Goal: Communication & Community: Answer question/provide support

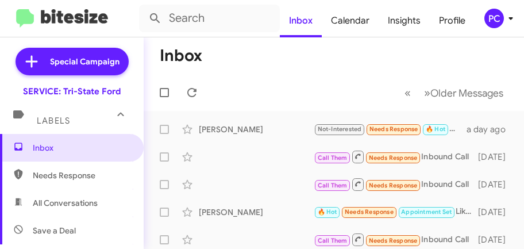
click at [241, 55] on mat-toolbar-row "Inbox" at bounding box center [334, 55] width 380 height 37
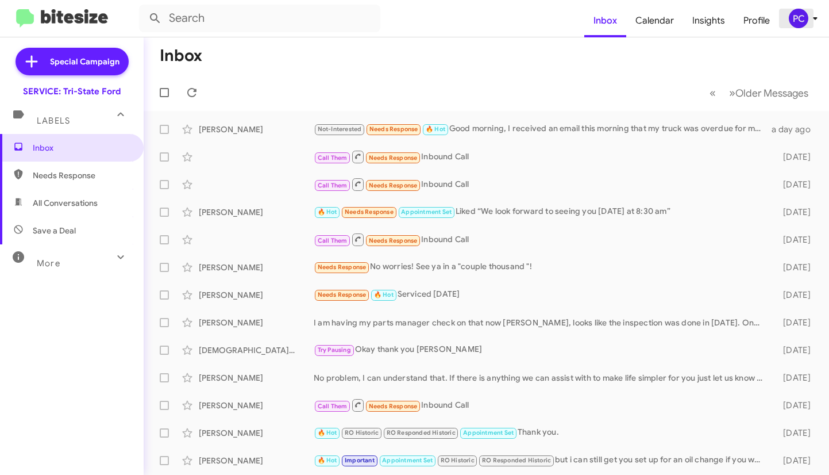
click at [524, 23] on div "PC" at bounding box center [799, 19] width 20 height 20
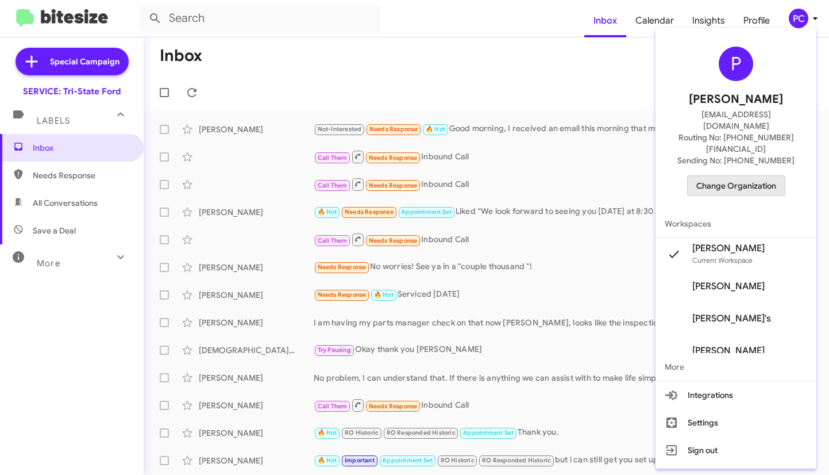
click at [524, 176] on span "Change Organization" at bounding box center [737, 186] width 80 height 20
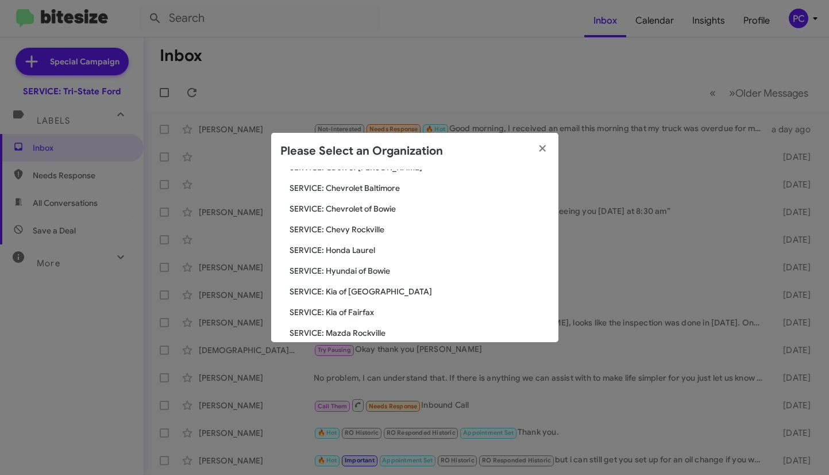
scroll to position [172, 0]
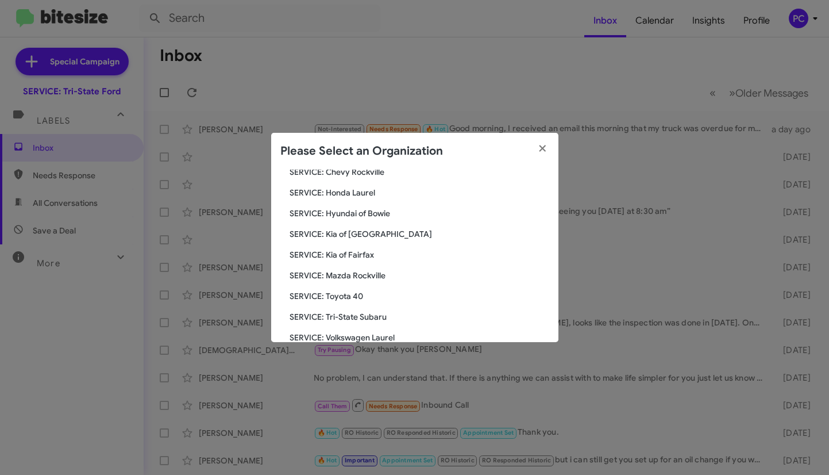
click at [336, 248] on span "SERVICE: Mazda Rockville" at bounding box center [420, 275] width 260 height 11
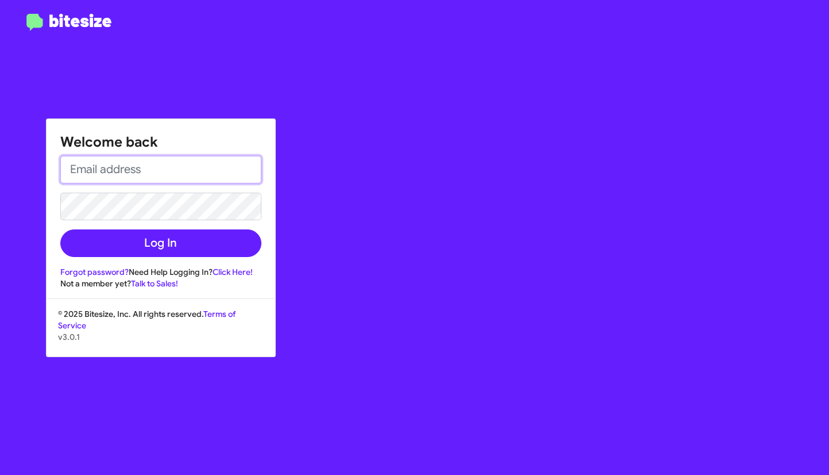
click at [73, 167] on input "email" at bounding box center [160, 170] width 201 height 28
type input "[EMAIL_ADDRESS][DOMAIN_NAME]"
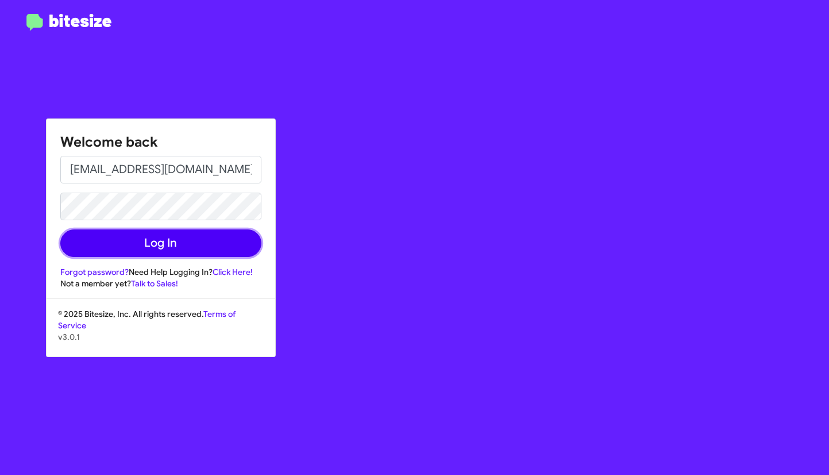
click at [218, 239] on button "Log In" at bounding box center [160, 243] width 201 height 28
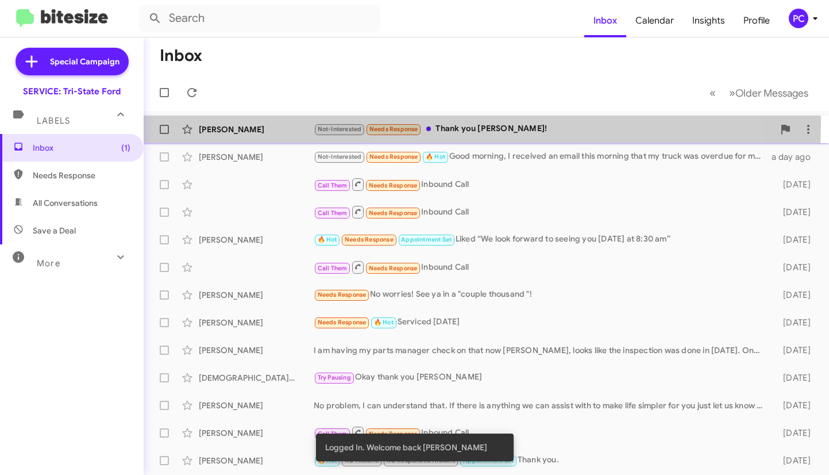
click at [281, 122] on div "Dorine Russell Not-Interested Needs Response Thank you Rich! an hour ago" at bounding box center [486, 129] width 667 height 23
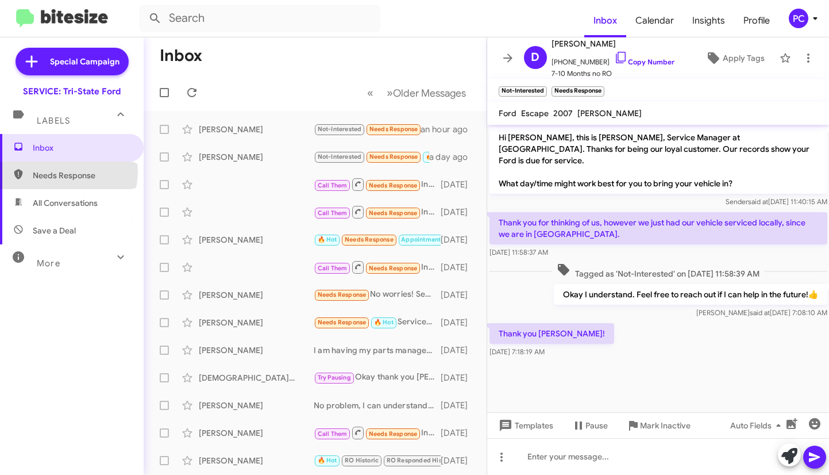
click at [68, 172] on span "Needs Response" at bounding box center [82, 175] width 98 height 11
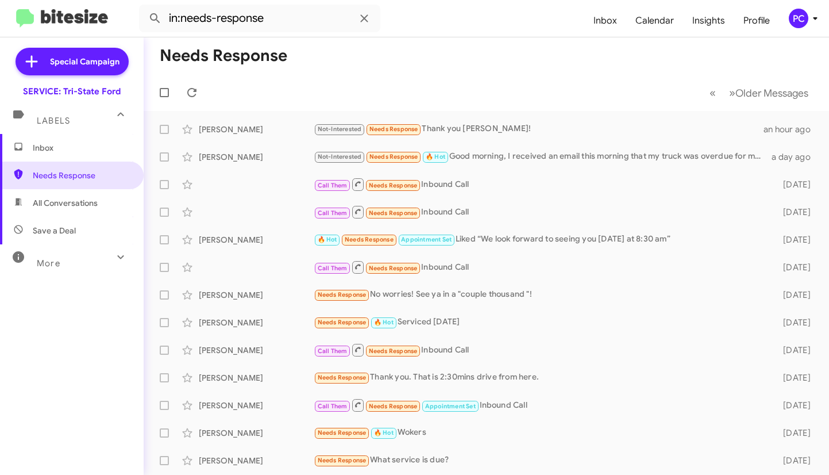
click at [61, 203] on span "All Conversations" at bounding box center [65, 202] width 65 height 11
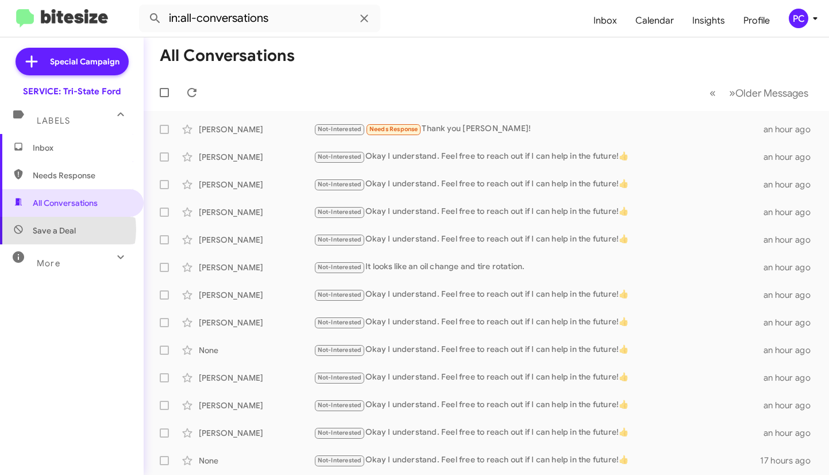
click at [53, 229] on span "Save a Deal" at bounding box center [54, 230] width 43 height 11
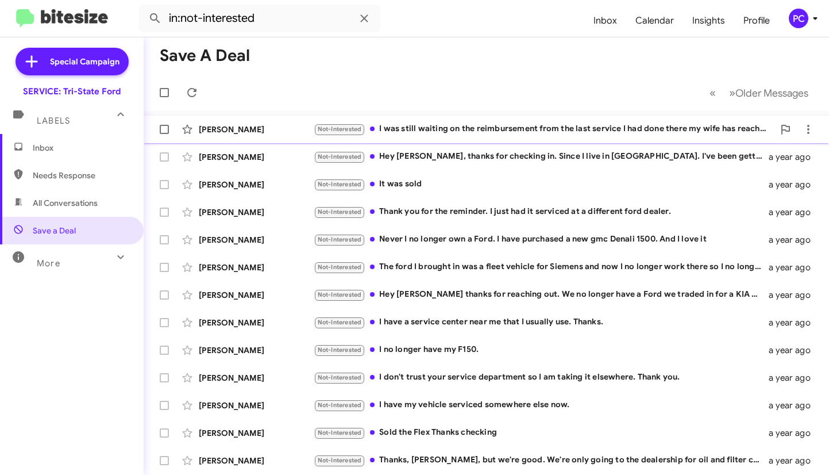
click at [273, 128] on div "William Jeanes" at bounding box center [256, 129] width 115 height 11
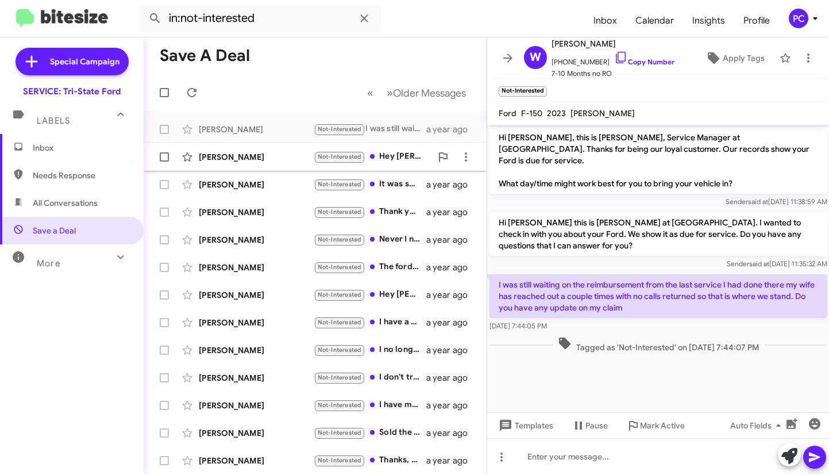
click at [285, 156] on div "Christopher Macario" at bounding box center [256, 156] width 115 height 11
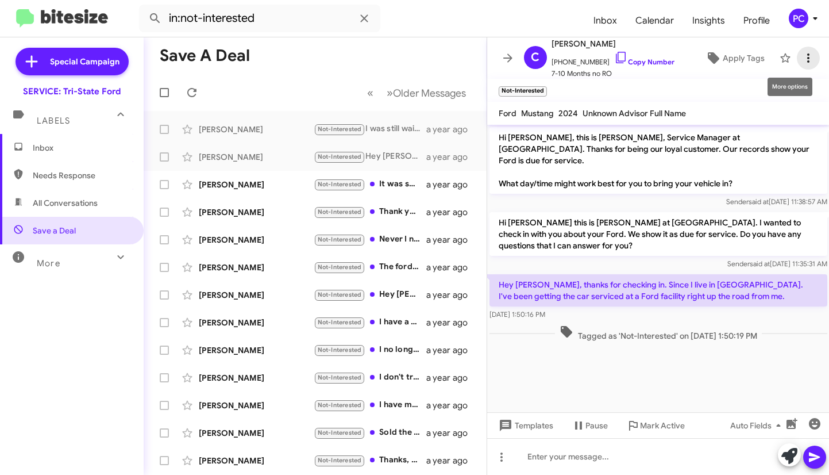
click at [524, 56] on icon at bounding box center [809, 58] width 14 height 14
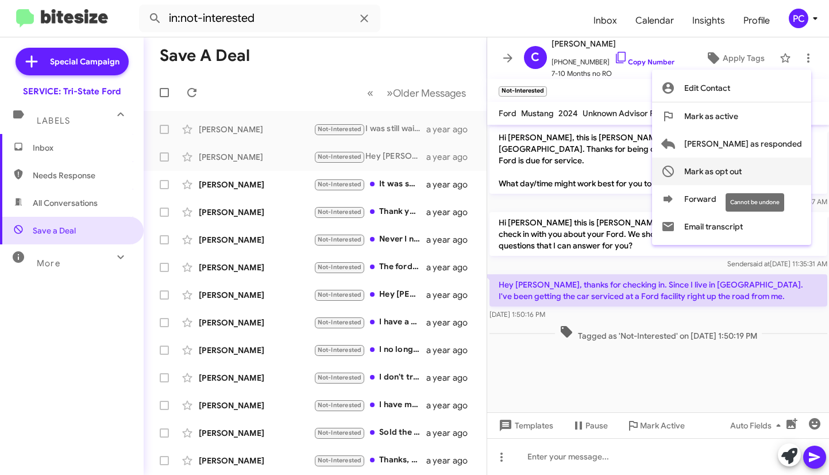
click at [524, 168] on span "Mark as opt out" at bounding box center [713, 171] width 57 height 28
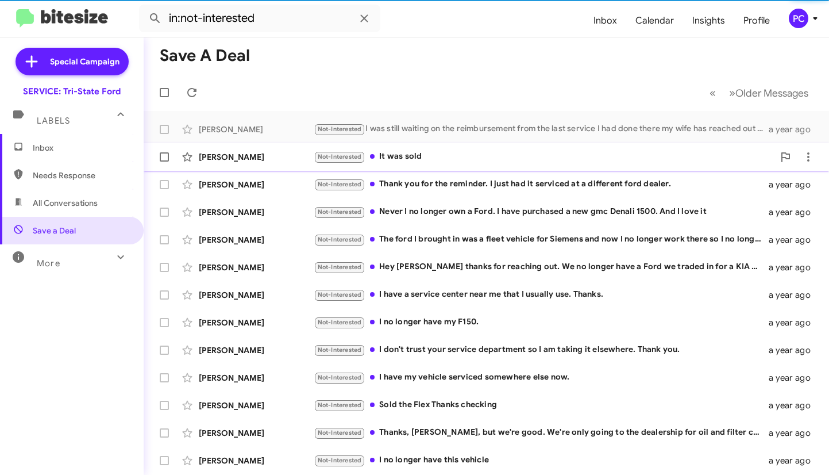
click at [261, 182] on div "Brian Northup" at bounding box center [256, 184] width 115 height 11
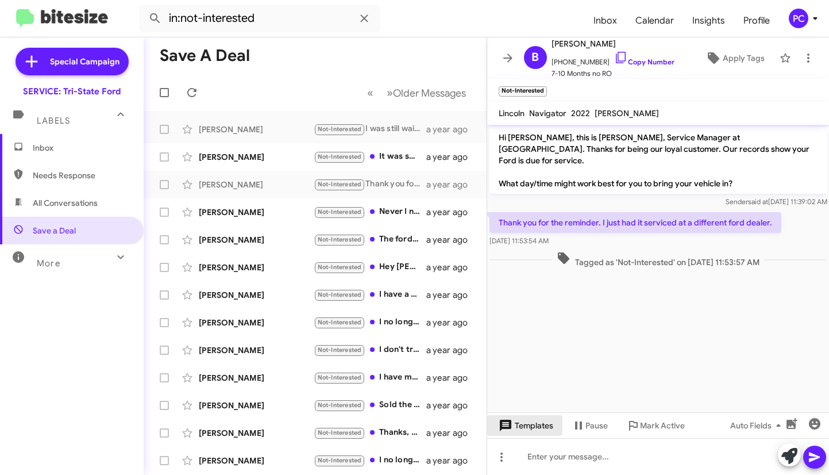
click at [524, 248] on span "Templates" at bounding box center [525, 425] width 57 height 21
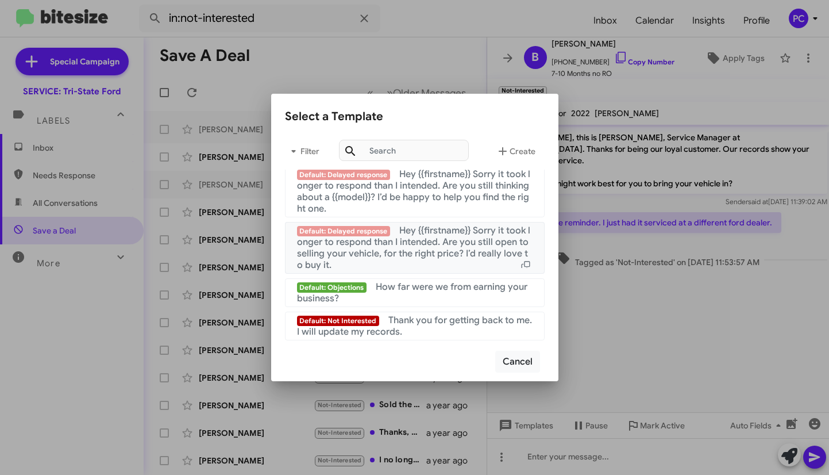
scroll to position [771, 0]
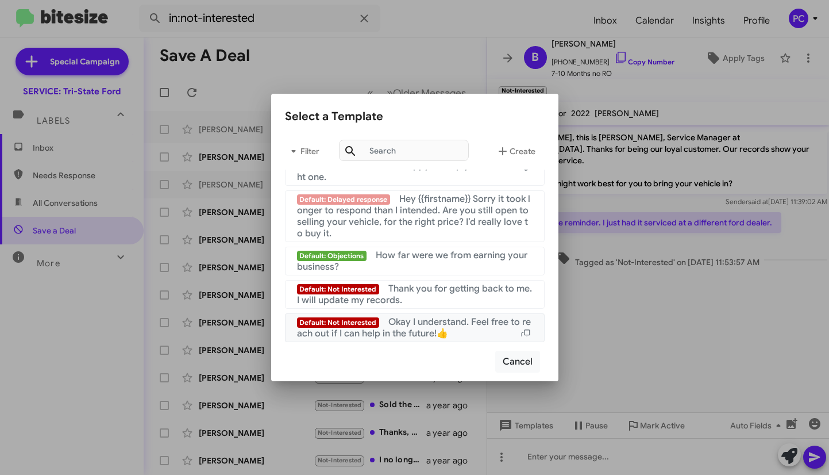
click at [410, 248] on span "Okay I understand. Feel free to reach out if I can help in the future!👍" at bounding box center [414, 327] width 234 height 23
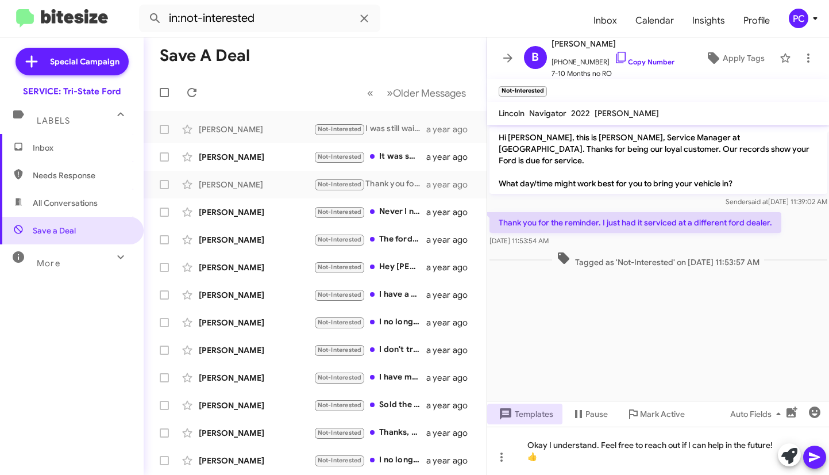
click at [524, 248] on icon at bounding box center [815, 457] width 14 height 14
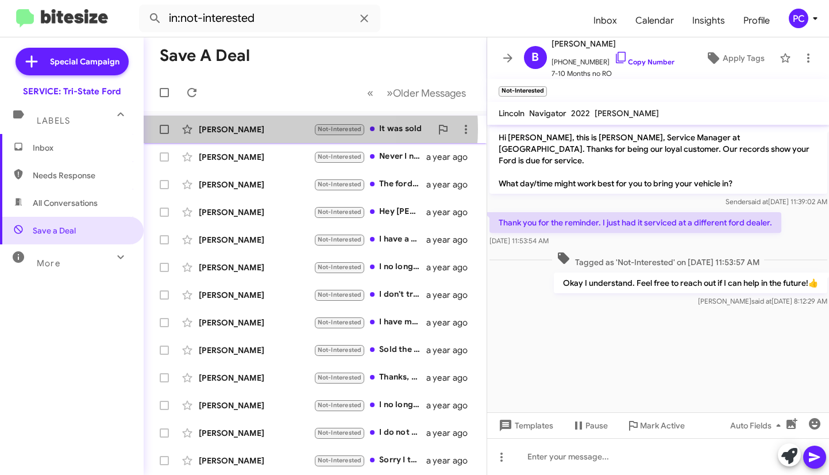
click at [291, 129] on div "Jesse Bak" at bounding box center [256, 129] width 115 height 11
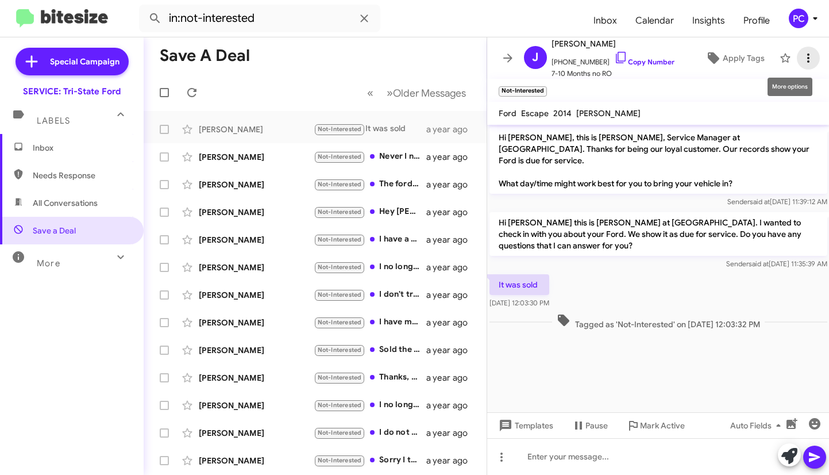
click at [524, 55] on icon at bounding box center [809, 58] width 14 height 14
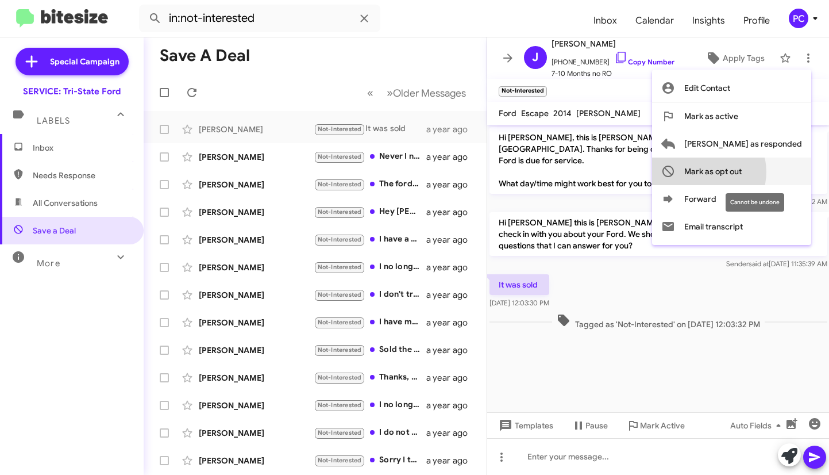
click at [524, 172] on span "Mark as opt out" at bounding box center [713, 171] width 57 height 28
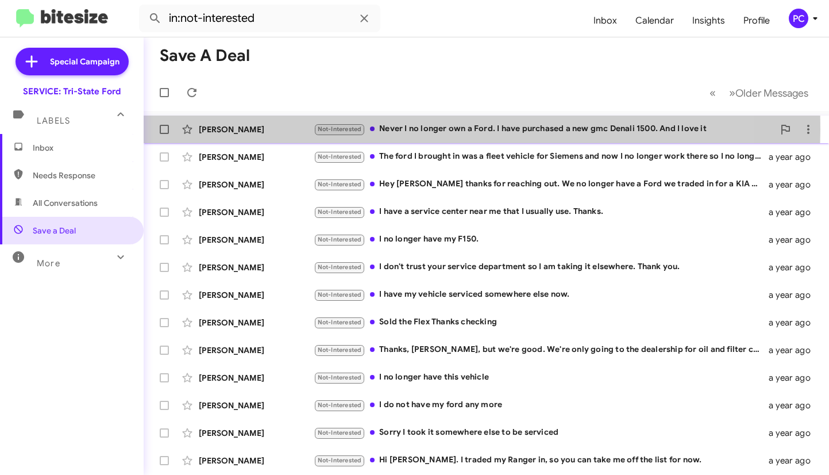
click at [276, 129] on div "Kevin Fisher" at bounding box center [256, 129] width 115 height 11
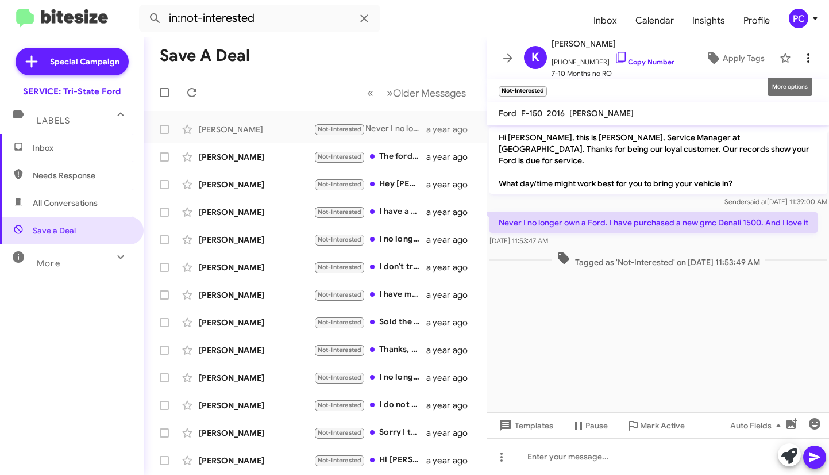
click at [524, 57] on icon at bounding box center [809, 58] width 14 height 14
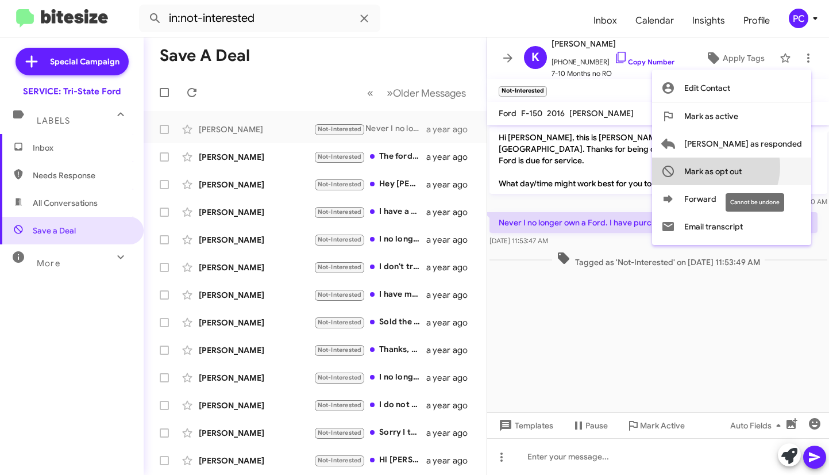
click at [524, 167] on span "Mark as opt out" at bounding box center [713, 171] width 57 height 28
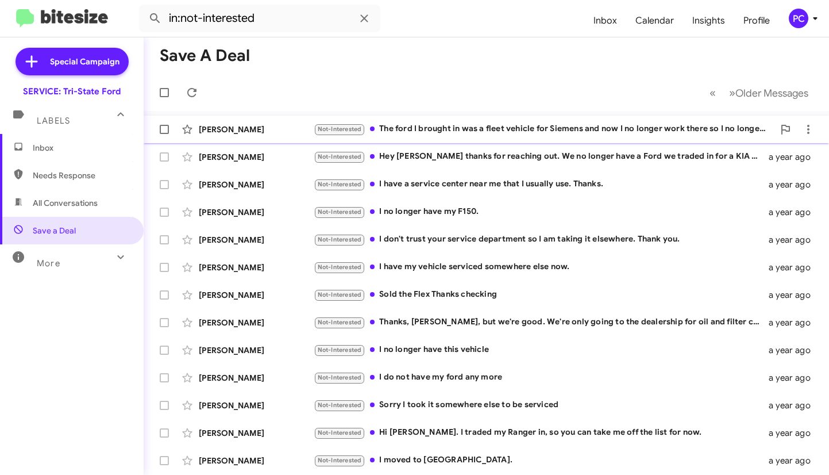
click at [279, 126] on div "Daniel Carter" at bounding box center [256, 129] width 115 height 11
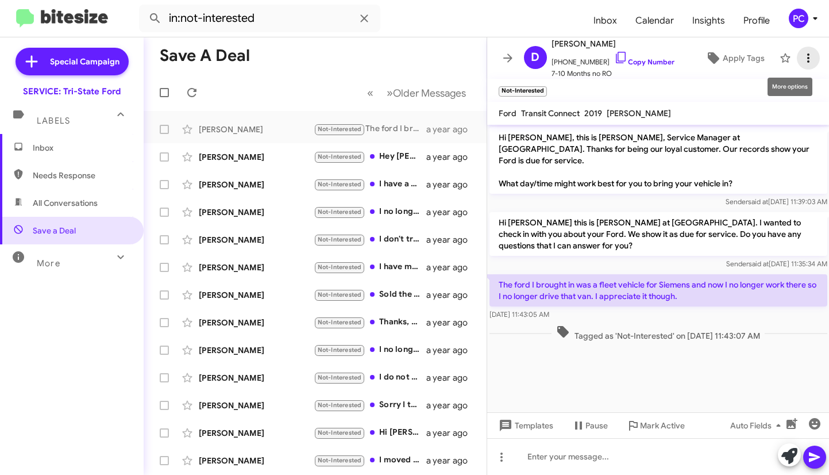
click at [524, 55] on icon at bounding box center [809, 57] width 2 height 9
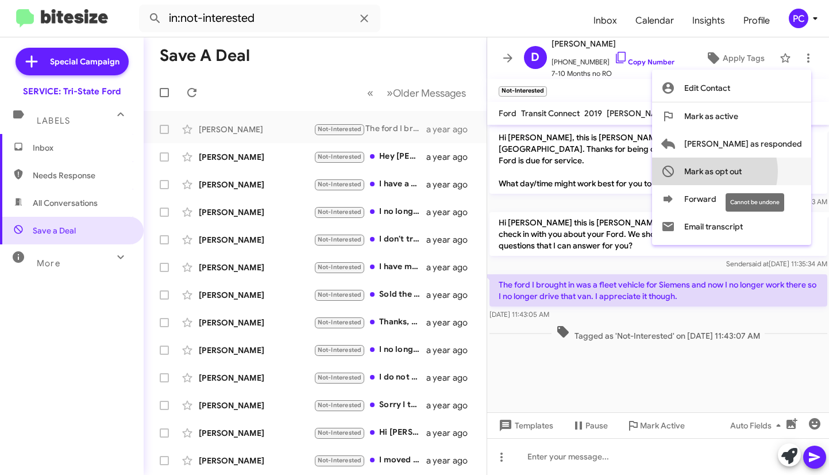
click at [524, 171] on span "Mark as opt out" at bounding box center [713, 171] width 57 height 28
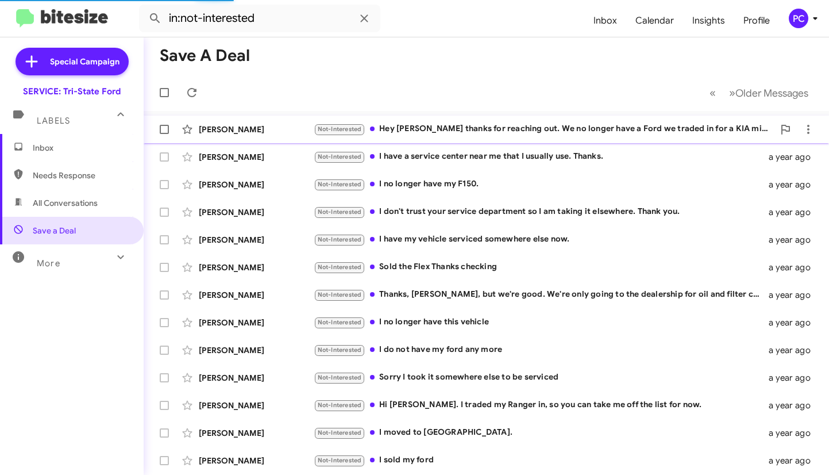
click at [282, 126] on div "Dave Maher" at bounding box center [256, 129] width 115 height 11
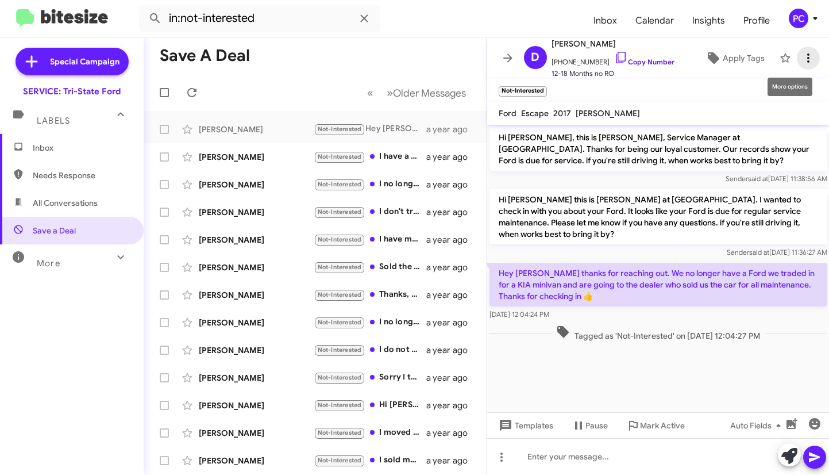
click at [524, 57] on icon at bounding box center [809, 58] width 14 height 14
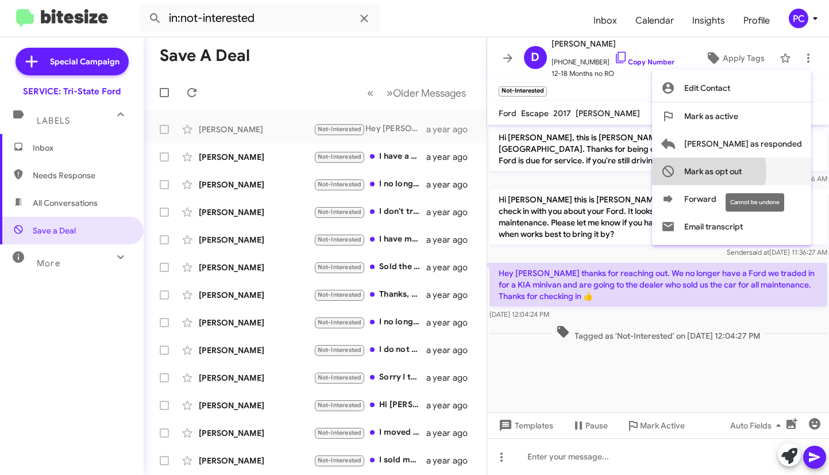
click at [524, 171] on span "Mark as opt out" at bounding box center [713, 171] width 57 height 28
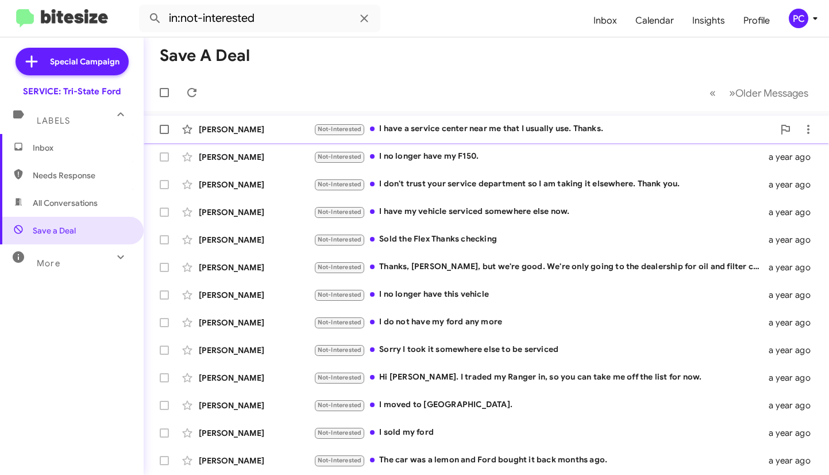
click at [287, 124] on div "Priscilla Dupont" at bounding box center [256, 129] width 115 height 11
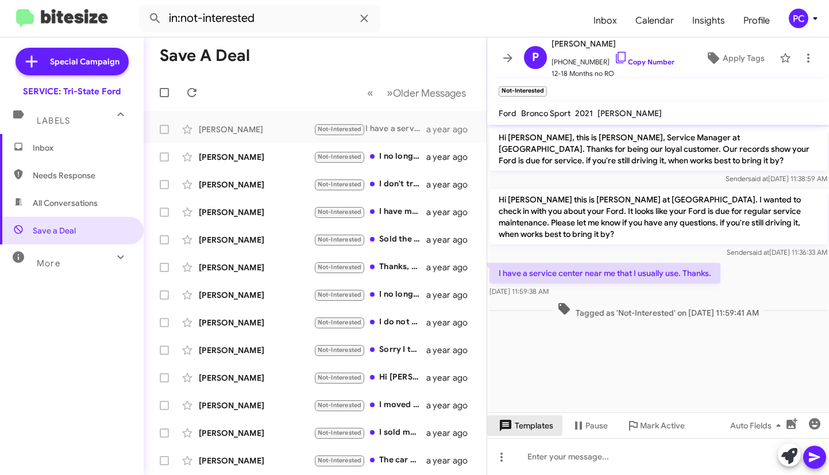
click at [524, 248] on span "Templates" at bounding box center [525, 425] width 57 height 21
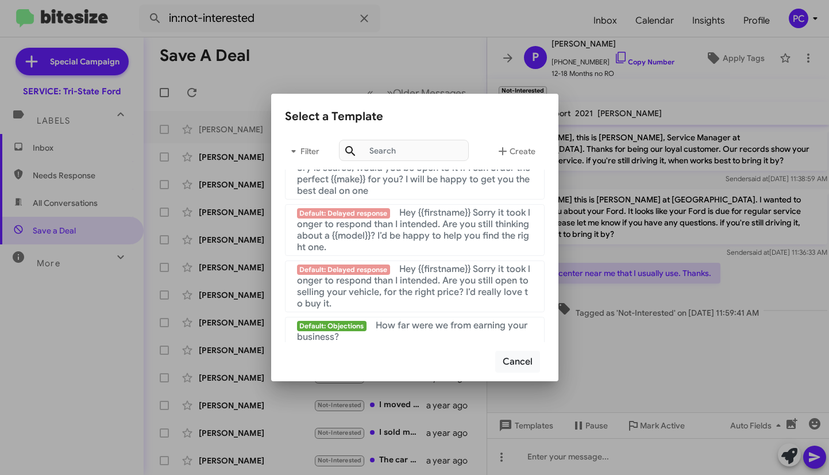
scroll to position [771, 0]
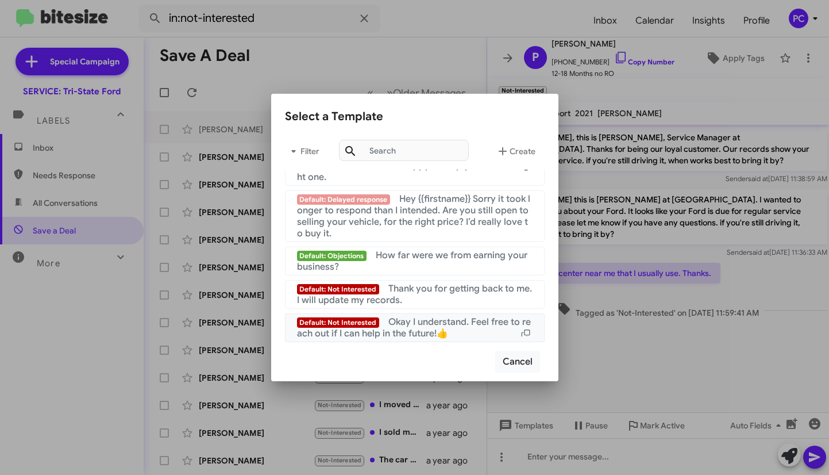
click at [420, 248] on span "Okay I understand. Feel free to reach out if I can help in the future!👍" at bounding box center [414, 327] width 234 height 23
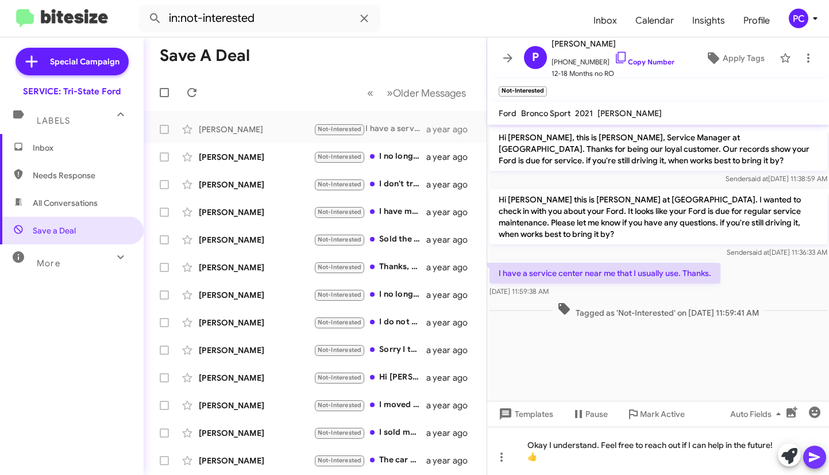
click at [524, 248] on icon at bounding box center [814, 457] width 11 height 10
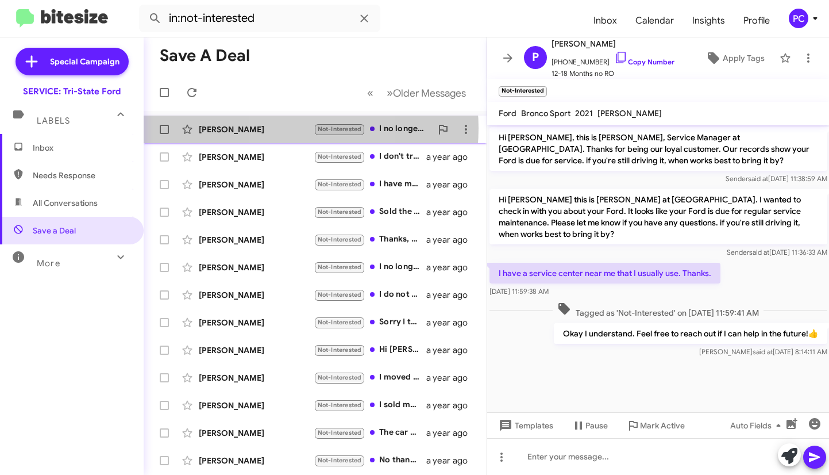
click at [291, 128] on div "Michael Young" at bounding box center [256, 129] width 115 height 11
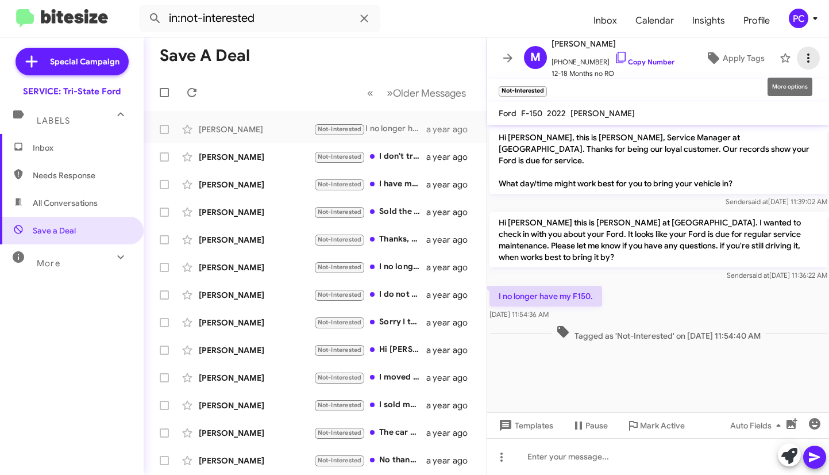
click at [524, 55] on icon at bounding box center [809, 58] width 14 height 14
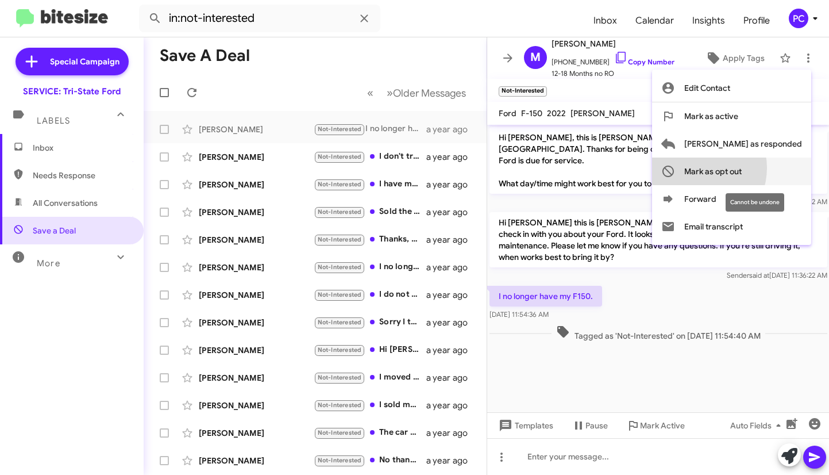
click at [524, 168] on span "Mark as opt out" at bounding box center [713, 171] width 57 height 28
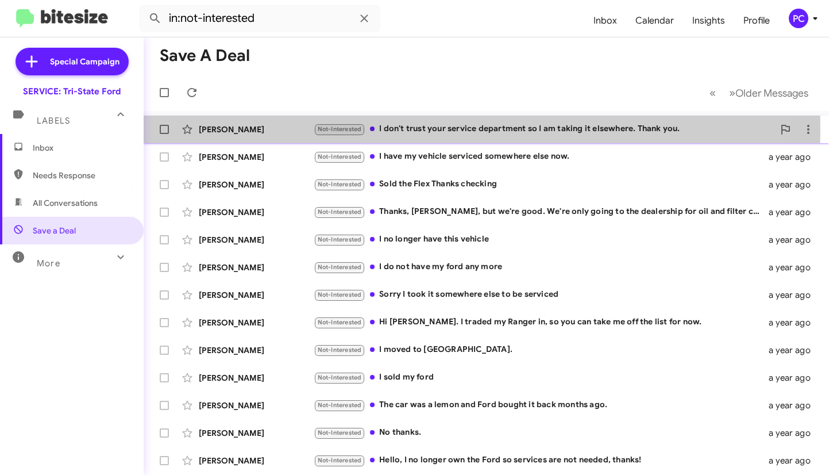
click at [295, 129] on div "Jennifer Janulewicz" at bounding box center [256, 129] width 115 height 11
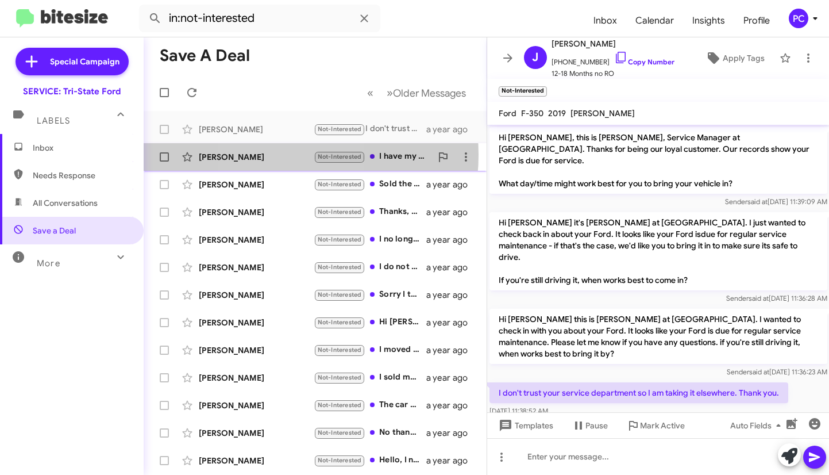
click at [275, 155] on div "Linda Houseman" at bounding box center [256, 156] width 115 height 11
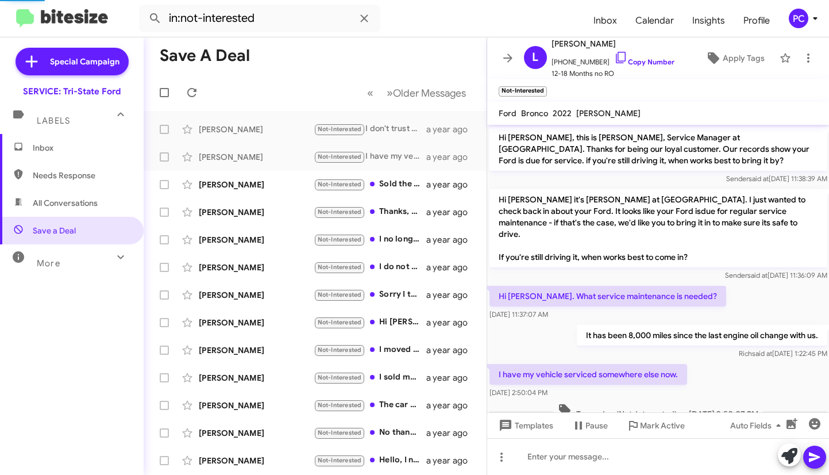
scroll to position [16, 0]
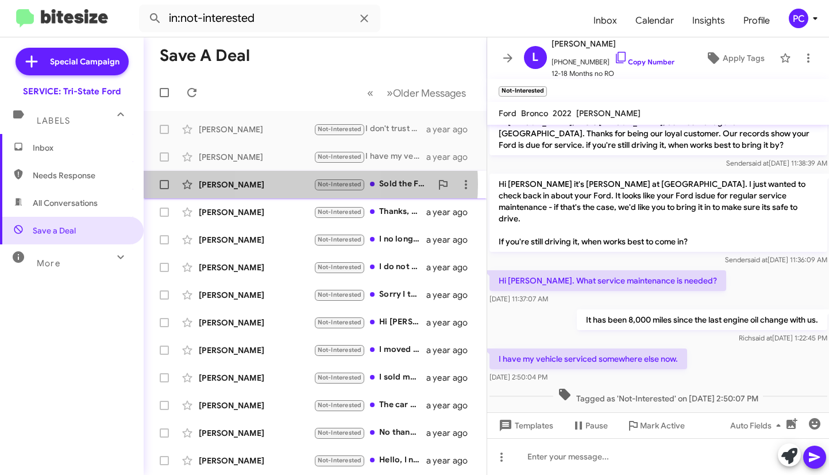
click at [283, 184] on div "Robert Quoos" at bounding box center [256, 184] width 115 height 11
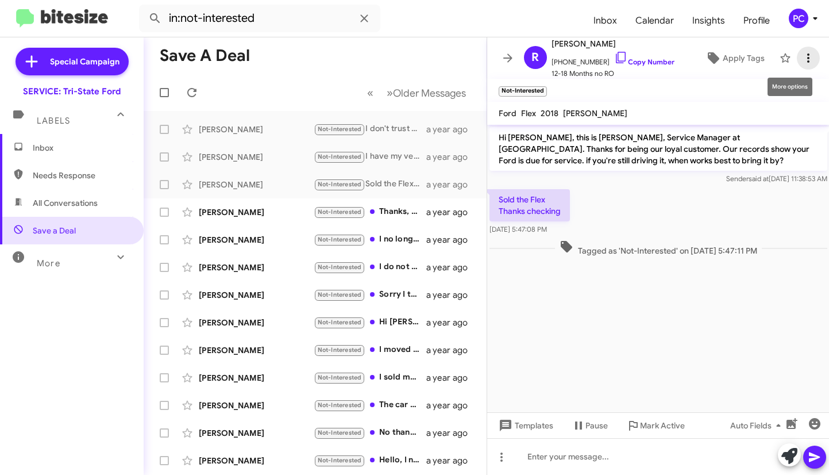
click at [524, 56] on icon at bounding box center [809, 58] width 14 height 14
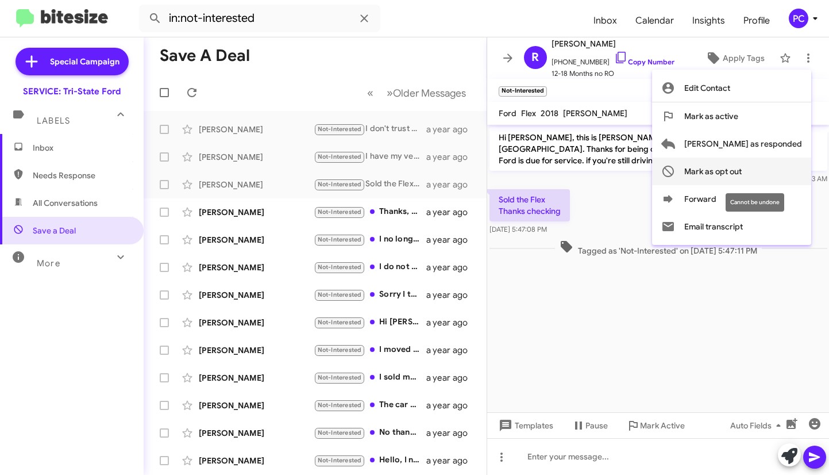
click at [524, 172] on span "Mark as opt out" at bounding box center [713, 171] width 57 height 28
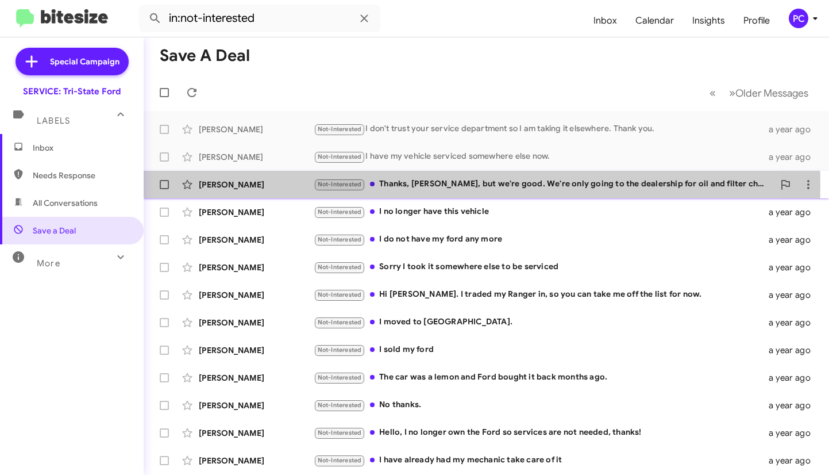
click at [290, 185] on div "Anthony Chafier" at bounding box center [256, 184] width 115 height 11
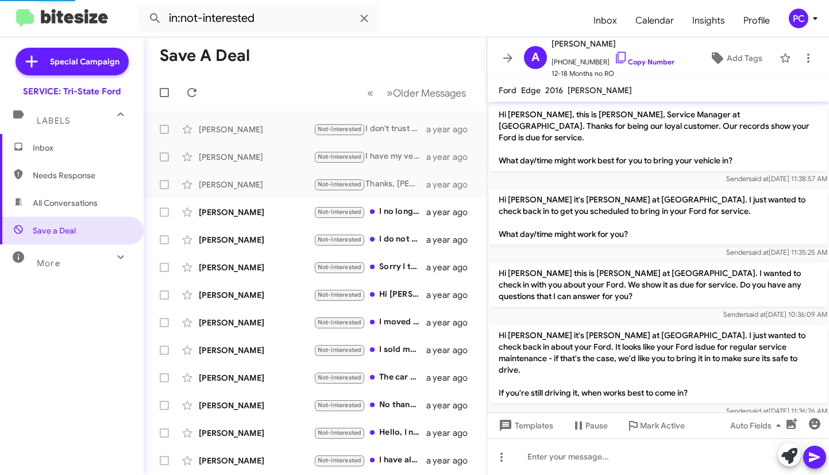
scroll to position [61, 0]
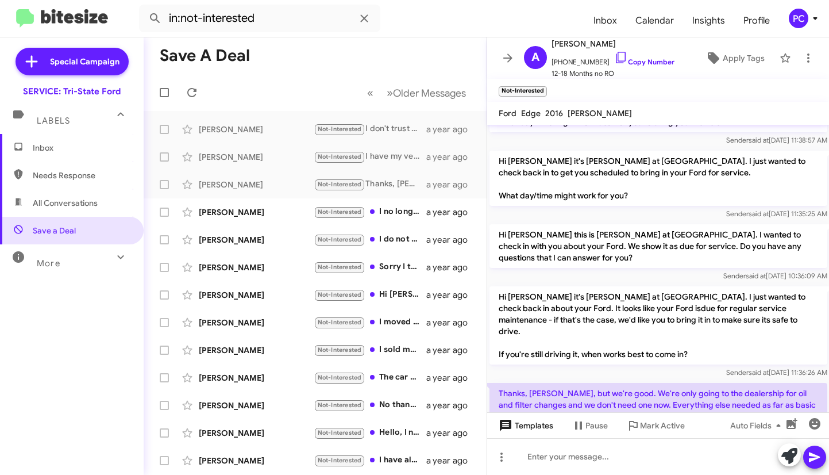
click at [524, 248] on span "Templates" at bounding box center [525, 425] width 57 height 21
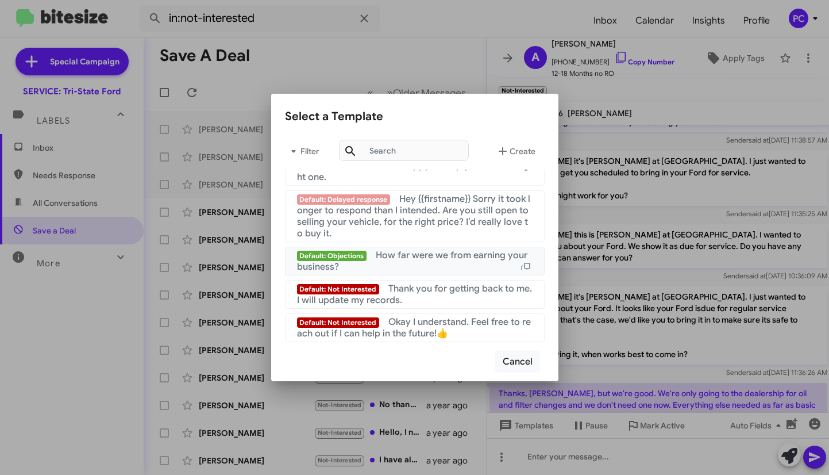
scroll to position [771, 0]
click at [428, 248] on span "Okay I understand. Feel free to reach out if I can help in the future!👍" at bounding box center [414, 327] width 234 height 23
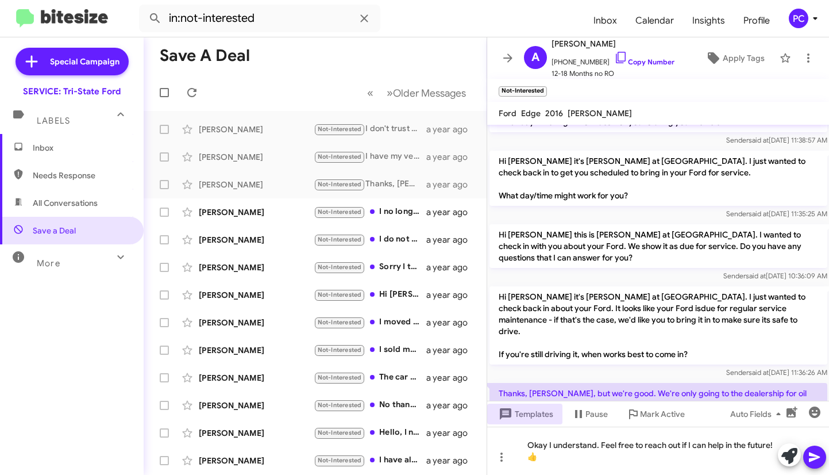
click at [524, 248] on icon at bounding box center [815, 457] width 14 height 14
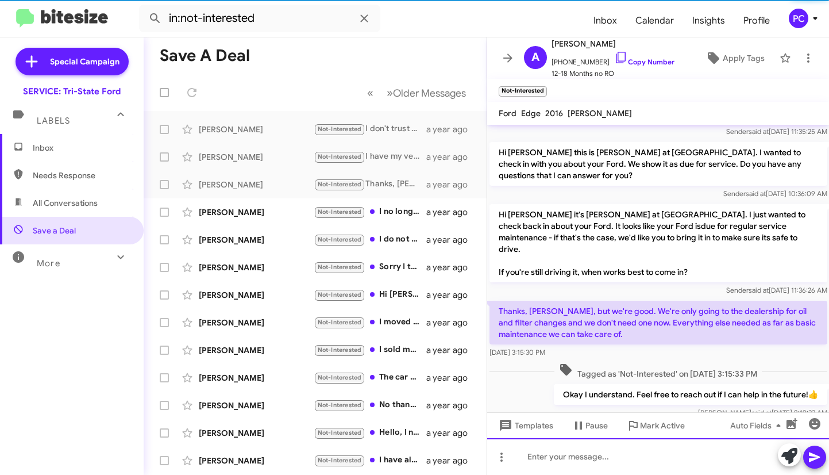
scroll to position [76, 0]
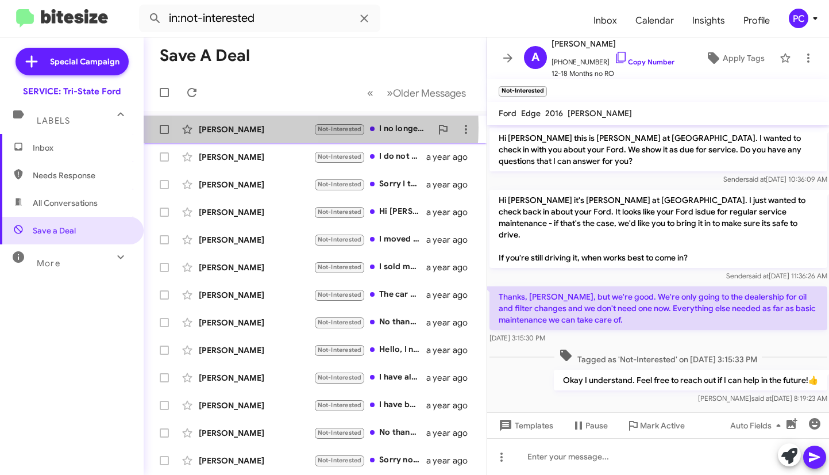
click at [252, 127] on div "Bri Linn" at bounding box center [256, 129] width 115 height 11
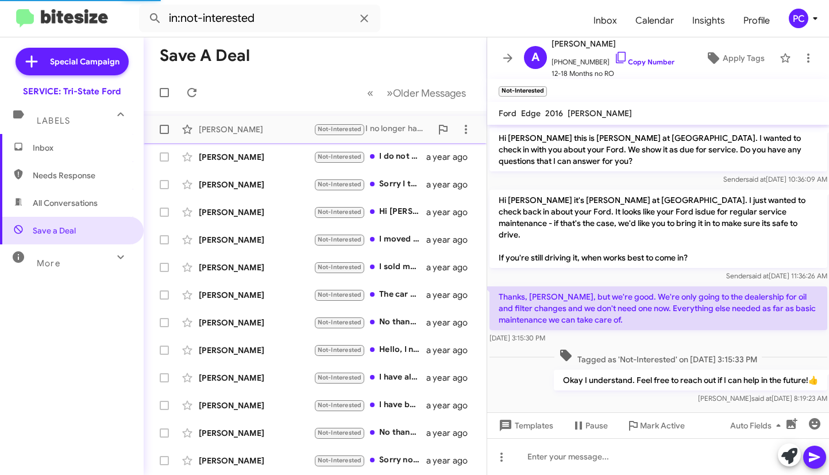
scroll to position [84, 0]
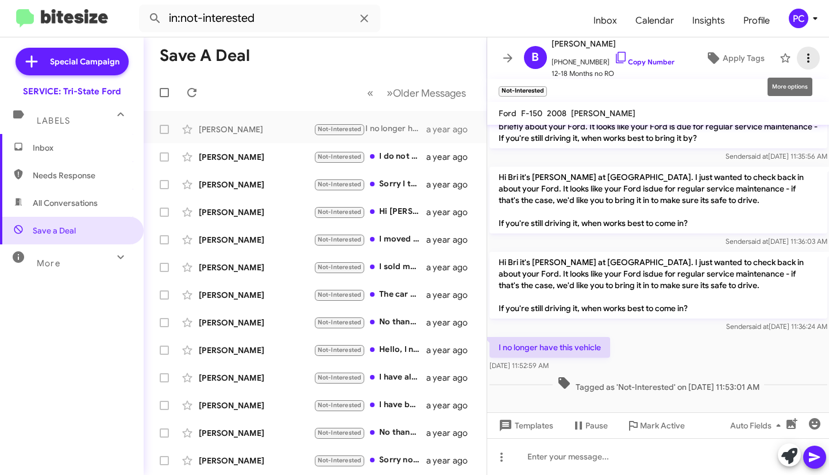
click at [524, 55] on icon at bounding box center [809, 58] width 14 height 14
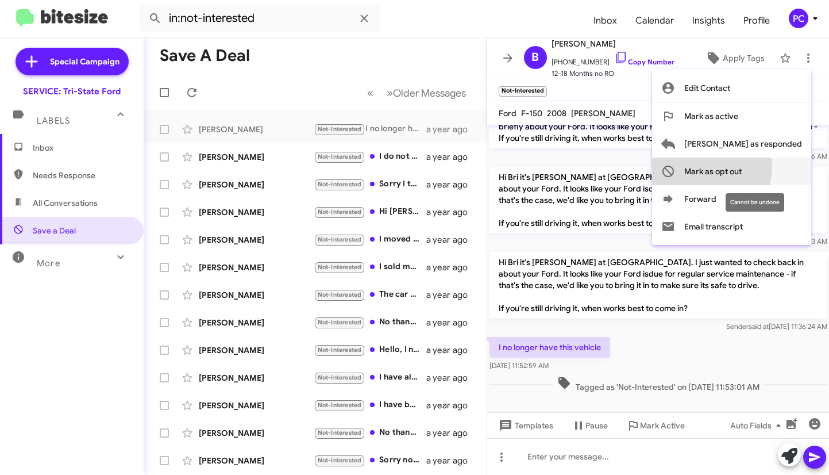
click at [524, 167] on span "Mark as opt out" at bounding box center [713, 171] width 57 height 28
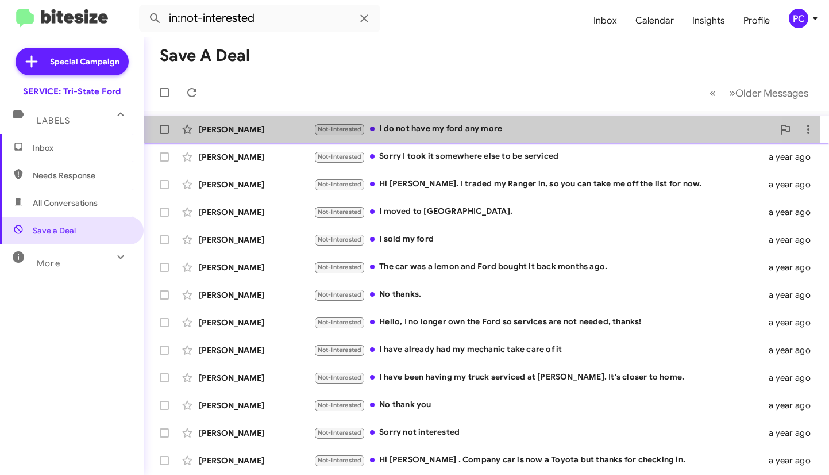
click at [290, 126] on div "Melanie Caruso" at bounding box center [256, 129] width 115 height 11
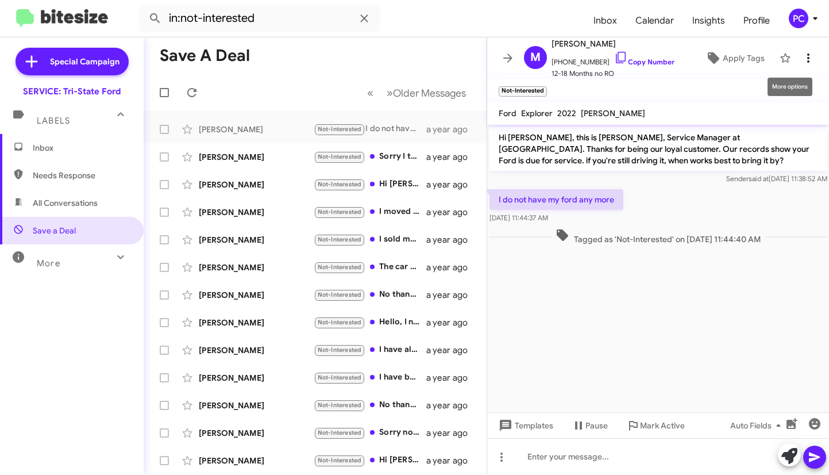
click at [524, 56] on icon at bounding box center [809, 58] width 14 height 14
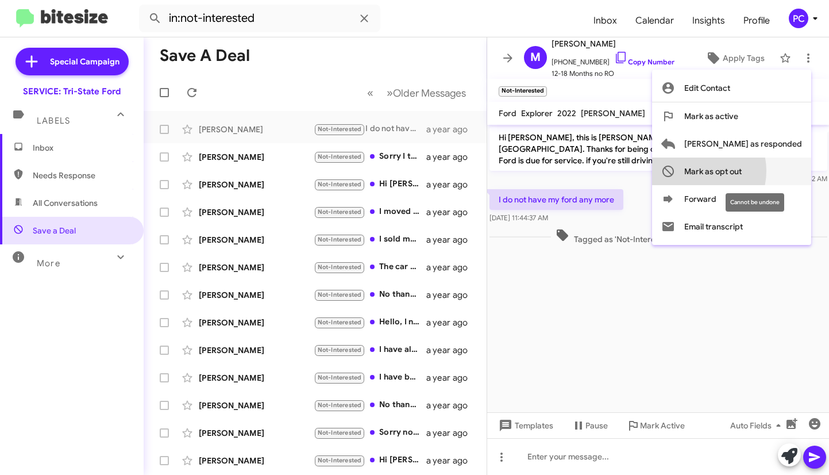
click at [524, 171] on span "Mark as opt out" at bounding box center [713, 171] width 57 height 28
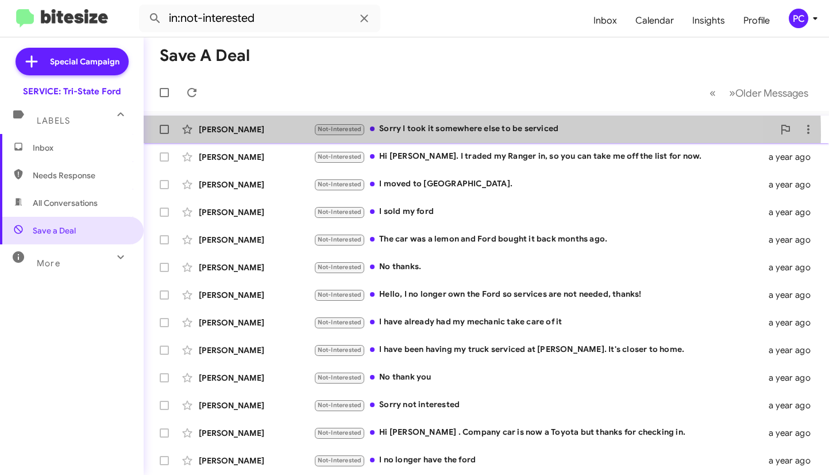
click at [281, 136] on div "Nancy Wiggins Not-Interested Sorry I took it somewhere else to be serviced a ye…" at bounding box center [486, 129] width 667 height 23
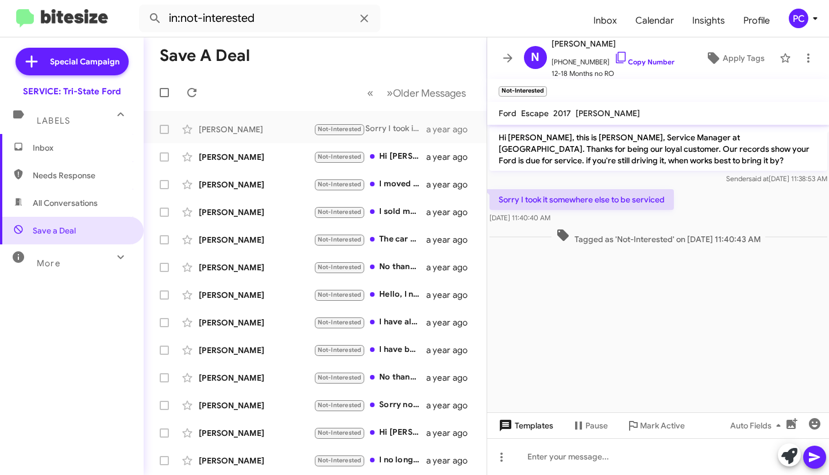
click at [524, 248] on span "Templates" at bounding box center [525, 425] width 57 height 21
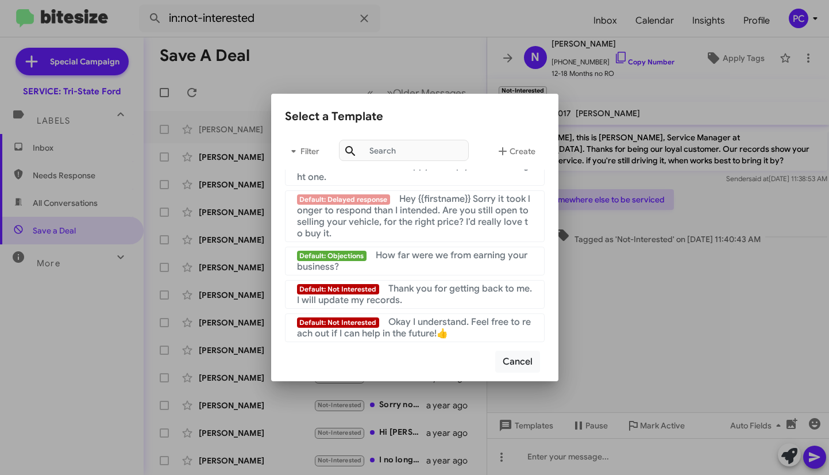
scroll to position [771, 0]
click at [398, 248] on span "Okay I understand. Feel free to reach out if I can help in the future!👍" at bounding box center [414, 327] width 234 height 23
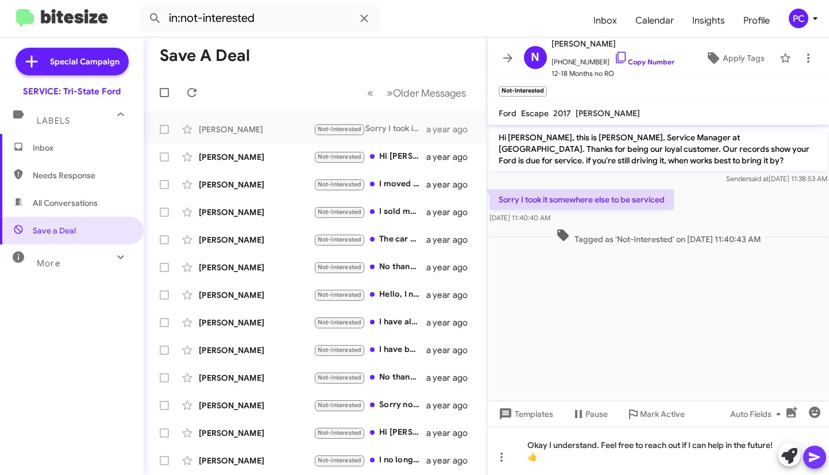
click at [524, 248] on icon at bounding box center [815, 457] width 14 height 14
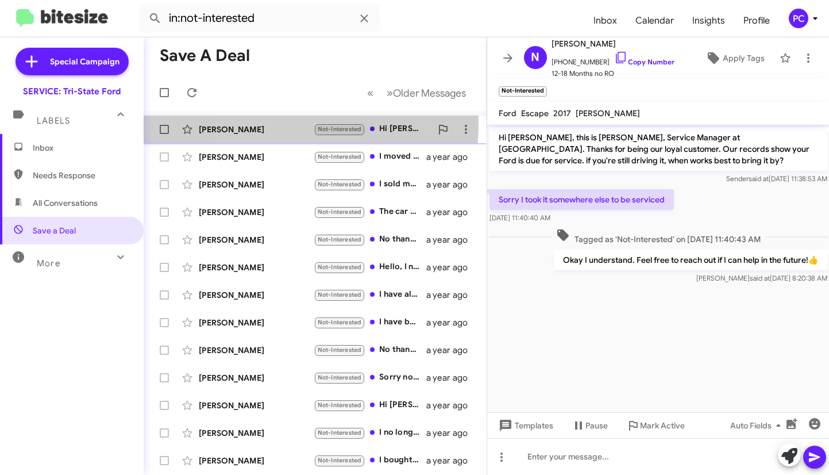
click at [273, 124] on div "Earle Hanna" at bounding box center [256, 129] width 115 height 11
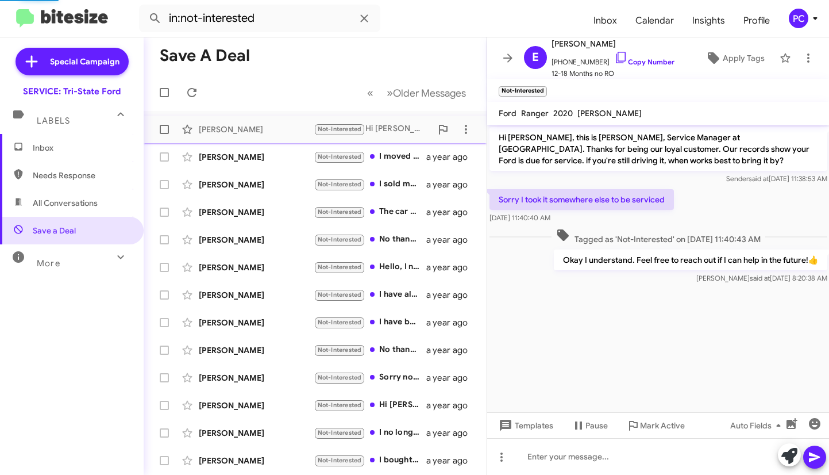
scroll to position [20, 0]
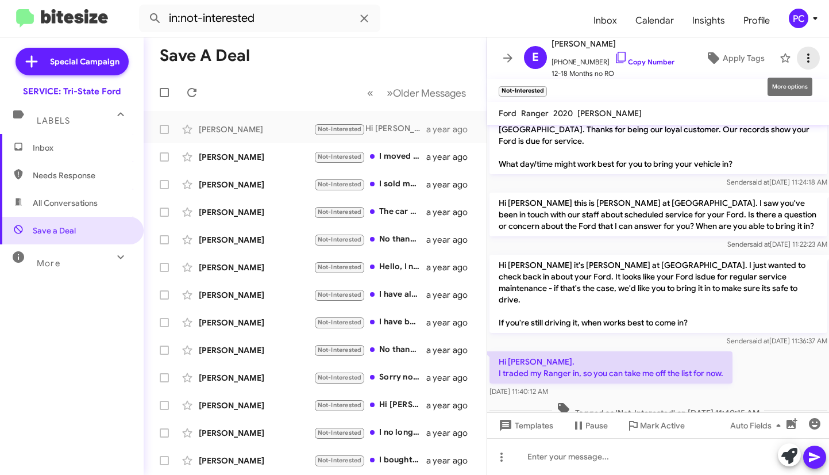
click at [524, 53] on icon at bounding box center [809, 57] width 2 height 9
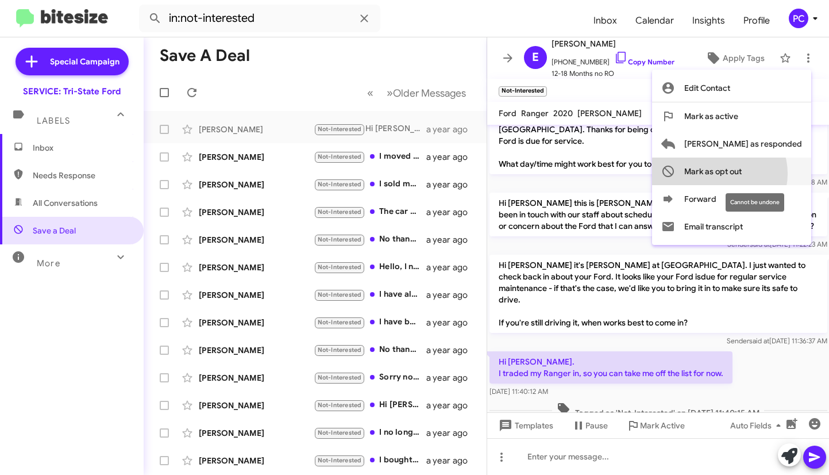
click at [524, 174] on span "Mark as opt out" at bounding box center [713, 171] width 57 height 28
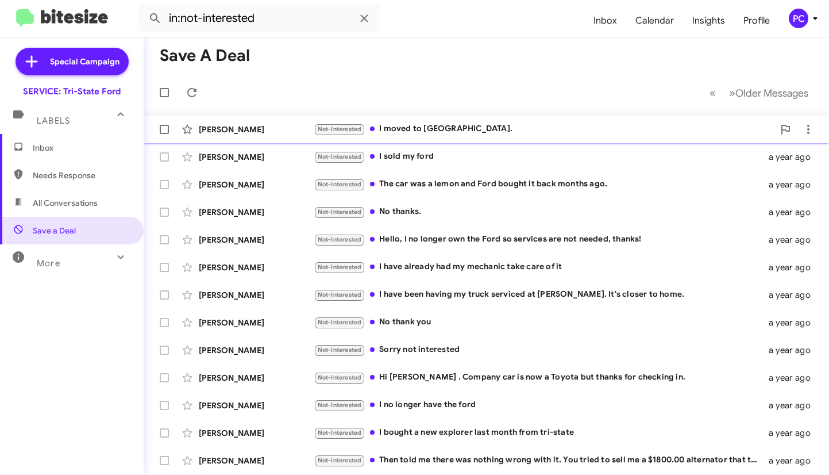
click at [284, 127] on div "Erin Durke" at bounding box center [256, 129] width 115 height 11
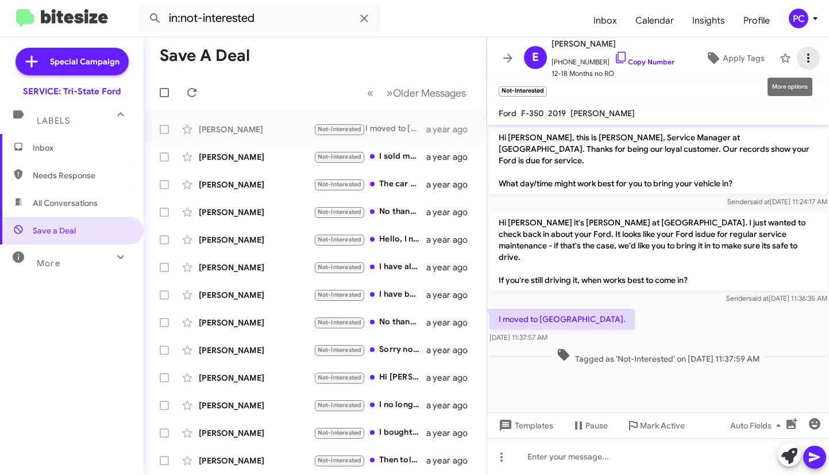
click at [524, 55] on icon at bounding box center [809, 58] width 14 height 14
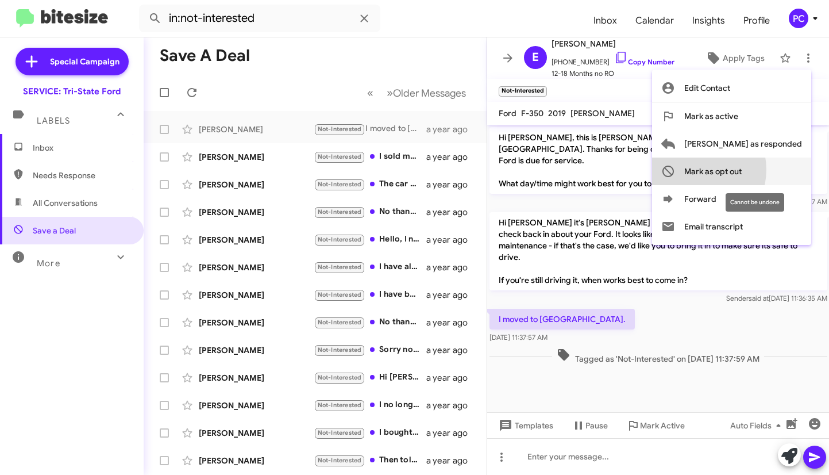
click at [524, 170] on span "Mark as opt out" at bounding box center [713, 171] width 57 height 28
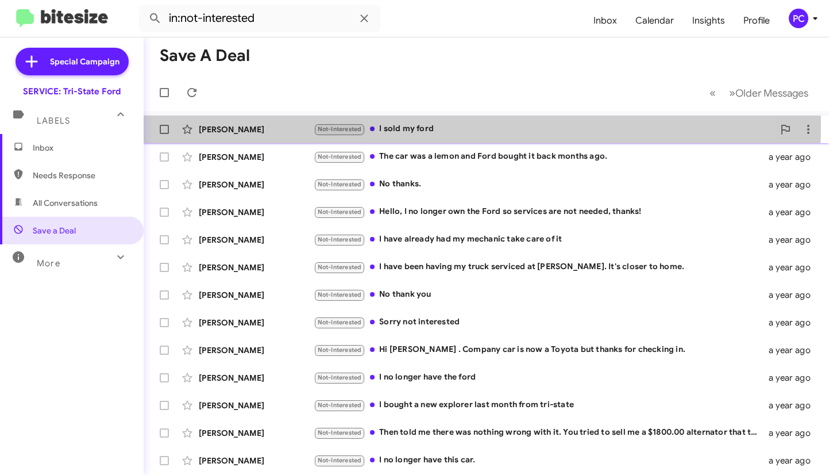
click at [287, 124] on div "Melissa Weisser" at bounding box center [256, 129] width 115 height 11
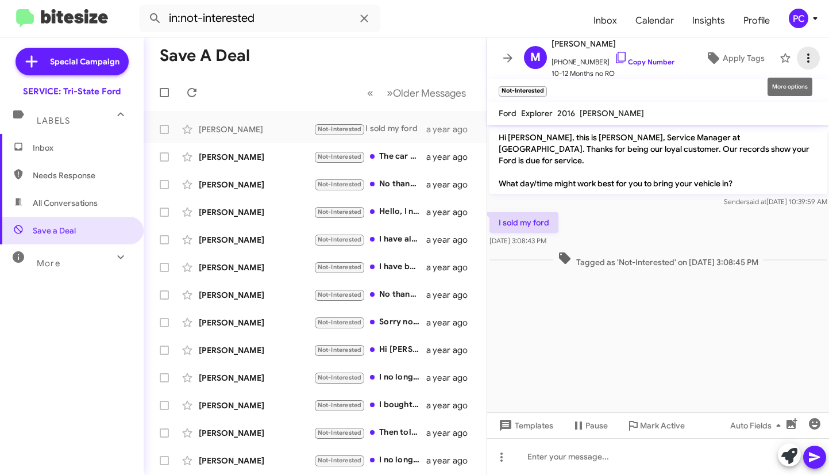
click at [524, 63] on icon at bounding box center [809, 58] width 14 height 14
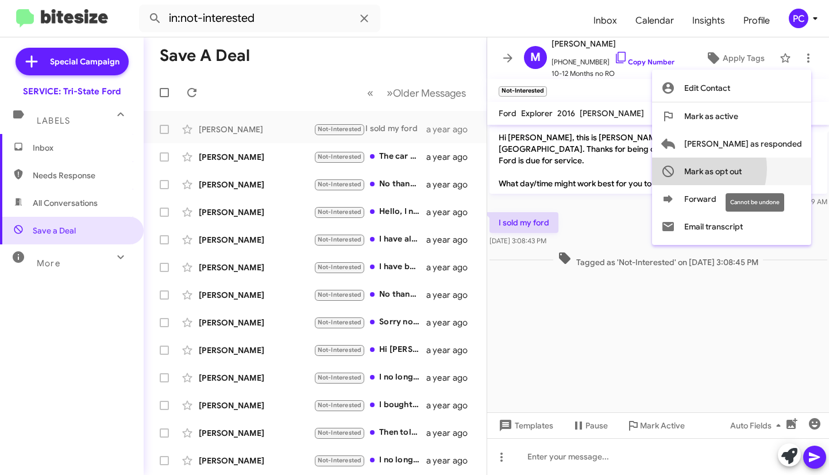
click at [524, 168] on span "Mark as opt out" at bounding box center [713, 171] width 57 height 28
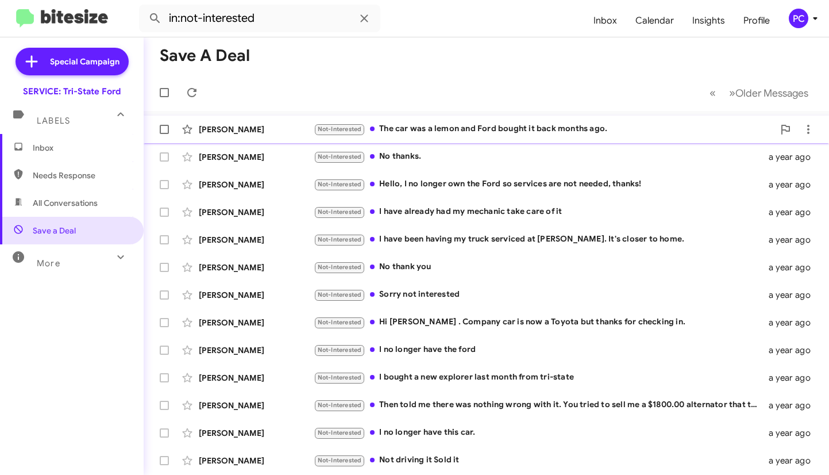
click at [290, 132] on div "Sara Jackson-Taylor" at bounding box center [256, 129] width 115 height 11
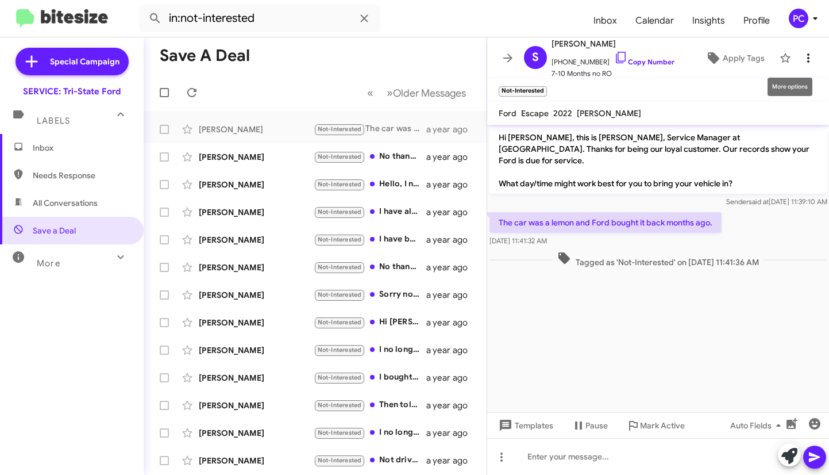
click at [524, 60] on icon at bounding box center [809, 58] width 14 height 14
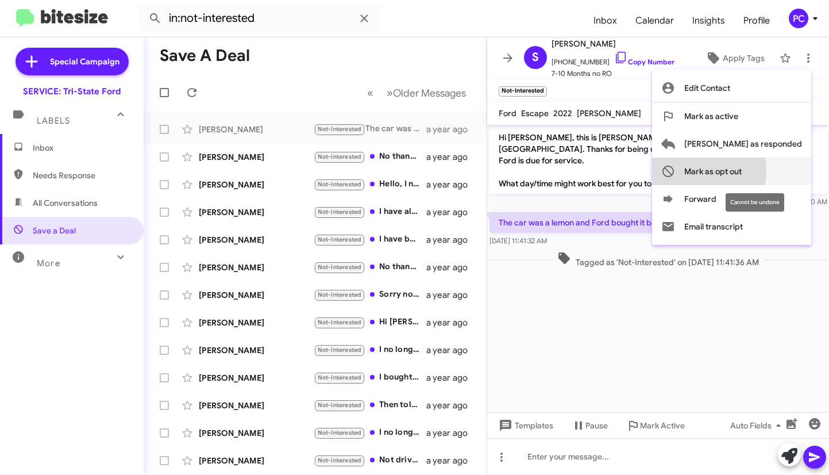
click at [524, 170] on span "Mark as opt out" at bounding box center [713, 171] width 57 height 28
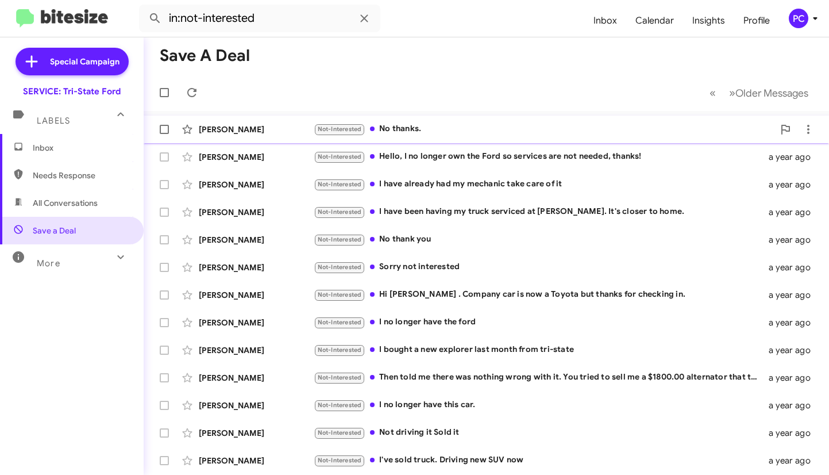
click at [290, 127] on div "James Campbell" at bounding box center [256, 129] width 115 height 11
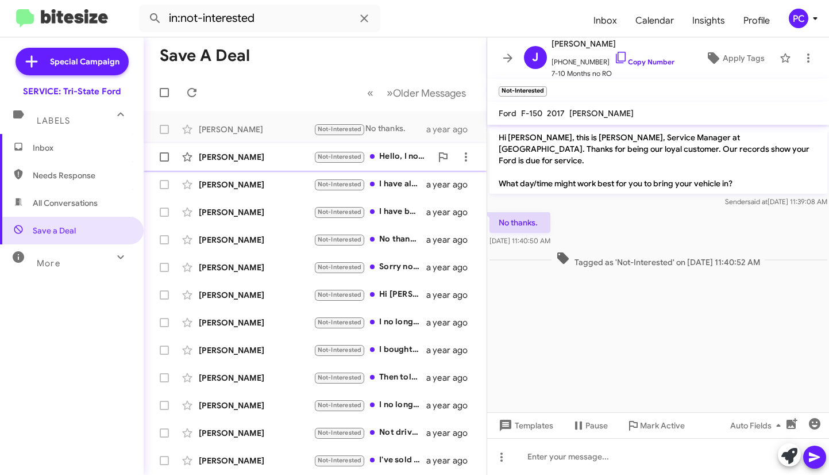
click at [270, 152] on div "Ruby Garvey" at bounding box center [256, 156] width 115 height 11
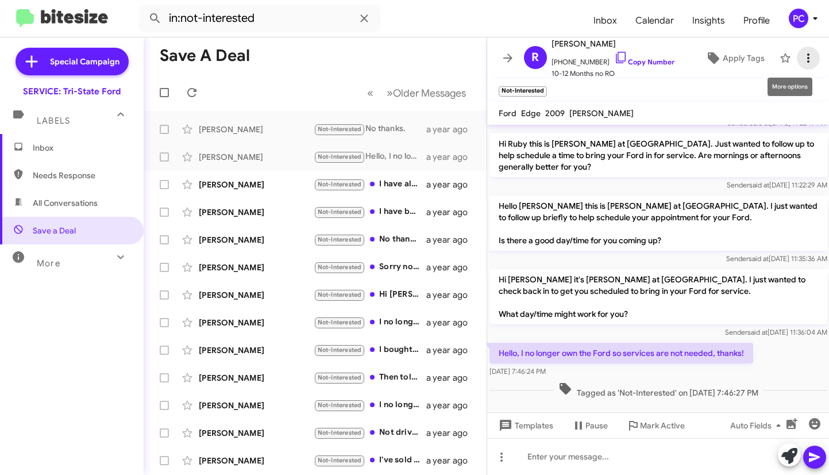
click at [524, 61] on icon at bounding box center [809, 58] width 14 height 14
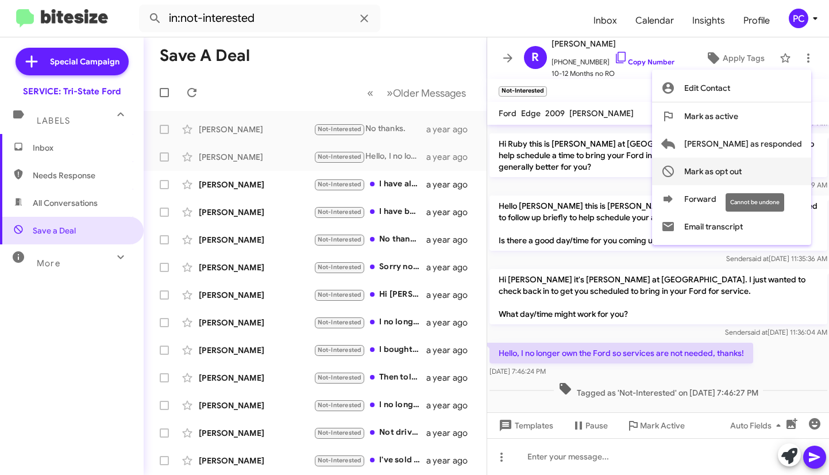
click at [524, 170] on span "Mark as opt out" at bounding box center [713, 171] width 57 height 28
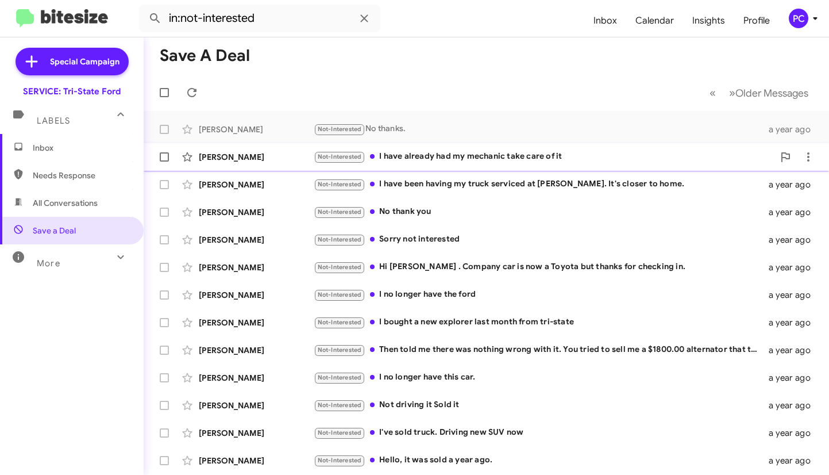
click at [280, 151] on div "Brandon Banks" at bounding box center [256, 156] width 115 height 11
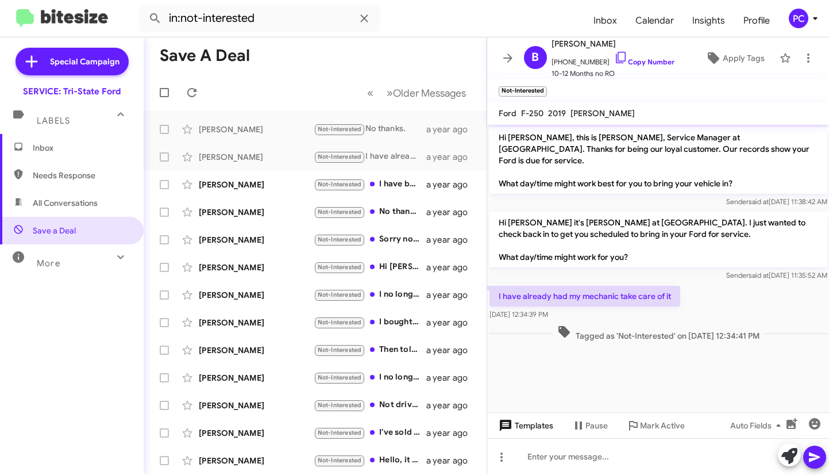
click at [524, 248] on span "Templates" at bounding box center [525, 425] width 57 height 21
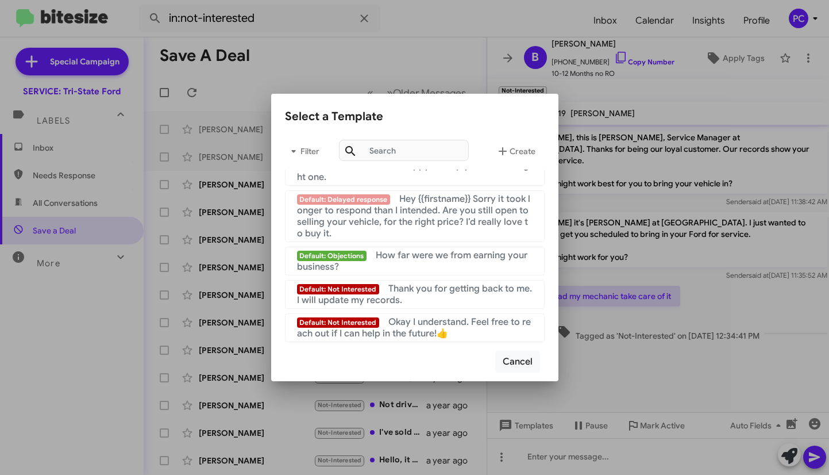
scroll to position [771, 0]
click at [416, 248] on span "Okay I understand. Feel free to reach out if I can help in the future!👍" at bounding box center [414, 327] width 234 height 23
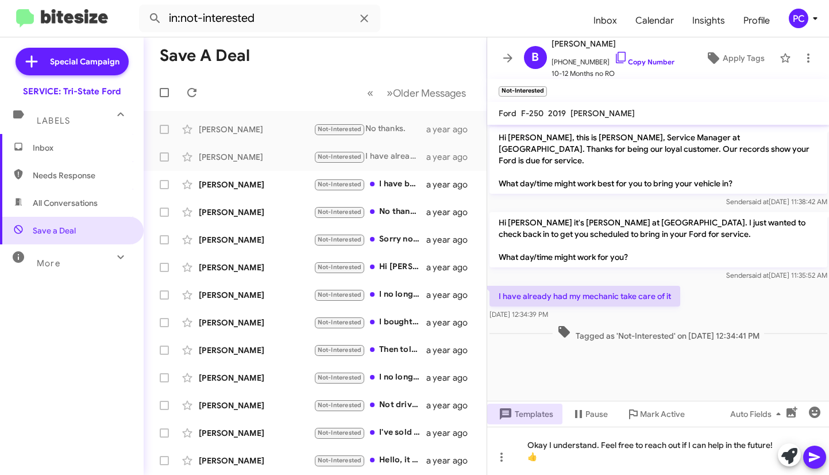
click at [524, 248] on icon at bounding box center [814, 457] width 11 height 10
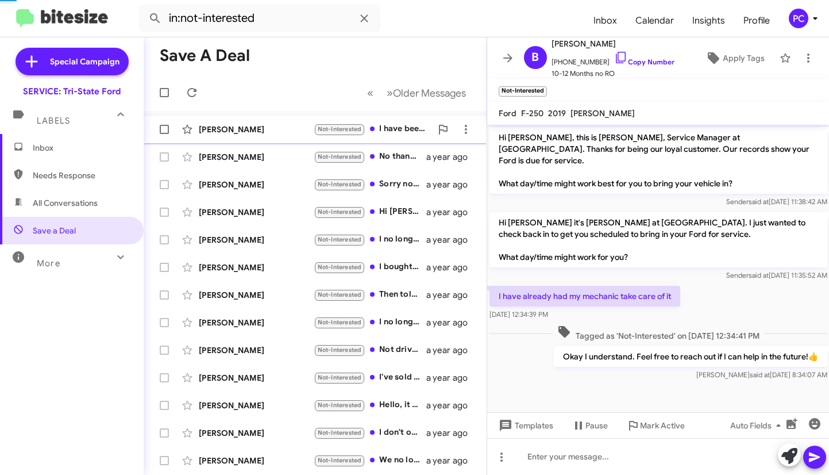
click at [272, 121] on div "Glen Geelhaar Not-Interested I have been having my truck serviced at Norris For…" at bounding box center [315, 129] width 325 height 23
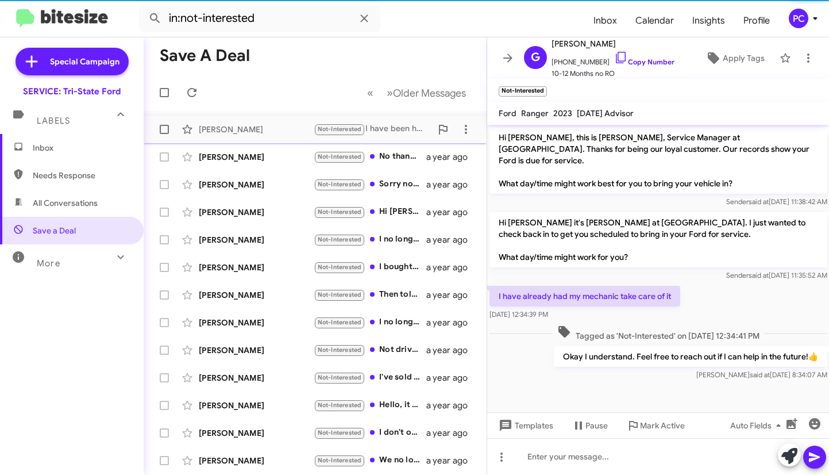
scroll to position [8, 0]
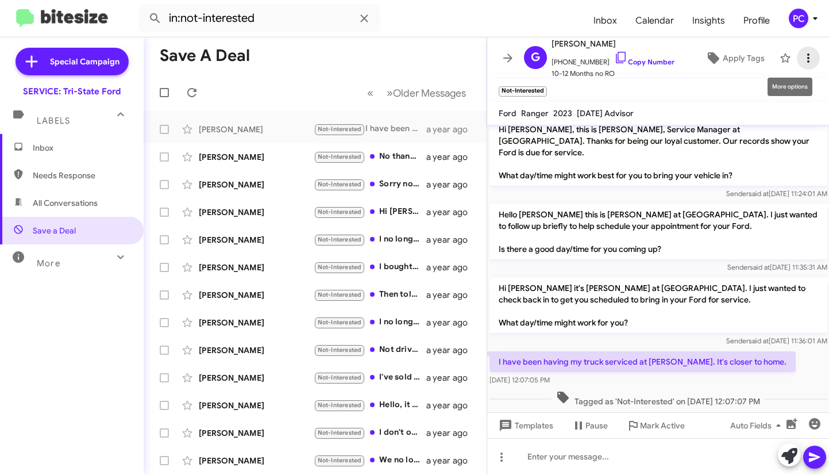
click at [524, 59] on icon at bounding box center [809, 58] width 14 height 14
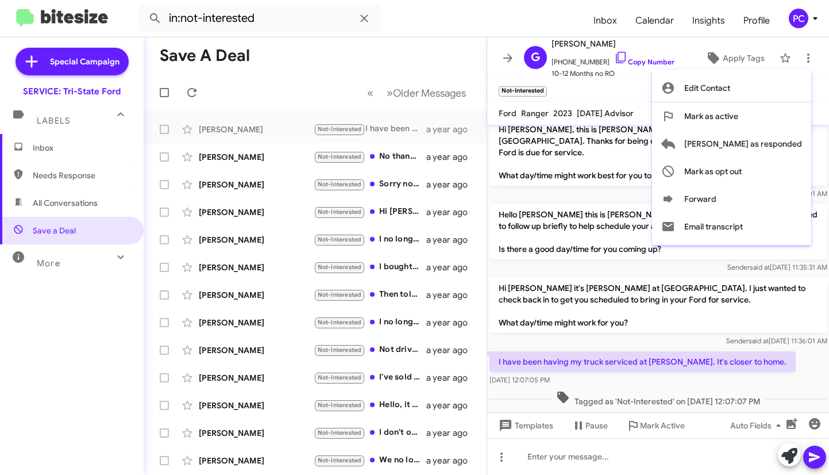
click at [263, 152] on div at bounding box center [414, 237] width 829 height 475
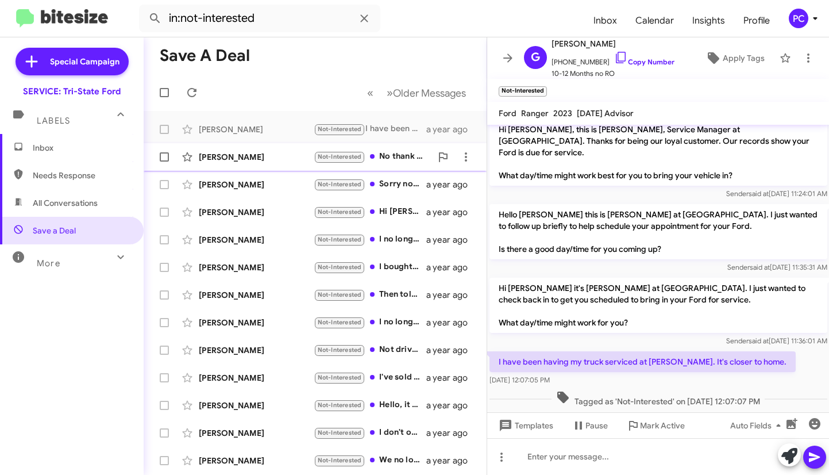
click at [297, 156] on div "Philip Rossetti" at bounding box center [256, 156] width 115 height 11
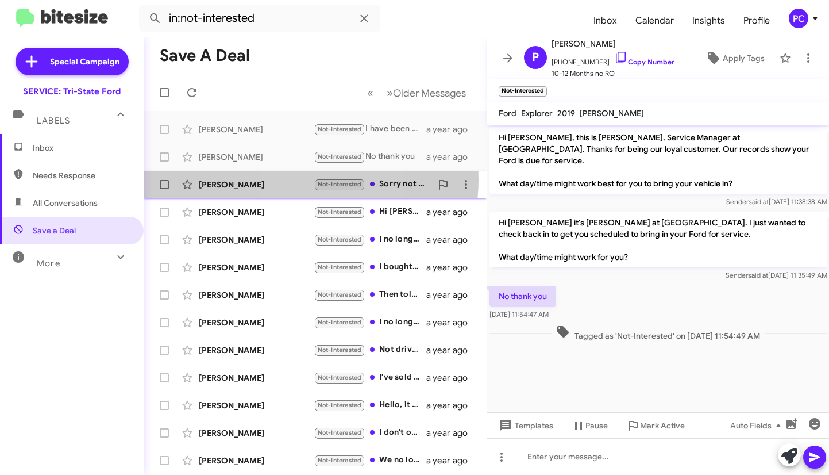
click at [295, 179] on div "Derek Dunn" at bounding box center [256, 184] width 115 height 11
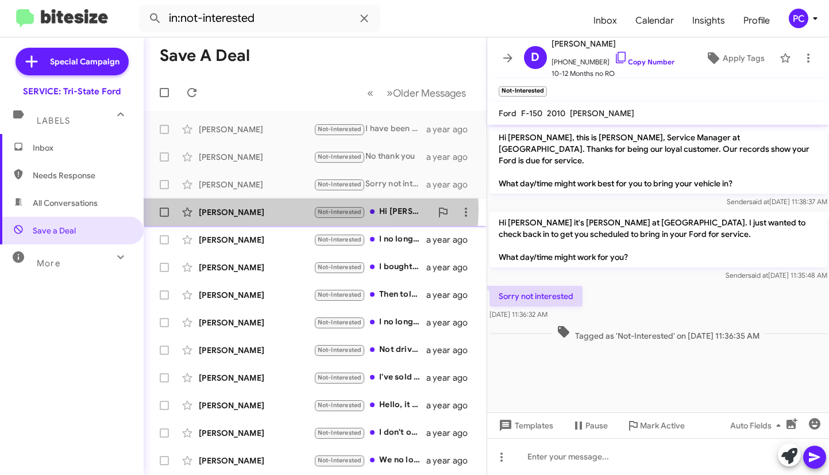
click at [290, 209] on div "William Gorman" at bounding box center [256, 211] width 115 height 11
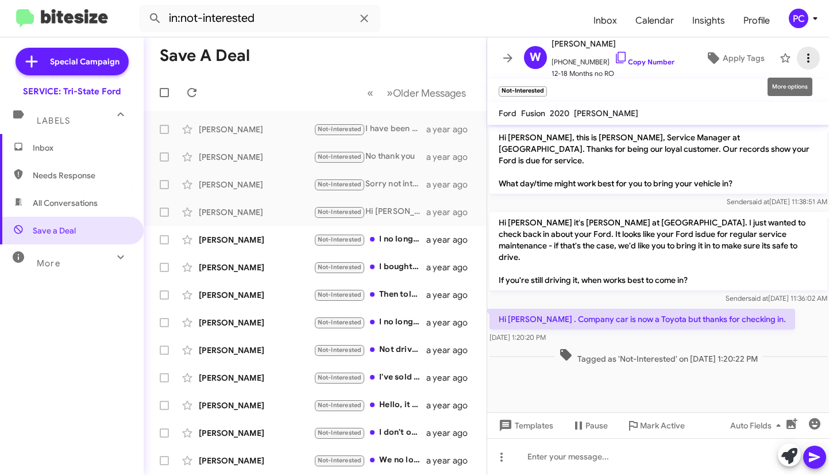
click at [524, 56] on icon at bounding box center [809, 58] width 14 height 14
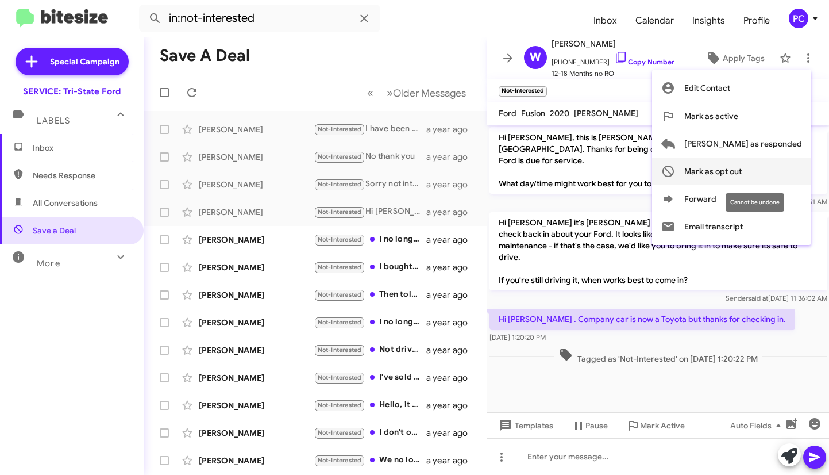
click at [524, 168] on span "Mark as opt out" at bounding box center [713, 171] width 57 height 28
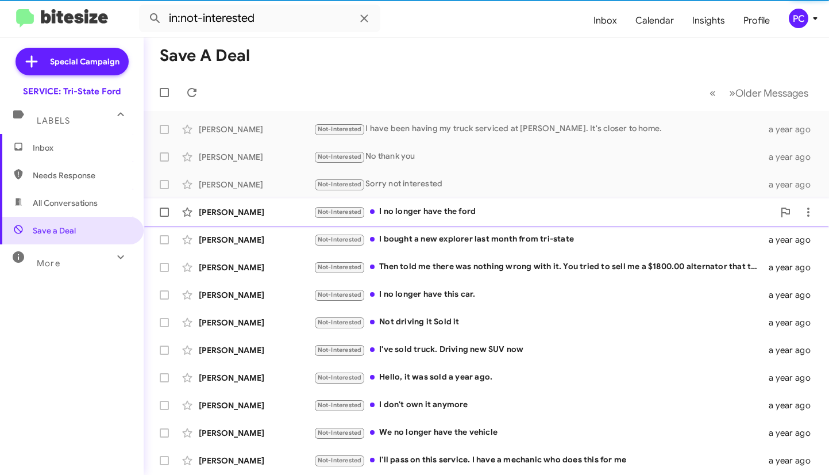
click at [277, 212] on div "Joann Panzer" at bounding box center [256, 211] width 115 height 11
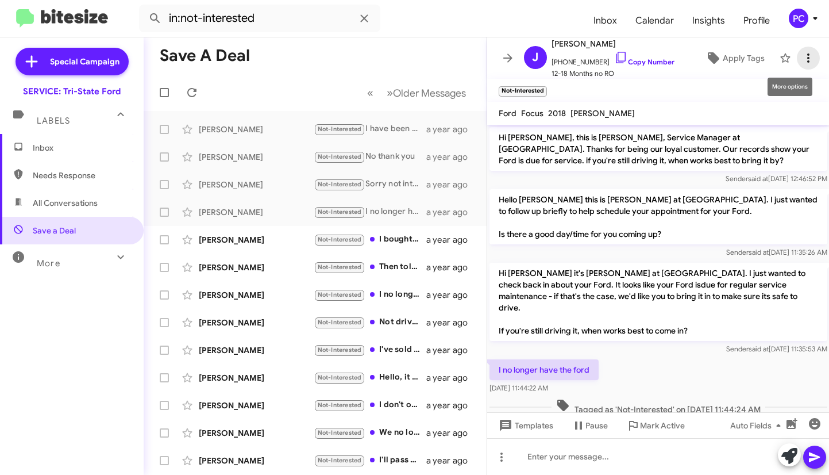
click at [524, 61] on icon at bounding box center [809, 58] width 14 height 14
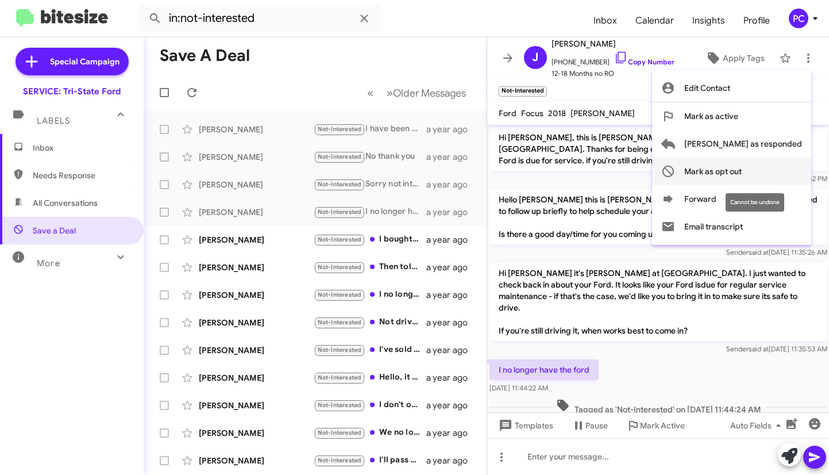
click at [524, 168] on span "Mark as opt out" at bounding box center [713, 171] width 57 height 28
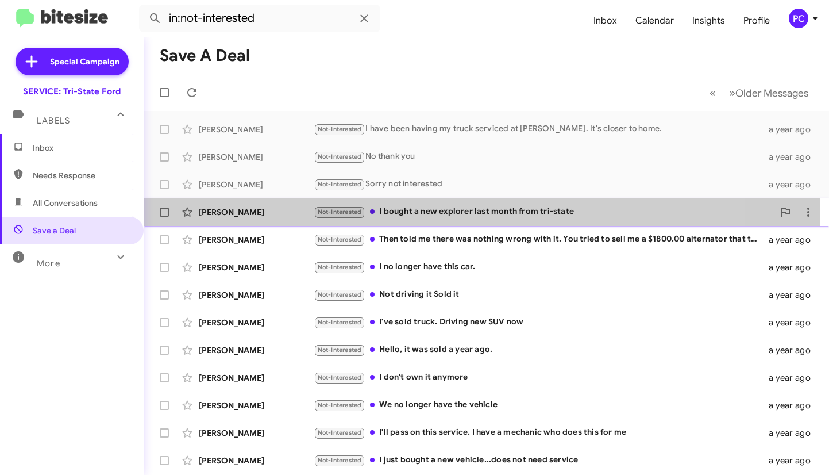
click at [272, 212] on div "Judy Johnston" at bounding box center [256, 211] width 115 height 11
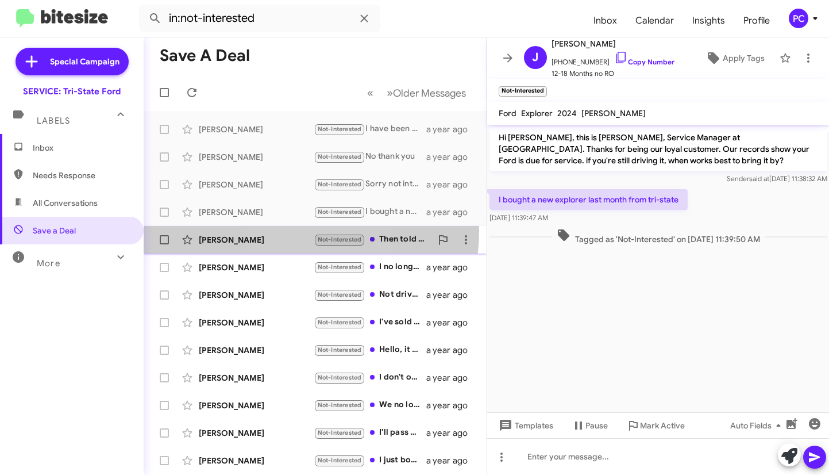
click at [290, 231] on div "Debra Filbey Not-Interested Then told me there was nothing wrong with it. You t…" at bounding box center [315, 239] width 325 height 23
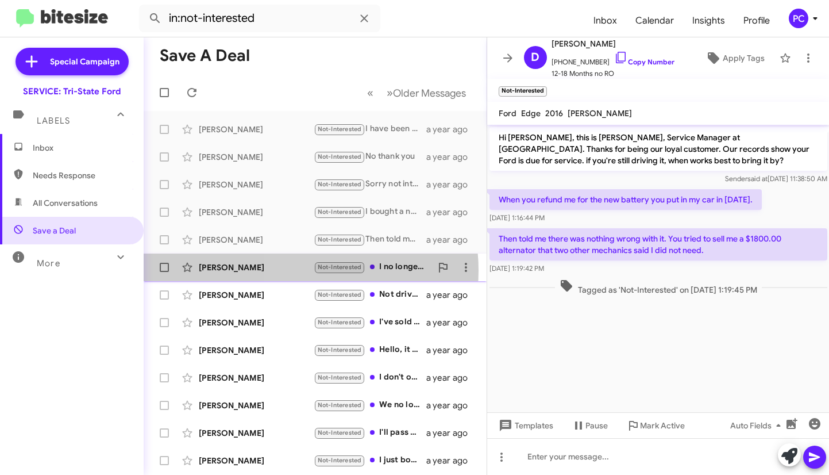
click at [298, 248] on div "Kristen Mcdermott" at bounding box center [256, 267] width 115 height 11
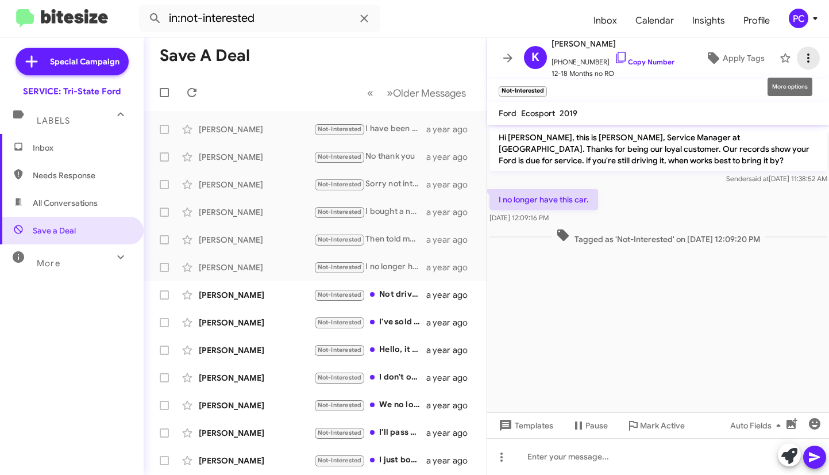
click at [524, 57] on icon at bounding box center [809, 57] width 2 height 9
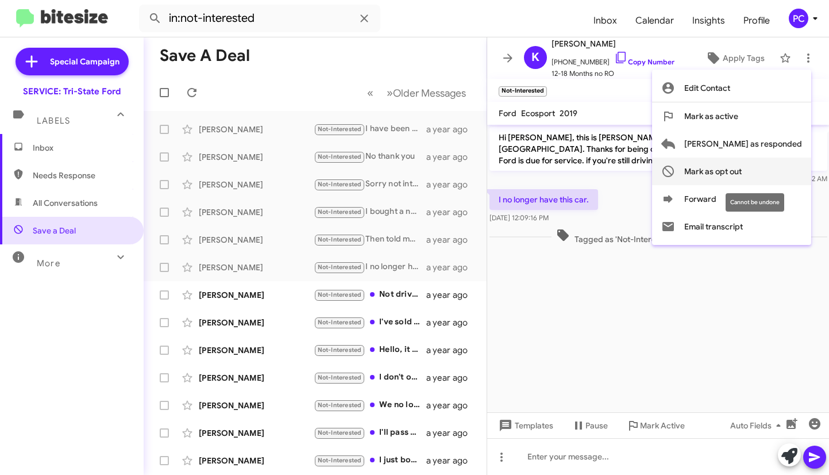
click at [524, 170] on span "Mark as opt out" at bounding box center [713, 171] width 57 height 28
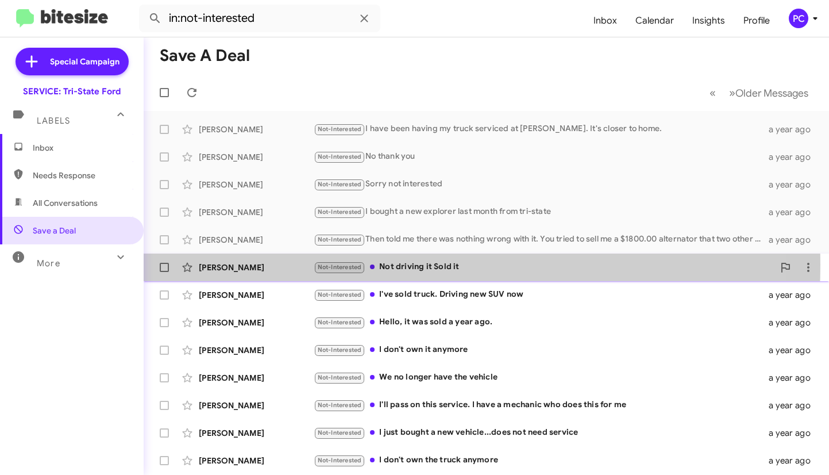
click at [293, 248] on div "Alaina Parsons" at bounding box center [256, 267] width 115 height 11
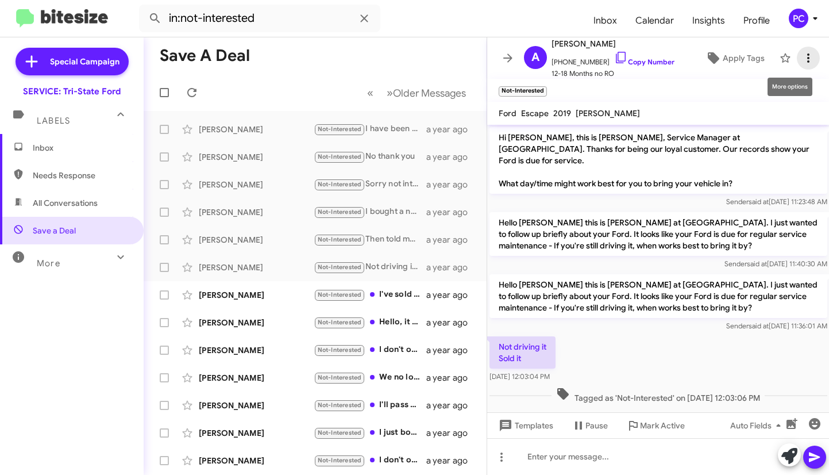
click at [524, 59] on icon at bounding box center [809, 58] width 14 height 14
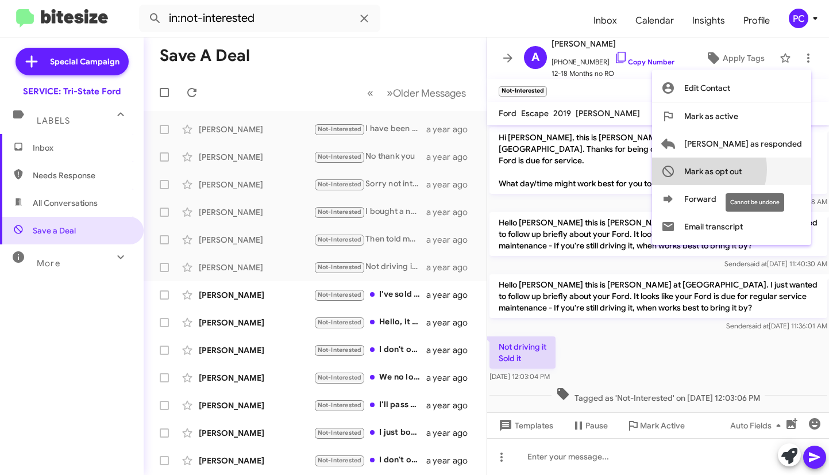
click at [524, 169] on span "Mark as opt out" at bounding box center [713, 171] width 57 height 28
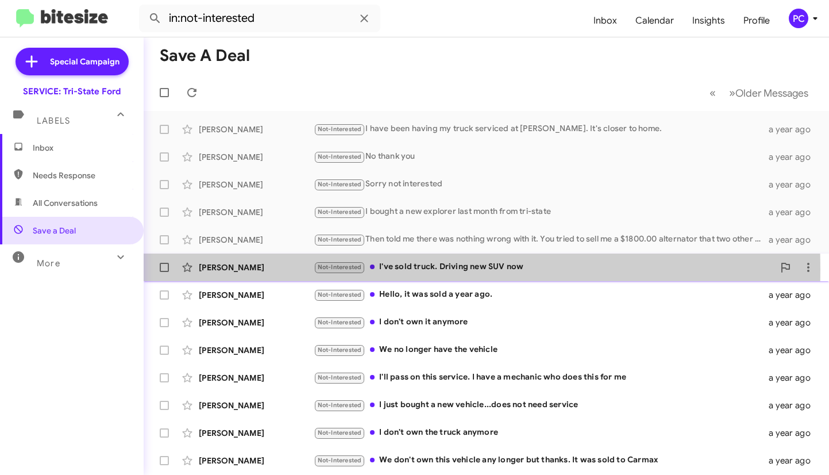
click at [259, 248] on div "Daniel Moyer" at bounding box center [256, 267] width 115 height 11
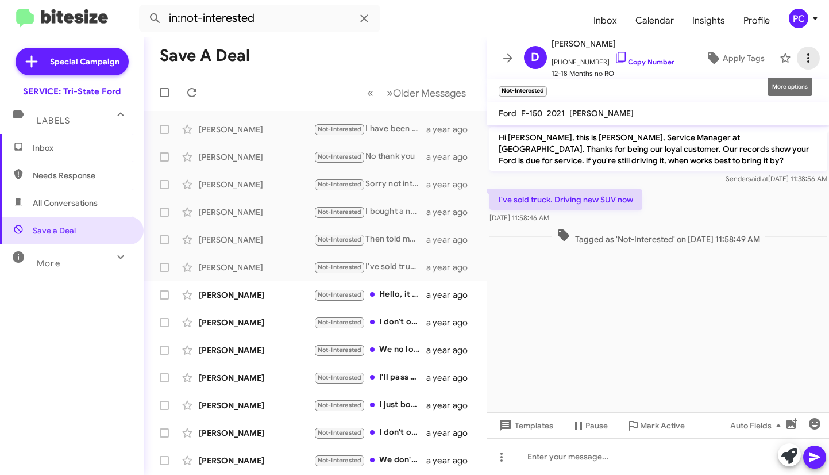
click at [524, 57] on icon at bounding box center [809, 58] width 14 height 14
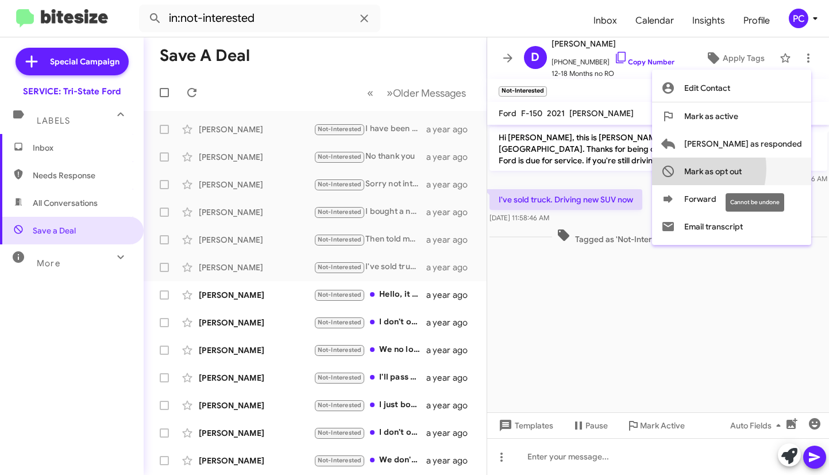
click at [524, 168] on span "Mark as opt out" at bounding box center [713, 171] width 57 height 28
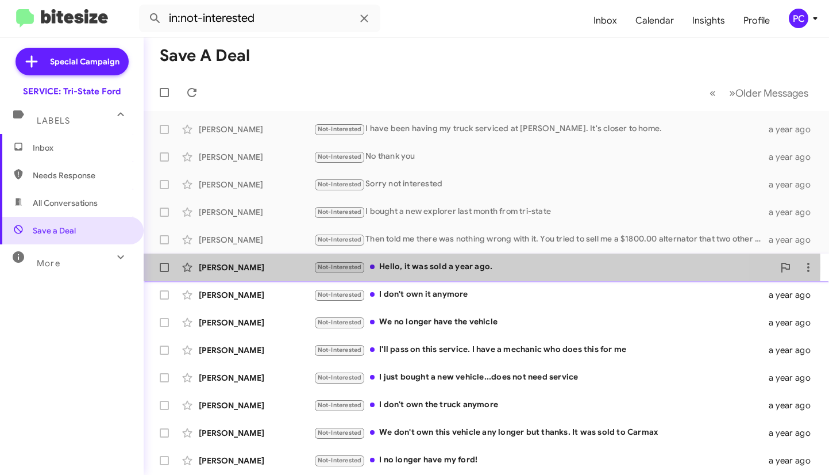
click at [274, 248] on div "Ryan Tyler" at bounding box center [256, 267] width 115 height 11
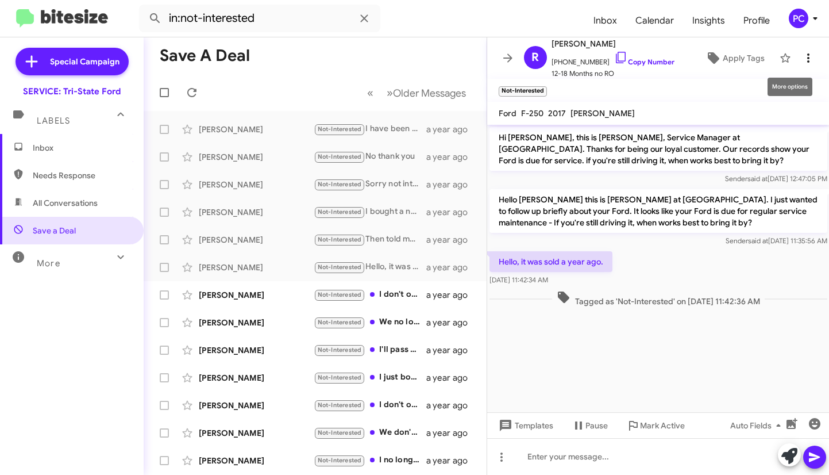
click at [524, 58] on icon at bounding box center [809, 58] width 14 height 14
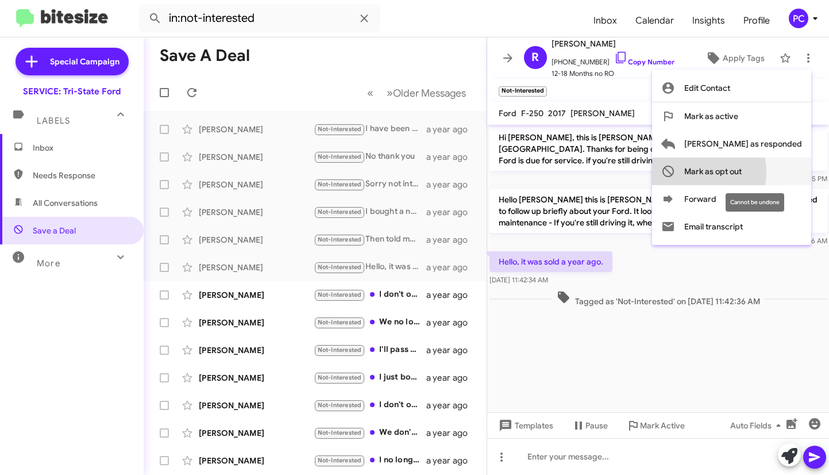
click at [524, 172] on span "Mark as opt out" at bounding box center [713, 171] width 57 height 28
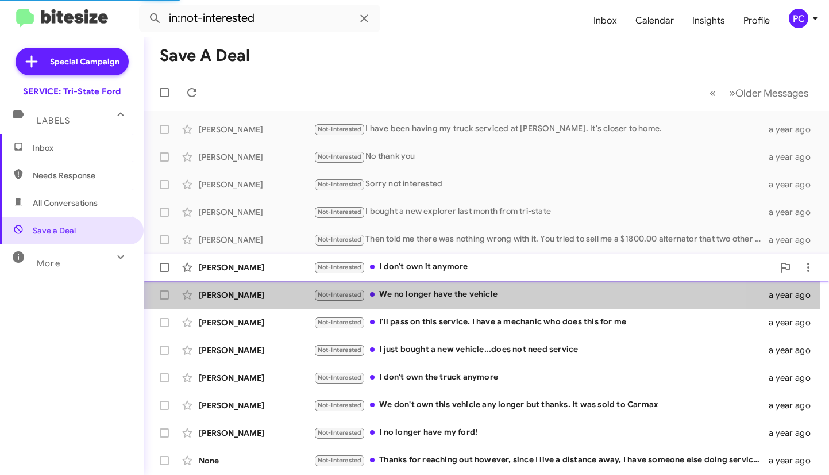
click at [272, 248] on div "Stephen Hunt" at bounding box center [256, 294] width 115 height 11
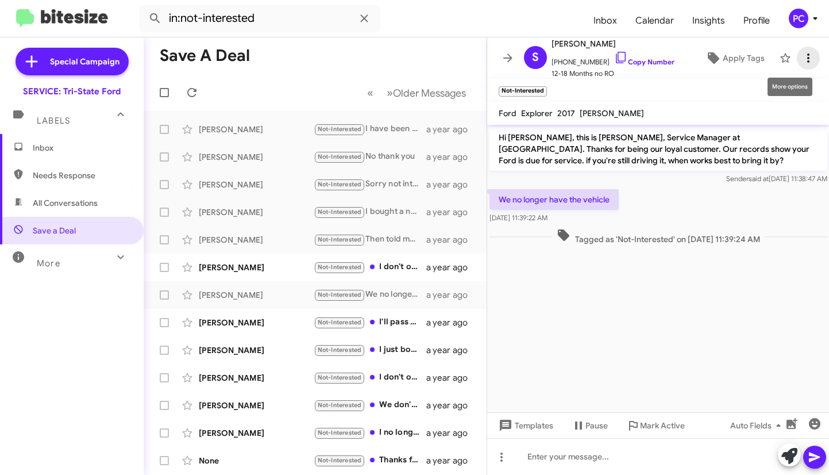
click at [524, 55] on icon at bounding box center [809, 58] width 14 height 14
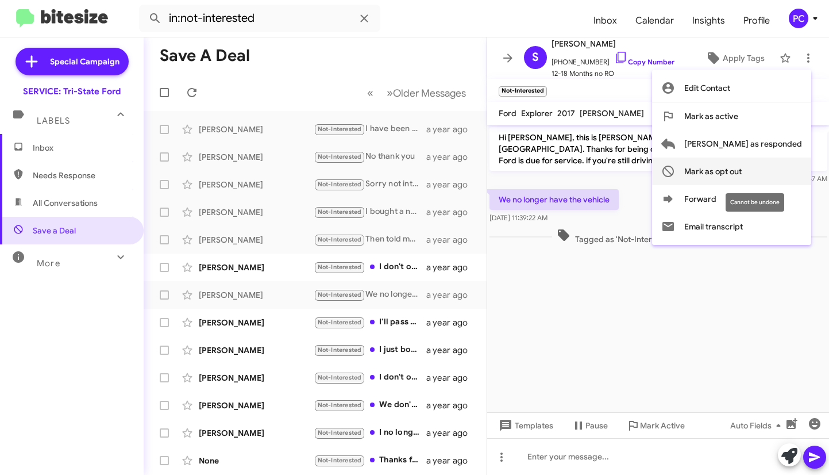
click at [524, 171] on span "Mark as opt out" at bounding box center [713, 171] width 57 height 28
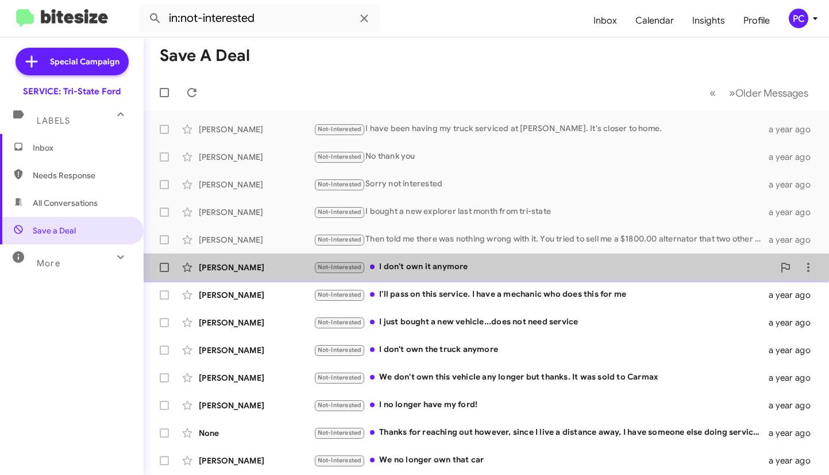
click at [293, 248] on div "Marjorie Sloan" at bounding box center [256, 267] width 115 height 11
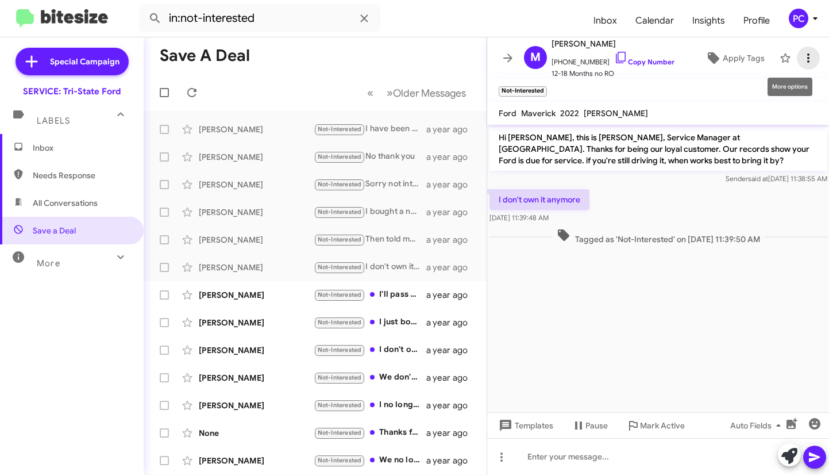
click at [524, 55] on icon at bounding box center [809, 58] width 14 height 14
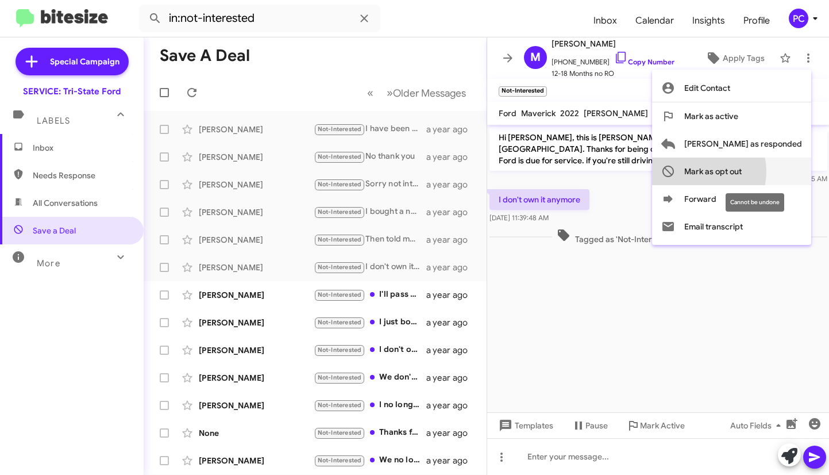
click at [524, 171] on span "Mark as opt out" at bounding box center [713, 171] width 57 height 28
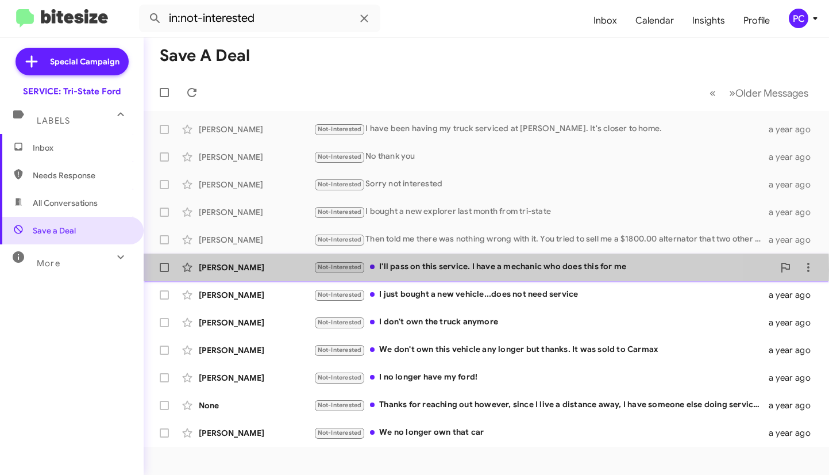
click at [275, 248] on div "Paul Felty" at bounding box center [256, 267] width 115 height 11
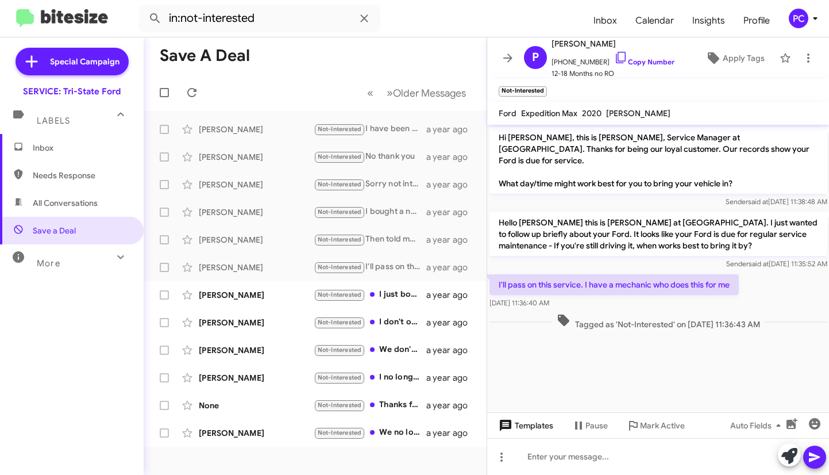
click at [524, 248] on span "Templates" at bounding box center [525, 425] width 57 height 21
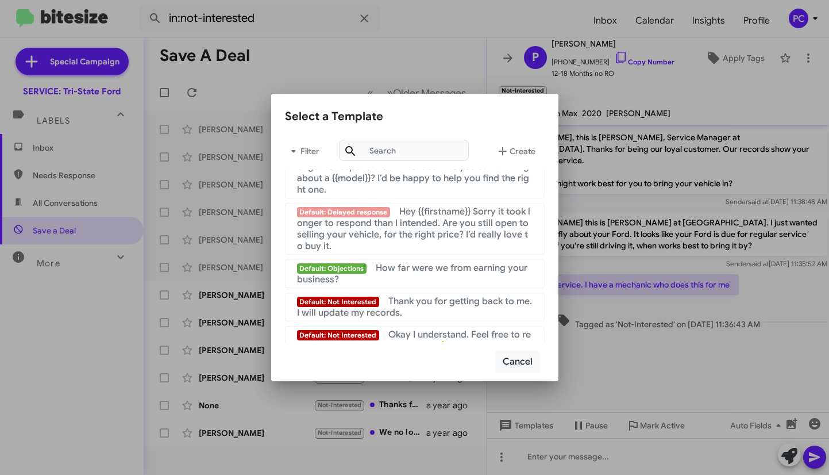
scroll to position [771, 0]
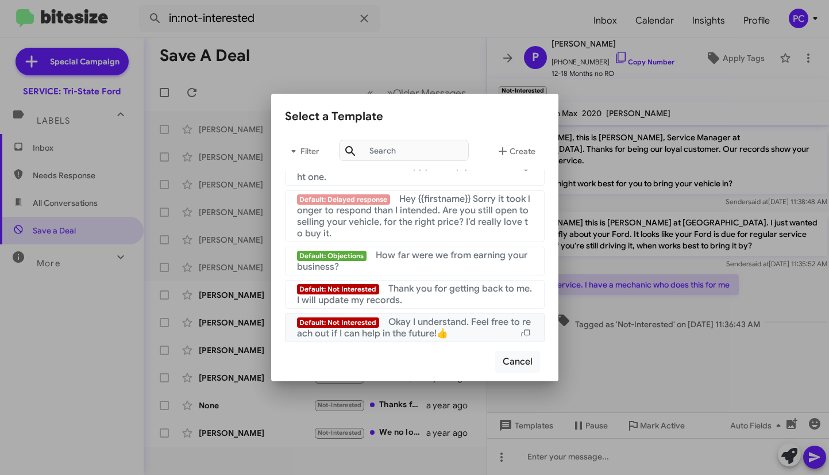
click at [405, 248] on span "Okay I understand. Feel free to reach out if I can help in the future!👍" at bounding box center [414, 327] width 234 height 23
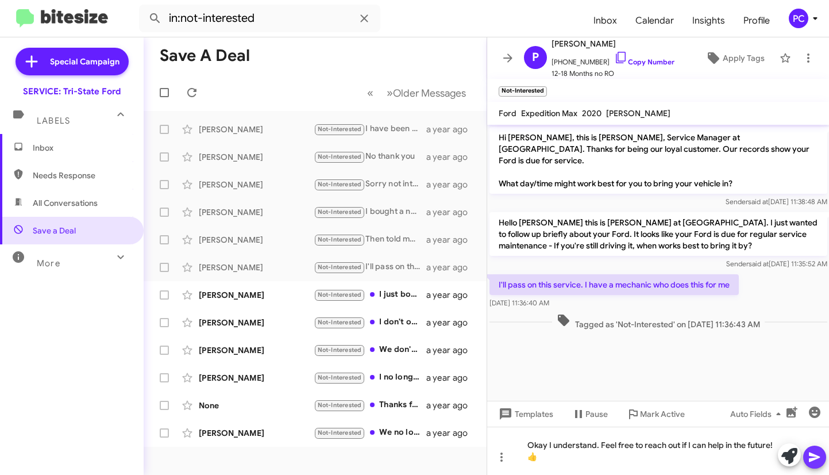
click at [524, 248] on icon at bounding box center [814, 457] width 11 height 10
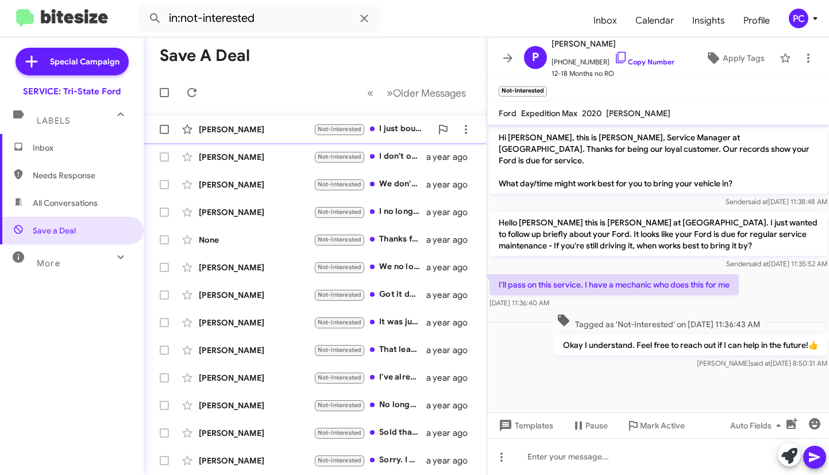
click at [274, 125] on div "Patti Gray" at bounding box center [256, 129] width 115 height 11
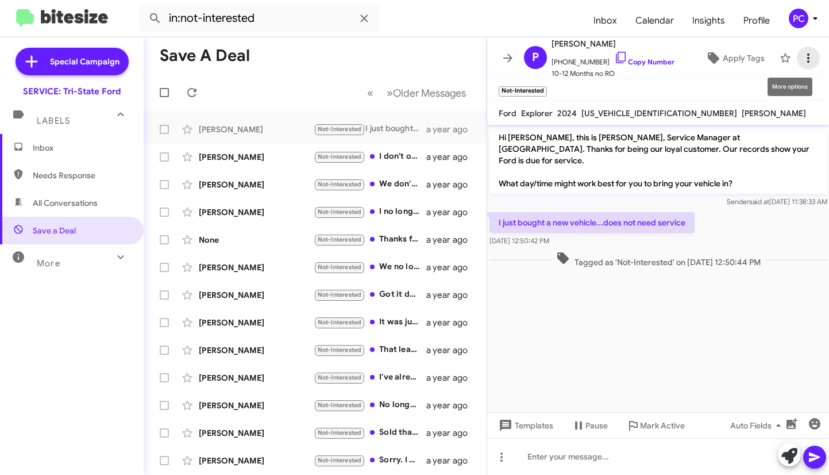
click at [524, 55] on icon at bounding box center [809, 57] width 2 height 9
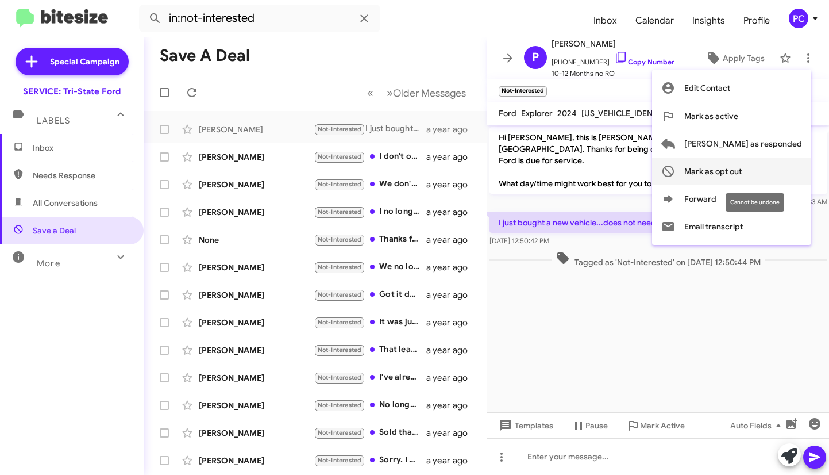
click at [524, 170] on span "Mark as opt out" at bounding box center [713, 171] width 57 height 28
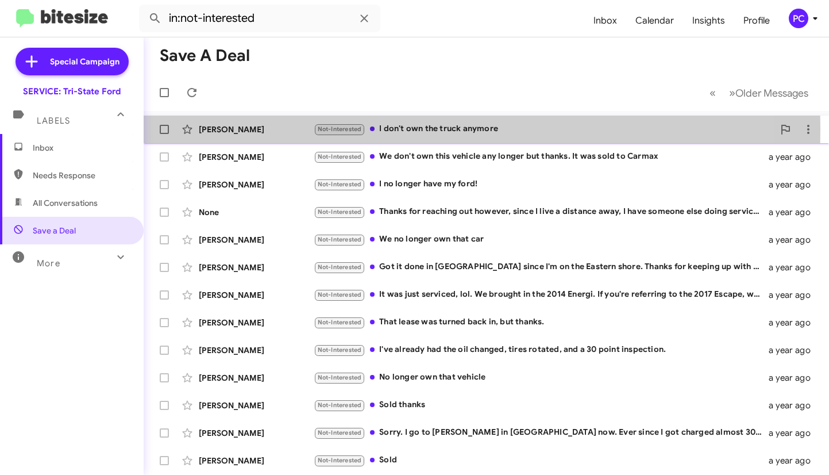
click at [286, 129] on div "Paul Whittington" at bounding box center [256, 129] width 115 height 11
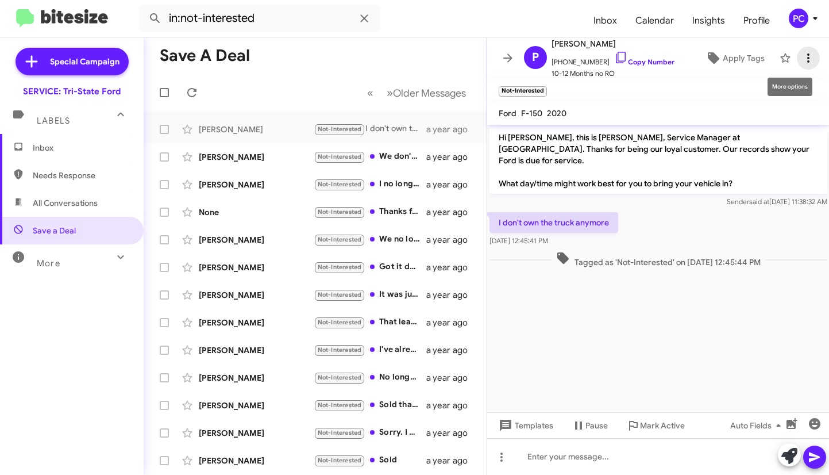
click at [524, 61] on icon at bounding box center [809, 58] width 14 height 14
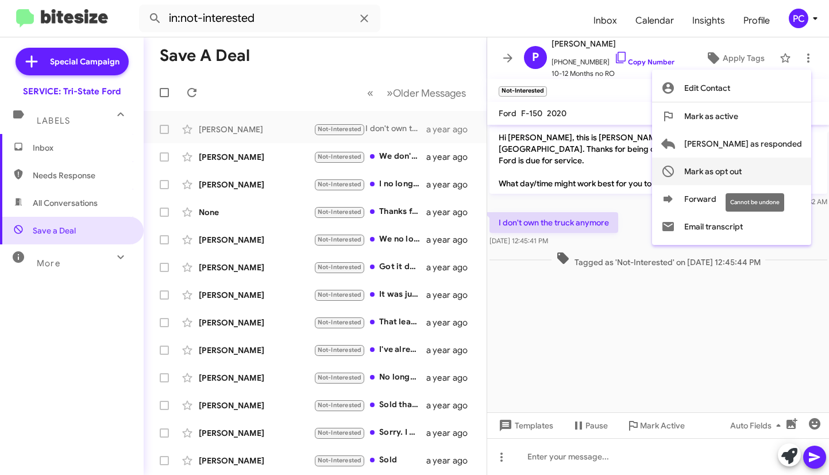
click at [524, 169] on span "Mark as opt out" at bounding box center [713, 171] width 57 height 28
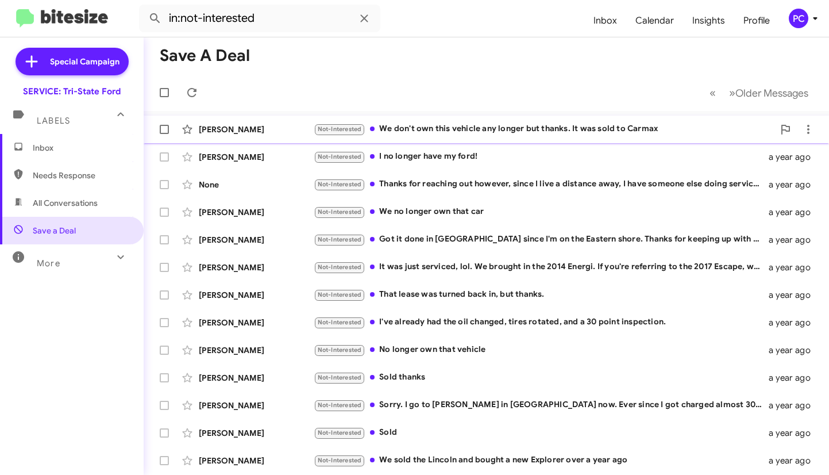
click at [264, 125] on div "Linda Walter" at bounding box center [256, 129] width 115 height 11
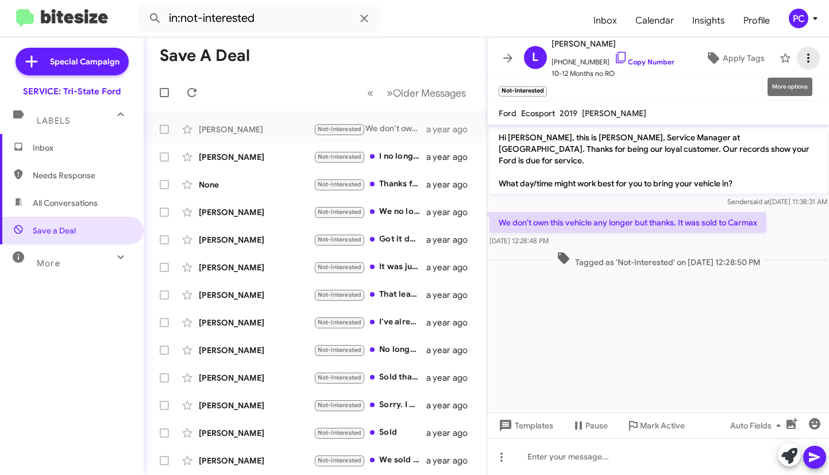
click at [524, 52] on icon at bounding box center [809, 58] width 14 height 14
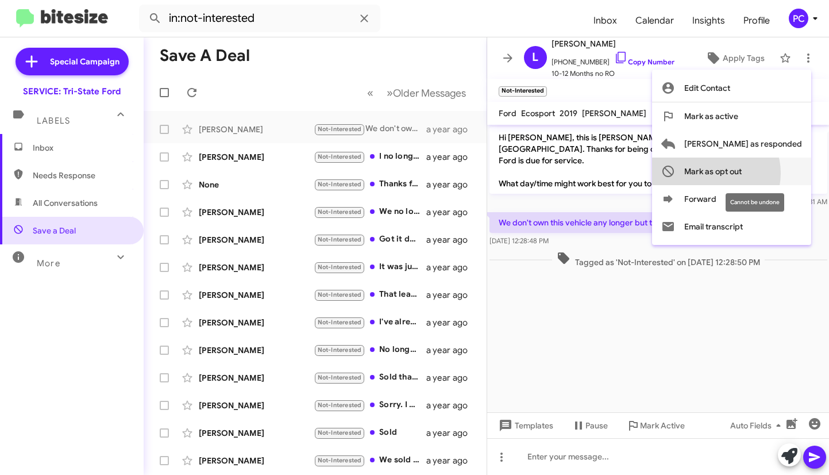
click at [524, 173] on span "Mark as opt out" at bounding box center [713, 171] width 57 height 28
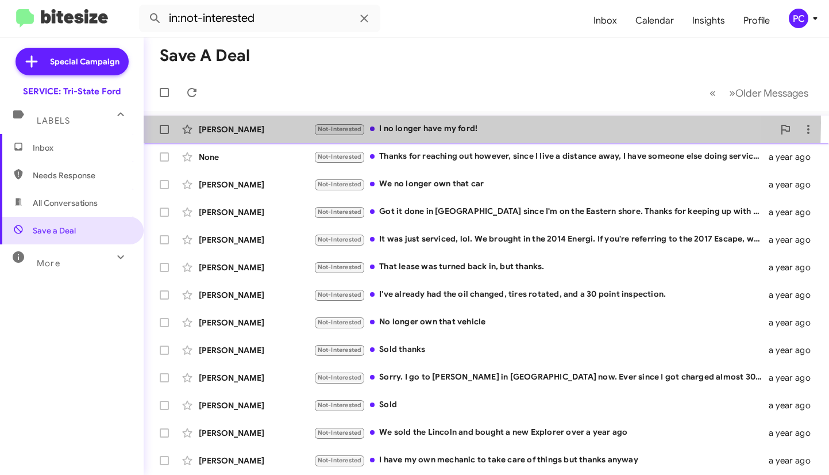
click at [280, 123] on div "Tammy Jones Not-Interested I no longer have my ford! a year ago" at bounding box center [486, 129] width 667 height 23
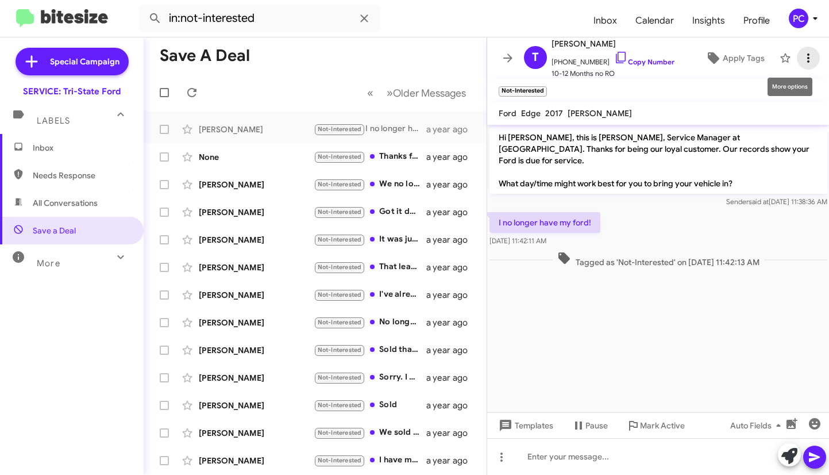
click at [524, 57] on icon at bounding box center [809, 58] width 14 height 14
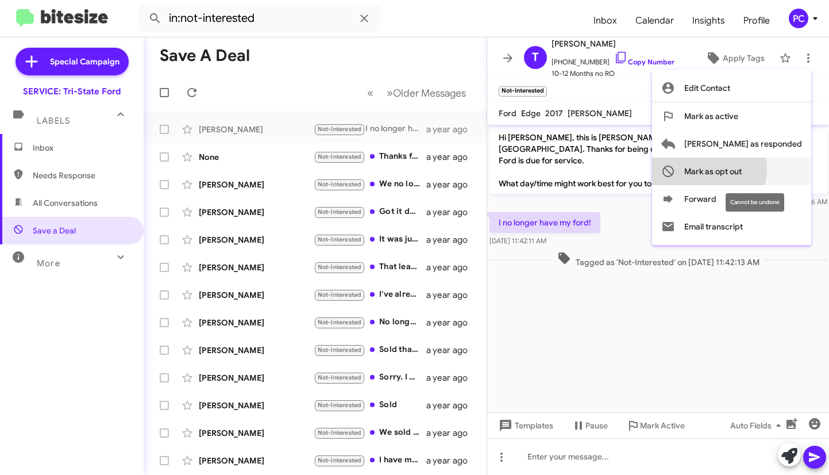
click at [524, 169] on span "Mark as opt out" at bounding box center [713, 171] width 57 height 28
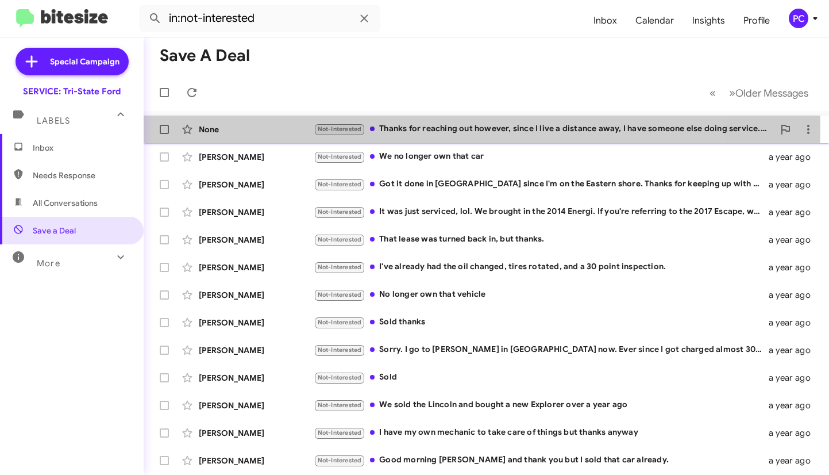
click at [262, 127] on div "None" at bounding box center [256, 129] width 115 height 11
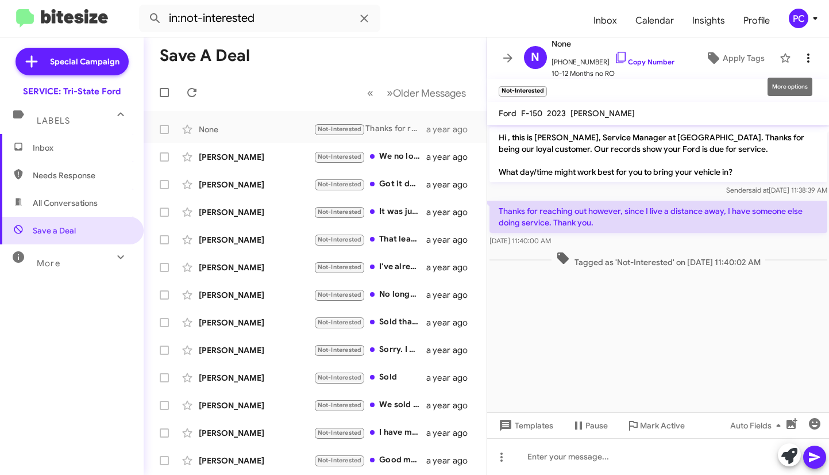
click at [524, 61] on icon at bounding box center [809, 57] width 2 height 9
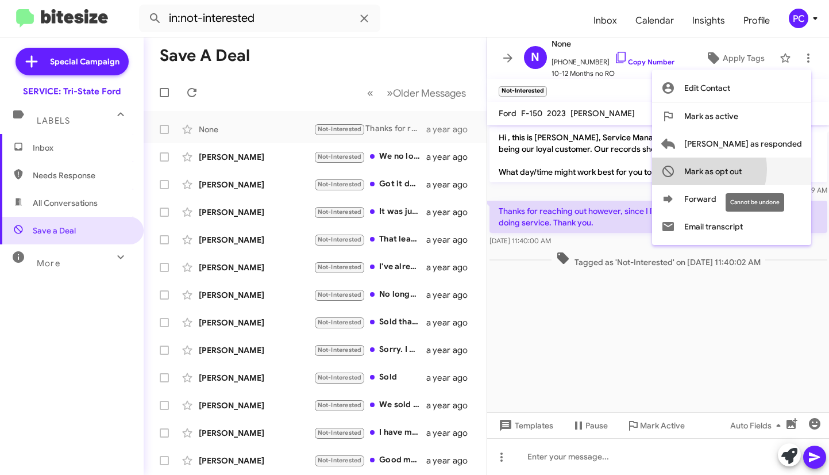
click at [524, 169] on span "Mark as opt out" at bounding box center [713, 171] width 57 height 28
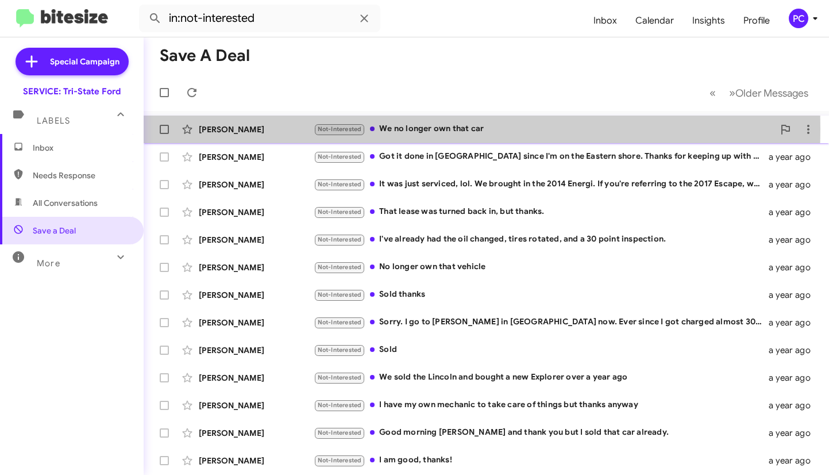
click at [289, 129] on div "Danielle Mazzari" at bounding box center [256, 129] width 115 height 11
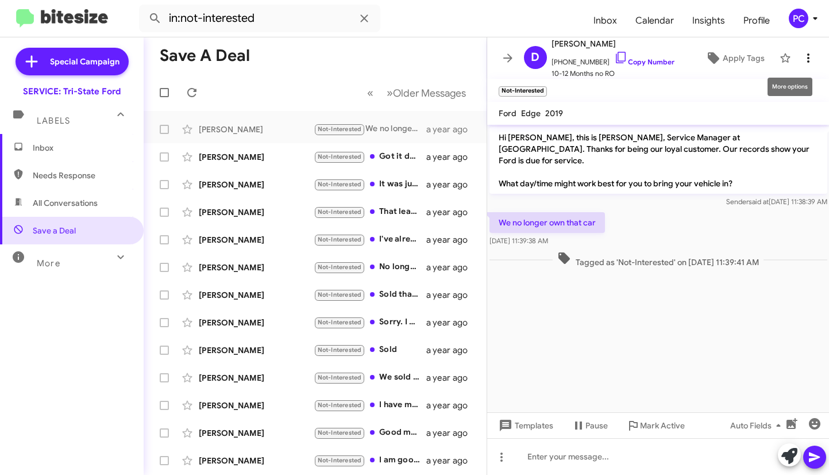
click at [524, 61] on icon at bounding box center [809, 58] width 14 height 14
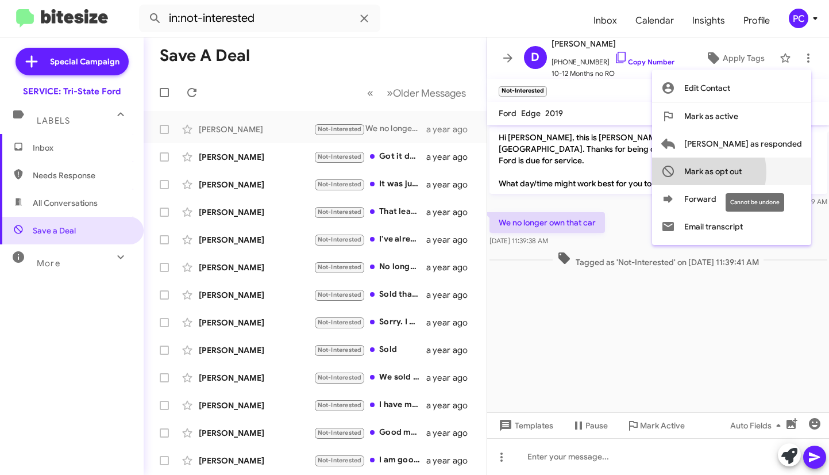
click at [524, 172] on span "Mark as opt out" at bounding box center [713, 171] width 57 height 28
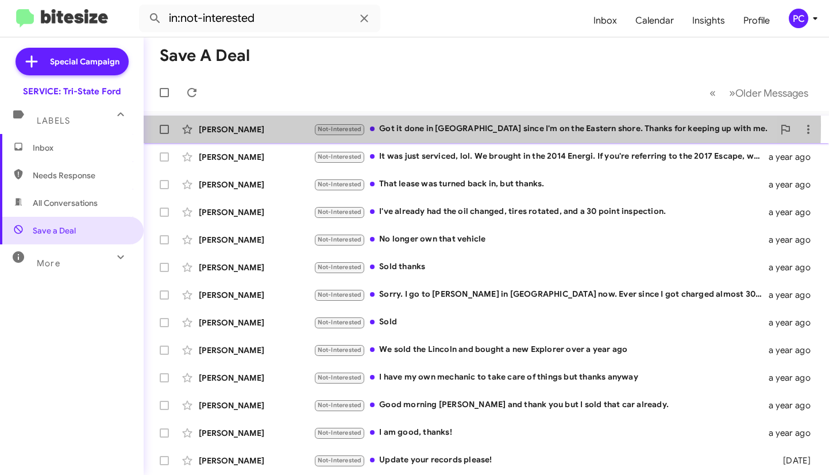
click at [288, 125] on div "Kathrine Gaeng" at bounding box center [256, 129] width 115 height 11
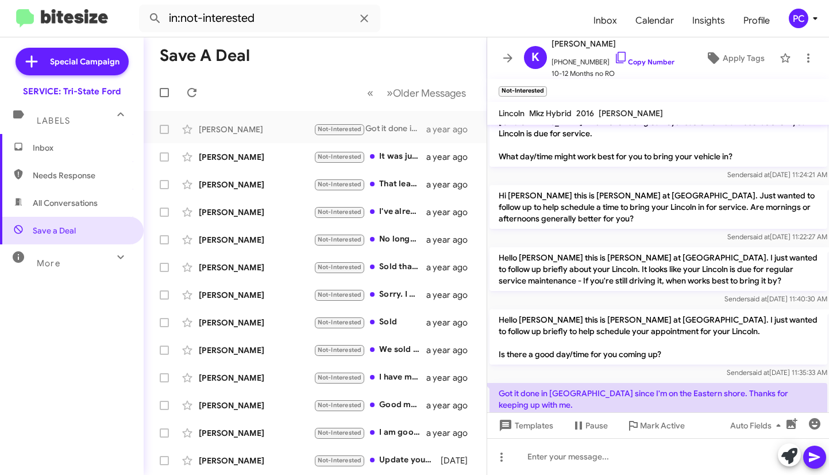
scroll to position [73, 0]
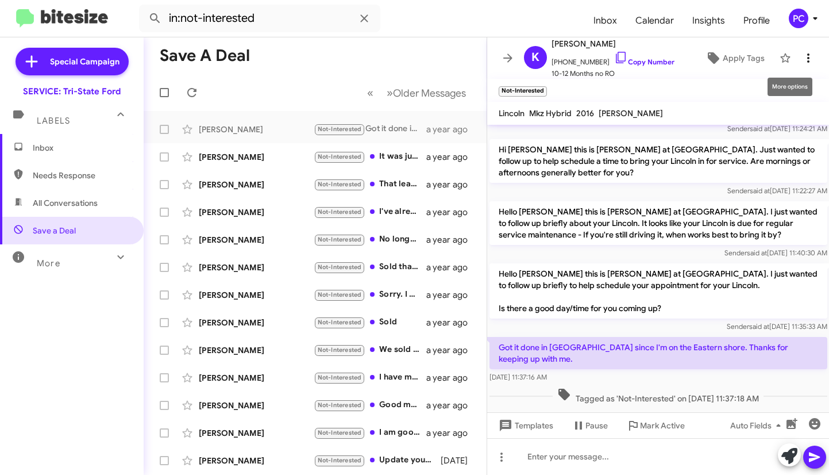
click at [524, 57] on icon at bounding box center [809, 57] width 2 height 9
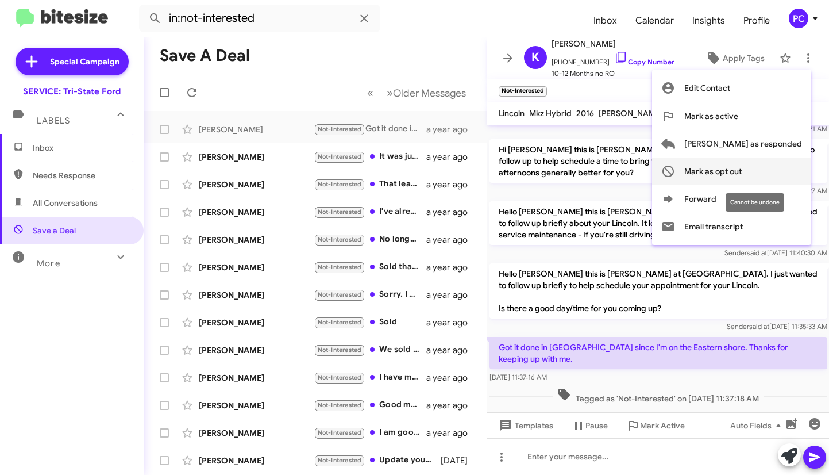
click at [524, 172] on span "Mark as opt out" at bounding box center [713, 171] width 57 height 28
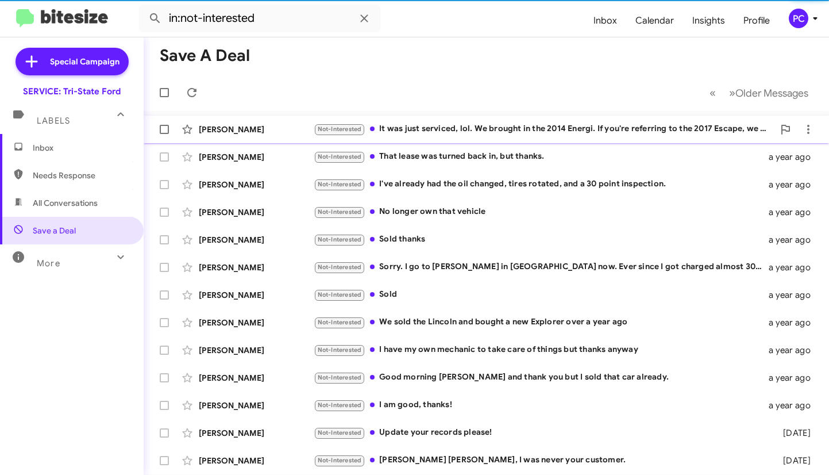
click at [289, 121] on div "Desiree Moyers Not-Interested It was just serviced, lol. We brought in the 2014…" at bounding box center [486, 129] width 667 height 23
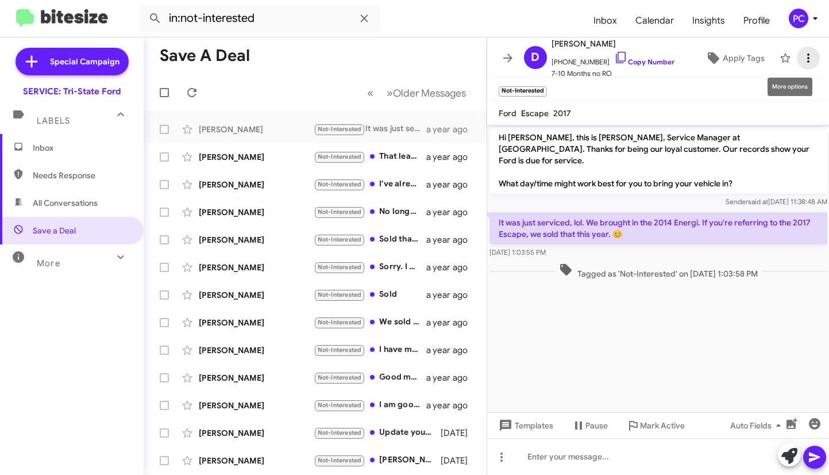
click at [524, 59] on icon at bounding box center [809, 58] width 14 height 14
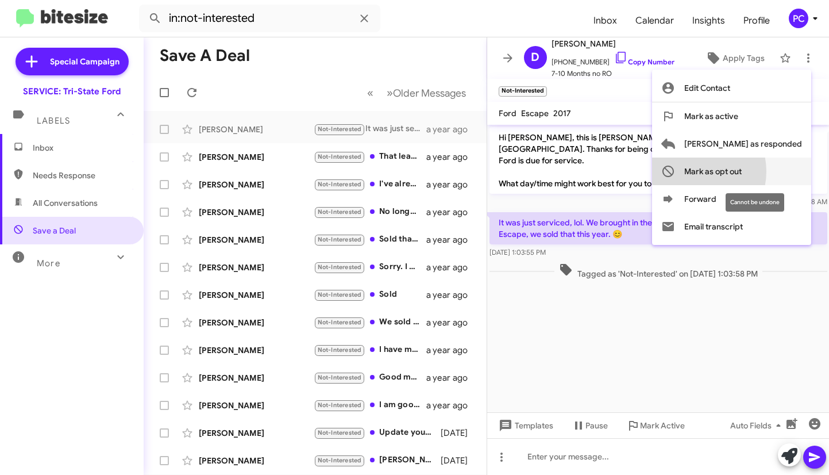
click at [524, 171] on span "Mark as opt out" at bounding box center [713, 171] width 57 height 28
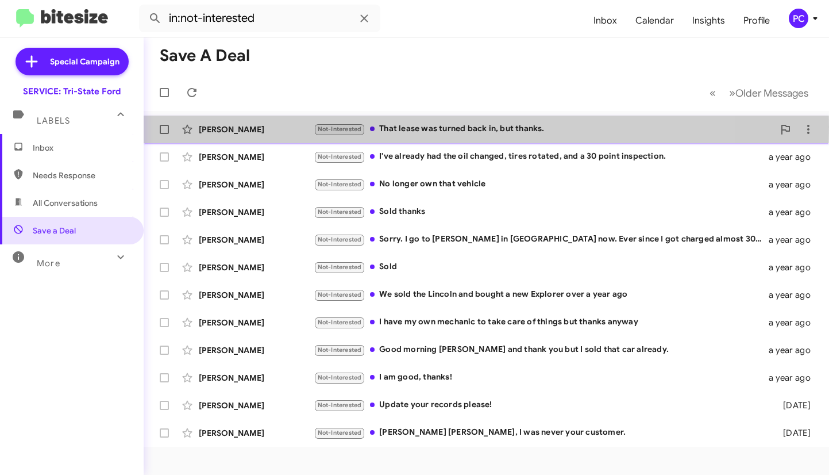
click at [271, 126] on div "Sara Brenner" at bounding box center [256, 129] width 115 height 11
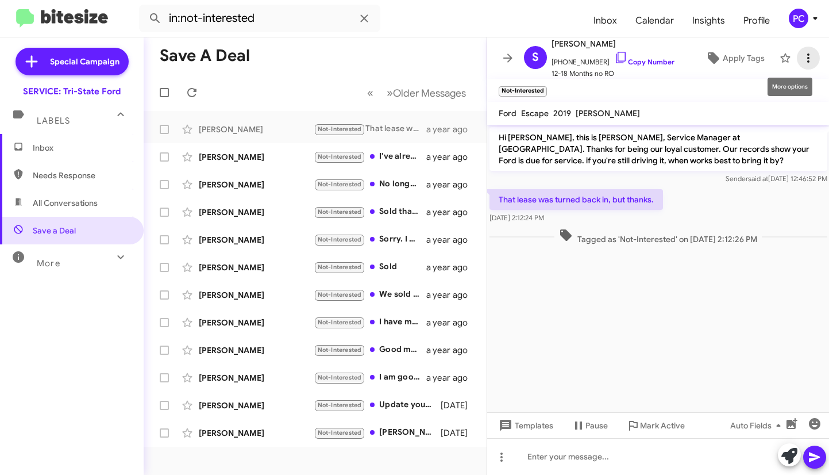
click at [524, 54] on icon at bounding box center [809, 58] width 14 height 14
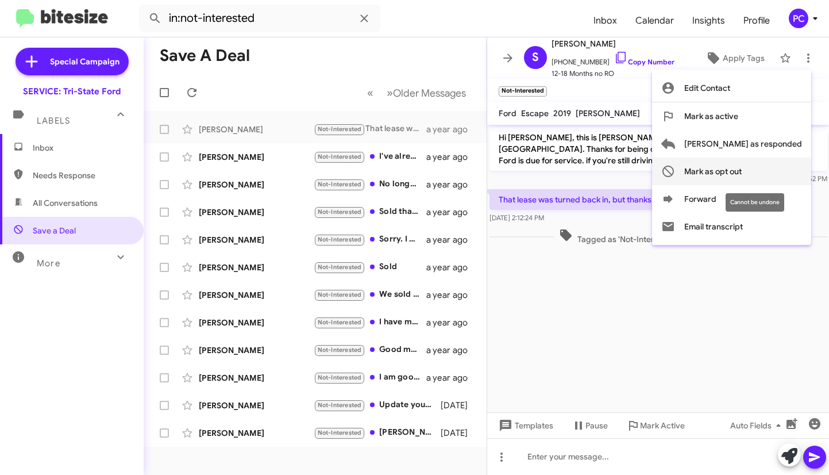
click at [524, 169] on span "Mark as opt out" at bounding box center [713, 171] width 57 height 28
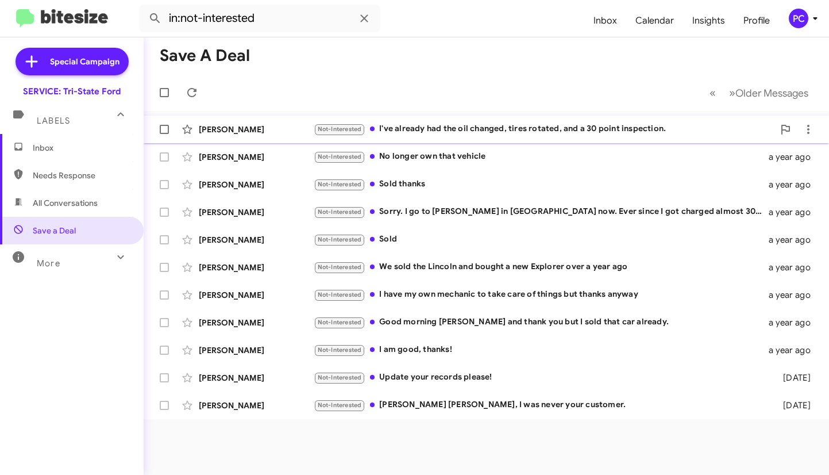
click at [268, 125] on div "Amy Wagschal" at bounding box center [256, 129] width 115 height 11
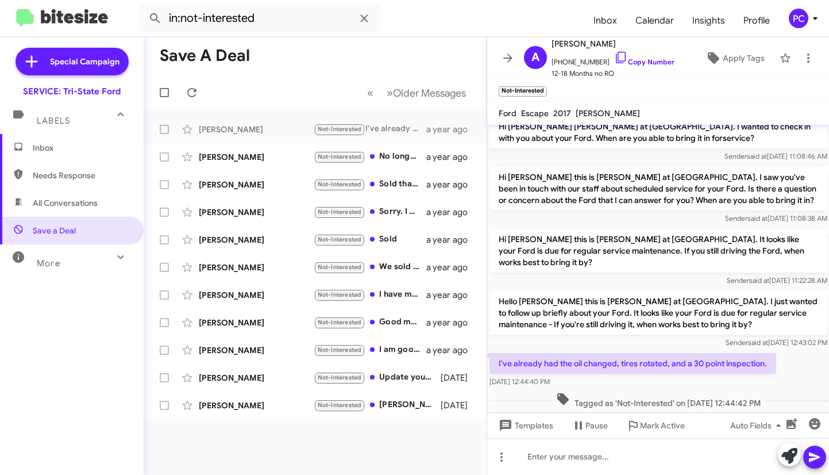
scroll to position [321, 0]
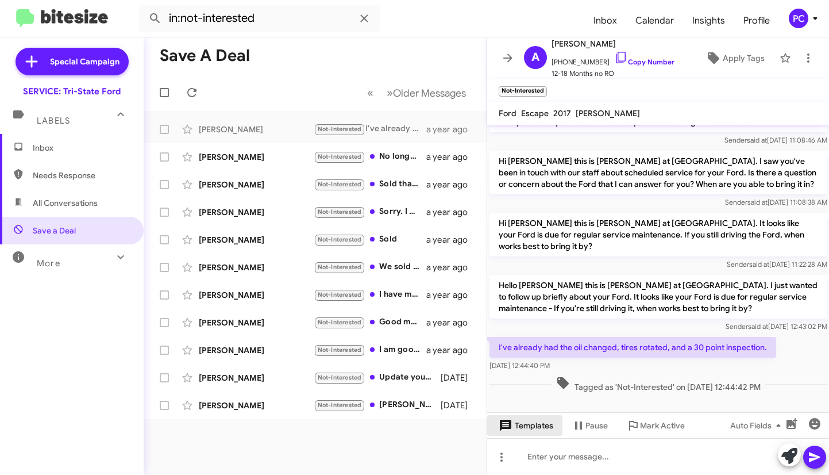
click at [524, 248] on span "Templates" at bounding box center [525, 425] width 57 height 21
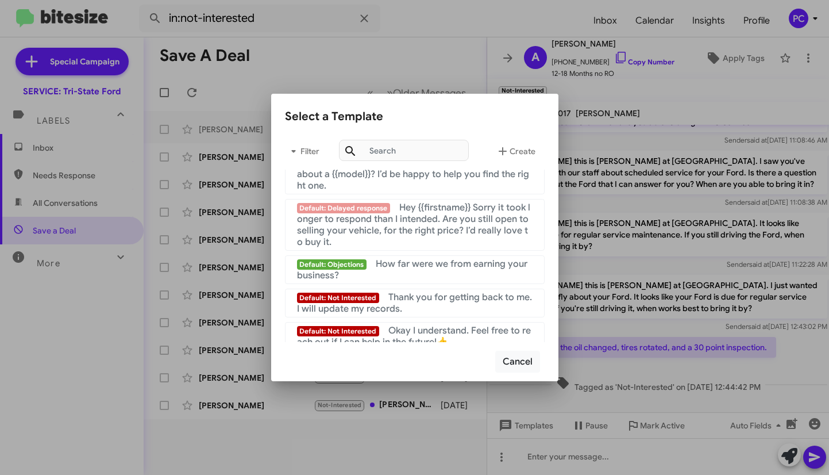
scroll to position [771, 0]
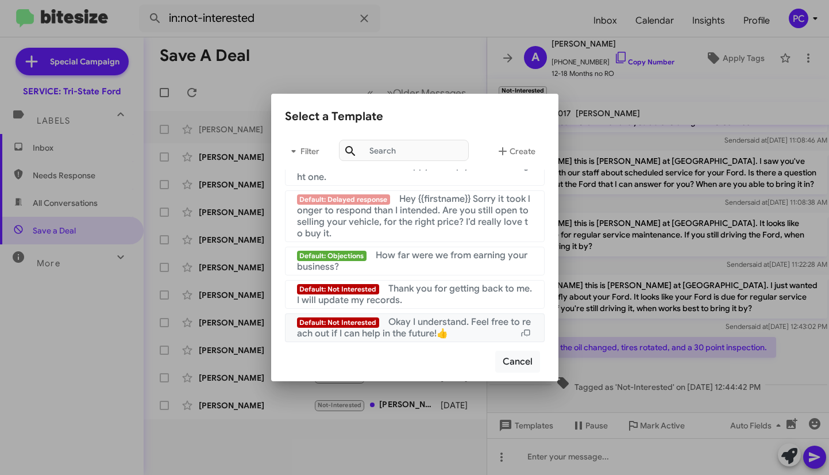
click at [409, 248] on span "Okay I understand. Feel free to reach out if I can help in the future!👍" at bounding box center [414, 327] width 234 height 23
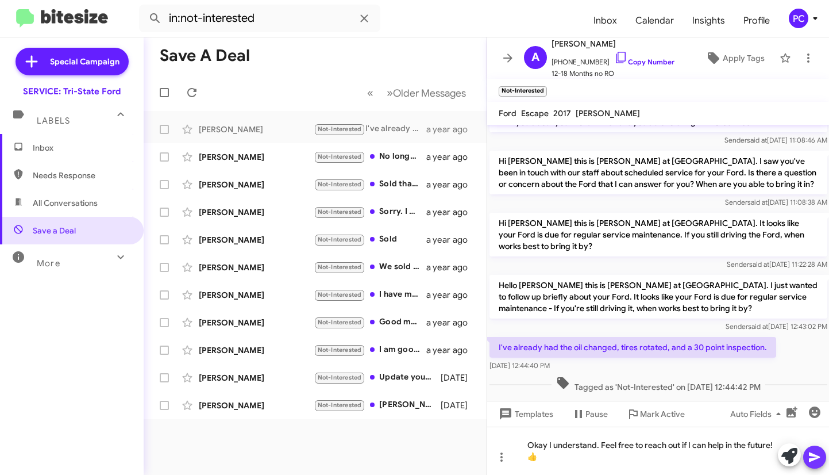
click at [524, 248] on icon at bounding box center [815, 457] width 14 height 14
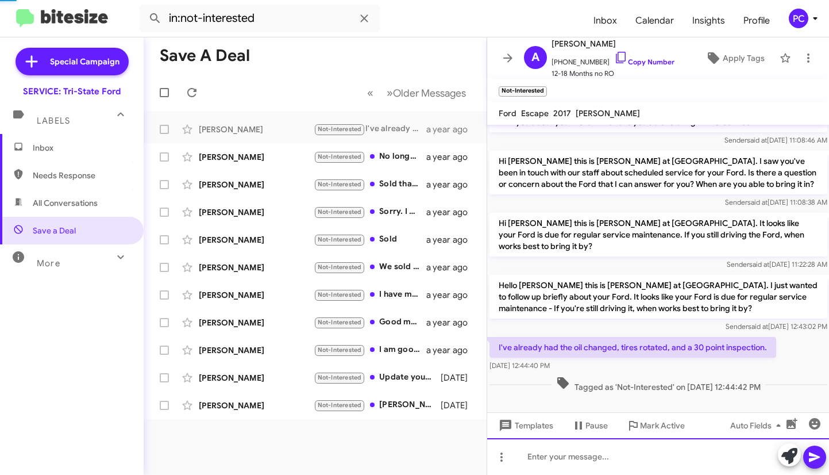
scroll to position [0, 0]
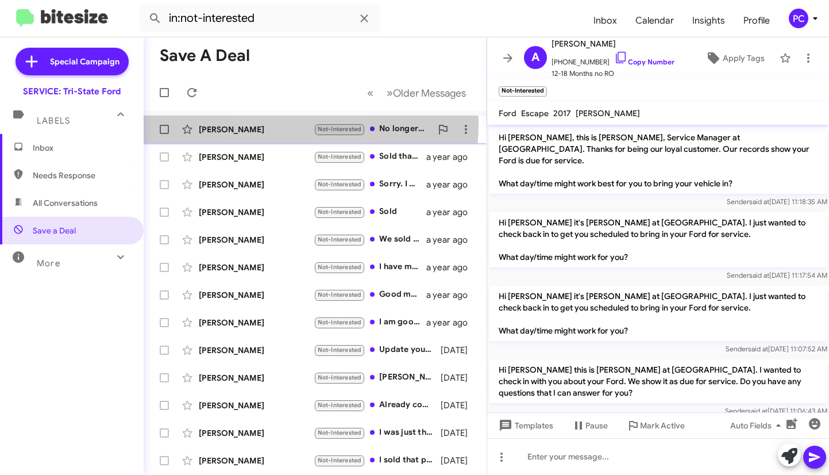
click at [280, 125] on div "Richard Tipton" at bounding box center [256, 129] width 115 height 11
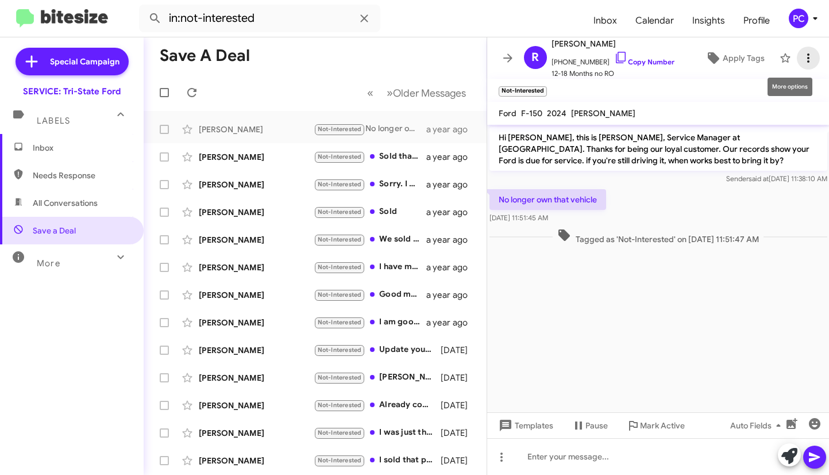
click at [524, 56] on icon at bounding box center [809, 58] width 14 height 14
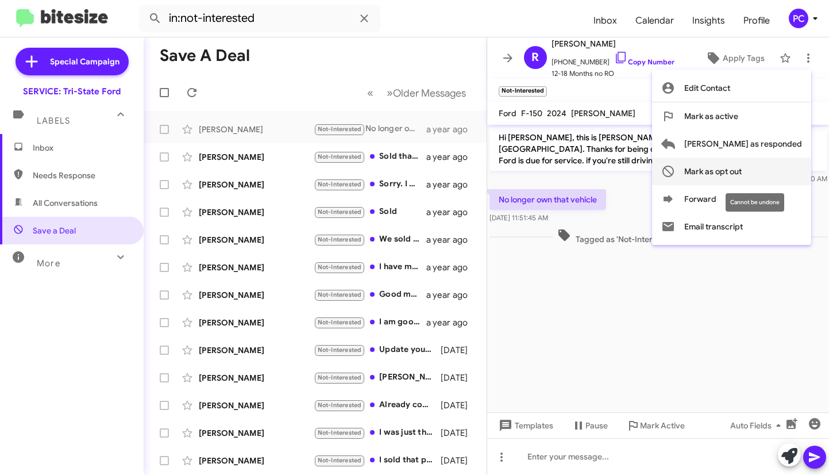
click at [524, 169] on span "Mark as opt out" at bounding box center [713, 171] width 57 height 28
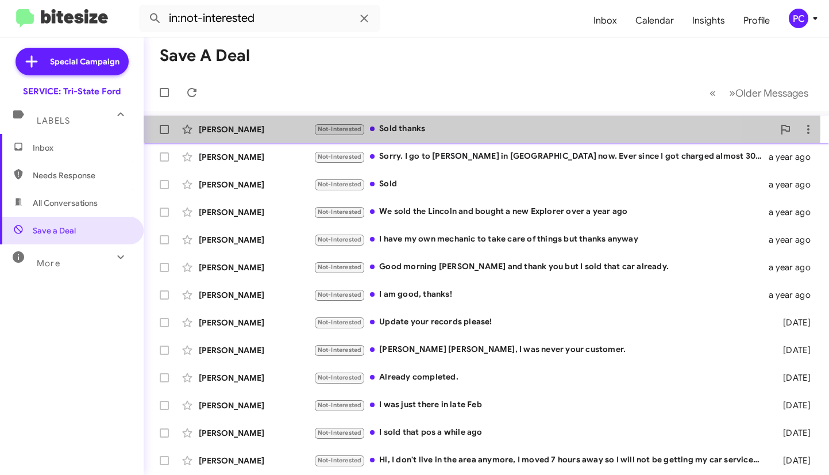
click at [270, 128] on div "Tim Adams" at bounding box center [256, 129] width 115 height 11
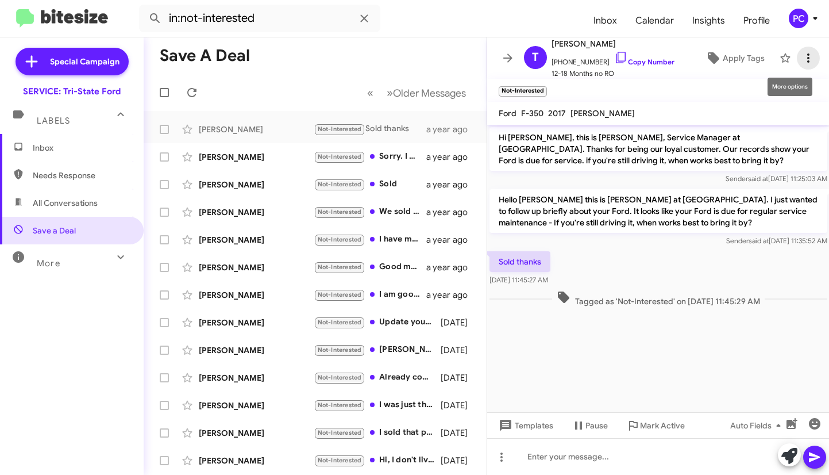
click at [524, 52] on icon at bounding box center [809, 58] width 14 height 14
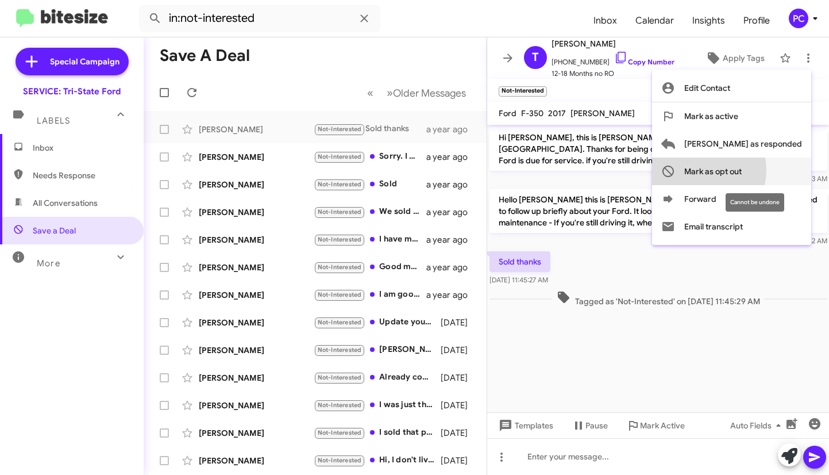
click at [524, 170] on span "Mark as opt out" at bounding box center [713, 171] width 57 height 28
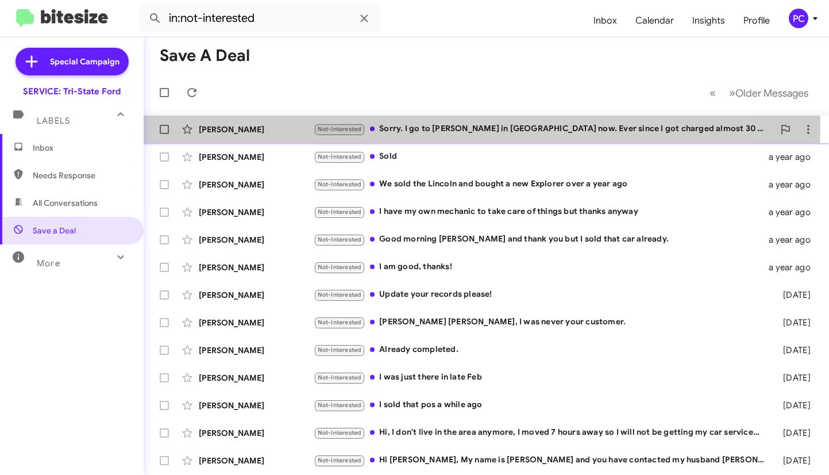
click at [280, 129] on div "Boyd Trantham" at bounding box center [256, 129] width 115 height 11
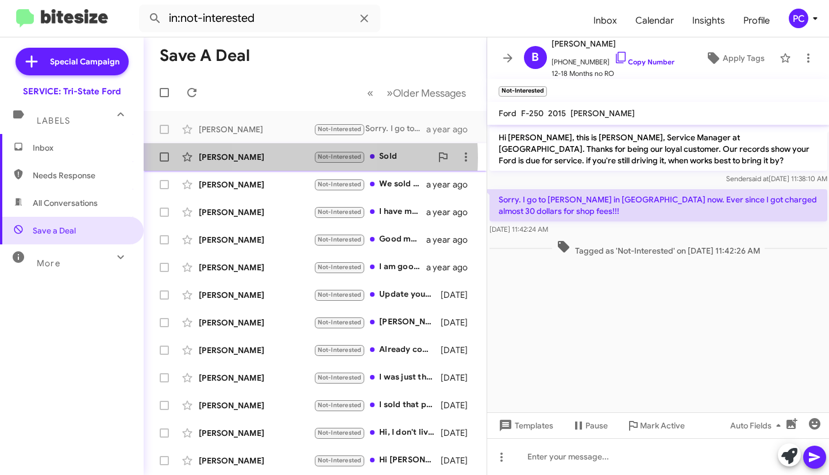
click at [282, 157] on div "Shari Wolfe" at bounding box center [256, 156] width 115 height 11
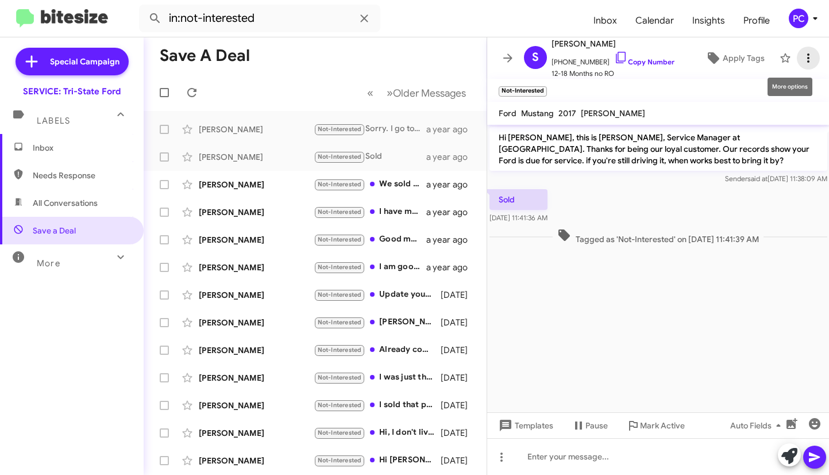
click at [524, 59] on icon at bounding box center [809, 58] width 14 height 14
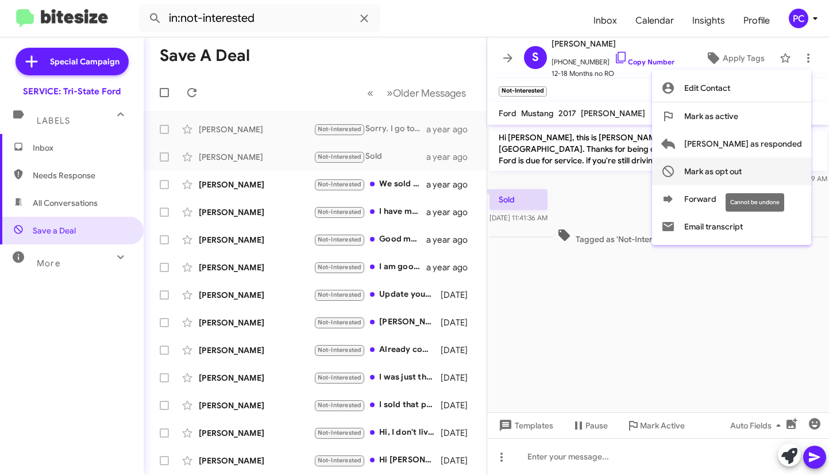
click at [524, 170] on span "Mark as opt out" at bounding box center [713, 171] width 57 height 28
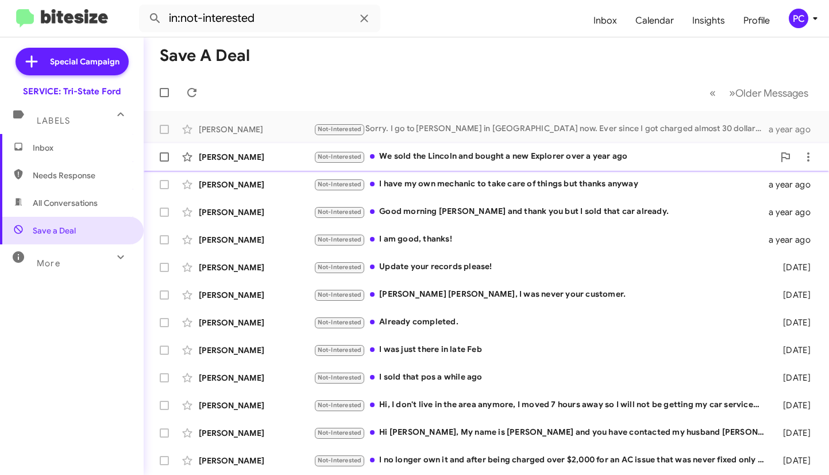
click at [275, 159] on div "Kenneth Reid" at bounding box center [256, 156] width 115 height 11
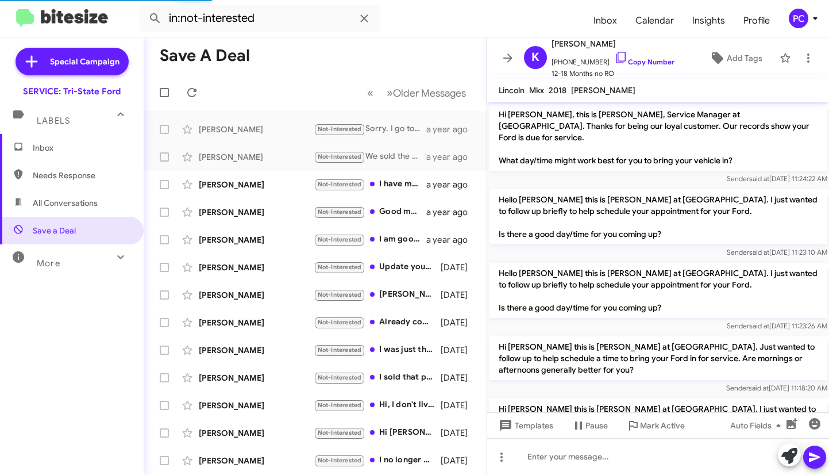
scroll to position [486, 0]
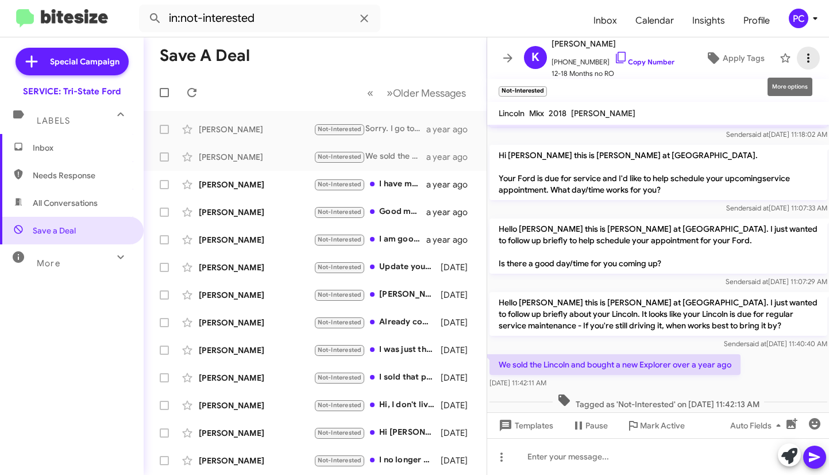
click at [524, 60] on icon at bounding box center [809, 58] width 14 height 14
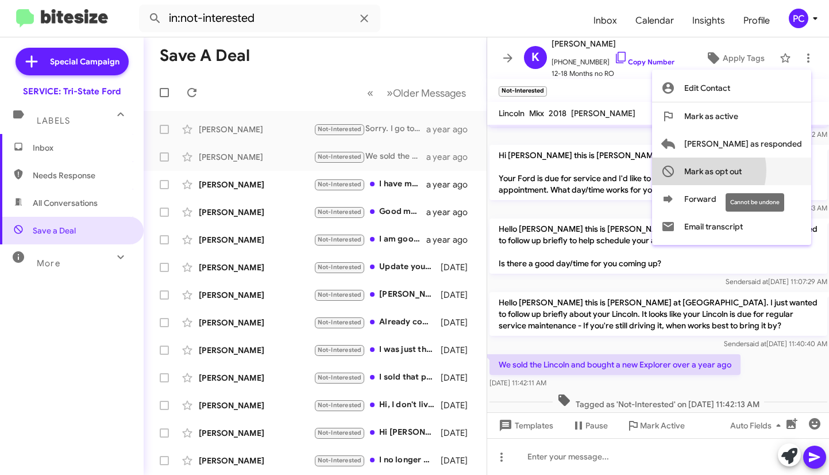
click at [524, 170] on span "Mark as opt out" at bounding box center [713, 171] width 57 height 28
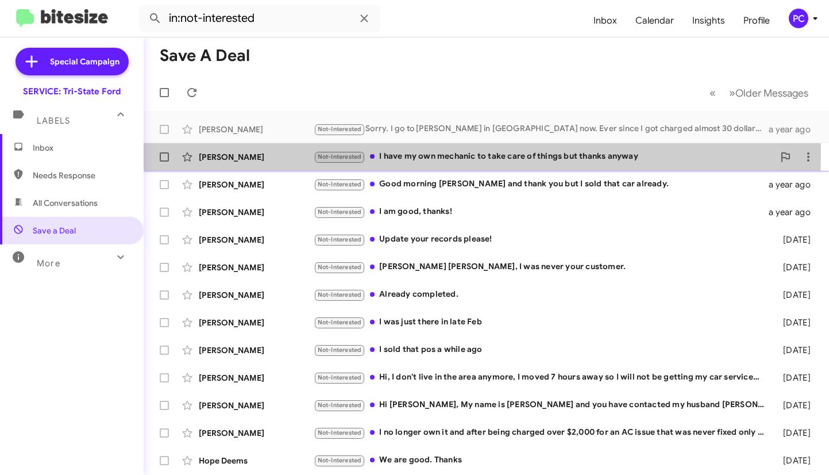
click at [289, 151] on div "Karen Jennings Not-Interested I have my own mechanic to take care of things but…" at bounding box center [486, 156] width 667 height 23
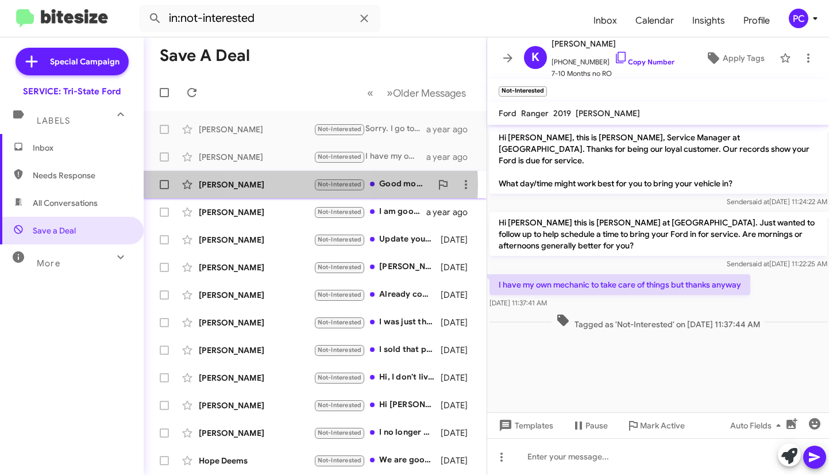
click at [278, 184] on div "Jimmy Lowry" at bounding box center [256, 184] width 115 height 11
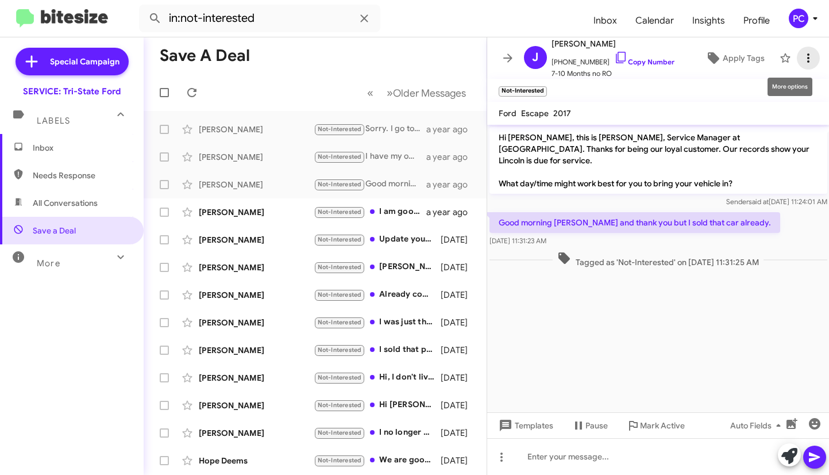
click at [524, 57] on icon at bounding box center [809, 58] width 14 height 14
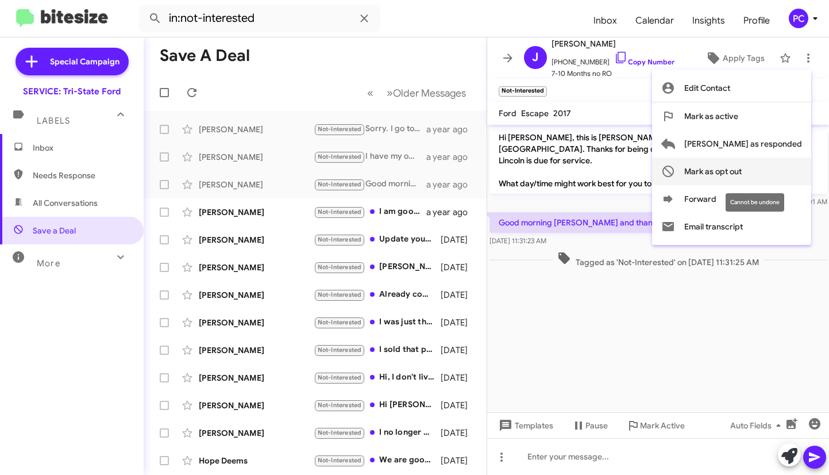
click at [524, 170] on span "Mark as opt out" at bounding box center [713, 171] width 57 height 28
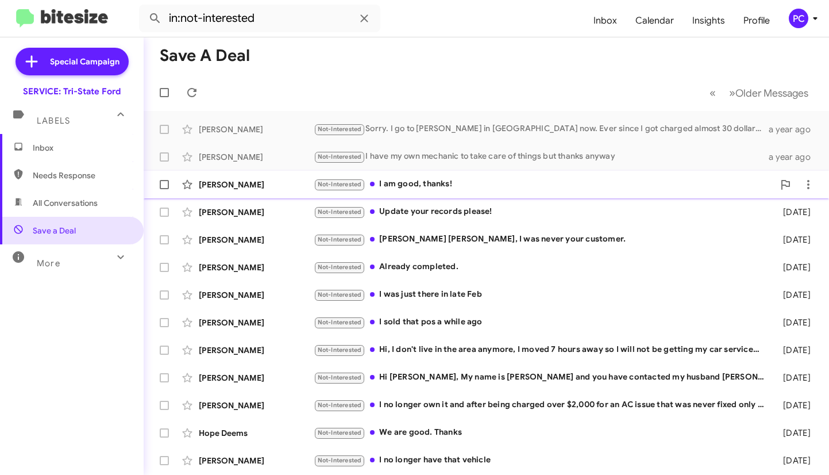
click at [274, 182] on div "Becky Marcus" at bounding box center [256, 184] width 115 height 11
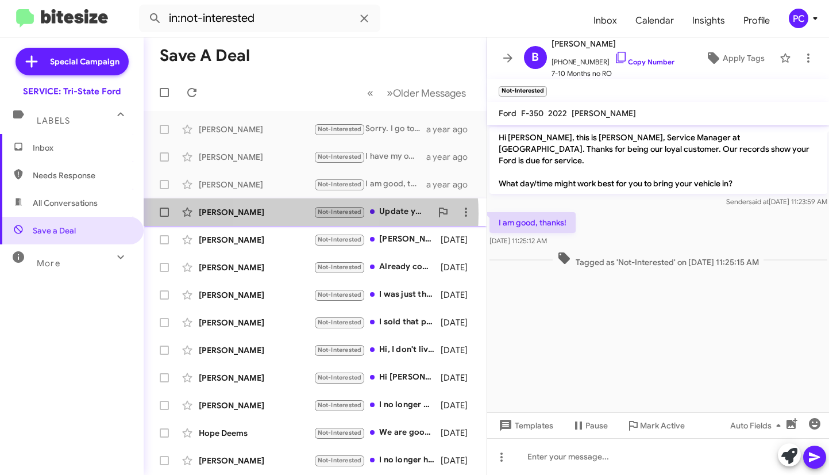
click at [283, 214] on div "William Streaker" at bounding box center [256, 211] width 115 height 11
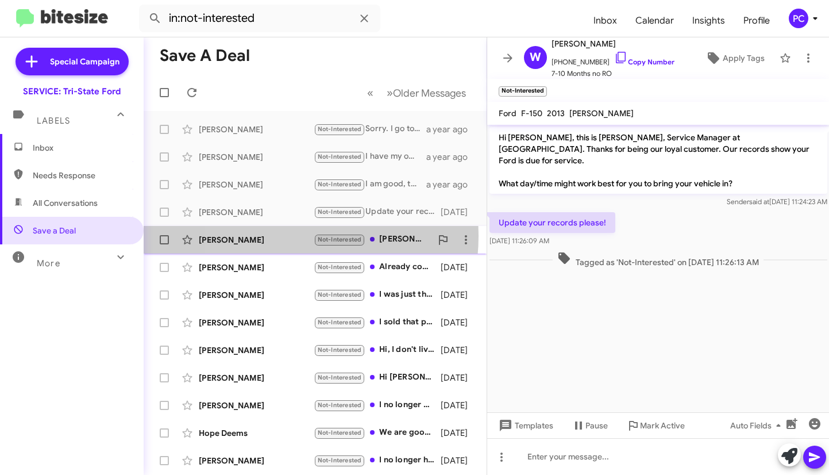
click at [268, 236] on div "Everhart Pat" at bounding box center [256, 239] width 115 height 11
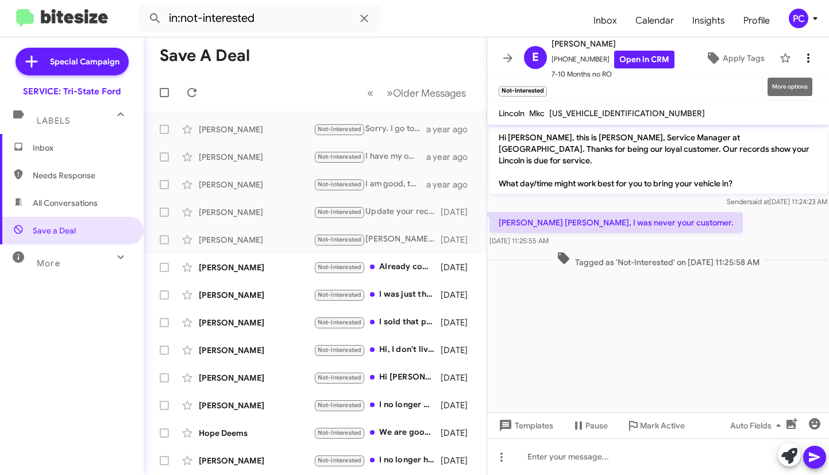
click at [524, 62] on icon at bounding box center [809, 58] width 14 height 14
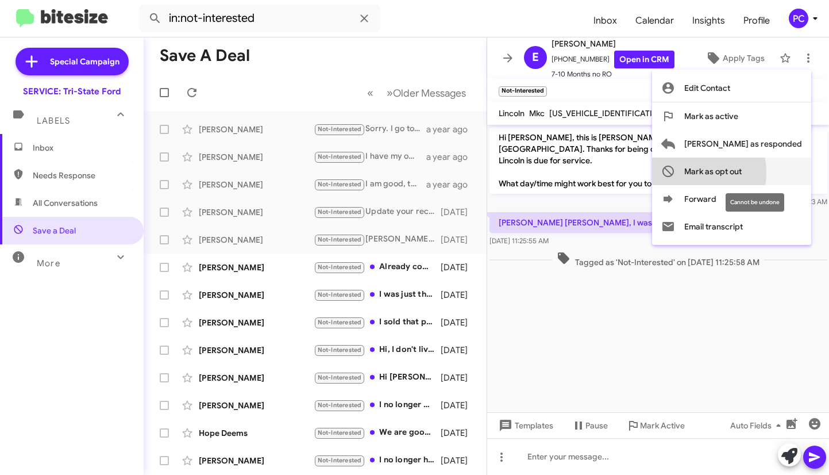
click at [524, 172] on button "Mark as opt out" at bounding box center [731, 171] width 159 height 28
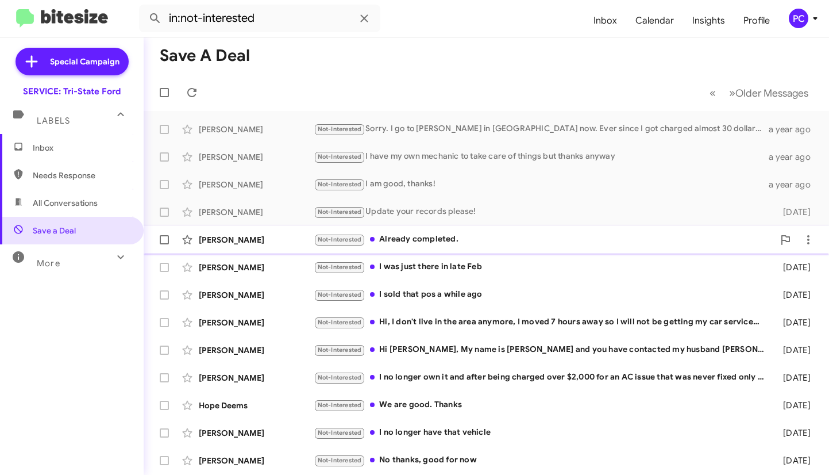
click at [286, 240] on div "Allan Minker" at bounding box center [256, 239] width 115 height 11
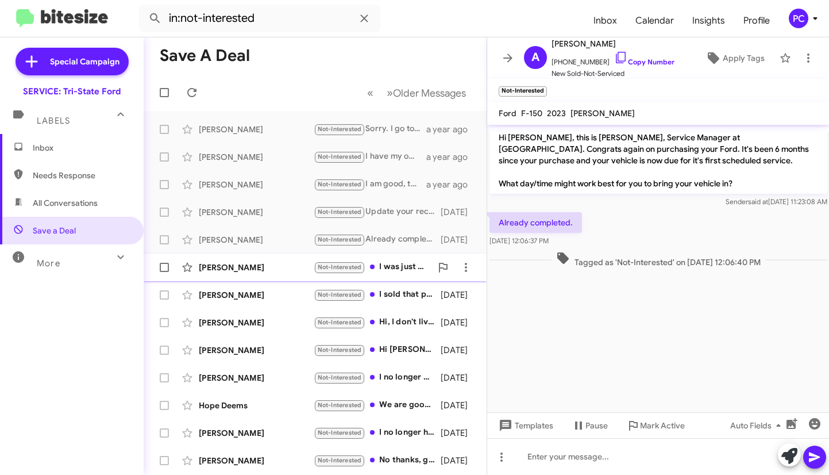
click at [284, 248] on div "Sterling Shuman" at bounding box center [256, 267] width 115 height 11
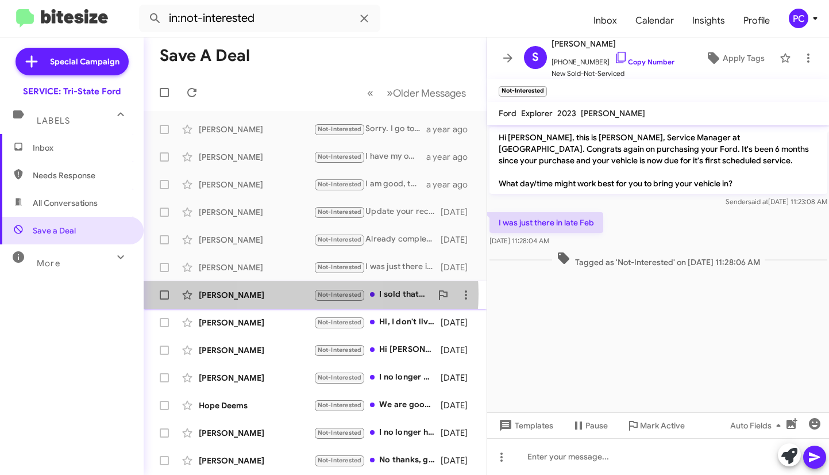
click at [284, 248] on div "Jace Evans" at bounding box center [256, 294] width 115 height 11
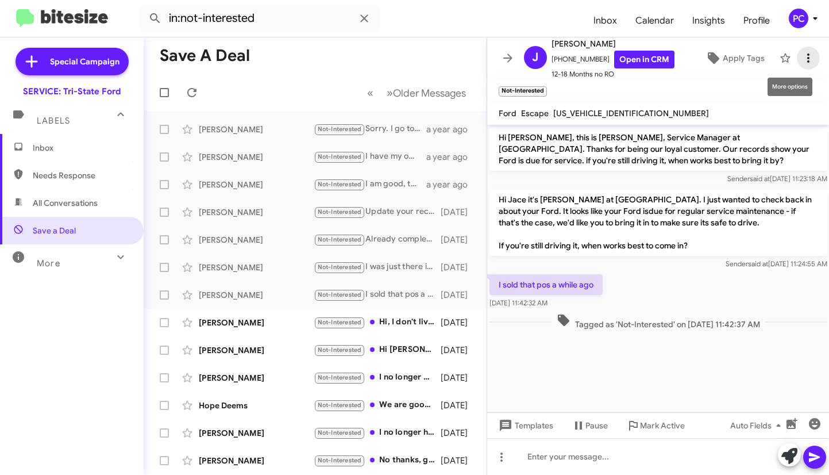
click at [524, 55] on icon at bounding box center [809, 57] width 2 height 9
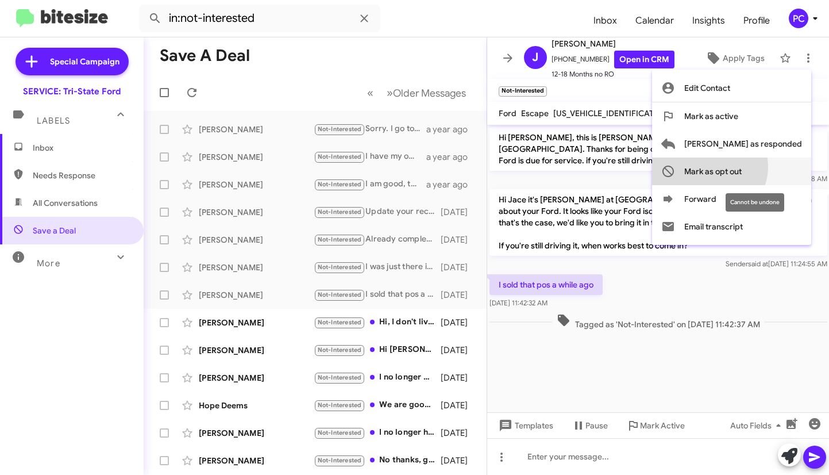
click at [524, 167] on span "Mark as opt out" at bounding box center [713, 171] width 57 height 28
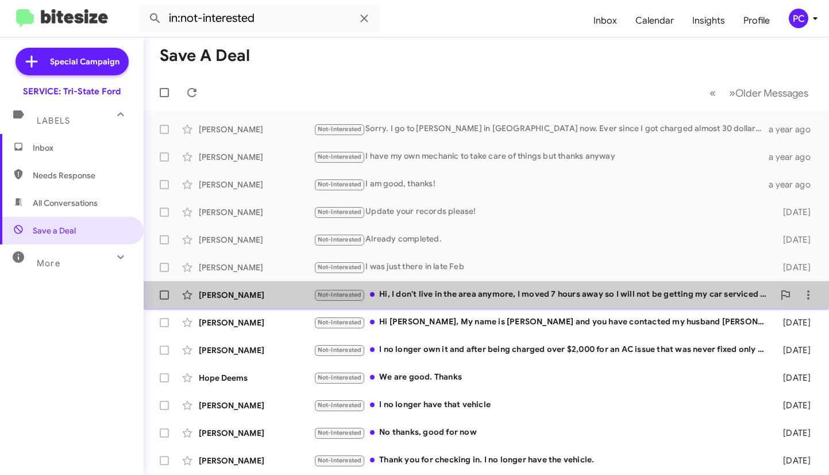
click at [294, 248] on div "Amanda Buttion" at bounding box center [256, 294] width 115 height 11
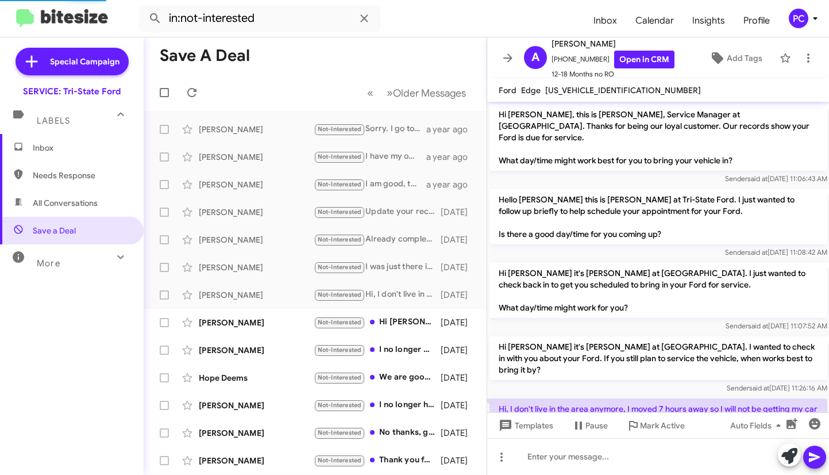
scroll to position [50, 0]
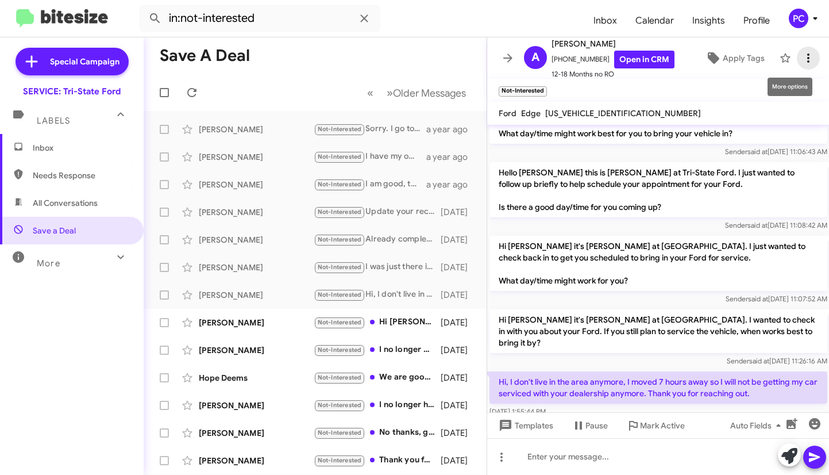
click at [524, 60] on icon at bounding box center [809, 58] width 14 height 14
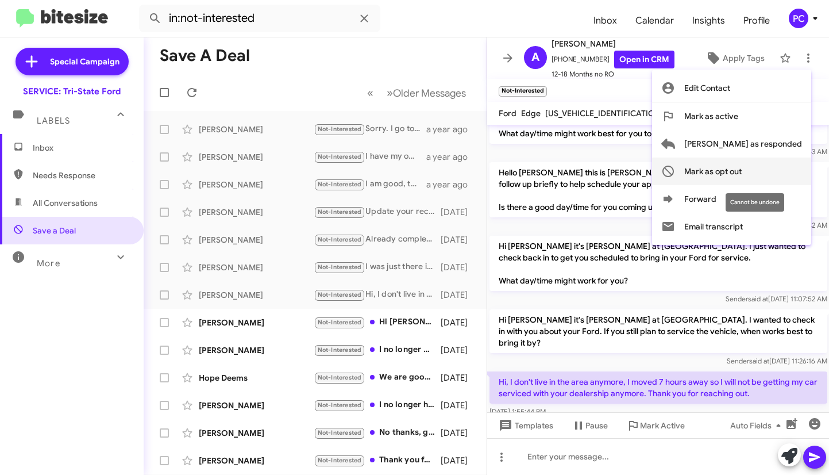
click at [524, 172] on span "Mark as opt out" at bounding box center [713, 171] width 57 height 28
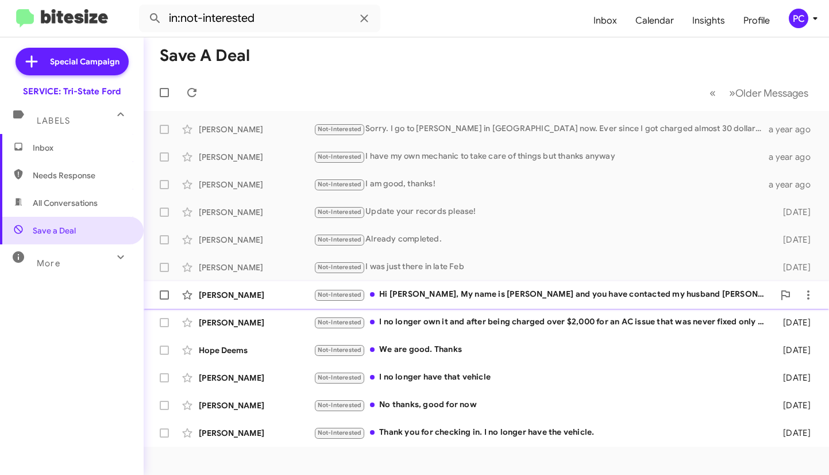
click at [291, 248] on div "Raymond Ferguson" at bounding box center [256, 294] width 115 height 11
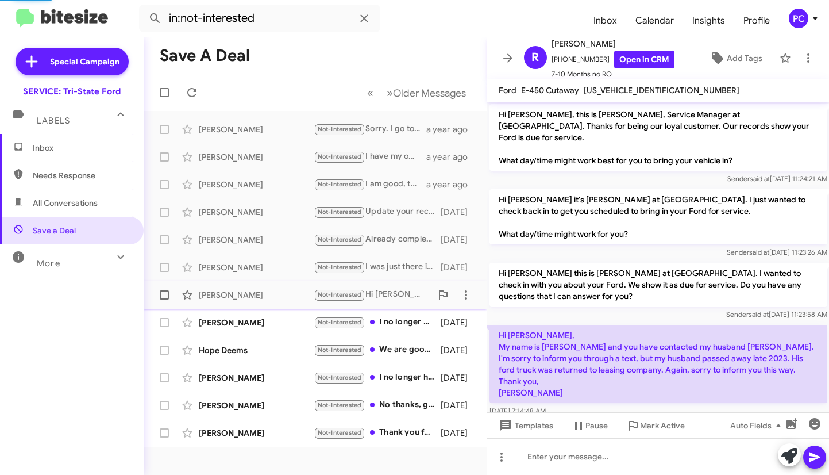
scroll to position [43, 0]
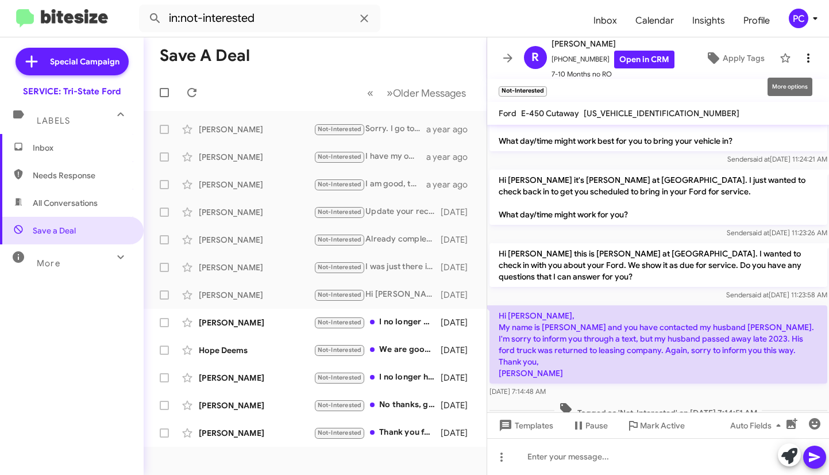
click at [524, 59] on icon at bounding box center [809, 58] width 14 height 14
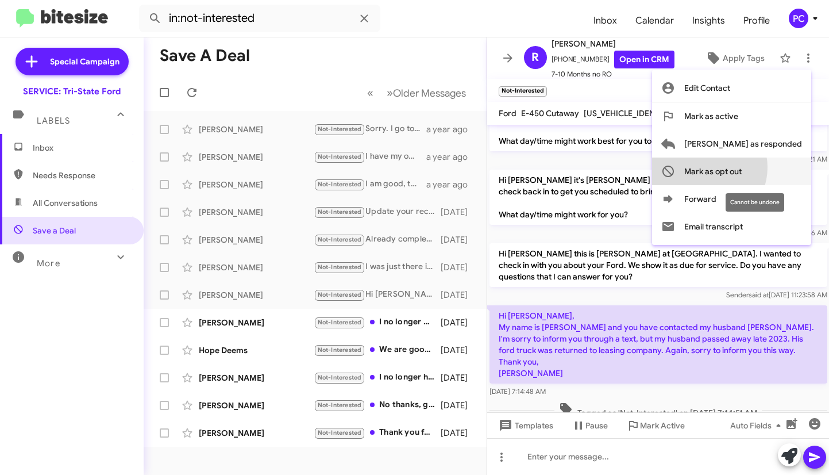
click at [524, 167] on span "Mark as opt out" at bounding box center [713, 171] width 57 height 28
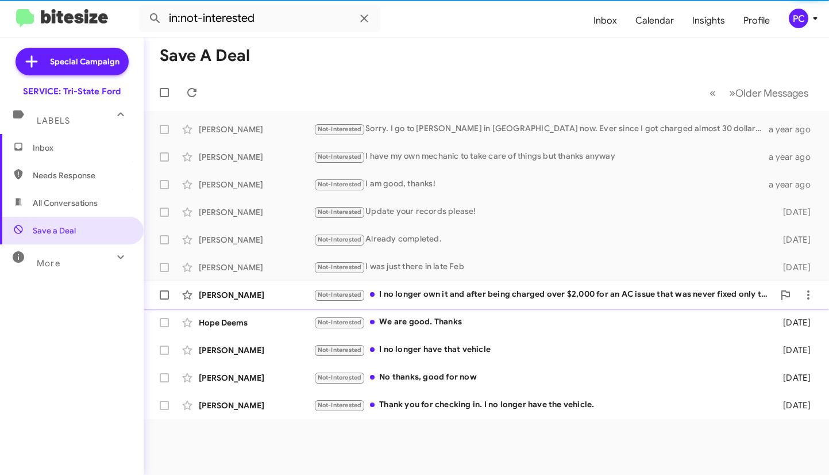
click at [280, 248] on div "Patricia Keene" at bounding box center [256, 294] width 115 height 11
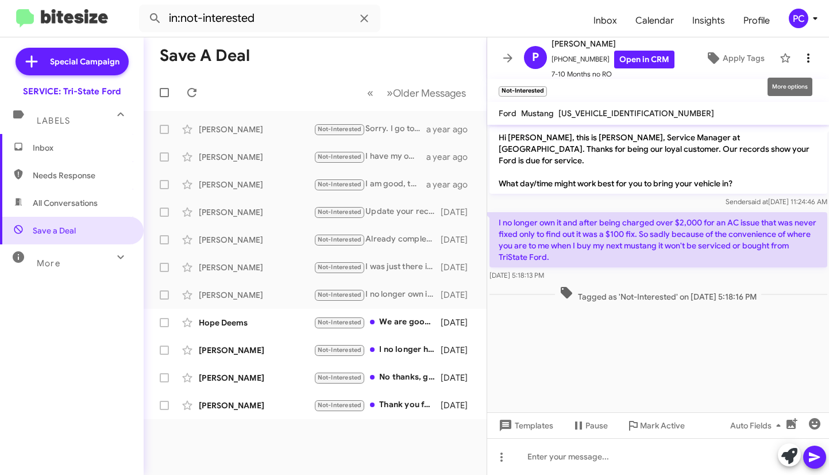
click at [524, 59] on icon at bounding box center [809, 58] width 14 height 14
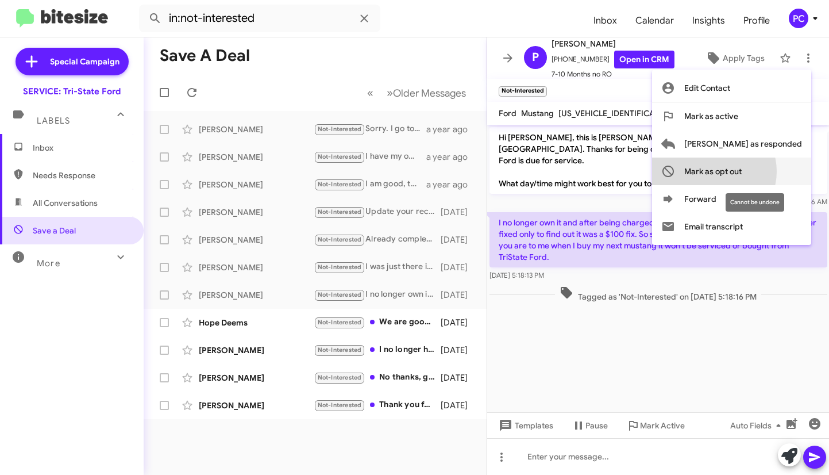
click at [524, 171] on span "Mark as opt out" at bounding box center [713, 171] width 57 height 28
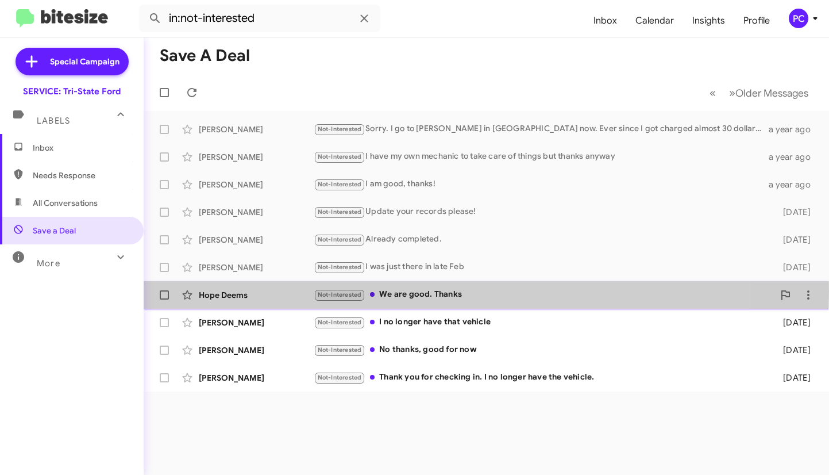
click at [279, 248] on div "Hope Deems" at bounding box center [256, 294] width 115 height 11
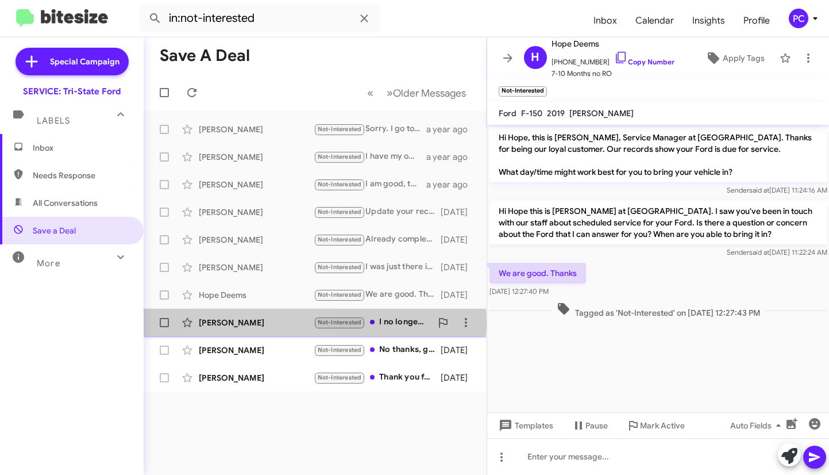
click at [265, 248] on div "George Nikas" at bounding box center [256, 322] width 115 height 11
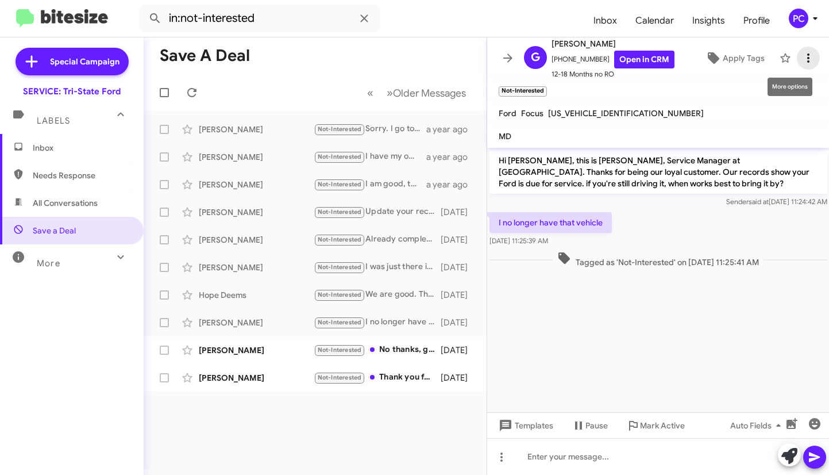
click at [524, 53] on icon at bounding box center [809, 58] width 14 height 14
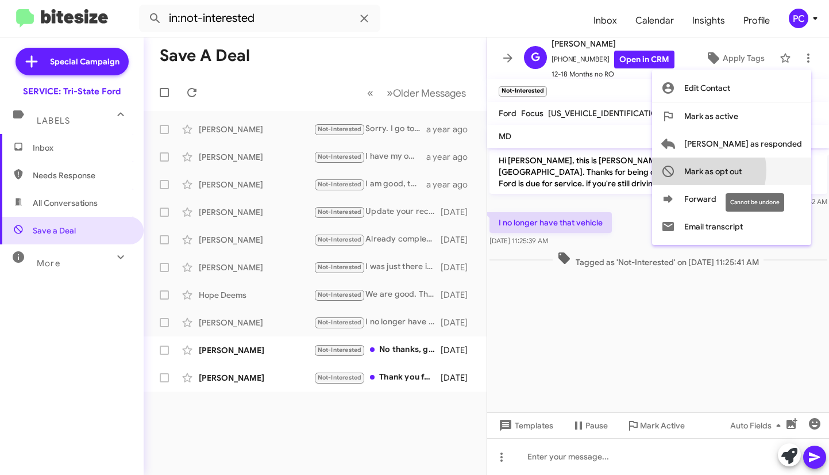
click at [524, 170] on span "Mark as opt out" at bounding box center [713, 171] width 57 height 28
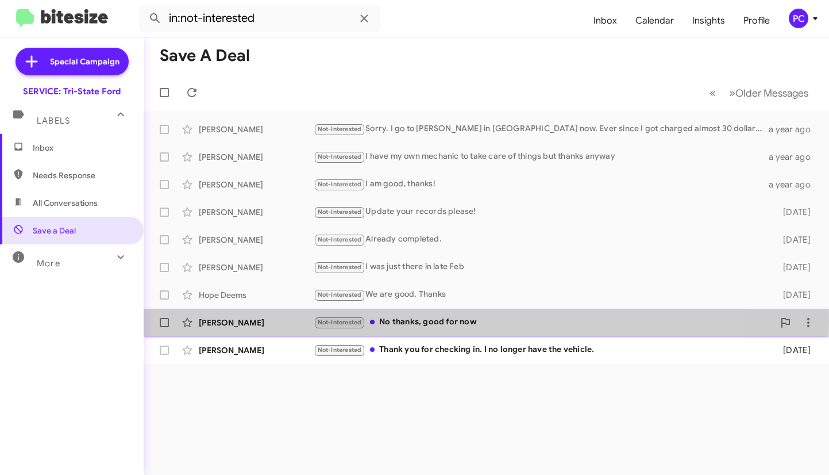
click at [278, 248] on div "Denise Stilla" at bounding box center [256, 322] width 115 height 11
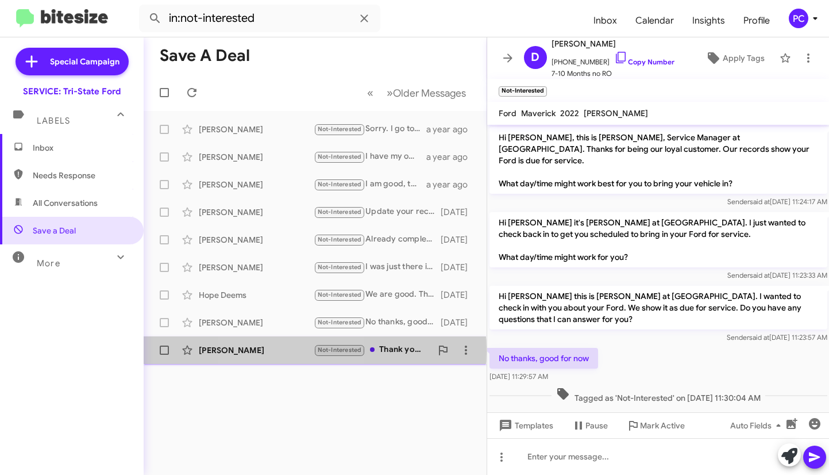
click at [279, 248] on div "Rogers Earl" at bounding box center [256, 349] width 115 height 11
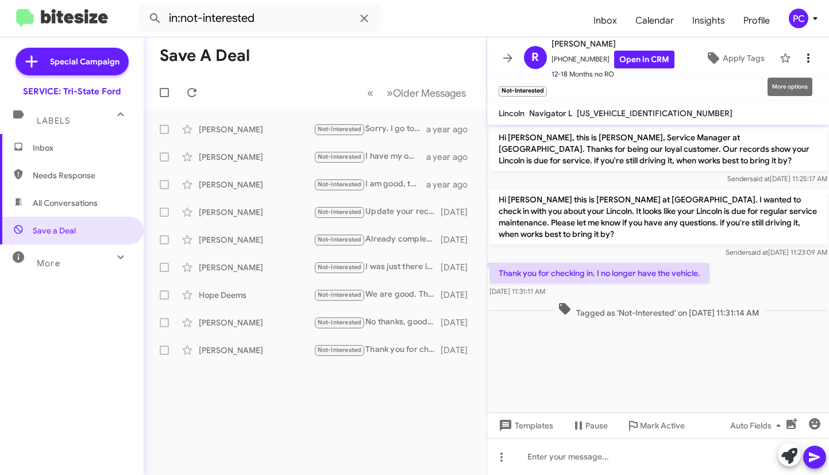
click at [524, 55] on icon at bounding box center [809, 58] width 14 height 14
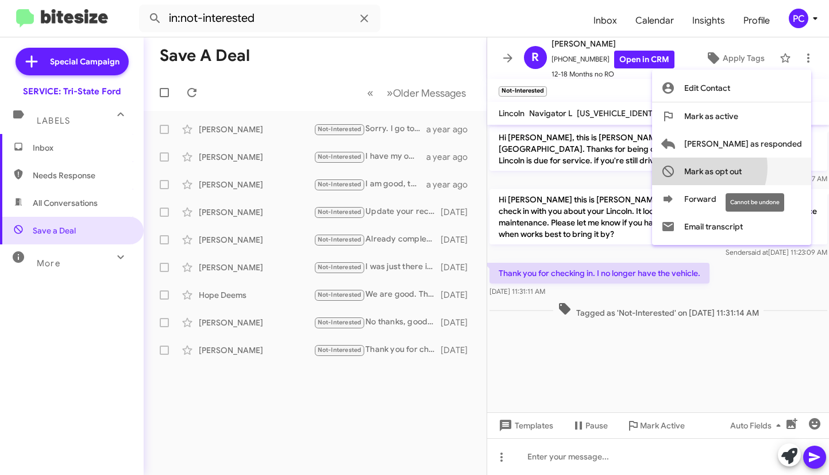
click at [524, 167] on span "Mark as opt out" at bounding box center [713, 171] width 57 height 28
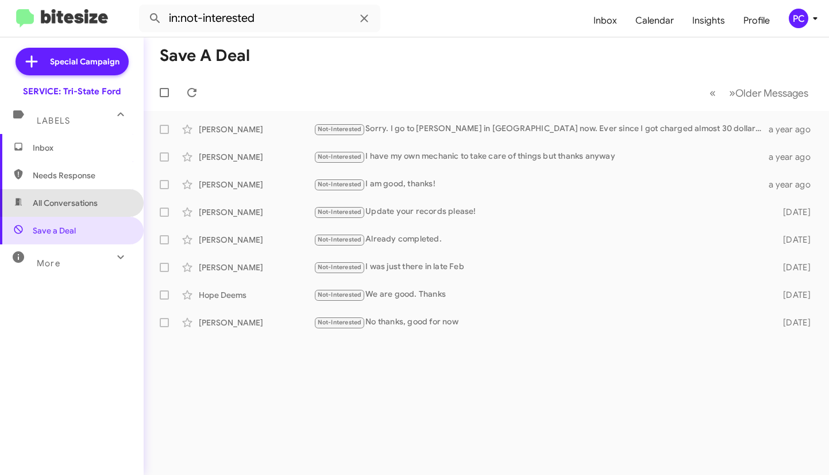
click at [72, 203] on span "All Conversations" at bounding box center [65, 202] width 65 height 11
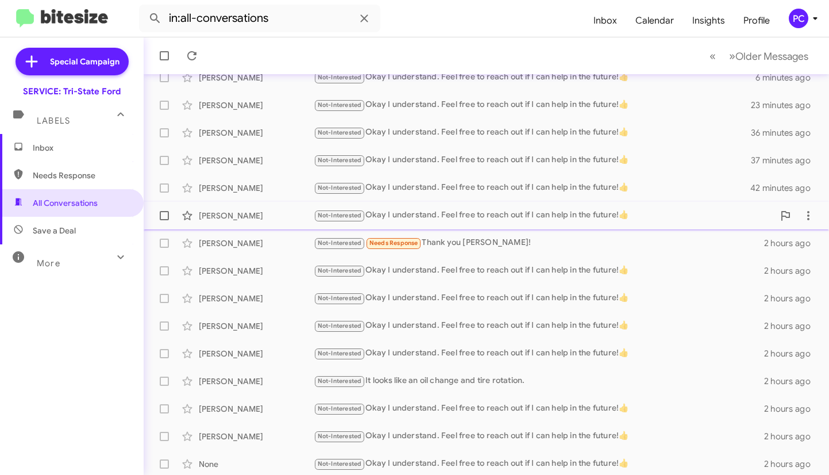
scroll to position [193, 0]
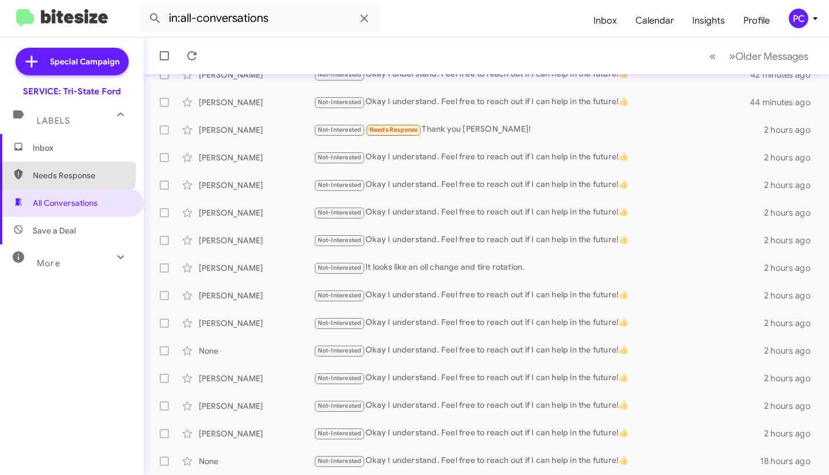
click at [36, 172] on span "Needs Response" at bounding box center [82, 175] width 98 height 11
type input "in:needs-response"
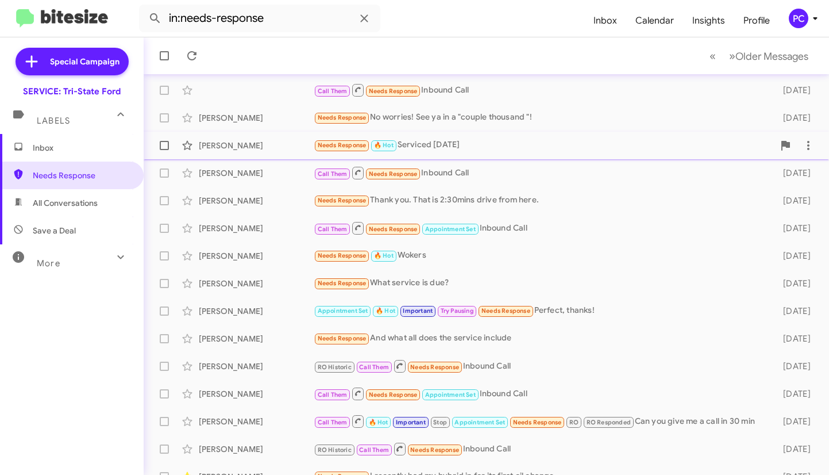
scroll to position [193, 0]
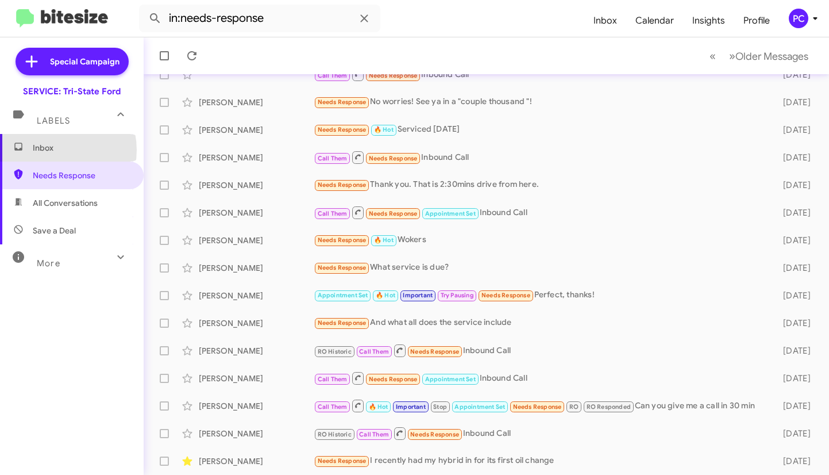
click at [51, 150] on span "Inbox" at bounding box center [82, 147] width 98 height 11
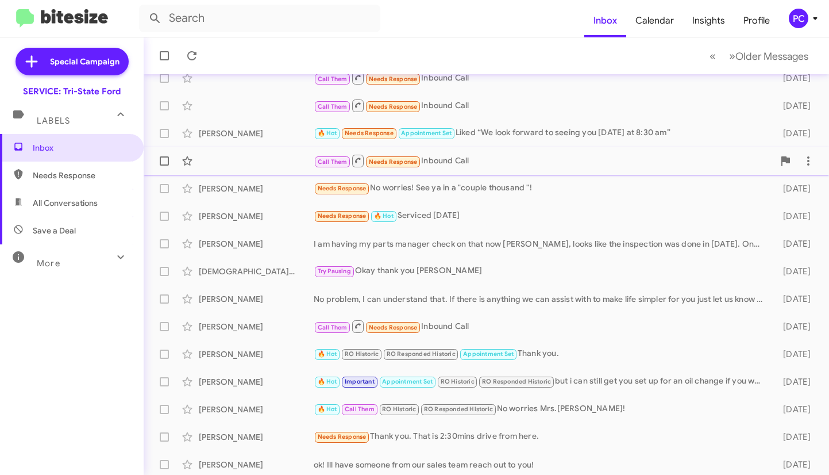
scroll to position [193, 0]
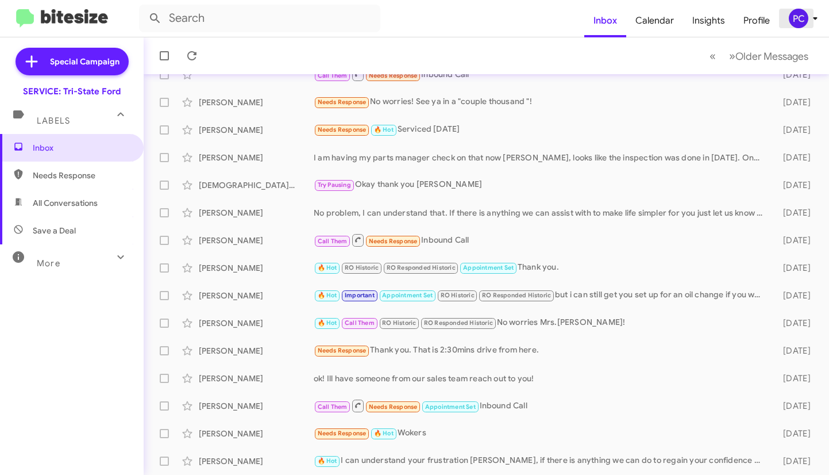
click at [524, 18] on div "PC" at bounding box center [799, 19] width 20 height 20
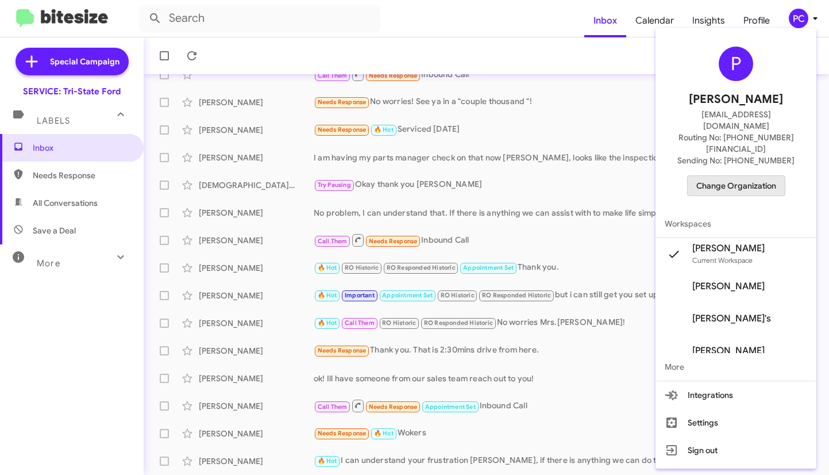
click at [524, 176] on span "Change Organization" at bounding box center [737, 186] width 80 height 20
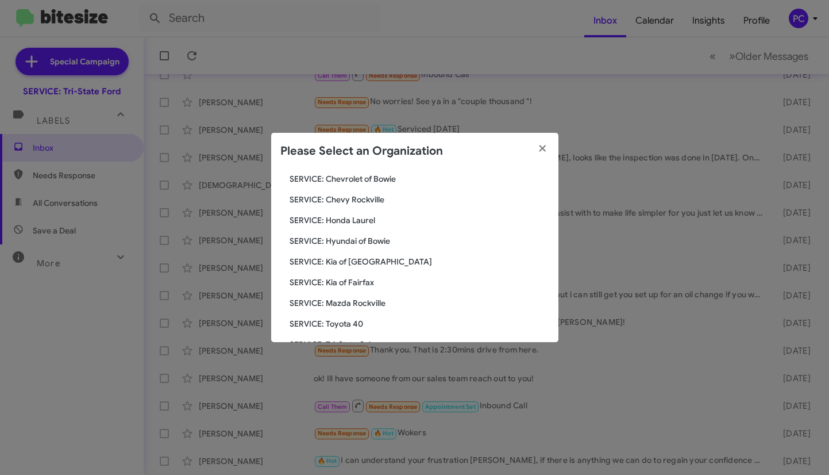
scroll to position [172, 0]
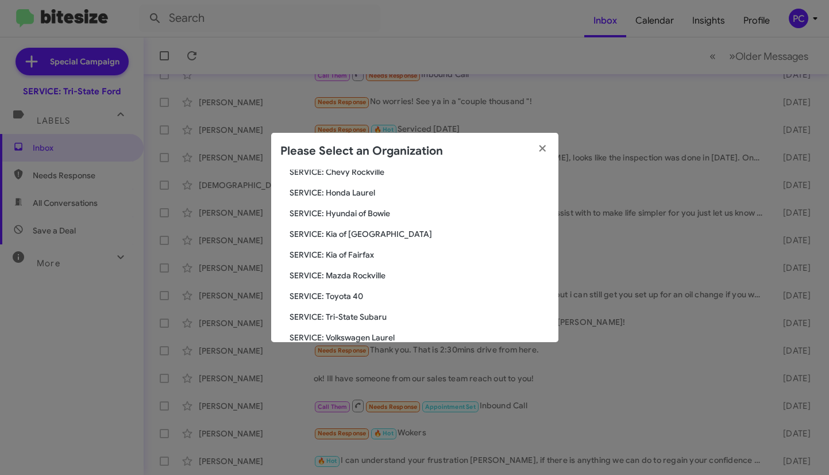
click at [348, 248] on span "SERVICE: Mazda Rockville" at bounding box center [420, 275] width 260 height 11
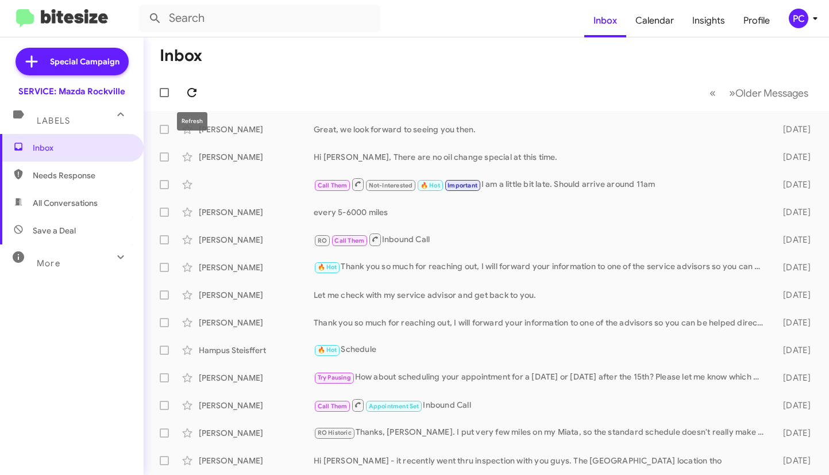
click at [191, 91] on icon at bounding box center [192, 93] width 14 height 14
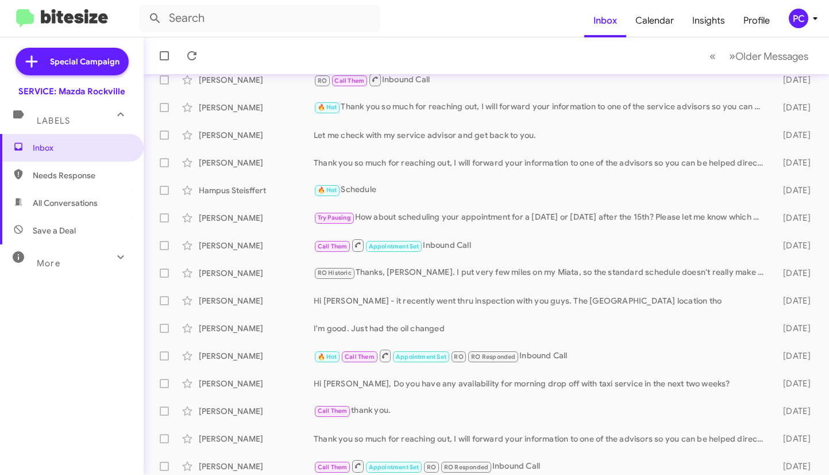
scroll to position [193, 0]
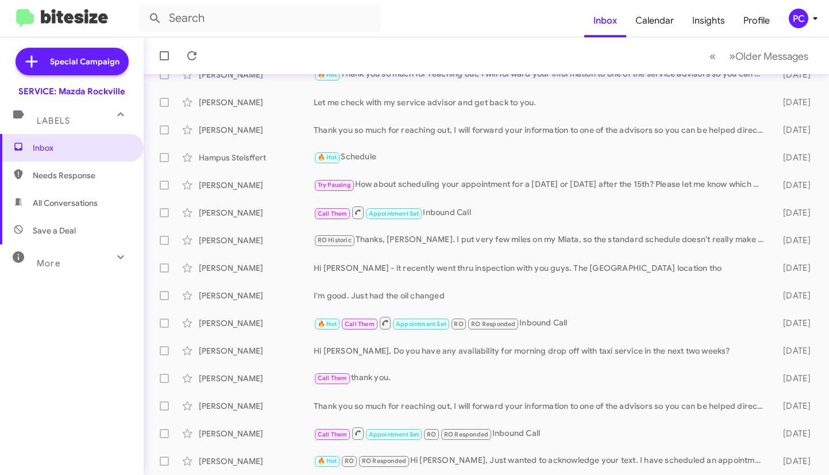
click at [87, 174] on span "Needs Response" at bounding box center [82, 175] width 98 height 11
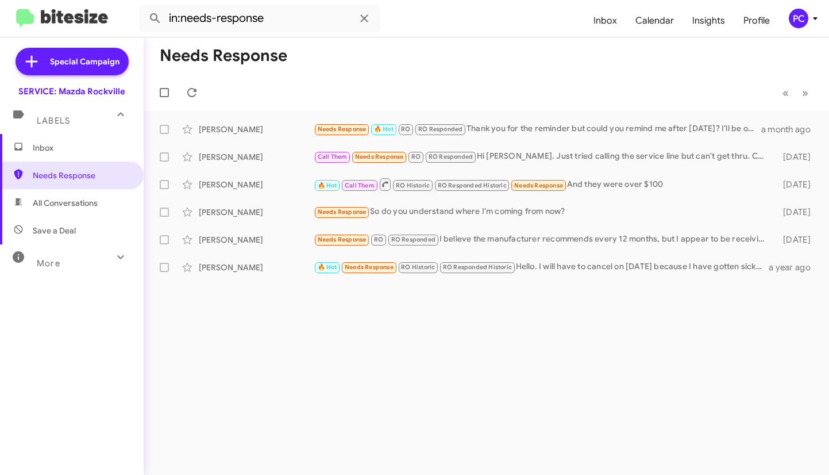
click at [75, 207] on span "All Conversations" at bounding box center [65, 202] width 65 height 11
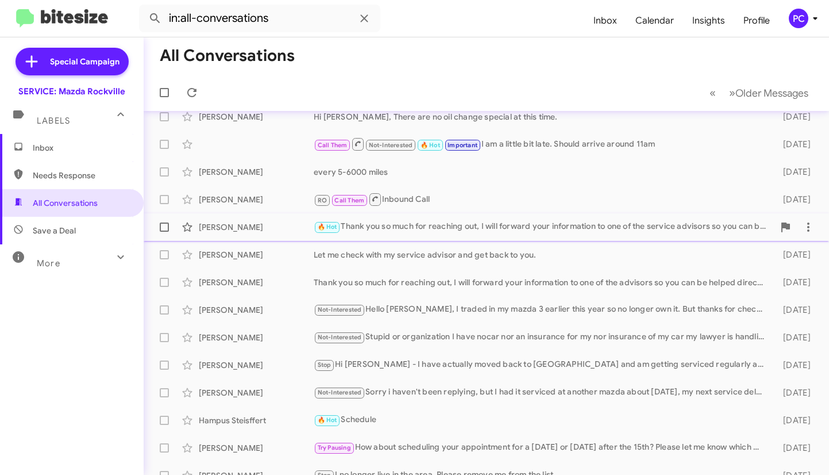
scroll to position [193, 0]
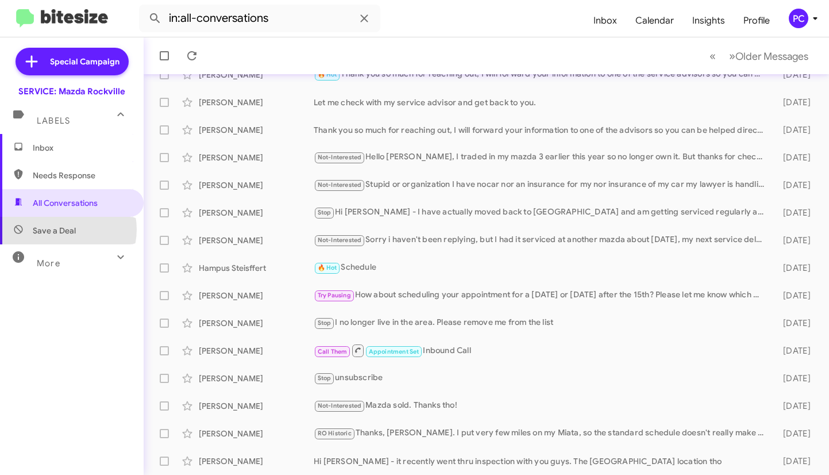
click at [66, 229] on span "Save a Deal" at bounding box center [54, 230] width 43 height 11
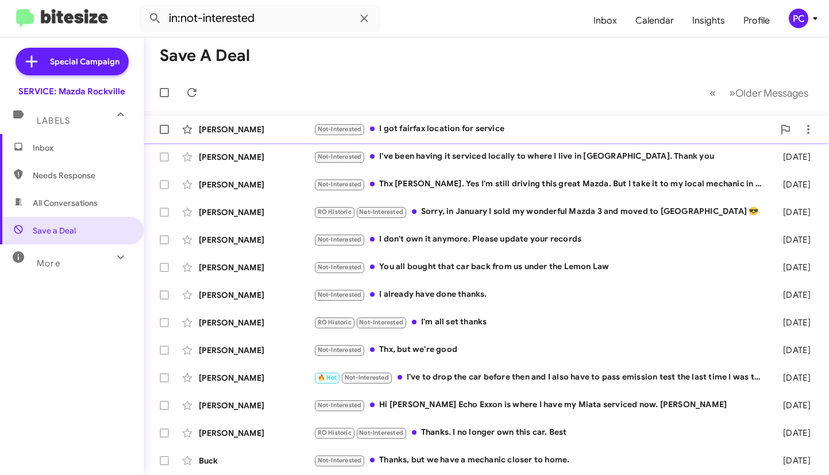
click at [275, 124] on div "[PERSON_NAME]" at bounding box center [256, 129] width 115 height 11
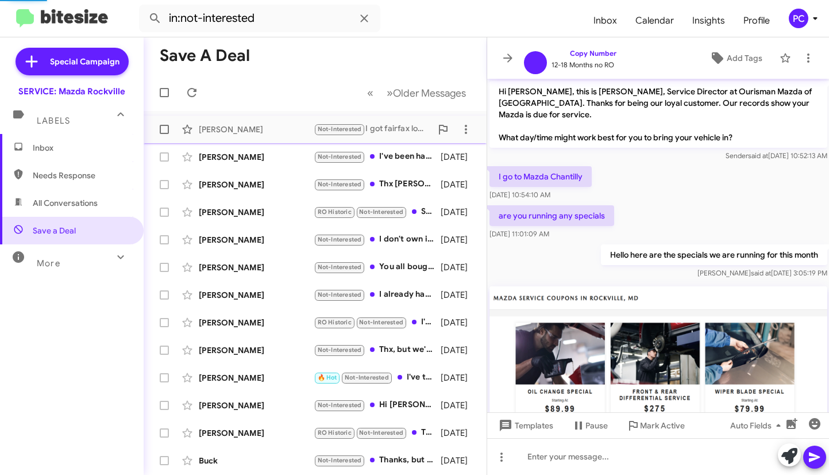
scroll to position [221, 0]
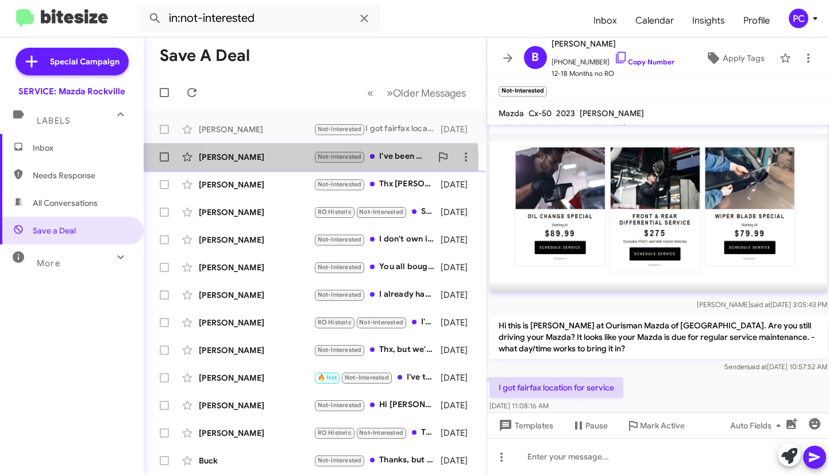
click at [268, 160] on div "[PERSON_NAME]" at bounding box center [256, 156] width 115 height 11
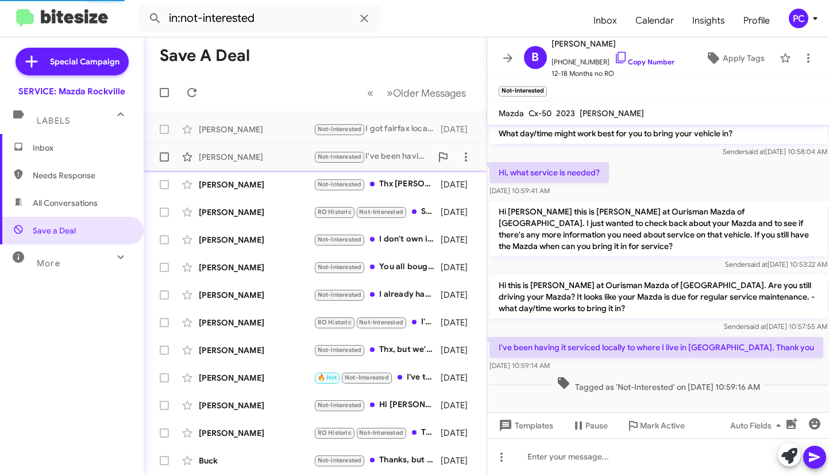
scroll to position [50, 0]
click at [808, 61] on icon at bounding box center [809, 57] width 2 height 9
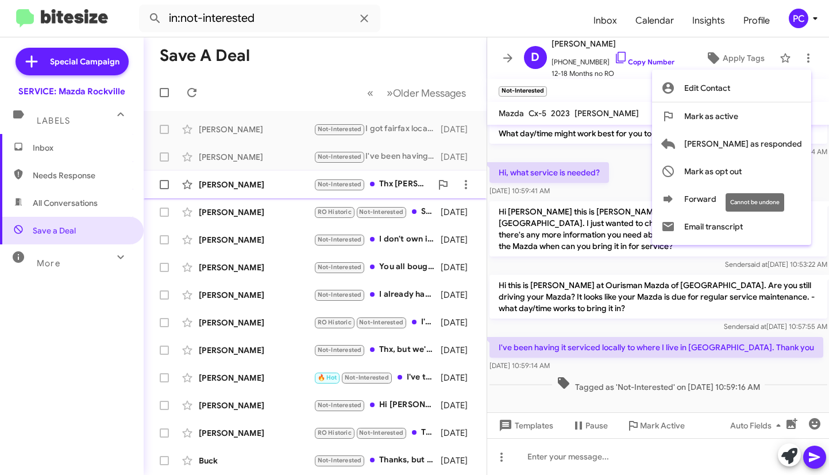
click at [737, 171] on span "Mark as opt out" at bounding box center [713, 171] width 57 height 28
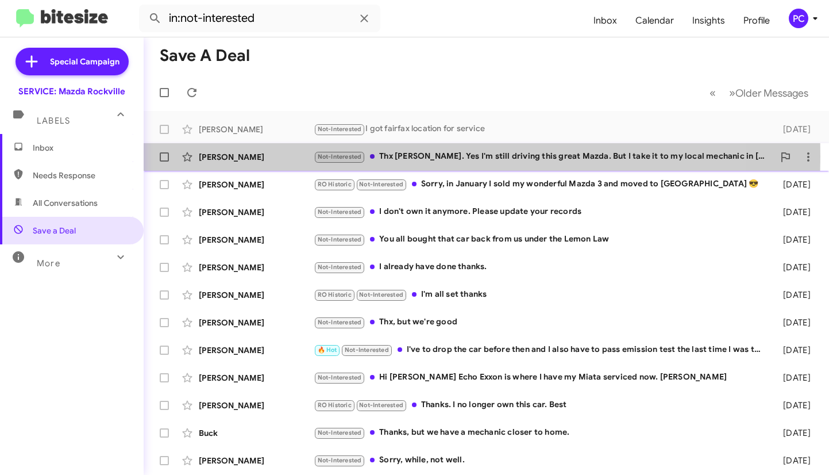
click at [272, 157] on div "[PERSON_NAME]" at bounding box center [256, 156] width 115 height 11
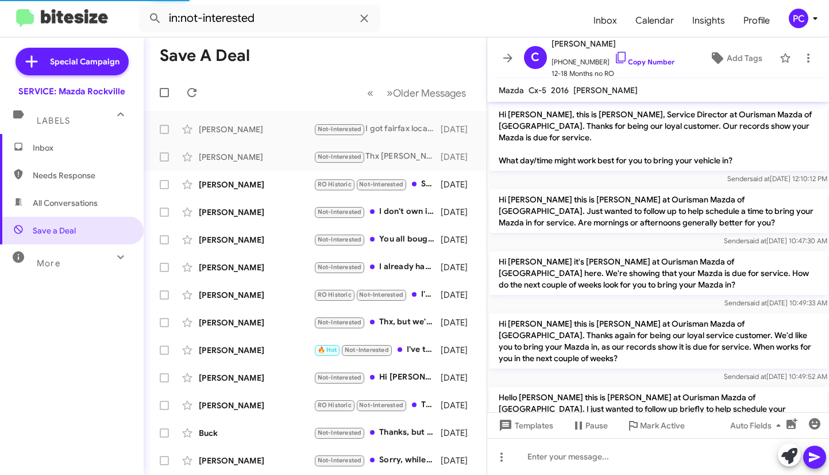
scroll to position [226, 0]
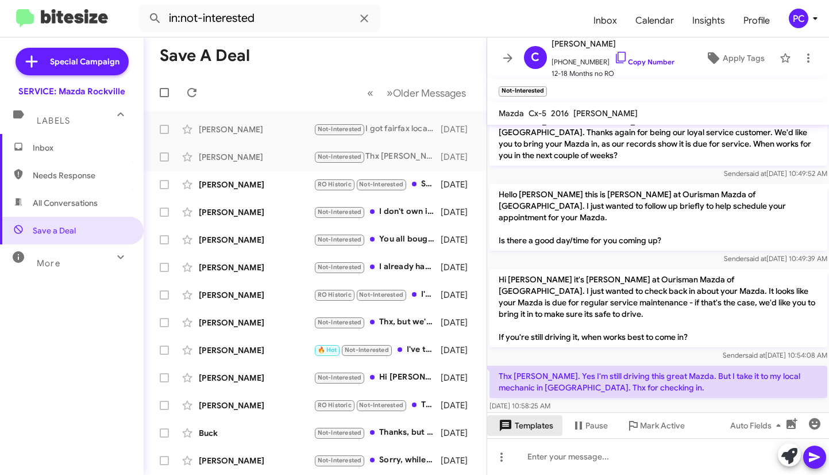
click at [528, 426] on span "Templates" at bounding box center [525, 425] width 57 height 21
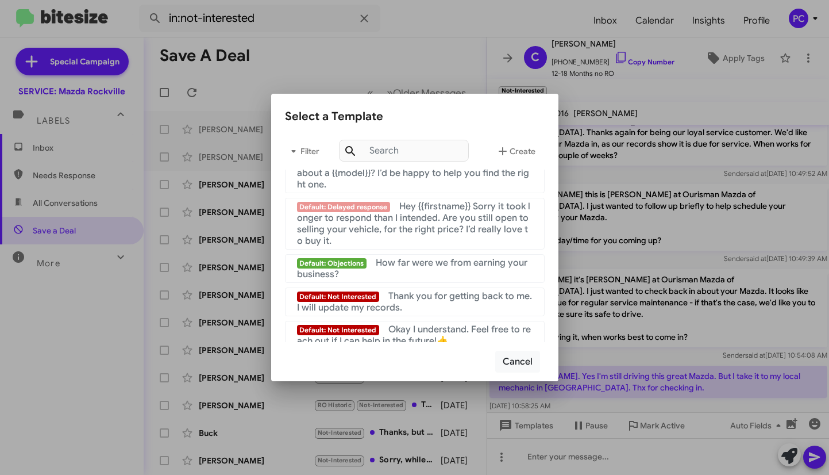
scroll to position [816, 0]
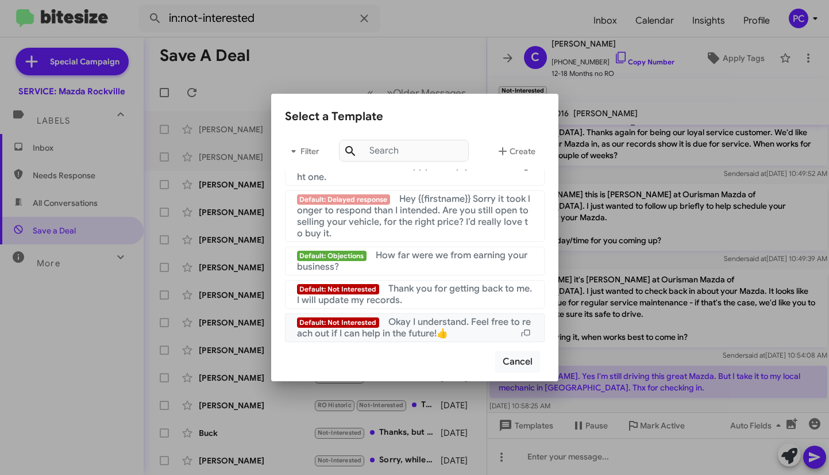
click at [405, 325] on span "Okay I understand. Feel free to reach out if I can help in the future!👍" at bounding box center [414, 327] width 234 height 23
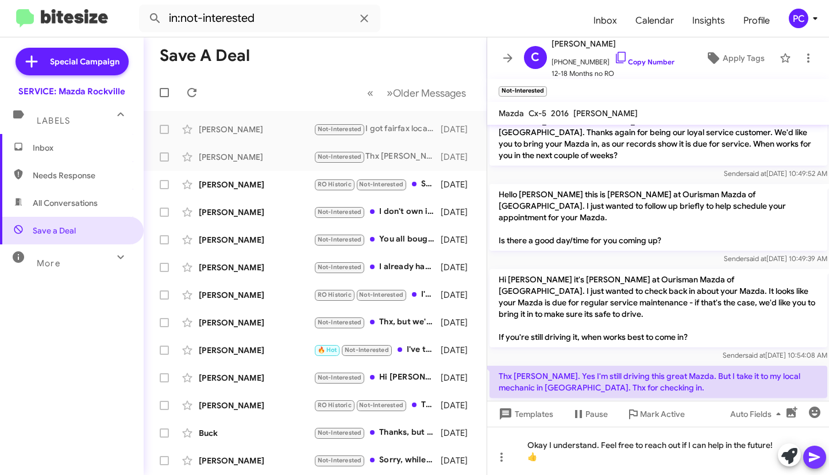
click at [815, 457] on icon at bounding box center [815, 457] width 14 height 14
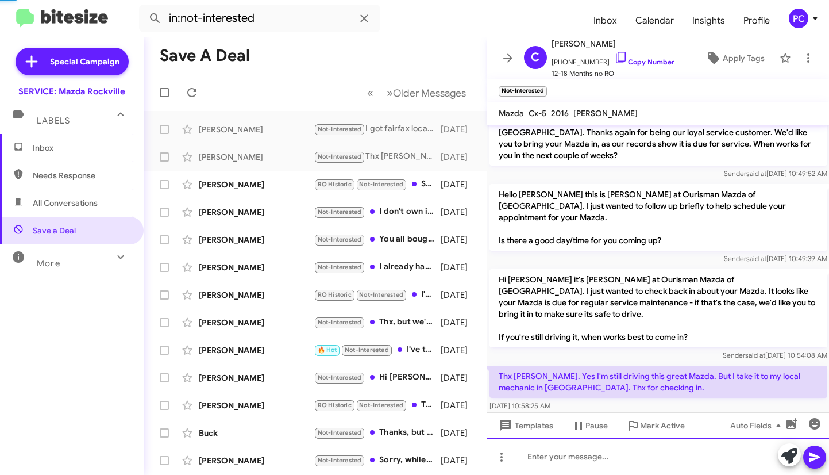
scroll to position [0, 0]
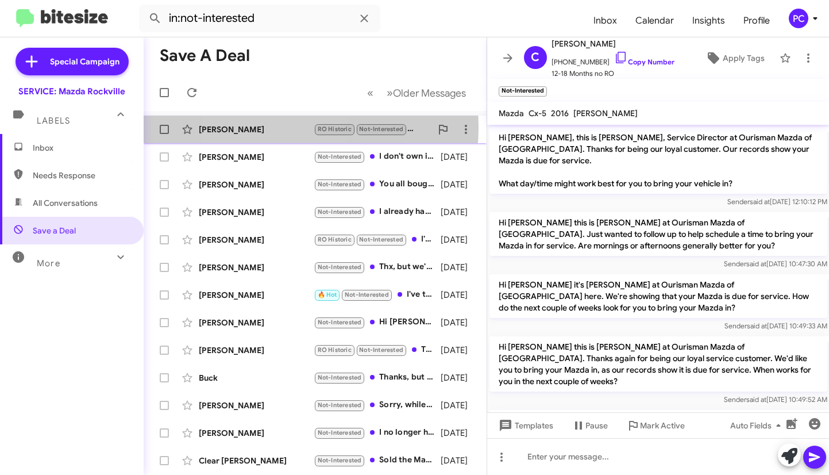
click at [267, 127] on div "[PERSON_NAME]" at bounding box center [256, 129] width 115 height 11
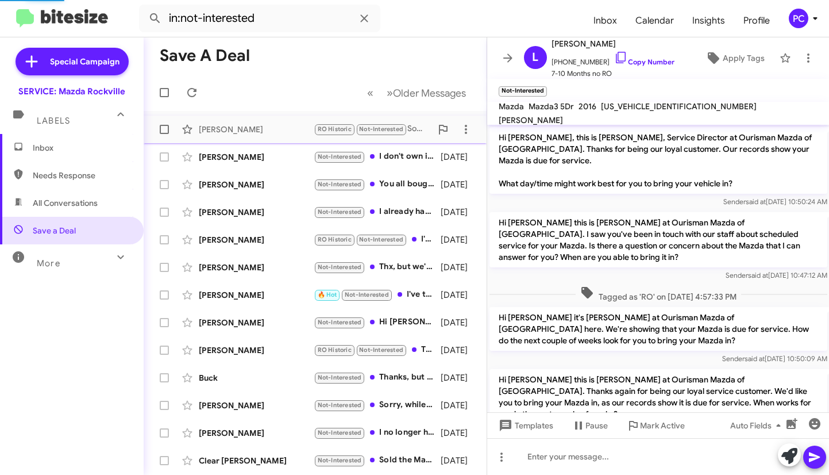
scroll to position [109, 0]
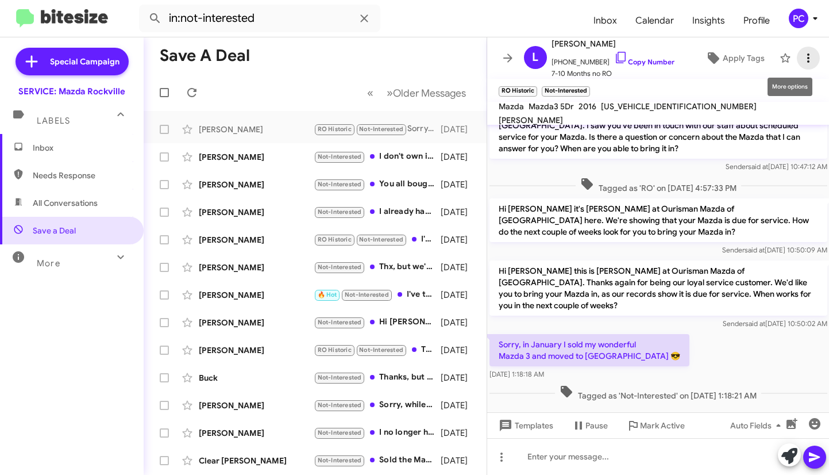
click at [802, 58] on icon at bounding box center [809, 58] width 14 height 14
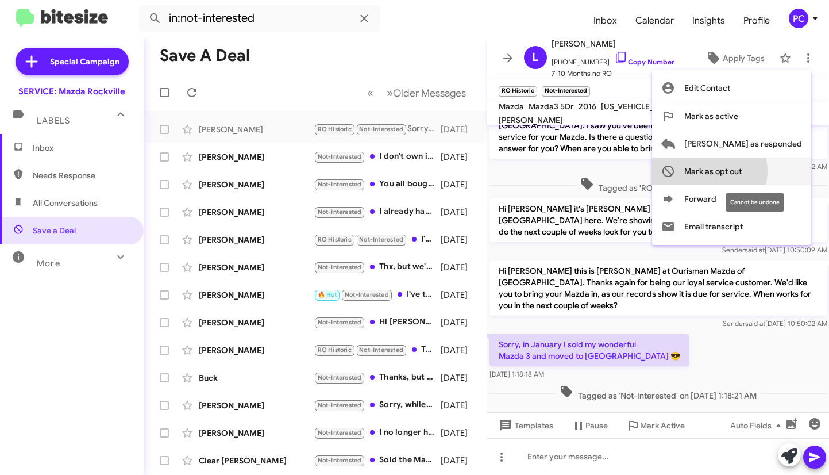
click at [742, 171] on span "Mark as opt out" at bounding box center [713, 171] width 57 height 28
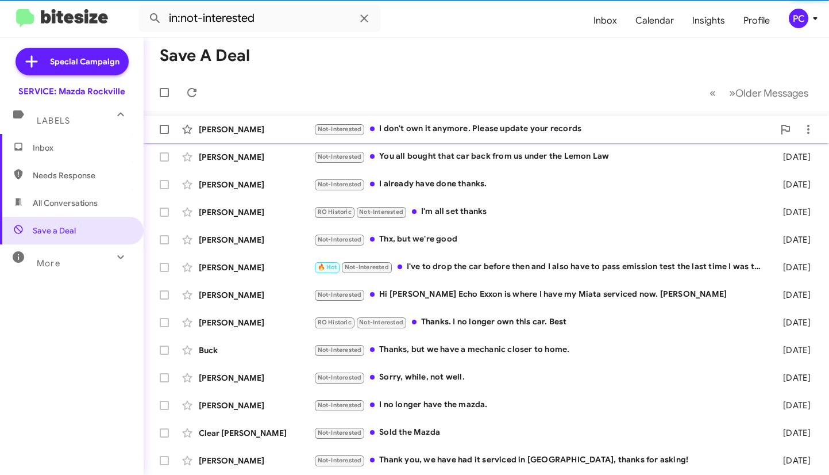
click at [280, 128] on div "[PERSON_NAME]" at bounding box center [256, 129] width 115 height 11
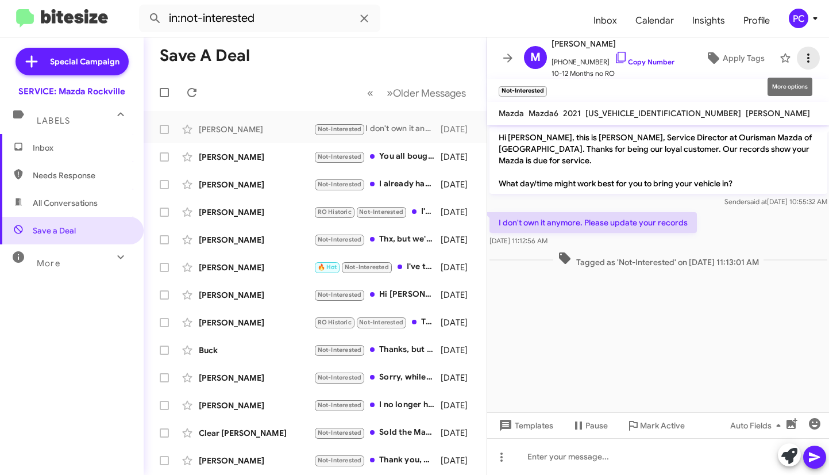
click at [802, 61] on icon at bounding box center [809, 58] width 14 height 14
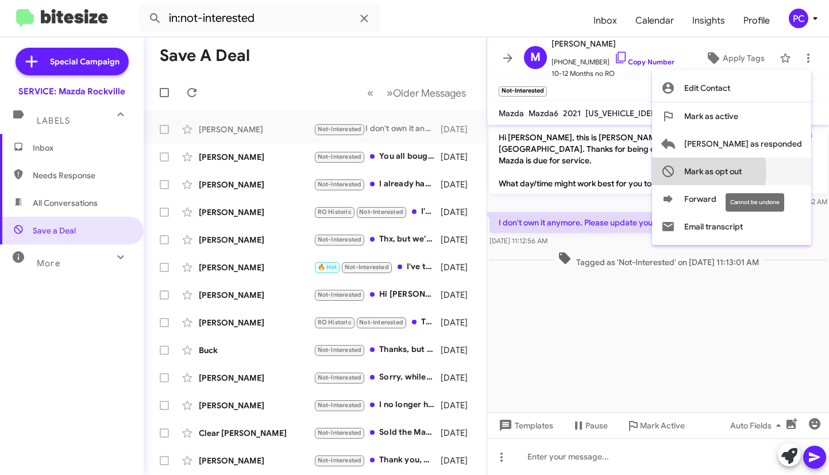
click at [741, 171] on span "Mark as opt out" at bounding box center [713, 171] width 57 height 28
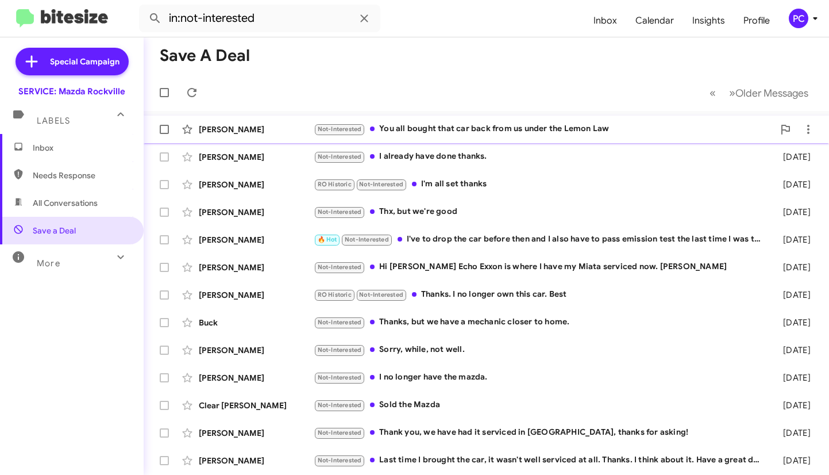
click at [299, 128] on div "[PERSON_NAME]" at bounding box center [256, 129] width 115 height 11
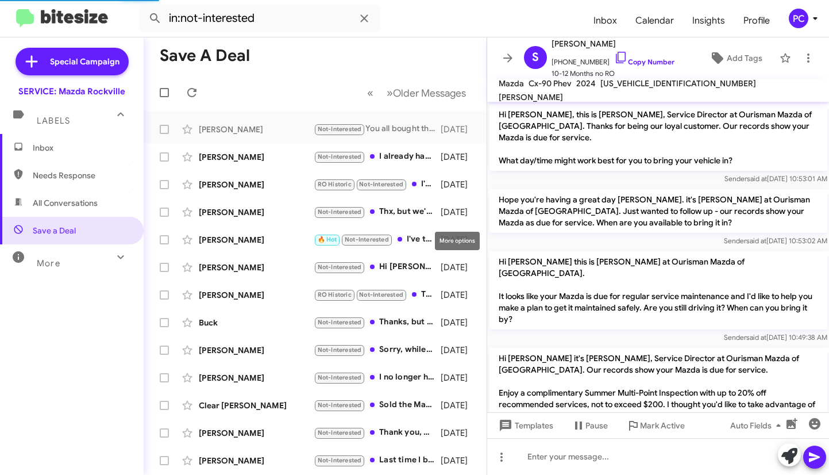
scroll to position [601, 0]
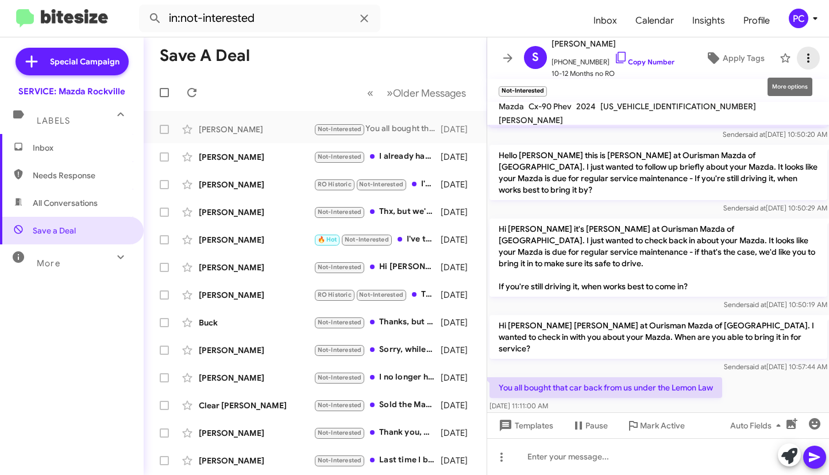
click at [803, 57] on icon at bounding box center [809, 58] width 14 height 14
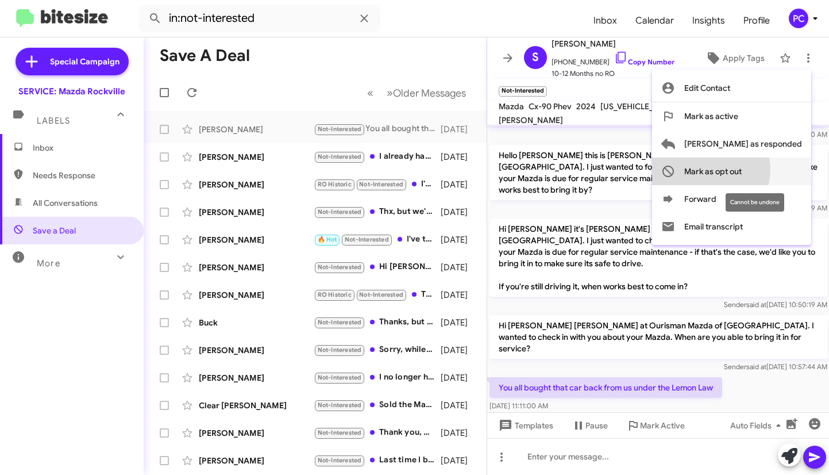
click at [742, 170] on span "Mark as opt out" at bounding box center [713, 171] width 57 height 28
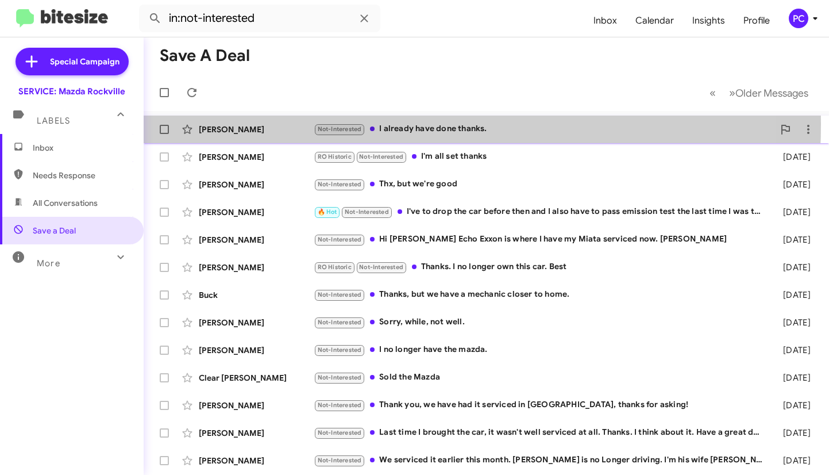
click at [287, 124] on div "[PERSON_NAME]" at bounding box center [256, 129] width 115 height 11
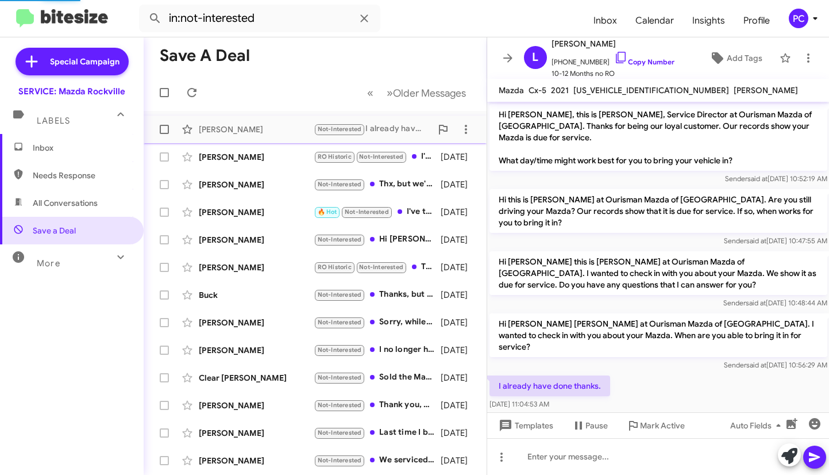
scroll to position [27, 0]
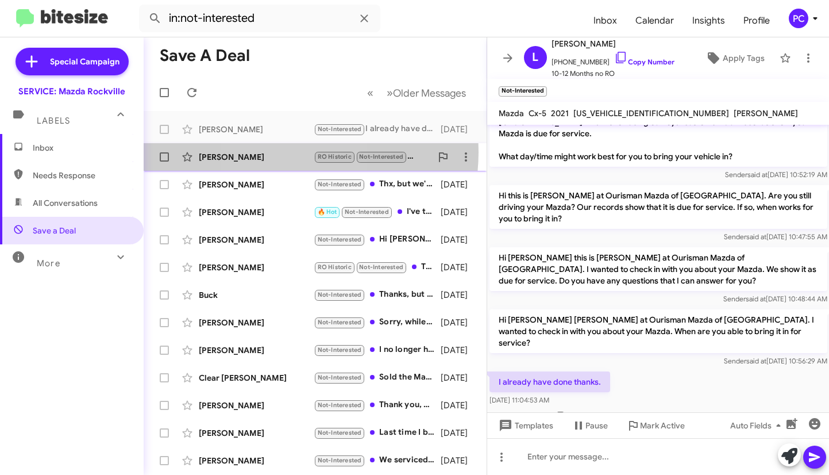
click at [276, 152] on div "[PERSON_NAME]" at bounding box center [256, 156] width 115 height 11
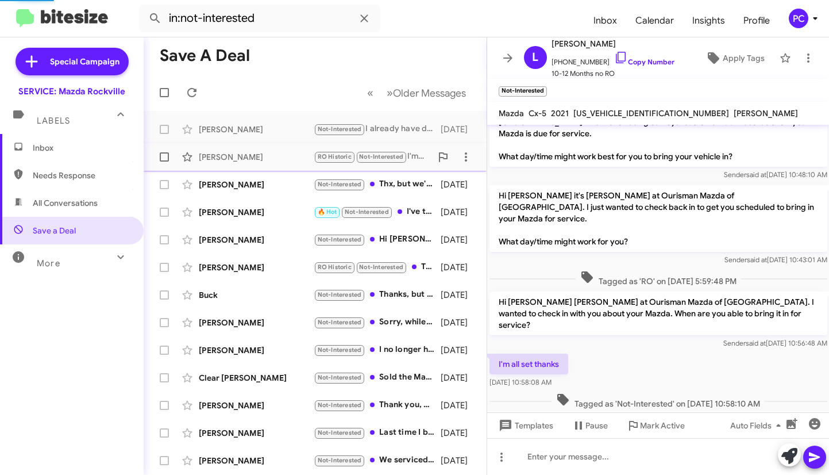
scroll to position [9, 0]
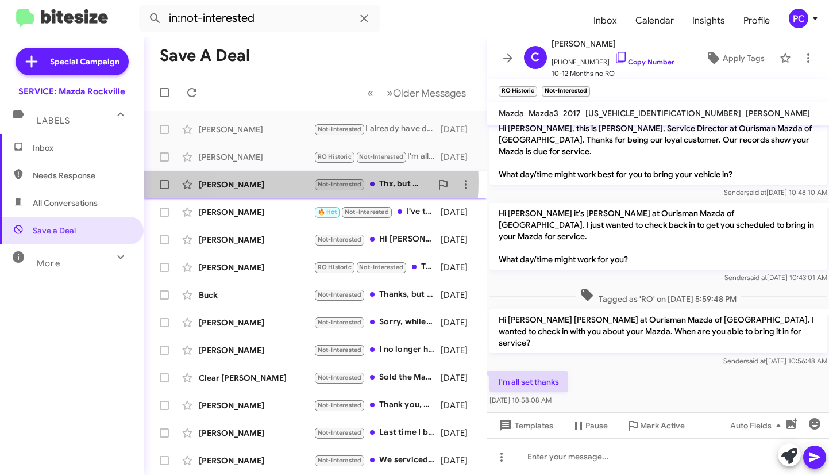
click at [274, 182] on div "[PERSON_NAME]" at bounding box center [256, 184] width 115 height 11
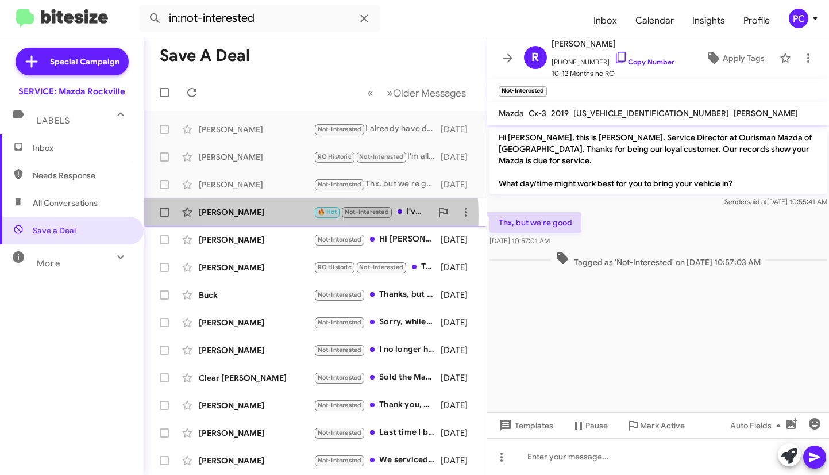
click at [267, 216] on div "[PERSON_NAME]" at bounding box center [256, 211] width 115 height 11
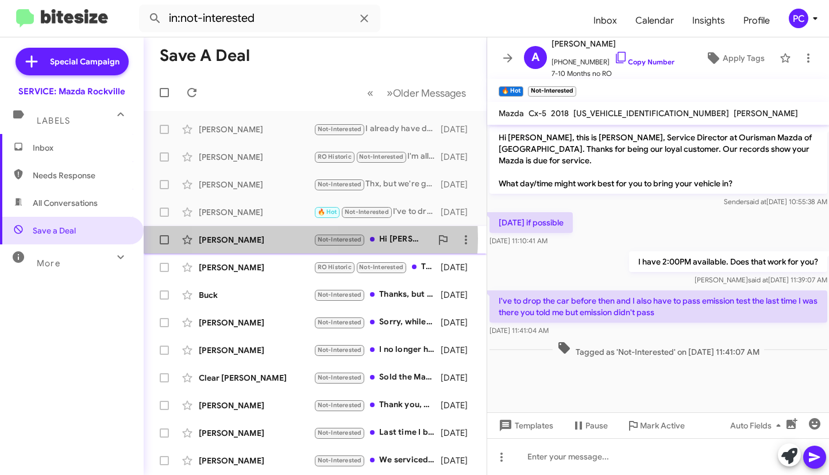
click at [262, 239] on div "[PERSON_NAME]" at bounding box center [256, 239] width 115 height 11
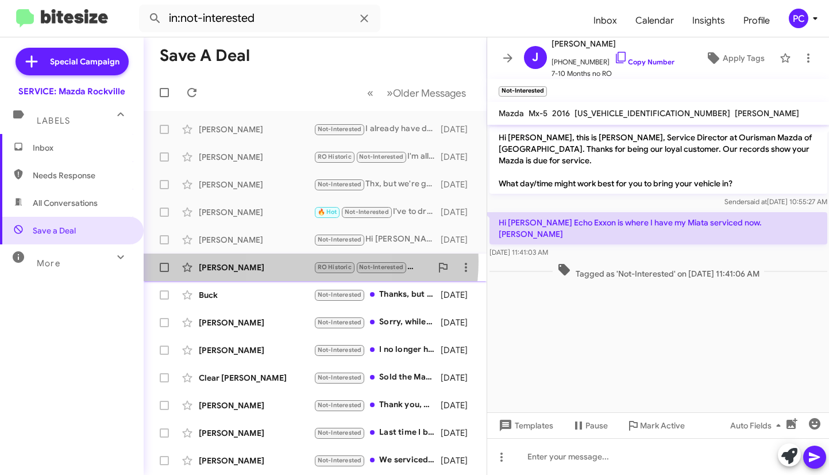
click at [289, 261] on div "[PERSON_NAME] RO Historic Not-Interested Thanks. I no longer own this car. Best…" at bounding box center [315, 267] width 325 height 23
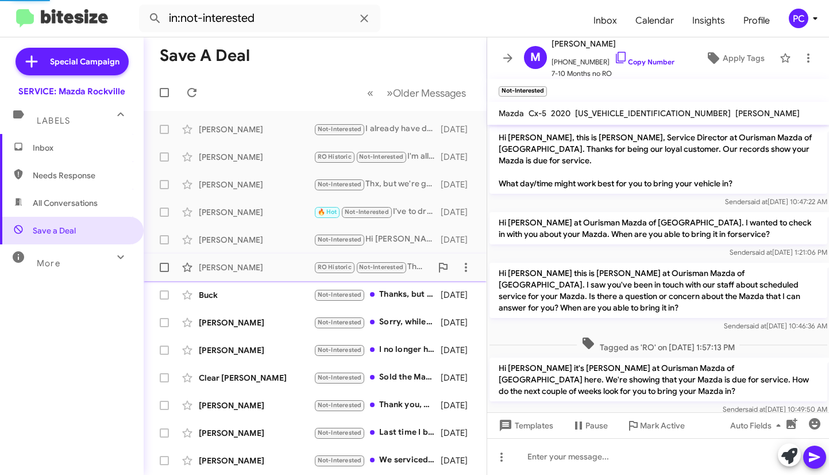
scroll to position [151, 0]
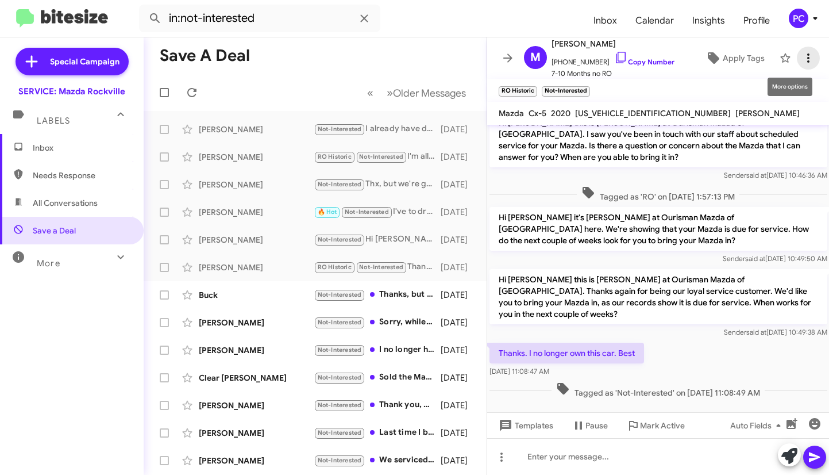
click at [802, 55] on icon at bounding box center [809, 58] width 14 height 14
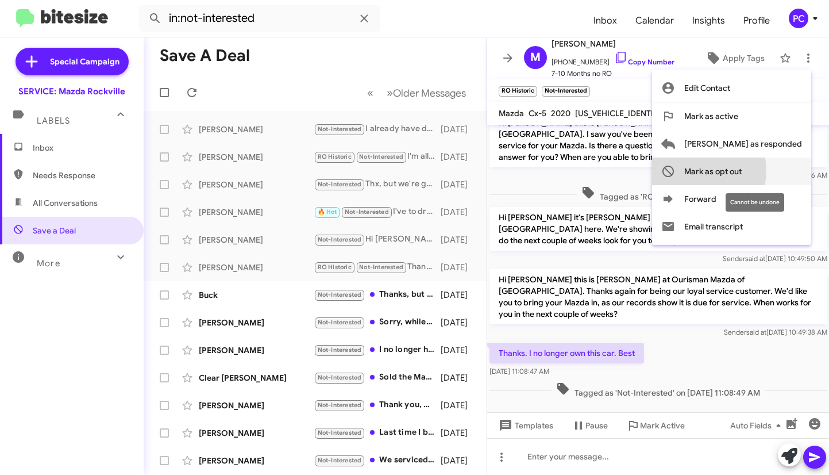
click at [742, 171] on span "Mark as opt out" at bounding box center [713, 171] width 57 height 28
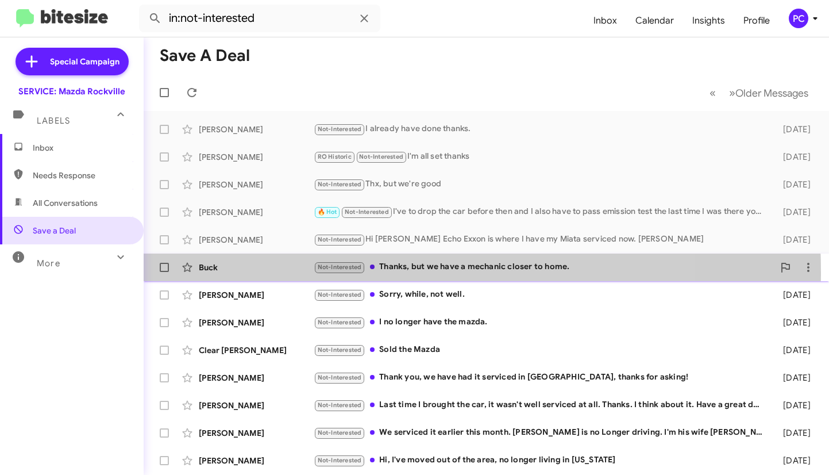
click at [247, 272] on div "Buck" at bounding box center [256, 267] width 115 height 11
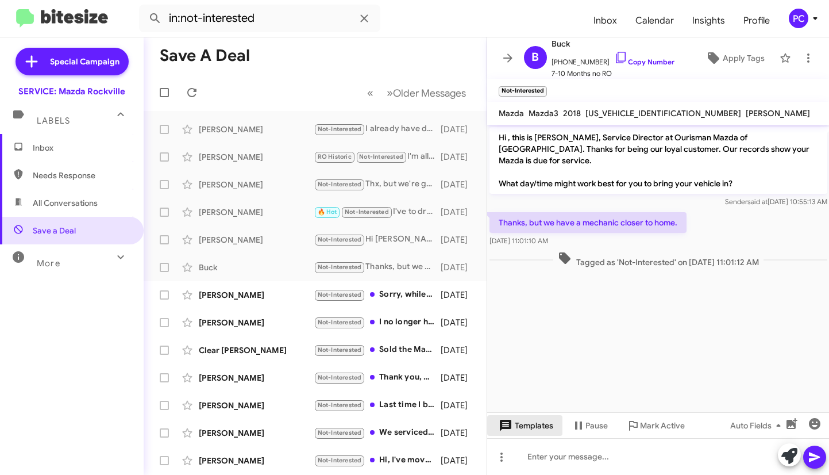
click at [535, 424] on span "Templates" at bounding box center [525, 425] width 57 height 21
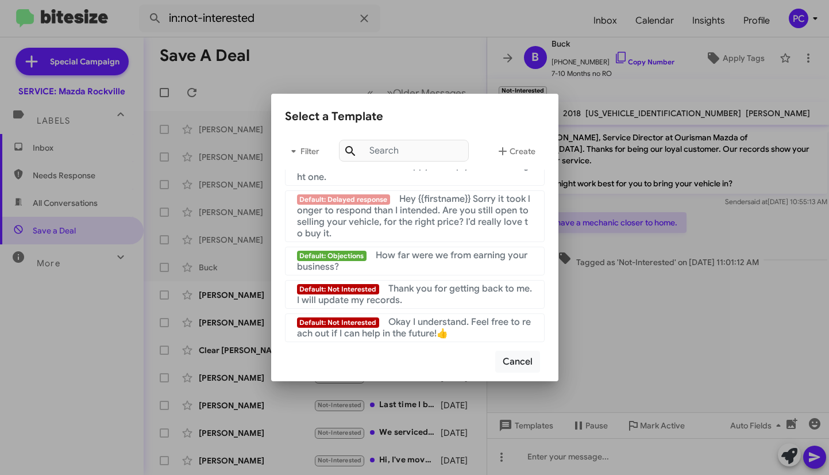
scroll to position [816, 0]
click at [422, 324] on span "Okay I understand. Feel free to reach out if I can help in the future!👍" at bounding box center [414, 327] width 234 height 23
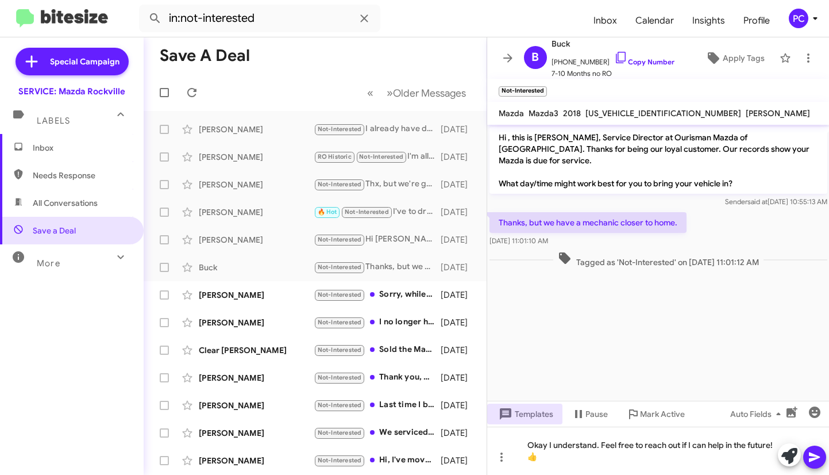
click at [812, 456] on icon at bounding box center [815, 457] width 14 height 14
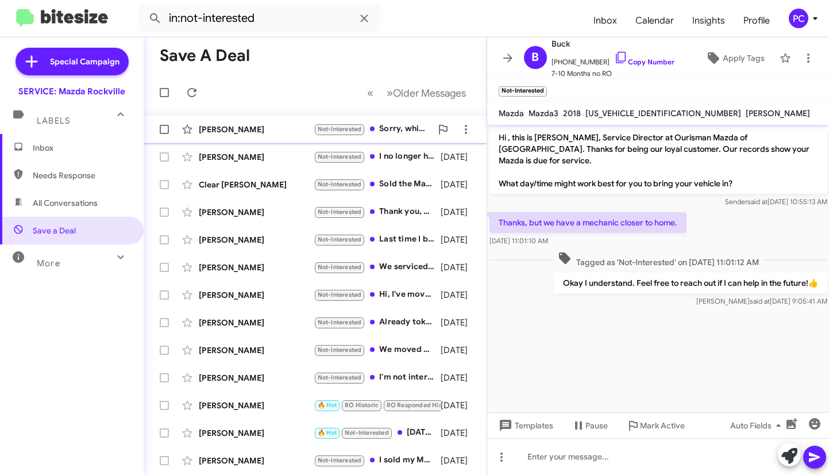
click at [264, 126] on div "[PERSON_NAME]" at bounding box center [256, 129] width 115 height 11
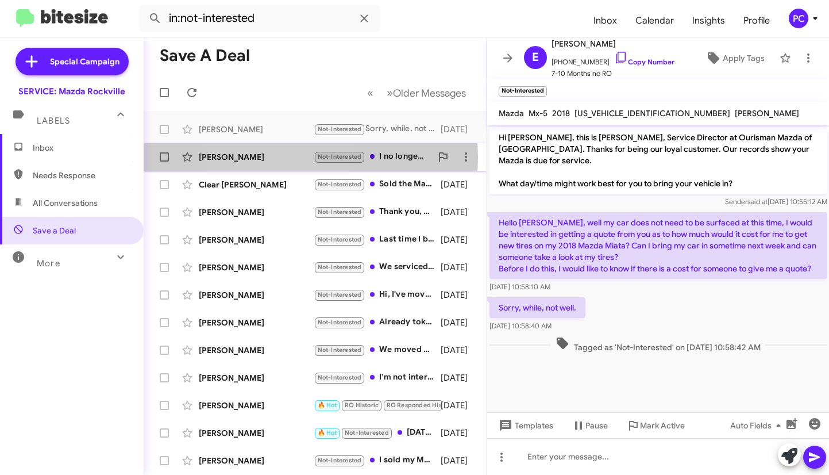
click at [269, 157] on div "[PERSON_NAME]" at bounding box center [256, 156] width 115 height 11
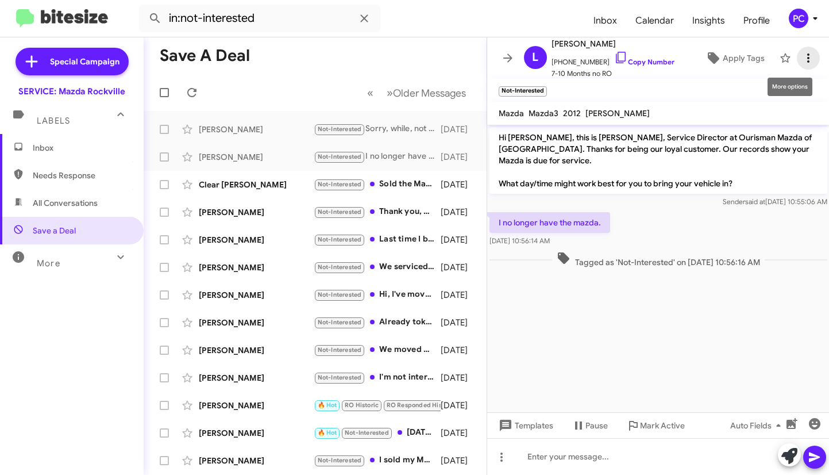
click at [802, 52] on icon at bounding box center [809, 58] width 14 height 14
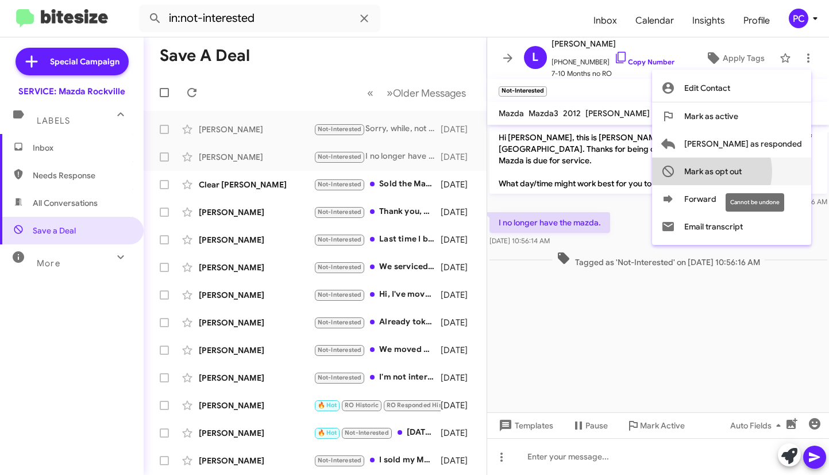
click at [742, 171] on span "Mark as opt out" at bounding box center [713, 171] width 57 height 28
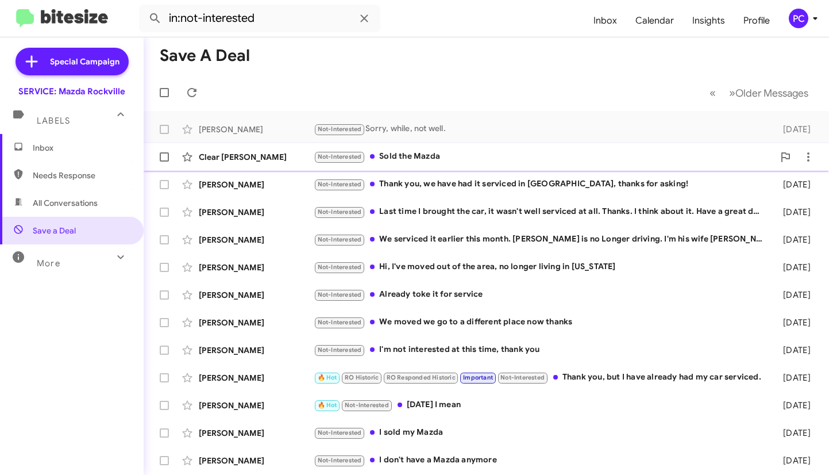
click at [289, 164] on div "Clear [PERSON_NAME] Not-Interested Sold the Mazda [DATE]" at bounding box center [486, 156] width 667 height 23
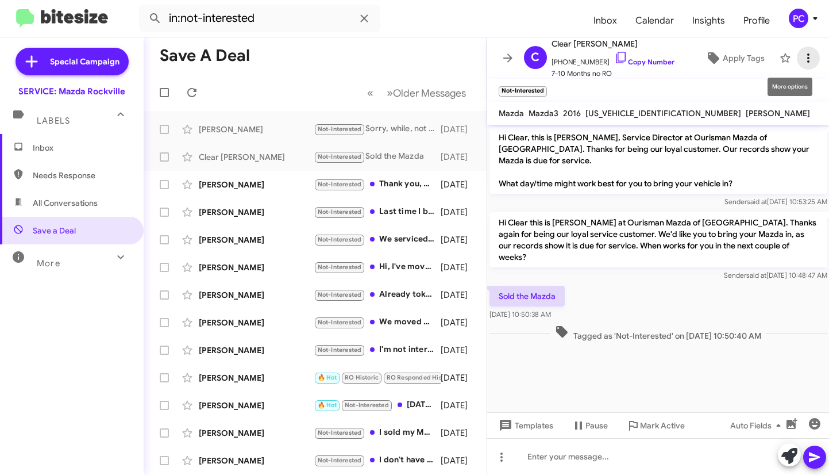
click at [802, 62] on icon at bounding box center [809, 58] width 14 height 14
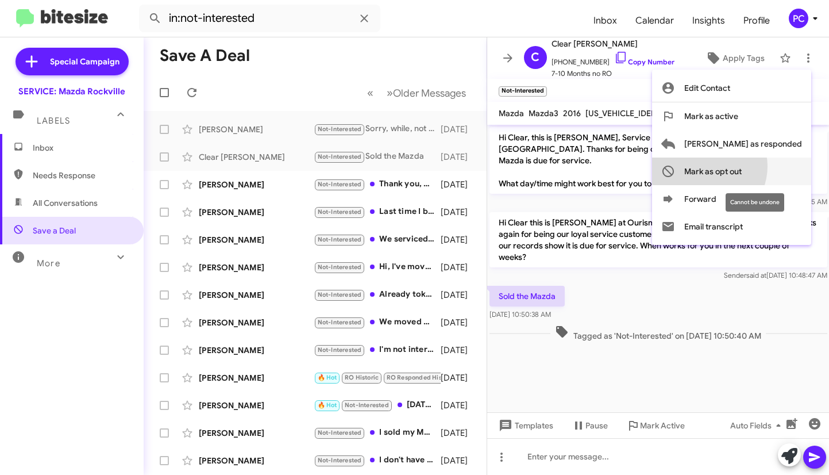
click at [742, 166] on span "Mark as opt out" at bounding box center [713, 171] width 57 height 28
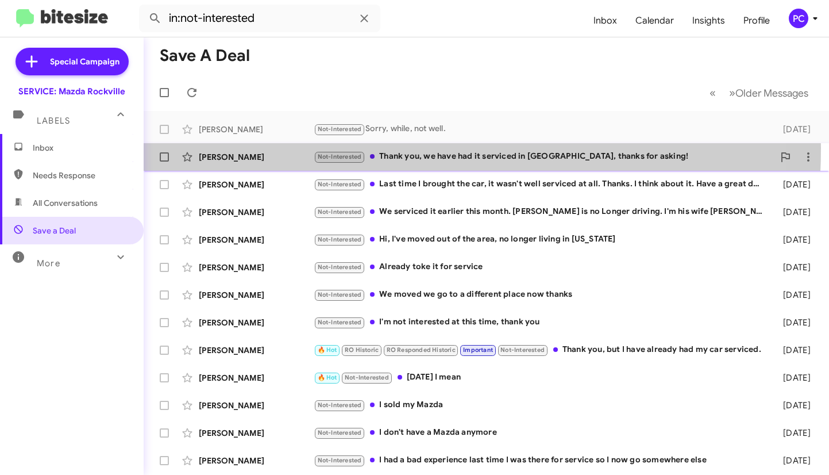
click at [293, 148] on div "[PERSON_NAME] Not-Interested Thank you, we have had it serviced in [GEOGRAPHIC_…" at bounding box center [486, 156] width 667 height 23
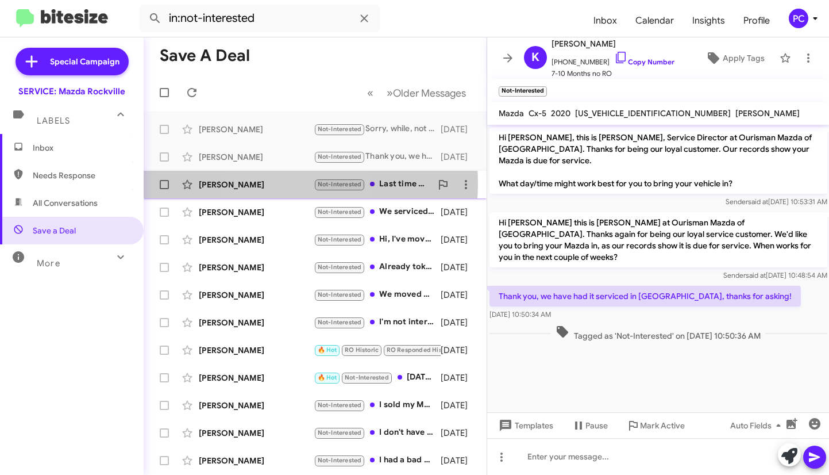
click at [278, 183] on div "[PERSON_NAME]" at bounding box center [256, 184] width 115 height 11
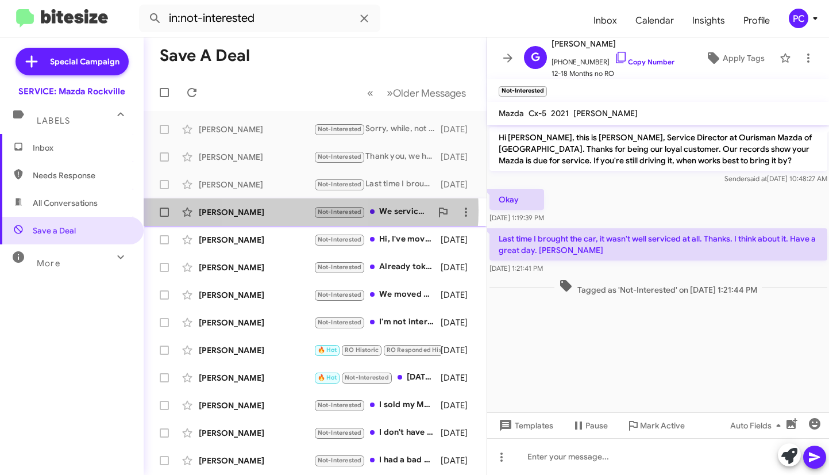
click at [277, 210] on div "[PERSON_NAME]" at bounding box center [256, 211] width 115 height 11
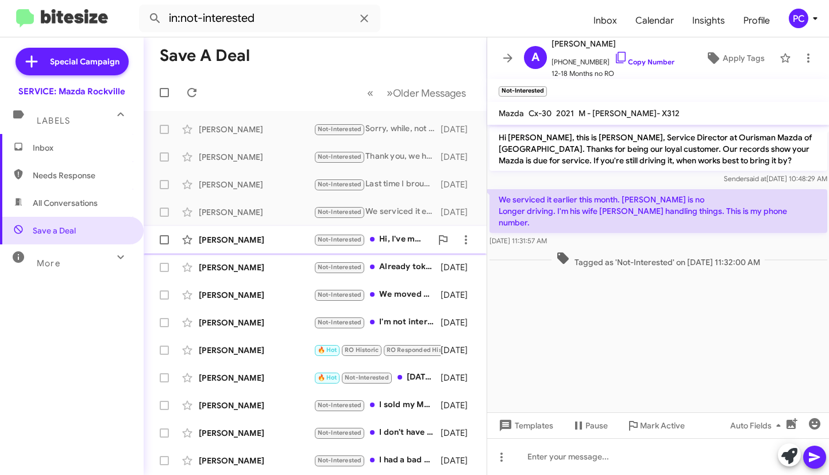
click at [298, 244] on div "[PERSON_NAME]" at bounding box center [256, 239] width 115 height 11
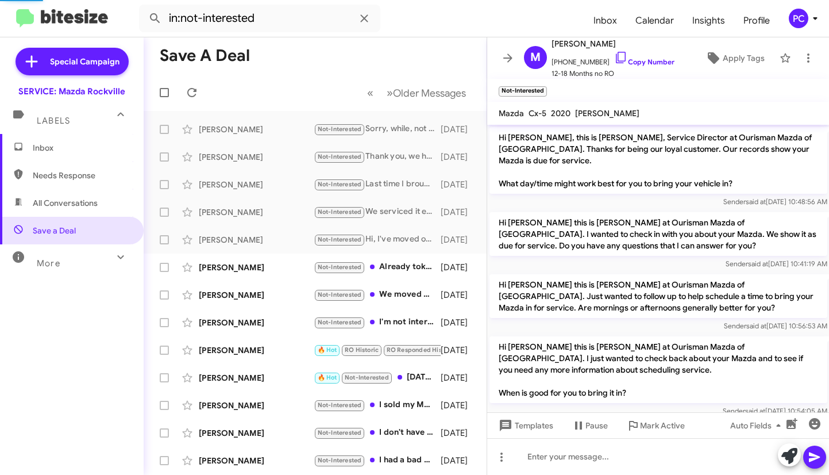
scroll to position [436, 0]
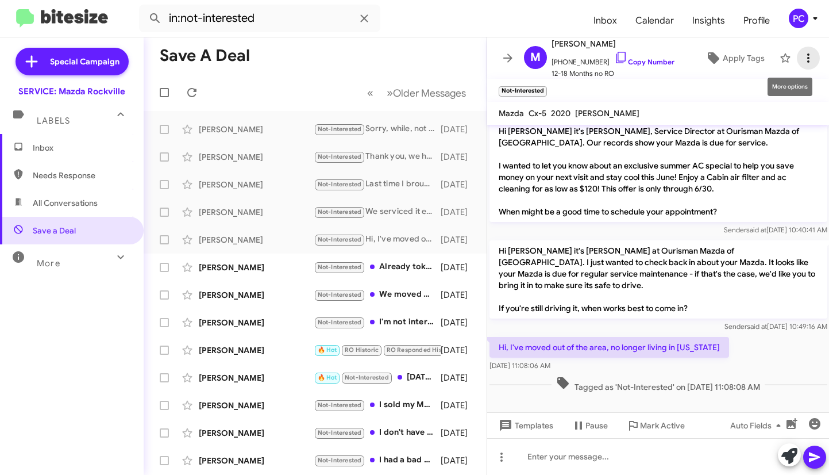
click at [802, 56] on icon at bounding box center [809, 58] width 14 height 14
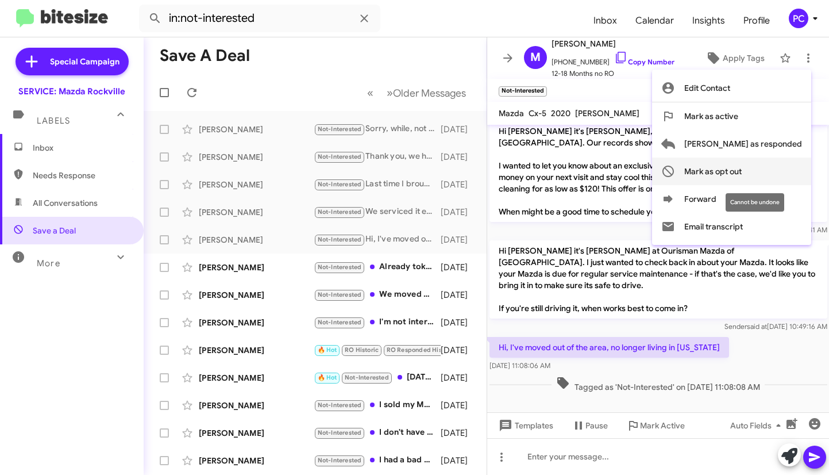
click at [742, 170] on span "Mark as opt out" at bounding box center [713, 171] width 57 height 28
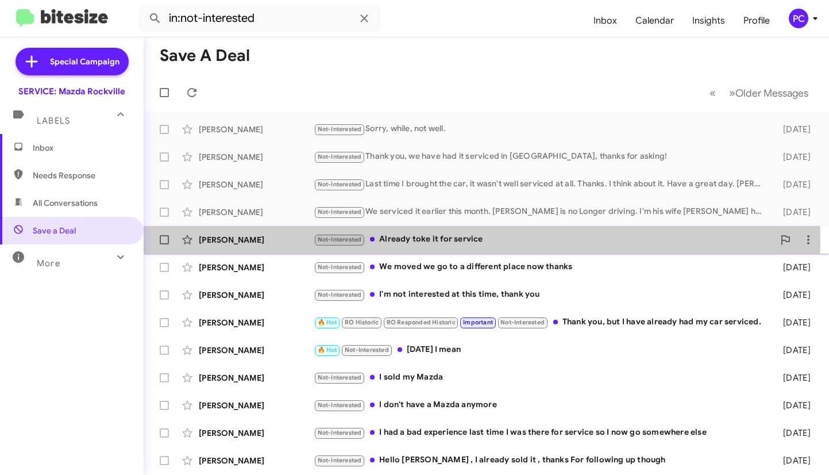
click at [289, 240] on div "[PERSON_NAME]" at bounding box center [256, 239] width 115 height 11
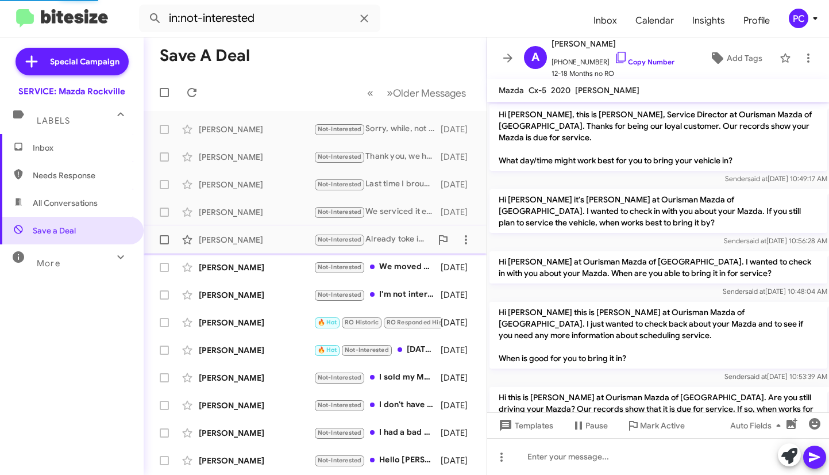
scroll to position [578, 0]
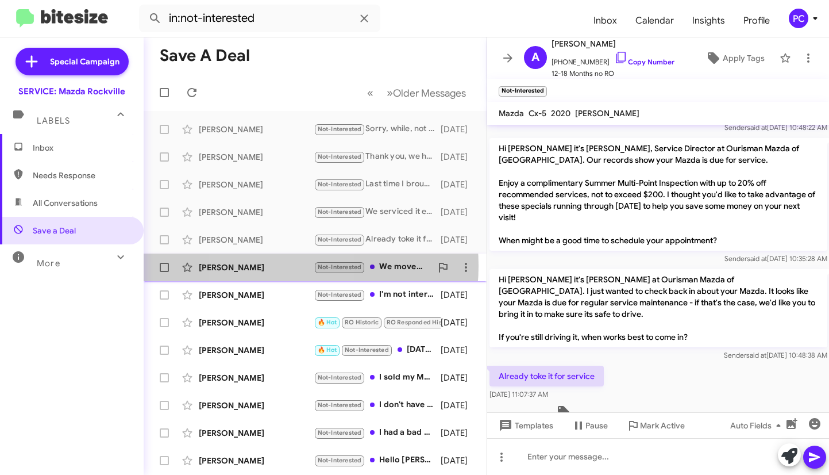
click at [270, 266] on div "[PERSON_NAME]" at bounding box center [256, 267] width 115 height 11
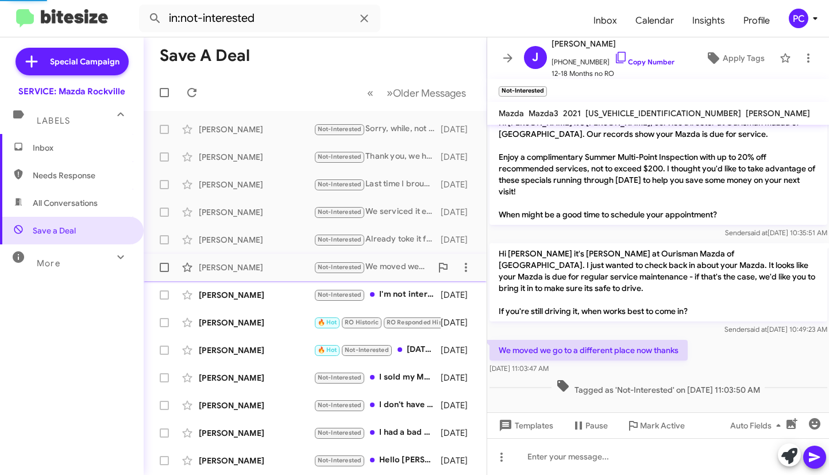
scroll to position [77, 0]
click at [802, 62] on icon at bounding box center [809, 58] width 14 height 14
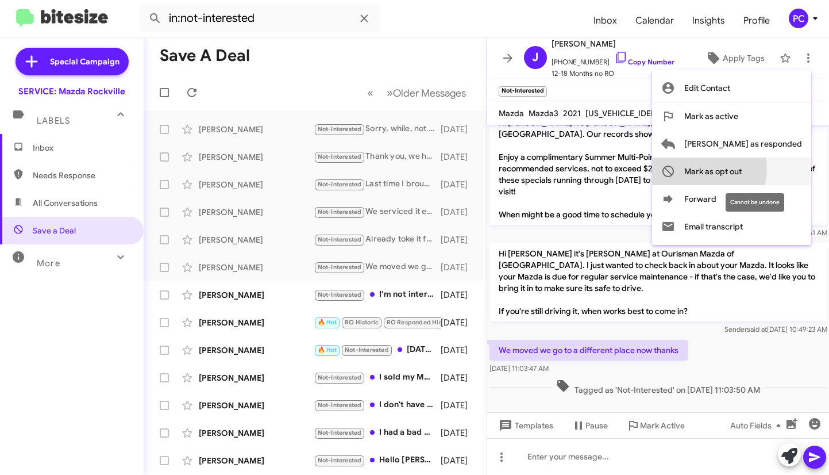
click at [742, 169] on span "Mark as opt out" at bounding box center [713, 171] width 57 height 28
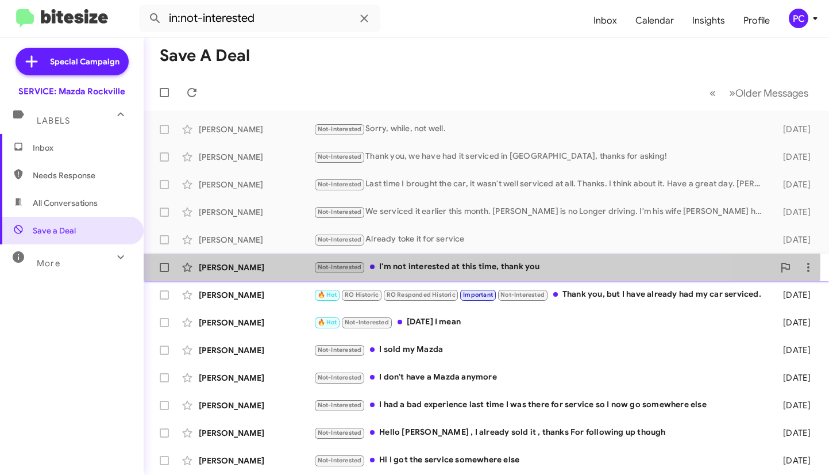
click at [265, 264] on div "[PERSON_NAME]" at bounding box center [256, 267] width 115 height 11
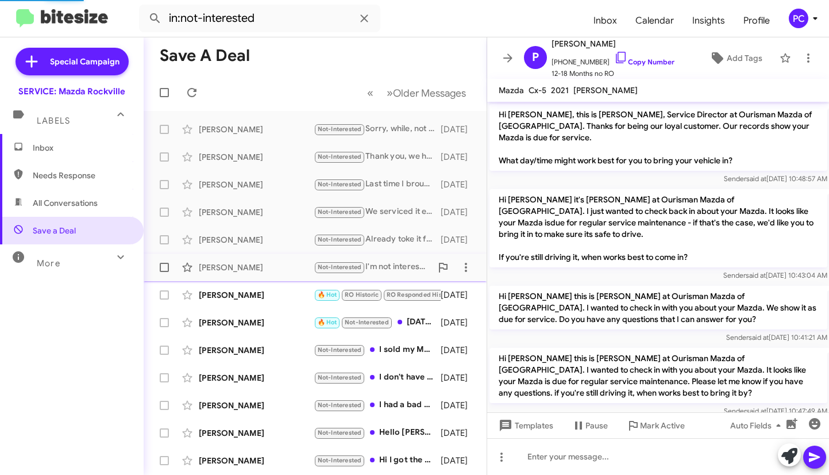
scroll to position [998, 0]
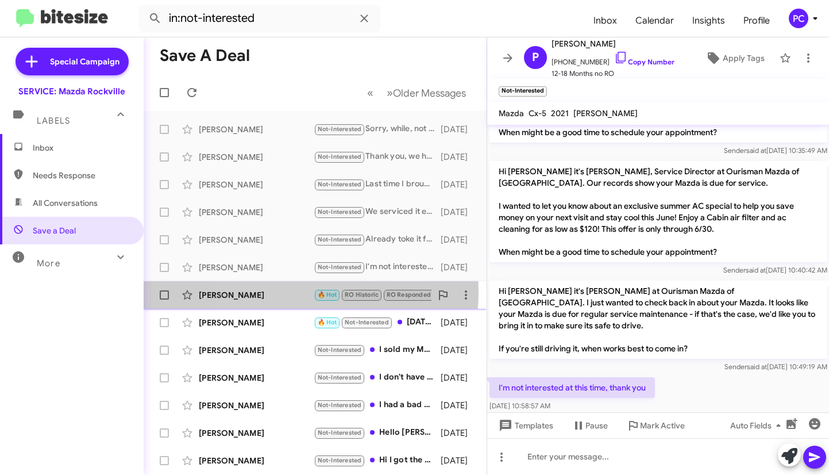
click at [274, 292] on div "[PERSON_NAME]" at bounding box center [256, 294] width 115 height 11
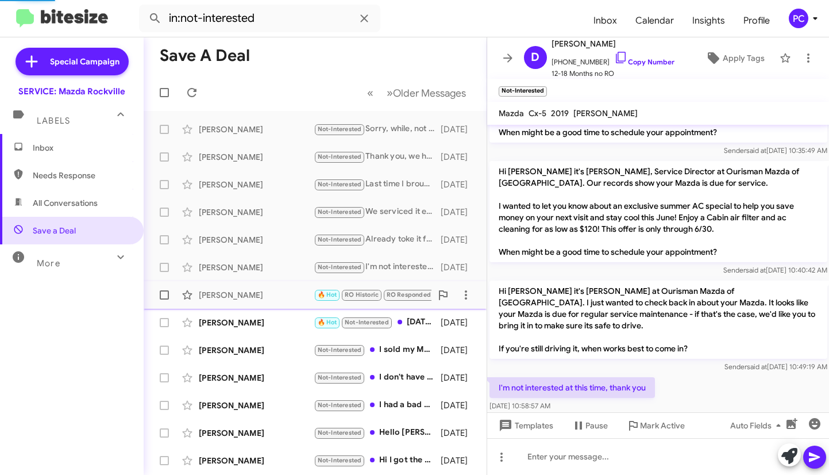
scroll to position [236, 0]
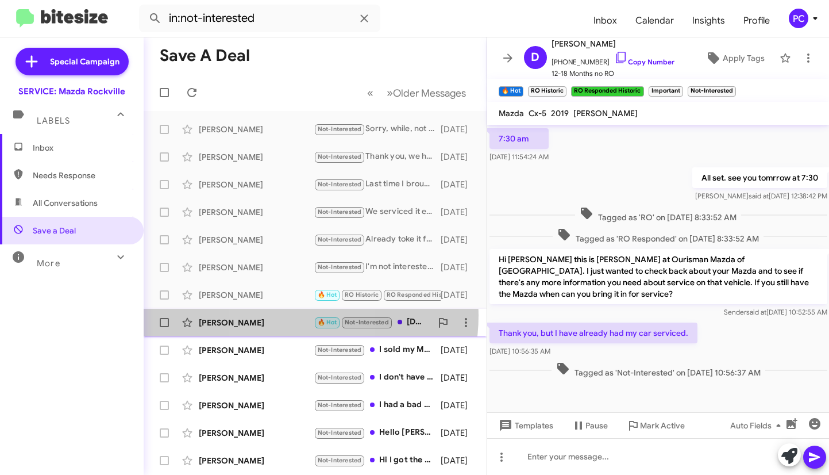
click at [280, 315] on div "[PERSON_NAME] 🔥 Hot Not-Interested [DATE] I mean [DATE]" at bounding box center [315, 322] width 325 height 23
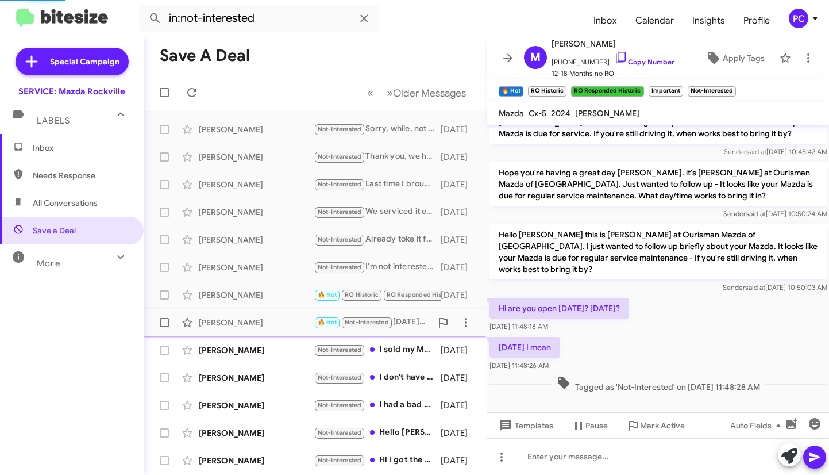
scroll to position [16, 0]
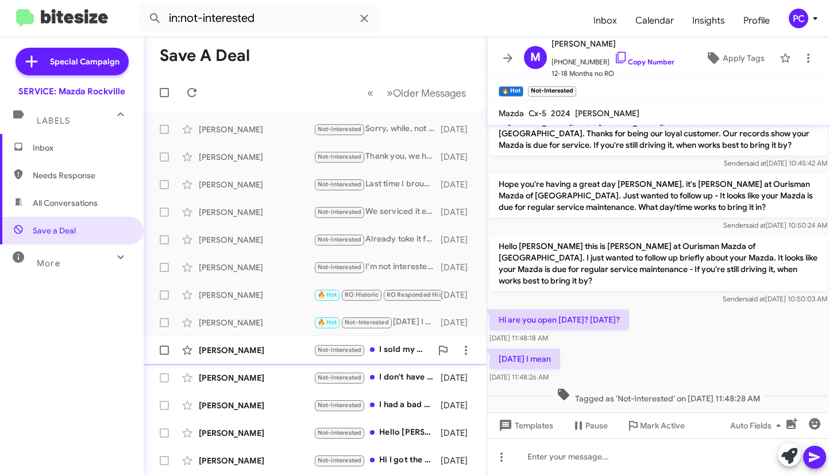
click at [292, 351] on div "[PERSON_NAME]" at bounding box center [256, 349] width 115 height 11
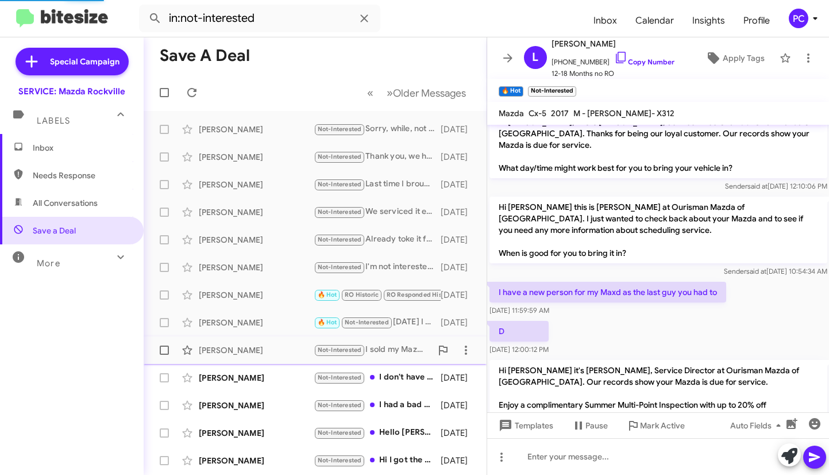
scroll to position [371, 0]
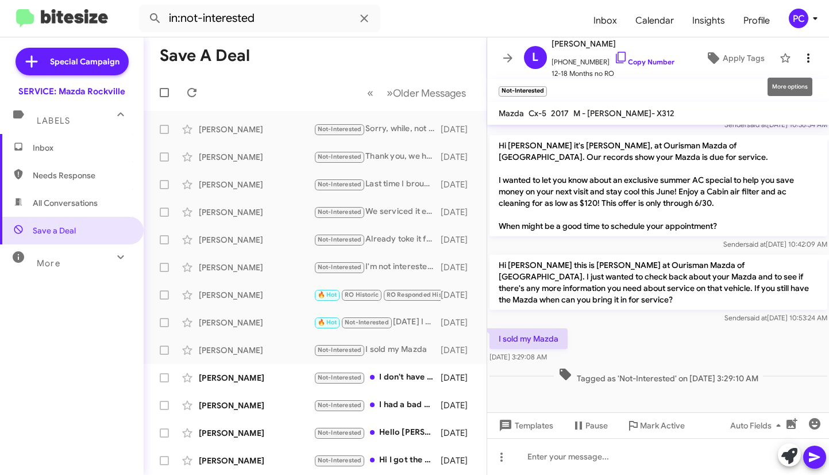
click at [802, 59] on icon at bounding box center [809, 58] width 14 height 14
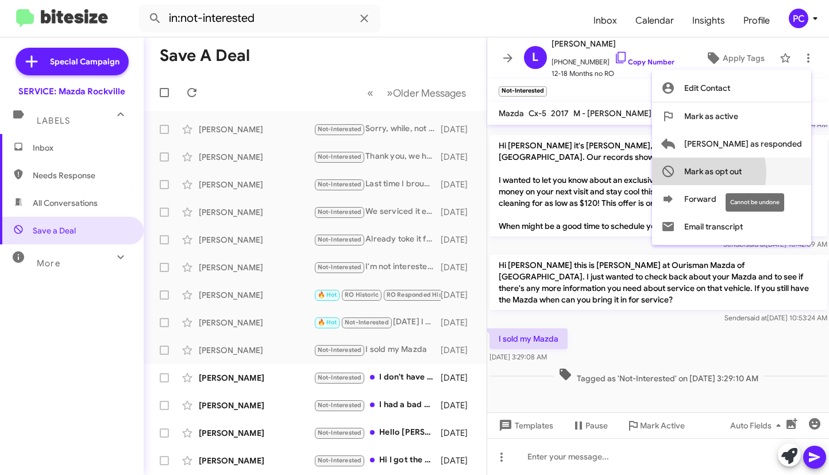
click at [742, 172] on span "Mark as opt out" at bounding box center [713, 171] width 57 height 28
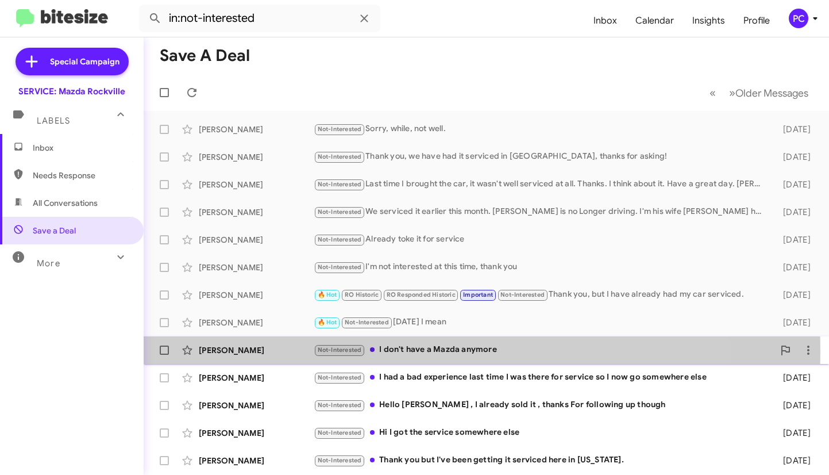
click at [264, 351] on div "[PERSON_NAME]" at bounding box center [256, 349] width 115 height 11
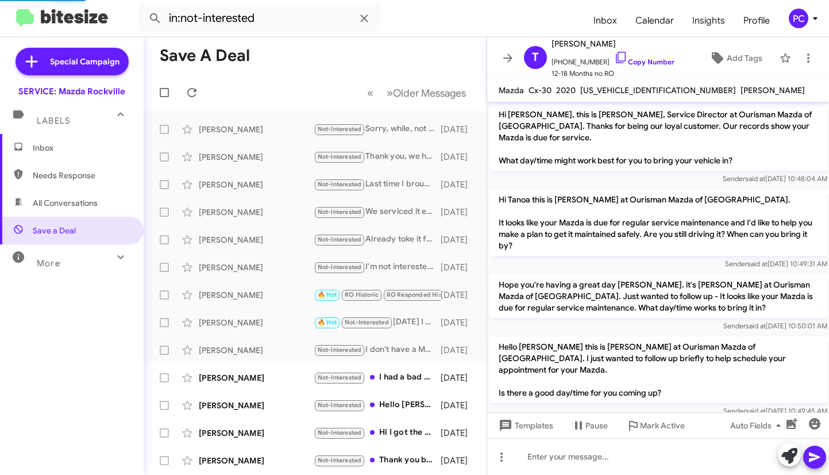
scroll to position [589, 0]
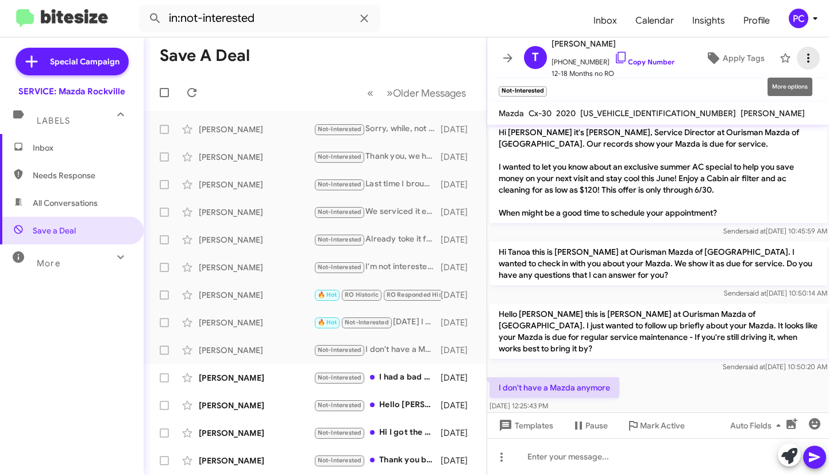
click at [802, 53] on icon at bounding box center [809, 58] width 14 height 14
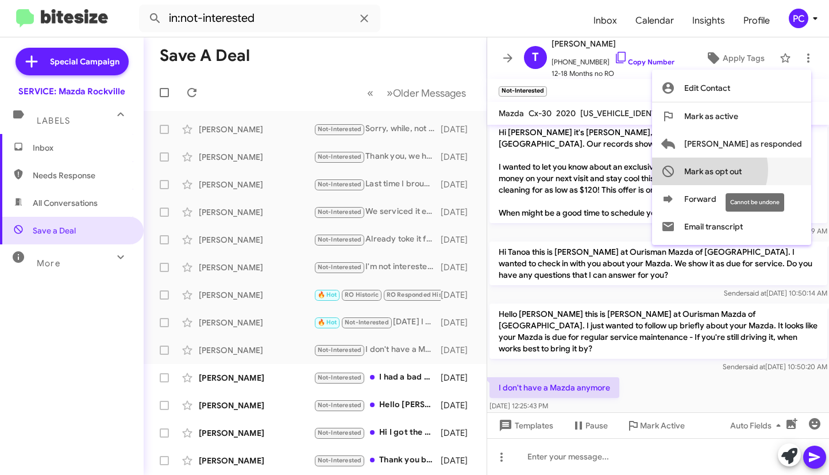
click at [742, 170] on span "Mark as opt out" at bounding box center [713, 171] width 57 height 28
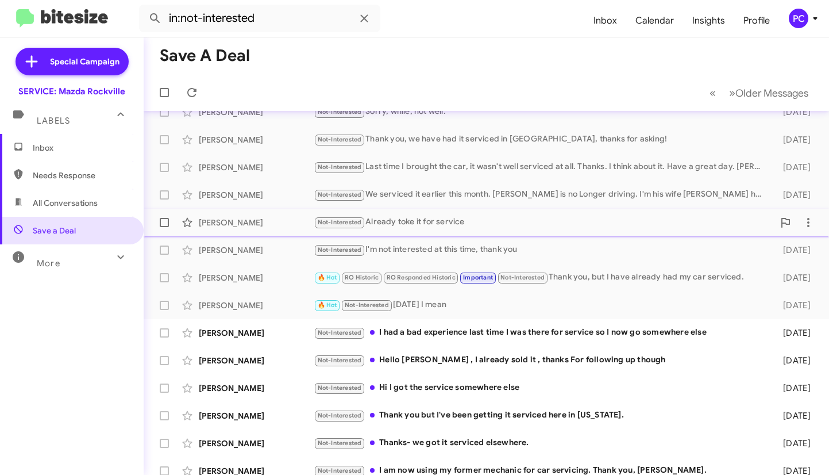
scroll to position [27, 0]
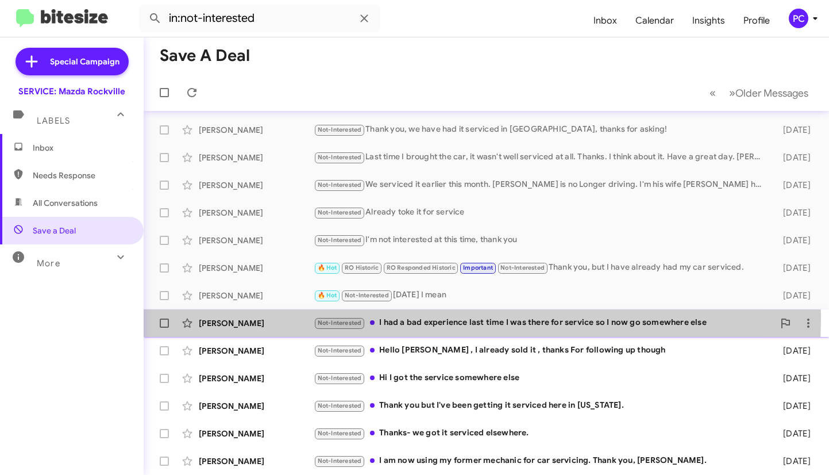
click at [281, 319] on div "[PERSON_NAME]" at bounding box center [256, 322] width 115 height 11
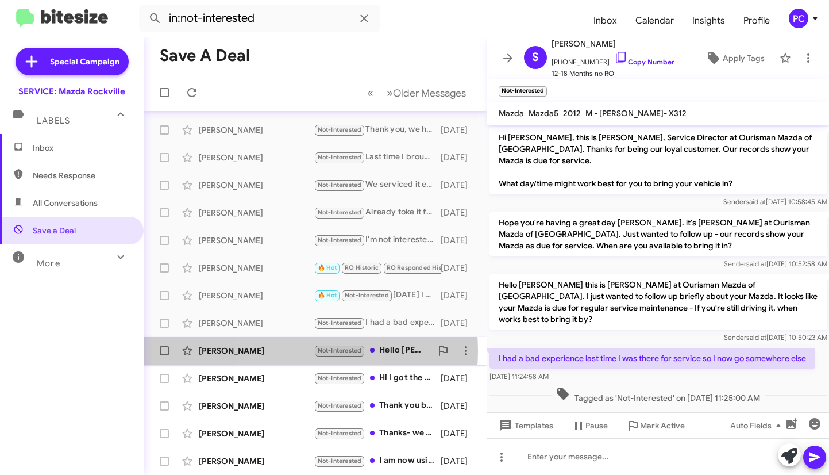
click at [284, 351] on div "[PERSON_NAME]" at bounding box center [256, 350] width 115 height 11
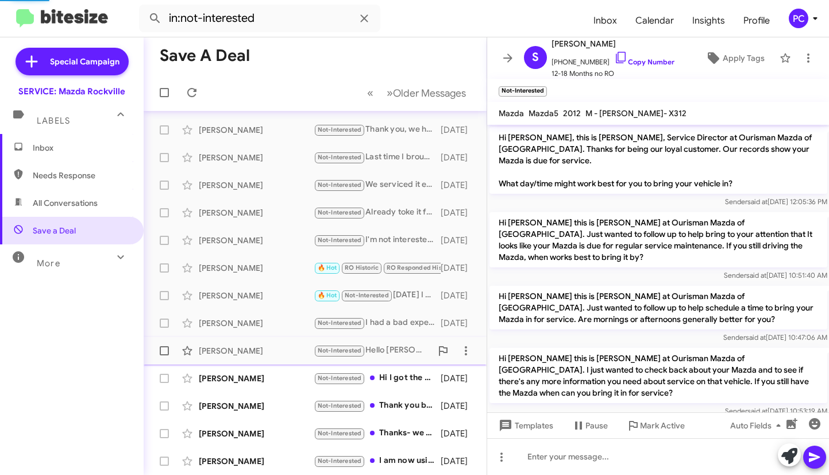
scroll to position [409, 0]
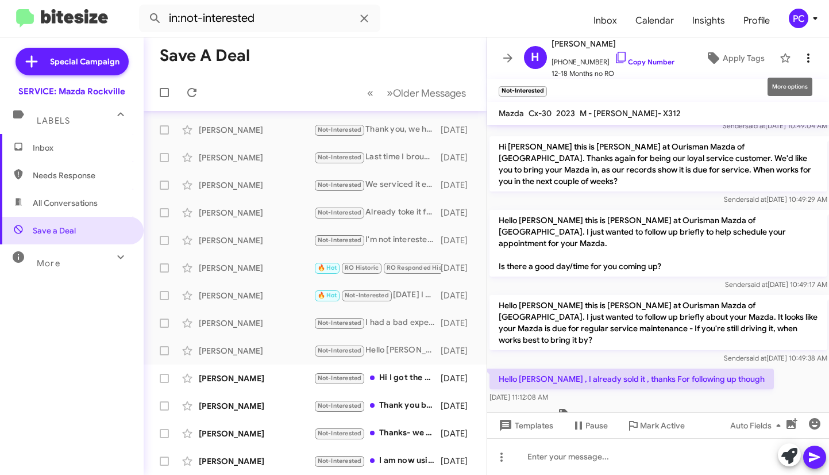
click at [802, 56] on icon at bounding box center [809, 58] width 14 height 14
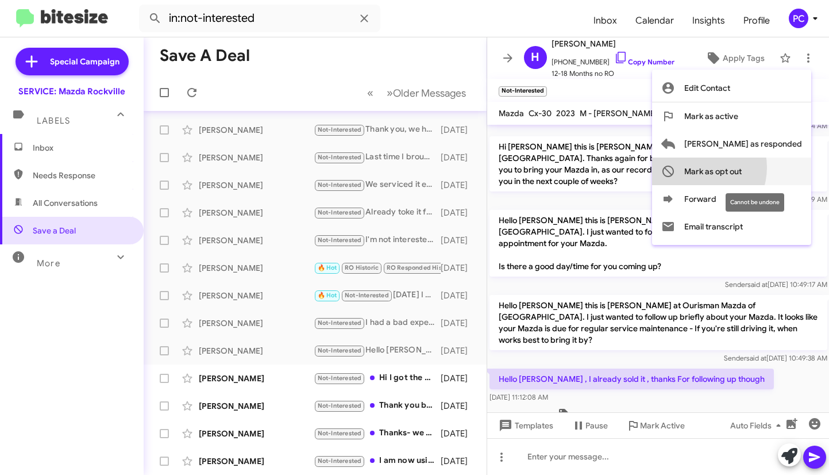
click at [742, 167] on span "Mark as opt out" at bounding box center [713, 171] width 57 height 28
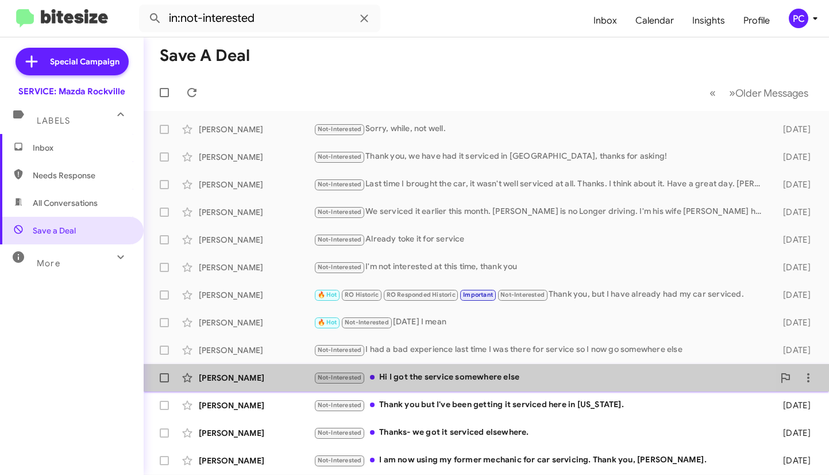
click at [292, 371] on div "[PERSON_NAME] Not-Interested Hi I got the service somewhere else [DATE]" at bounding box center [486, 377] width 667 height 23
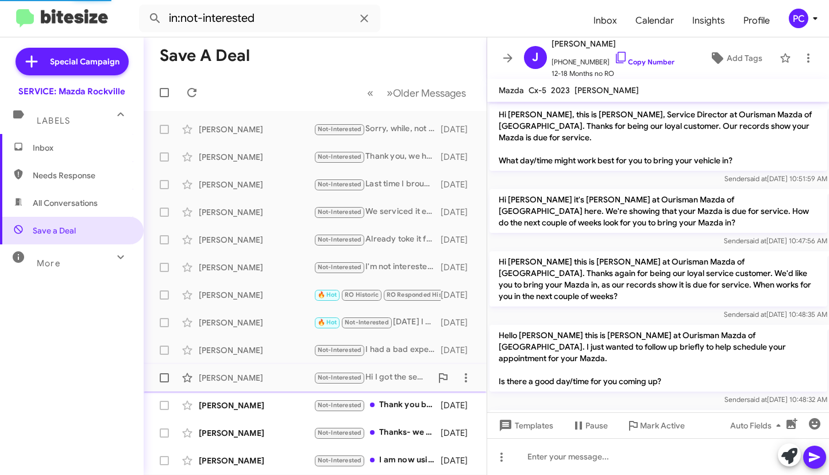
scroll to position [115, 0]
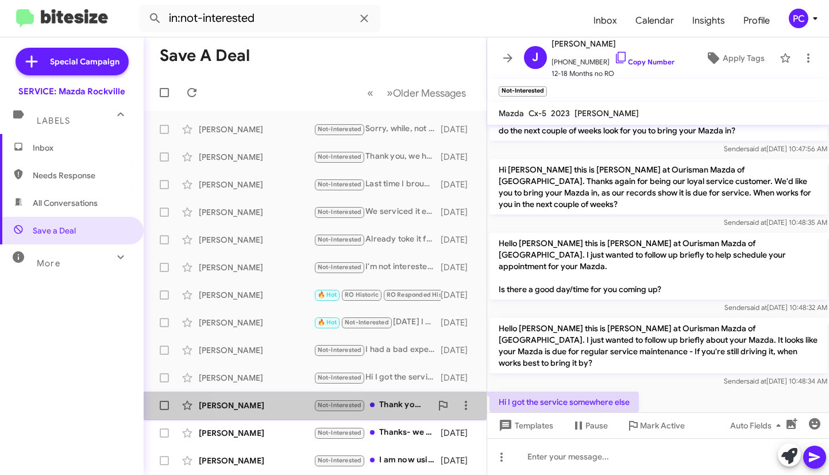
click at [278, 403] on div "[PERSON_NAME]" at bounding box center [256, 404] width 115 height 11
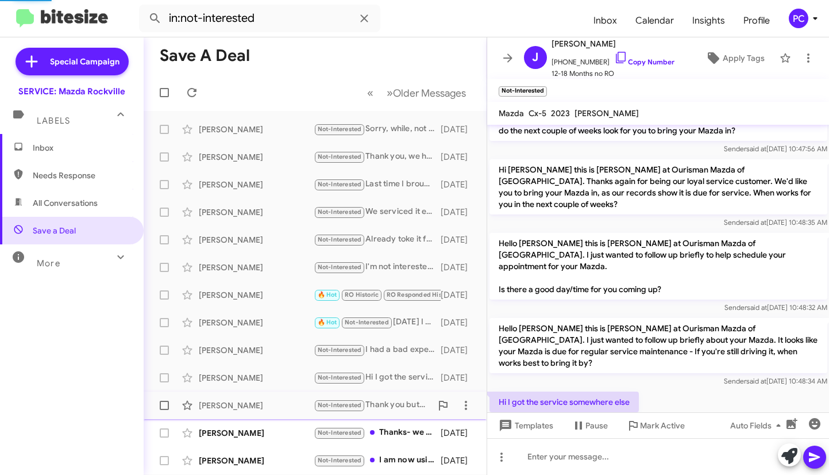
scroll to position [61, 0]
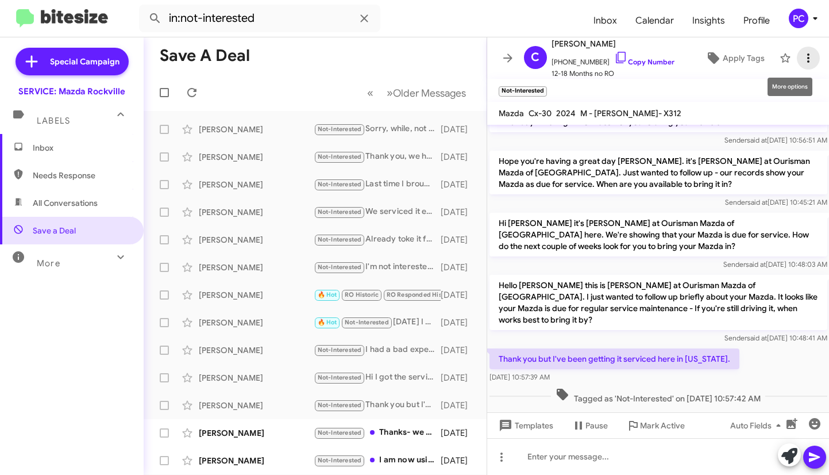
click at [802, 53] on icon at bounding box center [809, 58] width 14 height 14
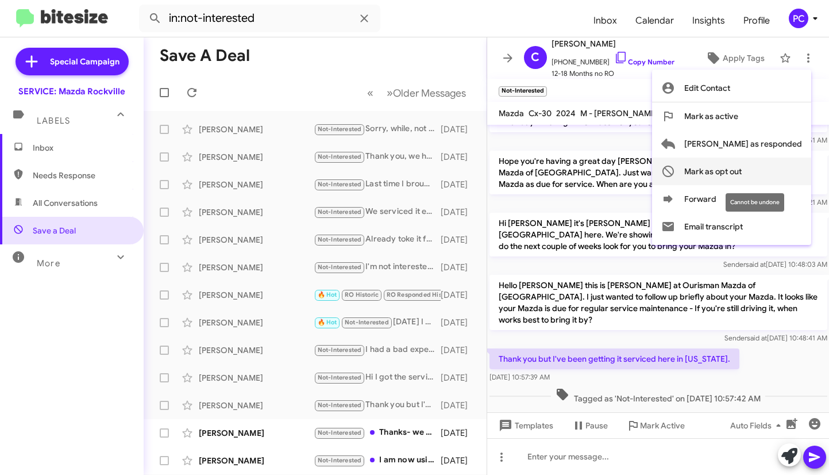
click at [742, 171] on span "Mark as opt out" at bounding box center [713, 171] width 57 height 28
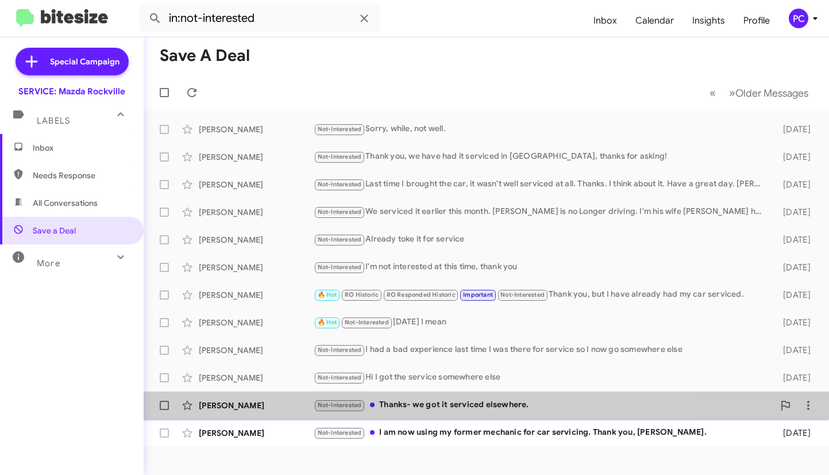
click at [252, 397] on div "[PERSON_NAME] Not-Interested Thanks- we got it serviced elsewhere. [DATE]" at bounding box center [486, 405] width 667 height 23
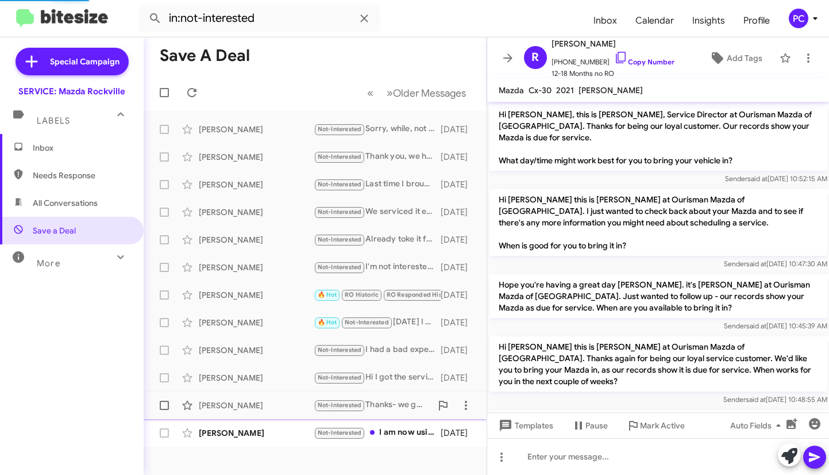
scroll to position [233, 0]
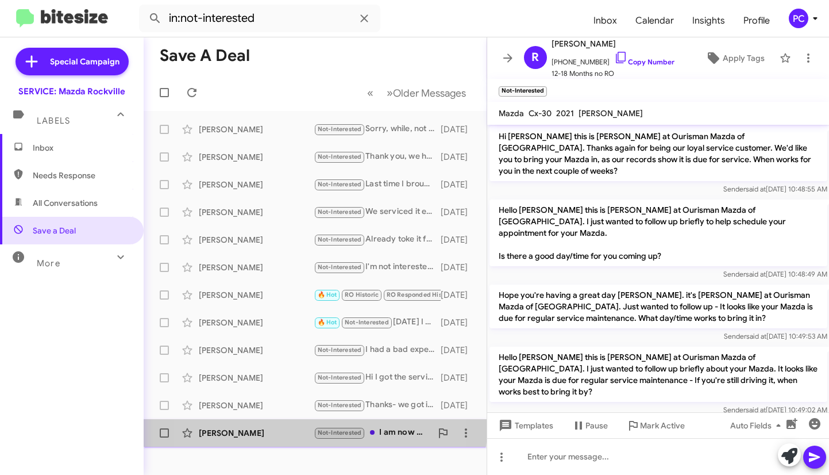
click at [257, 426] on div "[PERSON_NAME] Not-Interested I am now using my former mechanic for car servicin…" at bounding box center [315, 432] width 325 height 23
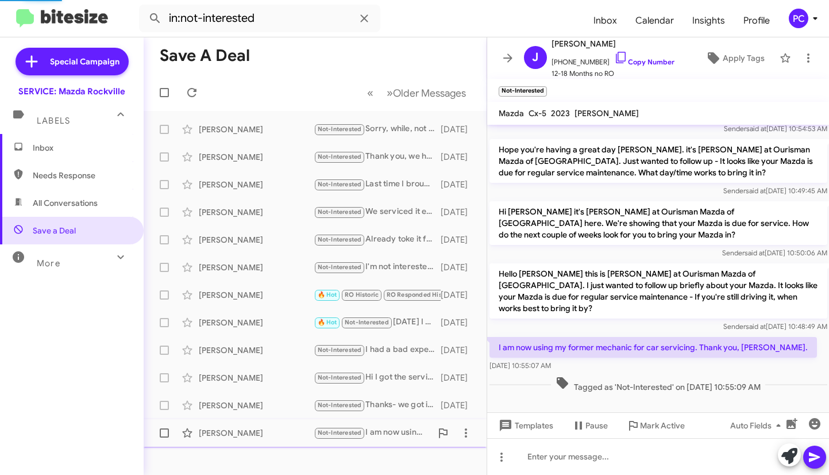
scroll to position [61, 0]
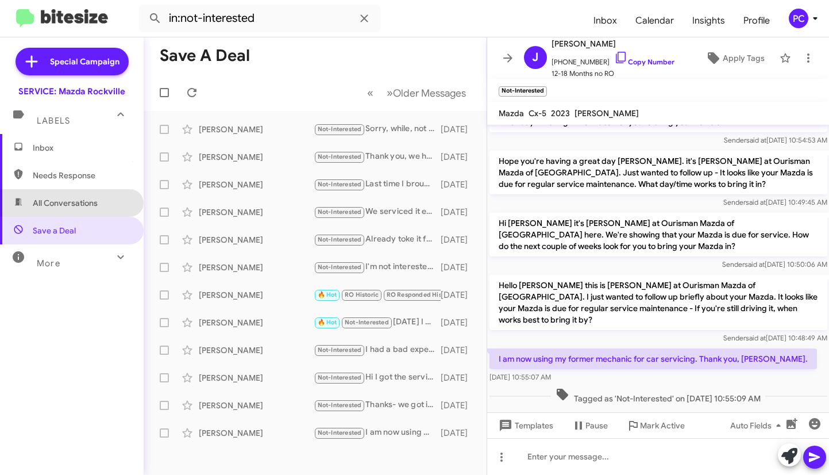
click at [83, 199] on span "All Conversations" at bounding box center [65, 202] width 65 height 11
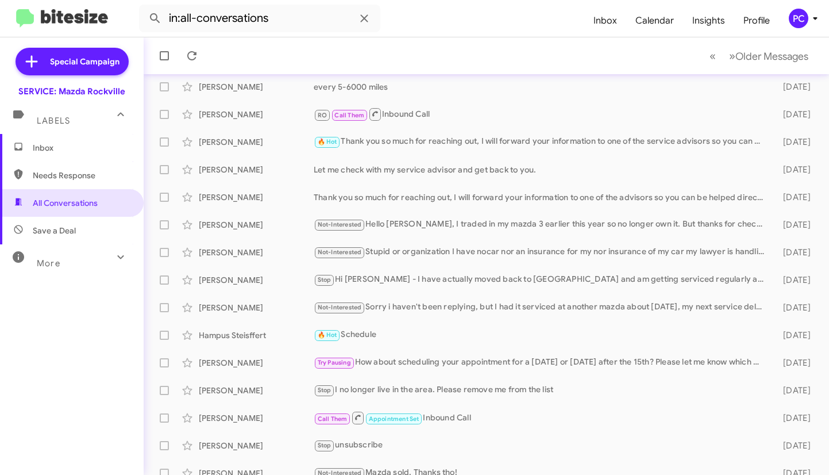
scroll to position [193, 0]
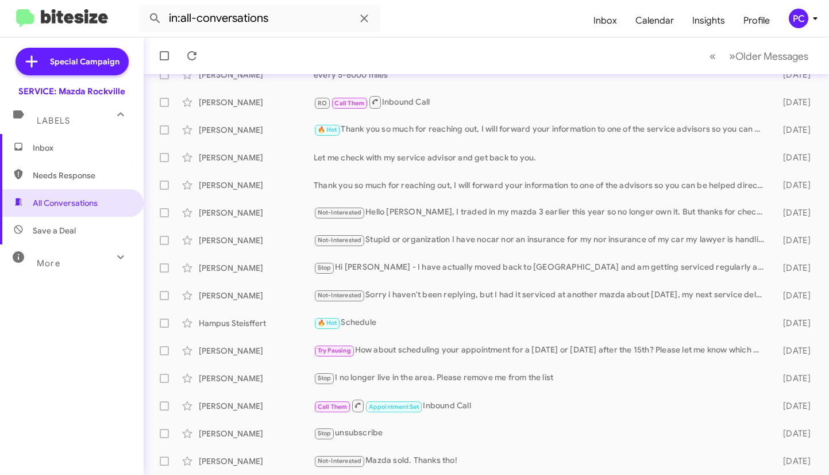
click at [72, 174] on span "Needs Response" at bounding box center [82, 175] width 98 height 11
type input "in:needs-response"
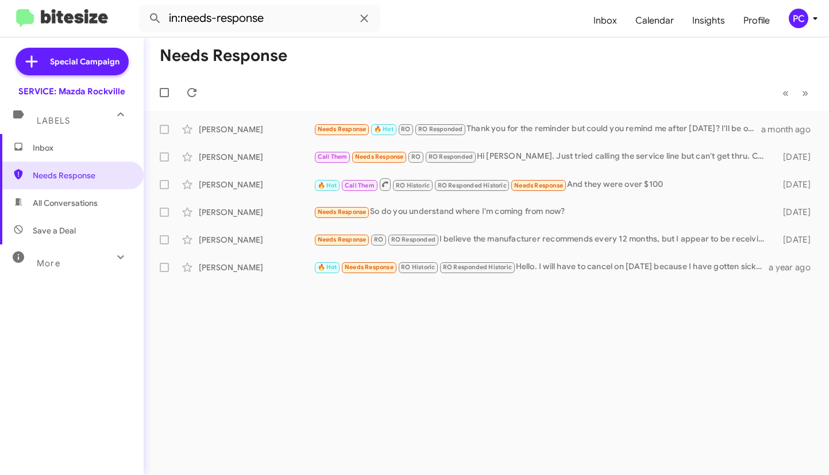
click at [59, 151] on span "Inbox" at bounding box center [82, 147] width 98 height 11
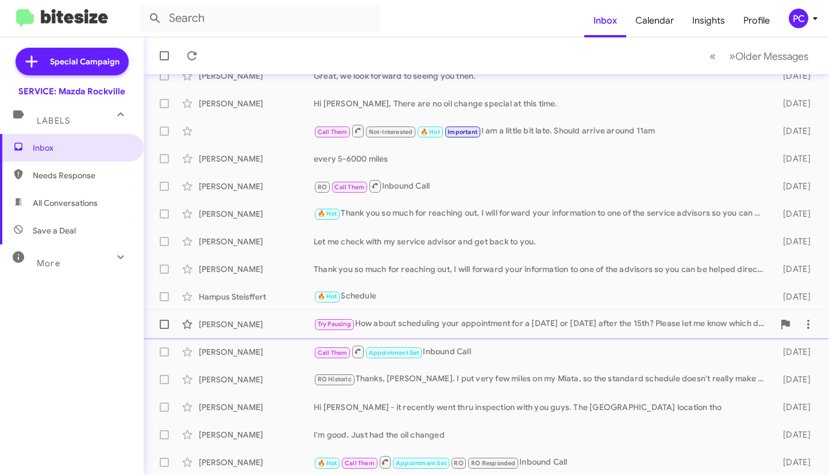
scroll to position [193, 0]
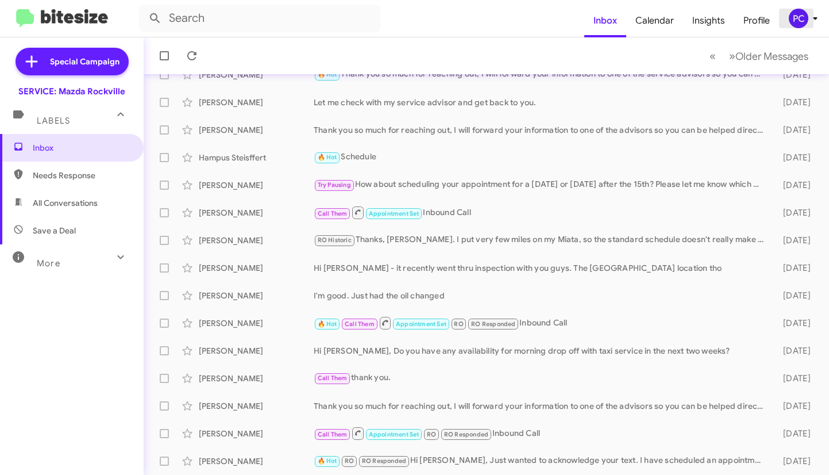
click at [802, 15] on div "PC" at bounding box center [799, 19] width 20 height 20
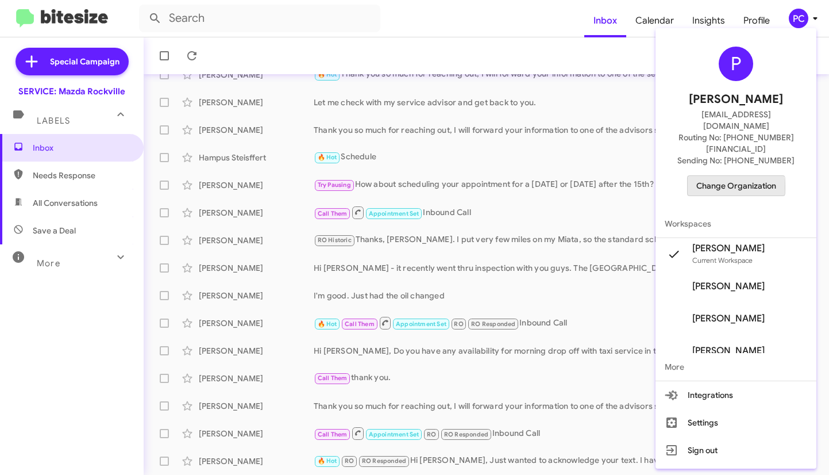
click at [719, 176] on span "Change Organization" at bounding box center [737, 186] width 80 height 20
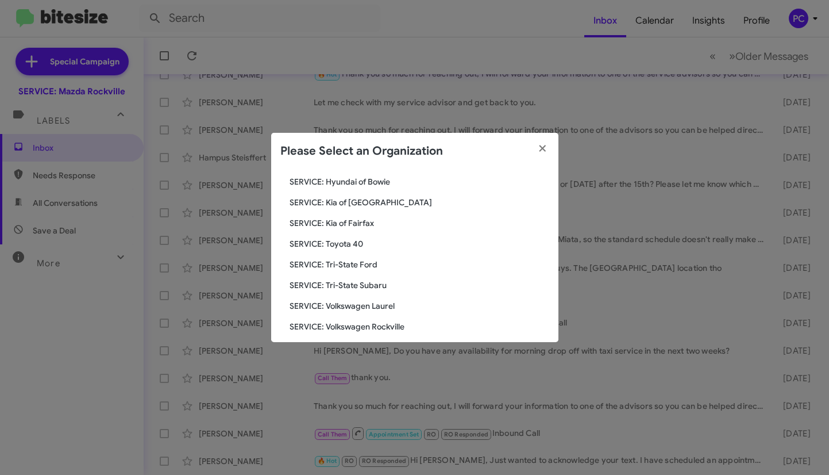
scroll to position [213, 0]
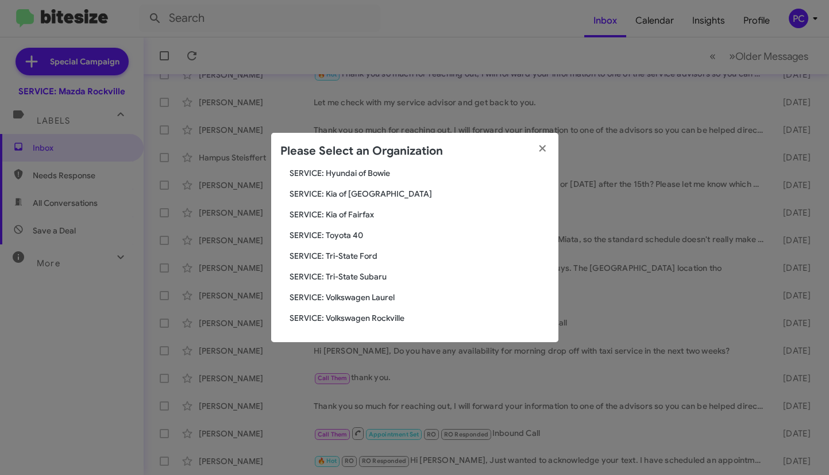
click at [341, 230] on span "SERVICE: Toyota 40" at bounding box center [420, 234] width 260 height 11
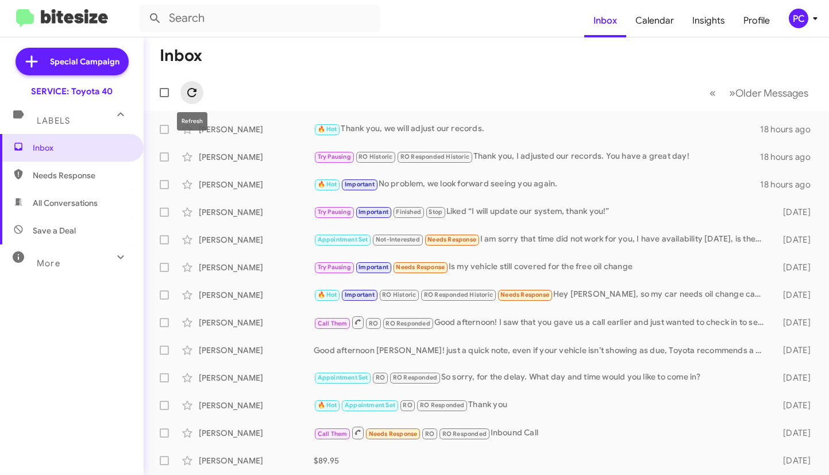
click at [194, 88] on icon at bounding box center [192, 93] width 14 height 14
click at [71, 173] on span "Needs Response" at bounding box center [82, 175] width 98 height 11
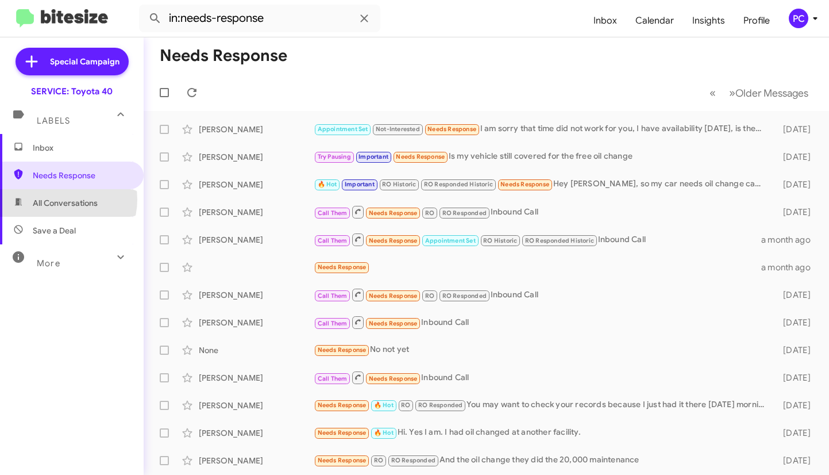
click at [63, 199] on span "All Conversations" at bounding box center [65, 202] width 65 height 11
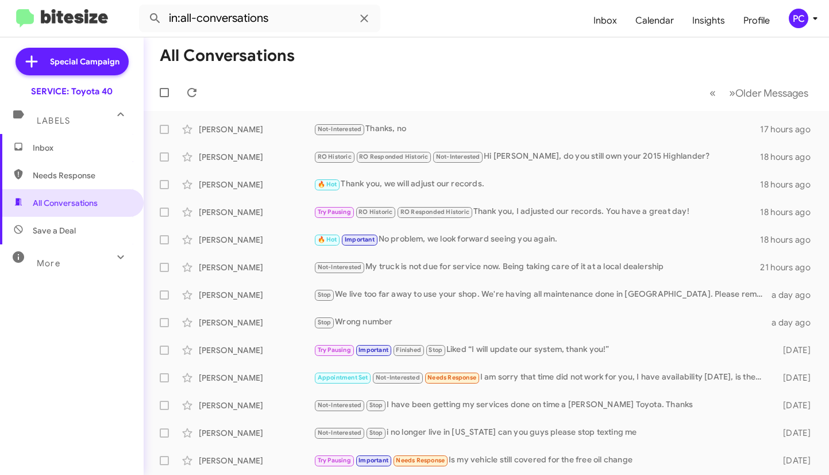
click at [60, 233] on span "Save a Deal" at bounding box center [54, 230] width 43 height 11
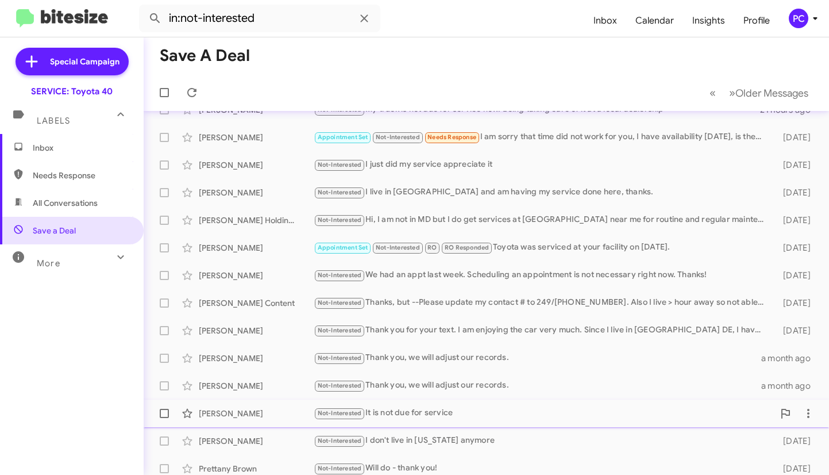
scroll to position [193, 0]
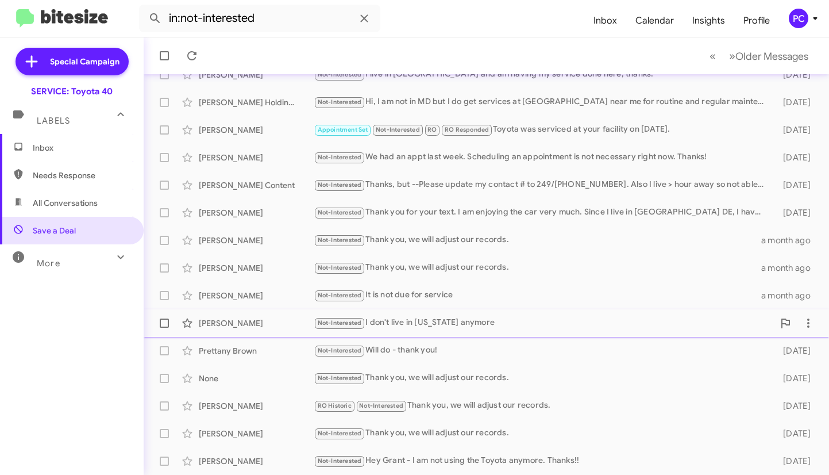
click at [298, 320] on div "Quinton Reed" at bounding box center [256, 322] width 115 height 11
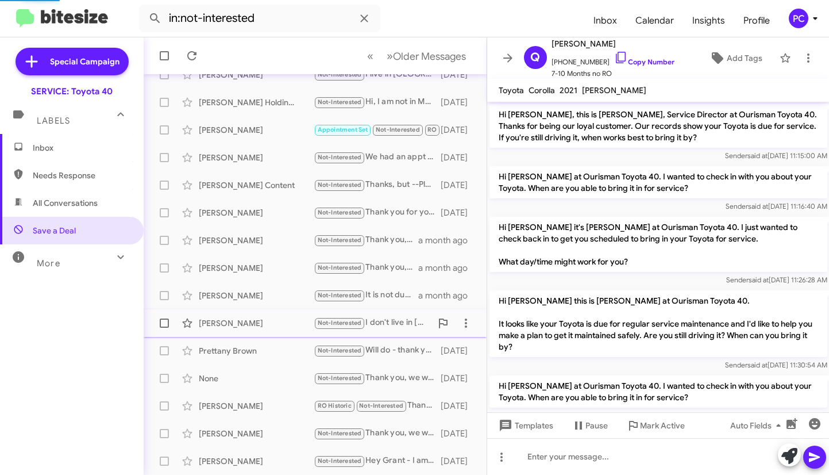
scroll to position [581, 0]
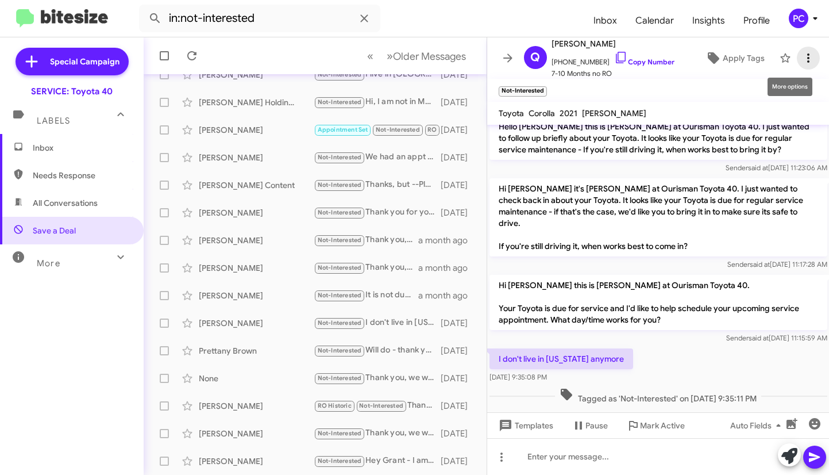
click at [802, 59] on icon at bounding box center [809, 58] width 14 height 14
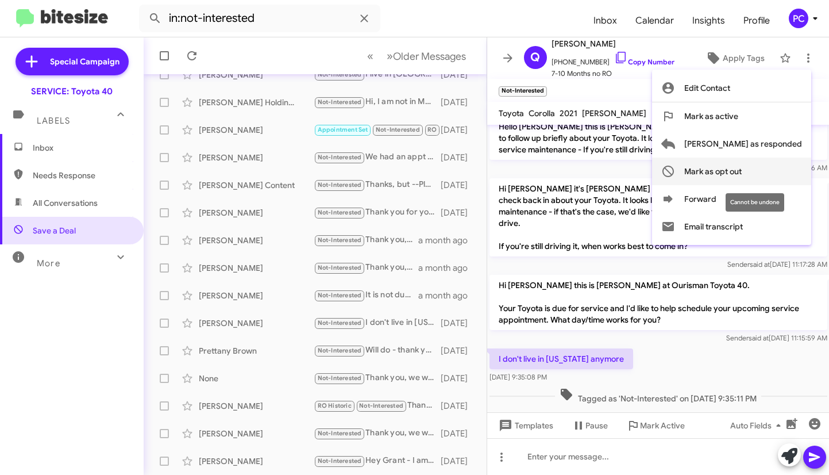
click at [742, 168] on span "Mark as opt out" at bounding box center [713, 171] width 57 height 28
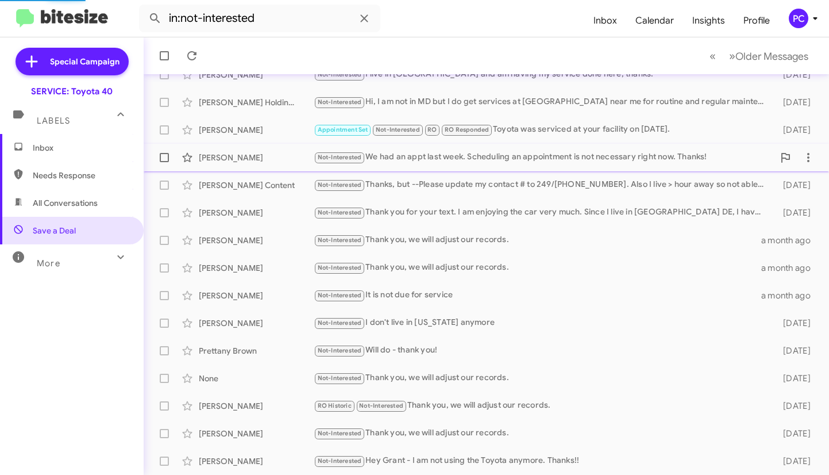
scroll to position [165, 0]
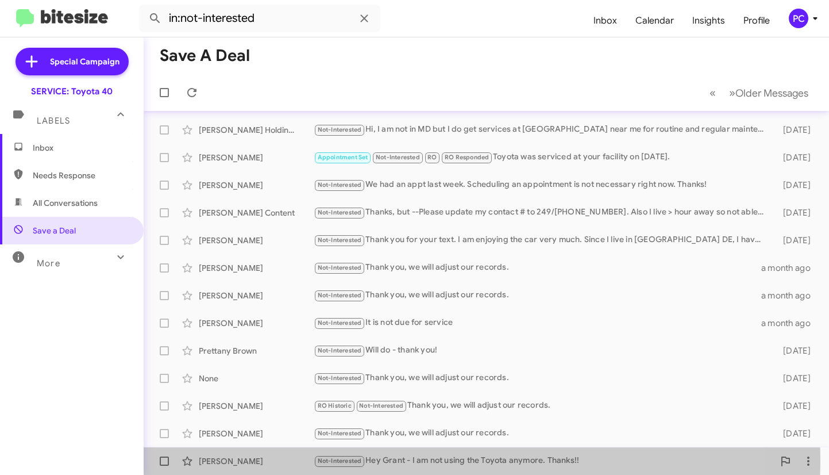
click at [282, 463] on div "Siva Talatam" at bounding box center [256, 460] width 115 height 11
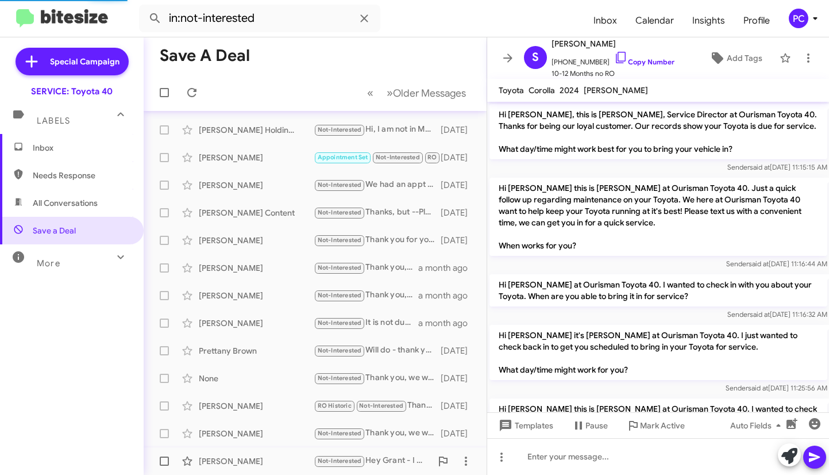
scroll to position [528, 0]
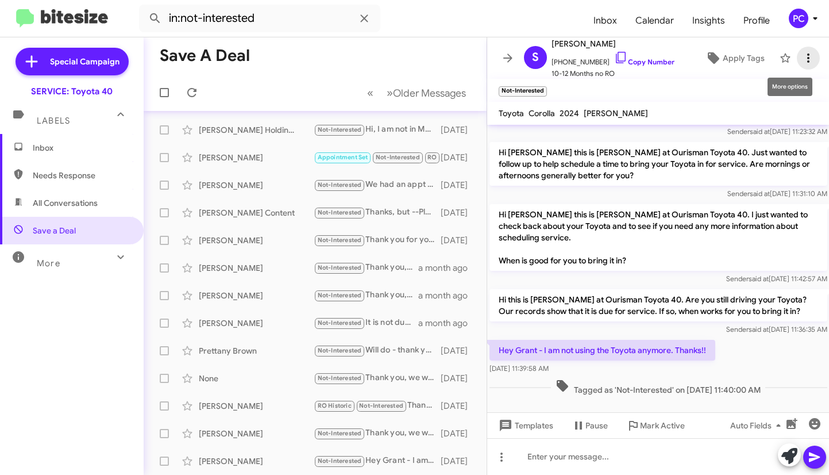
click at [802, 62] on icon at bounding box center [809, 58] width 14 height 14
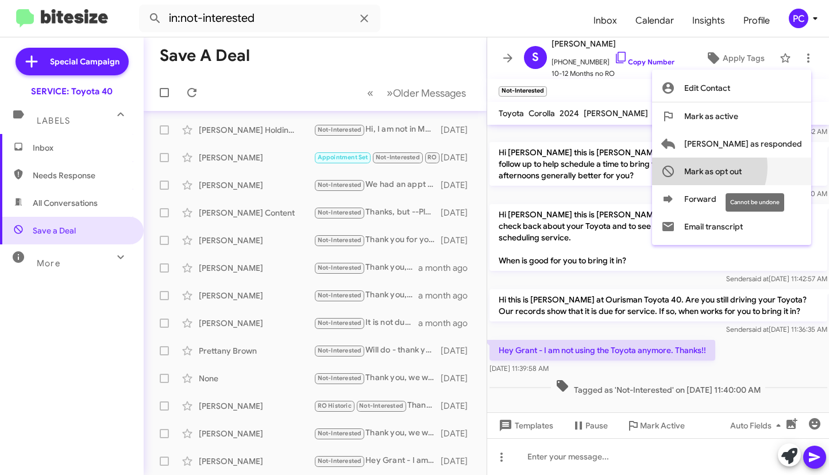
click at [742, 167] on span "Mark as opt out" at bounding box center [713, 171] width 57 height 28
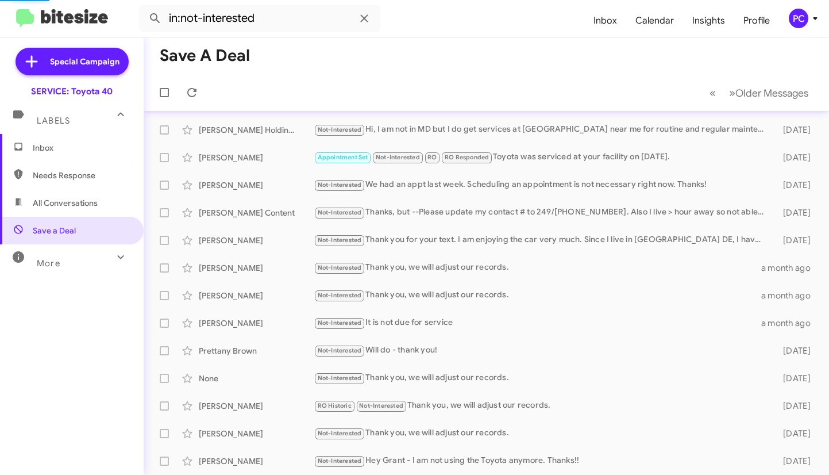
scroll to position [137, 0]
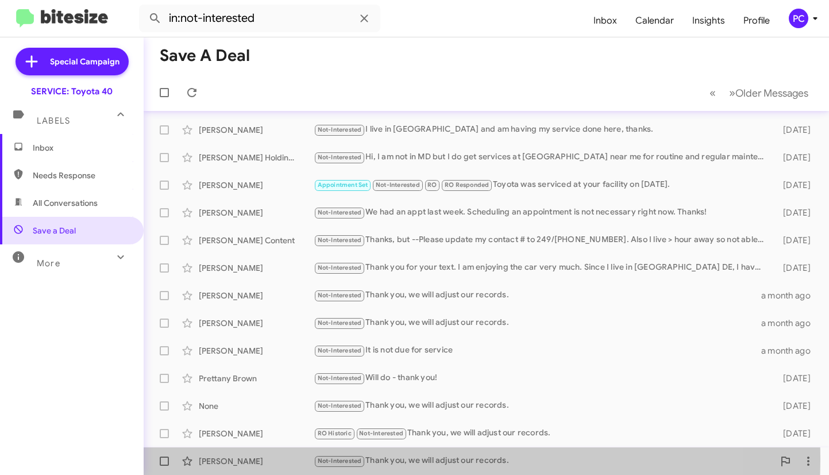
click at [271, 459] on div "Matthew Pugh" at bounding box center [256, 460] width 115 height 11
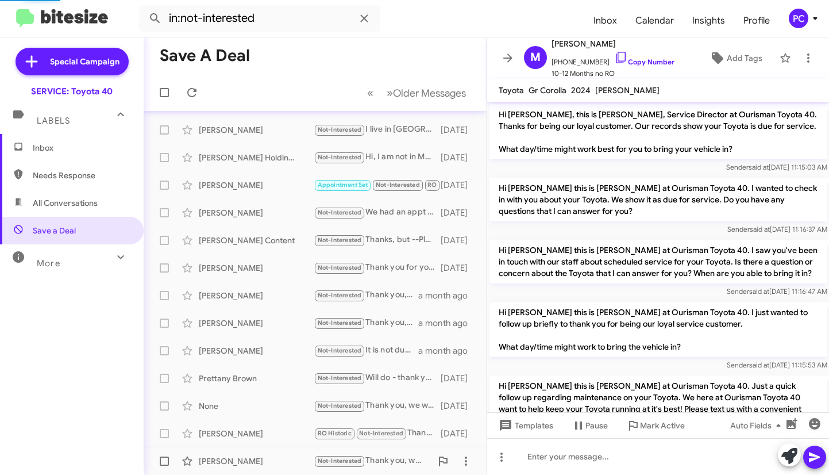
scroll to position [409, 0]
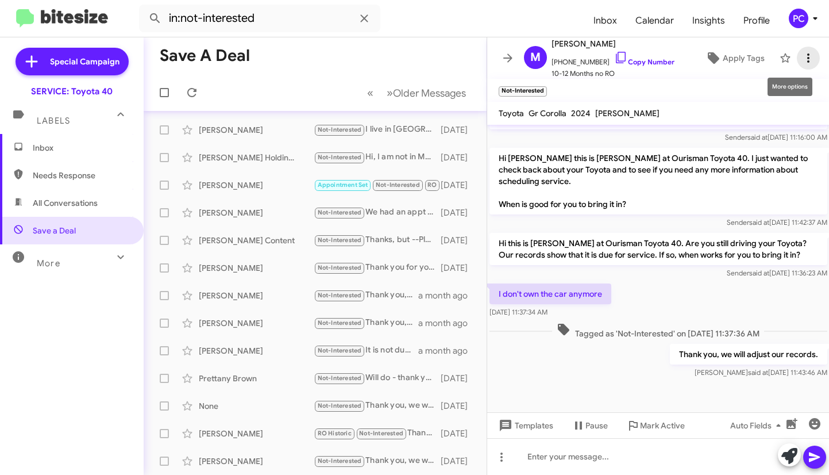
click at [808, 54] on icon at bounding box center [809, 57] width 2 height 9
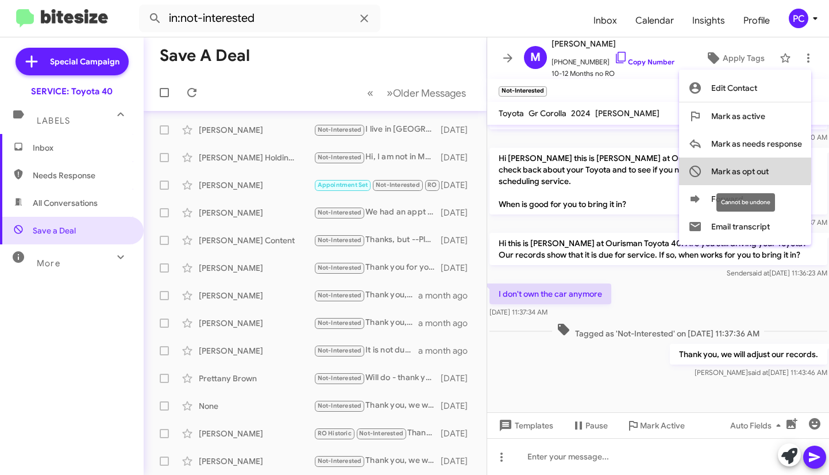
click at [741, 166] on span "Mark as opt out" at bounding box center [740, 171] width 57 height 28
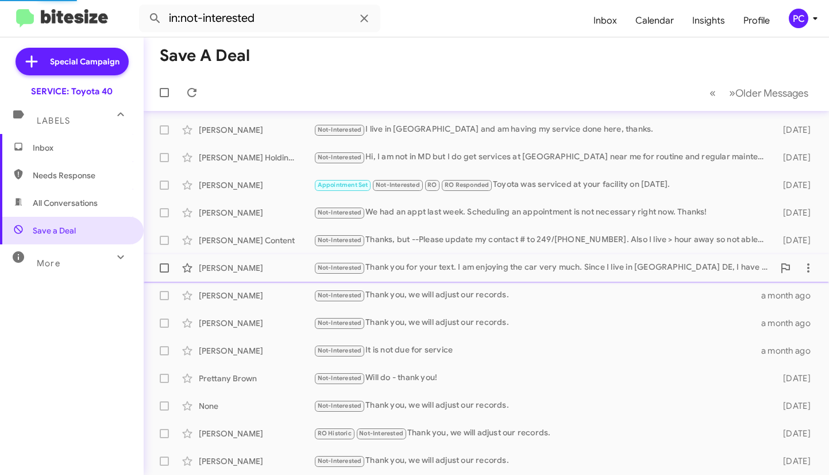
scroll to position [110, 0]
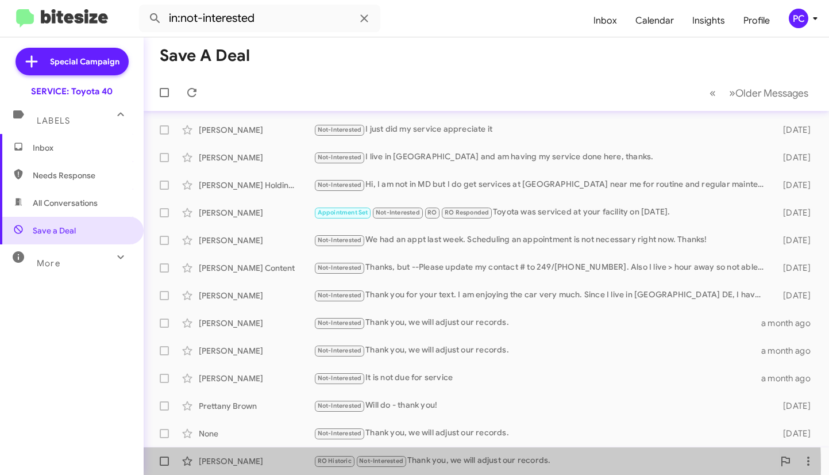
click at [289, 467] on div "Kathryn Lating RO Historic Not-Interested Thank you, we will adjust our records…" at bounding box center [486, 460] width 667 height 23
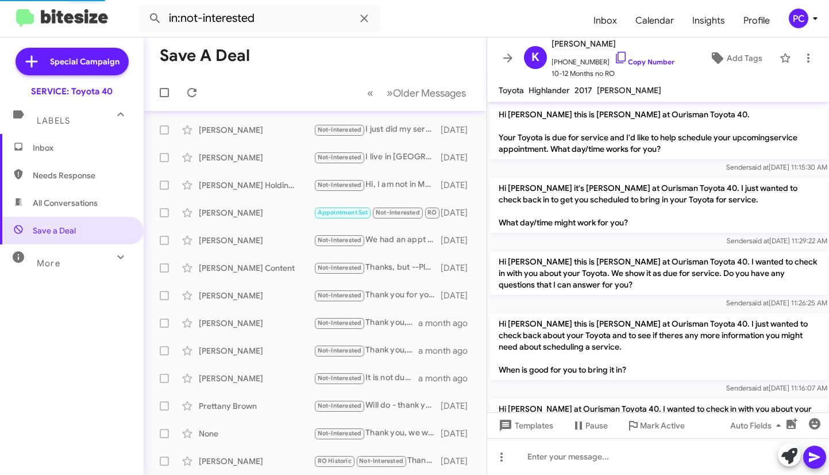
scroll to position [1056, 0]
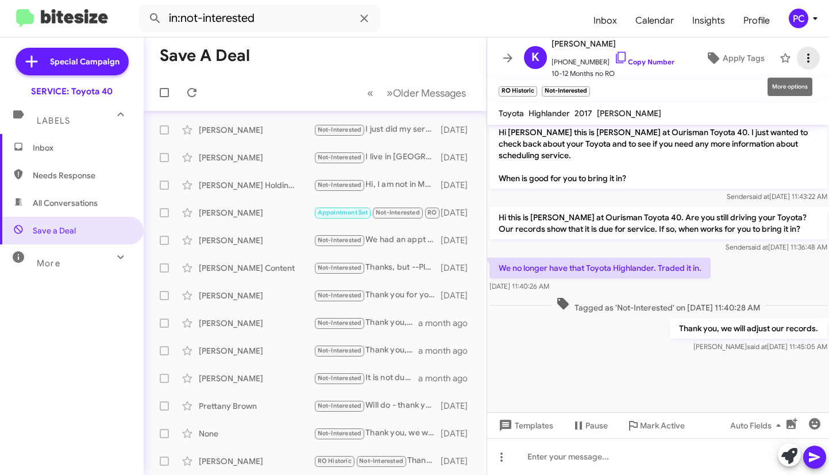
click at [802, 53] on icon at bounding box center [809, 58] width 14 height 14
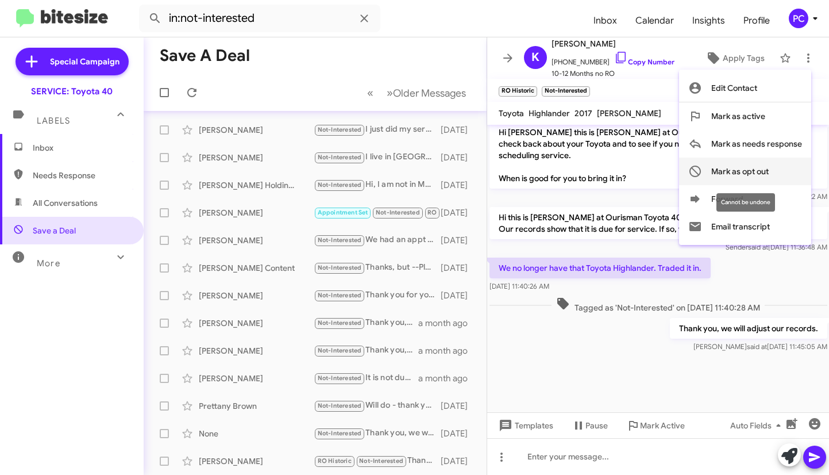
click at [735, 167] on span "Mark as opt out" at bounding box center [740, 171] width 57 height 28
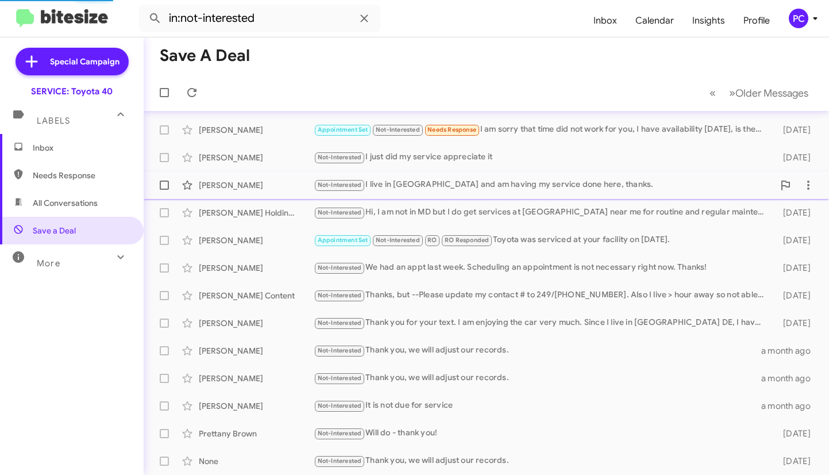
scroll to position [82, 0]
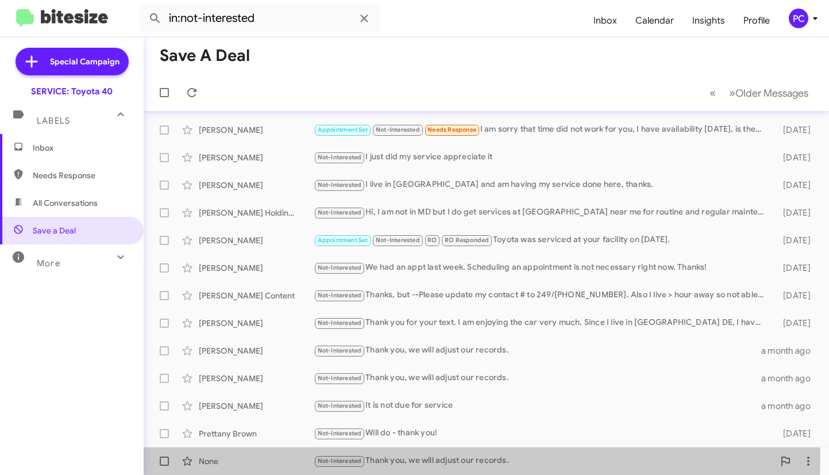
click at [279, 457] on div "None" at bounding box center [256, 460] width 115 height 11
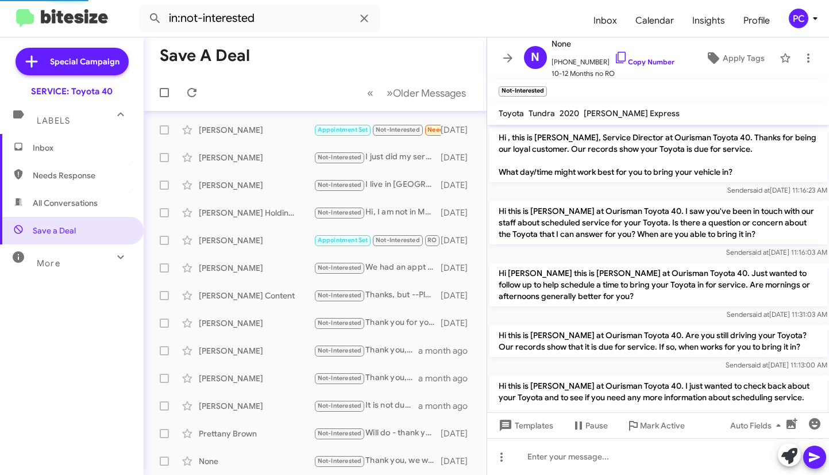
scroll to position [187, 0]
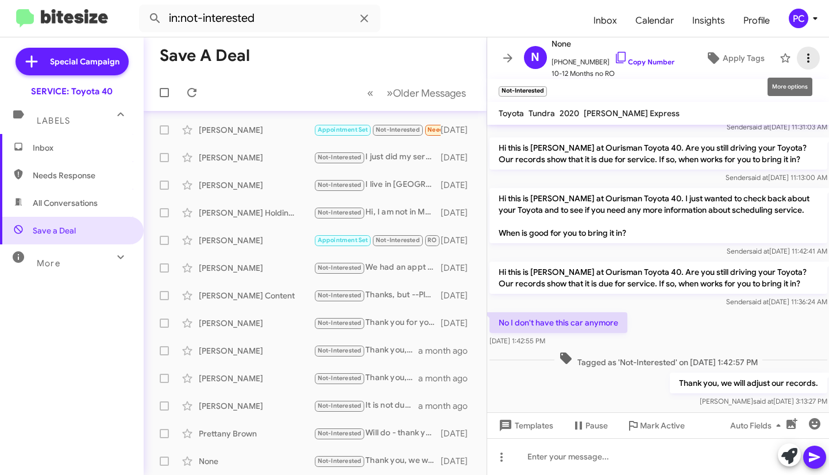
click at [802, 56] on icon at bounding box center [809, 58] width 14 height 14
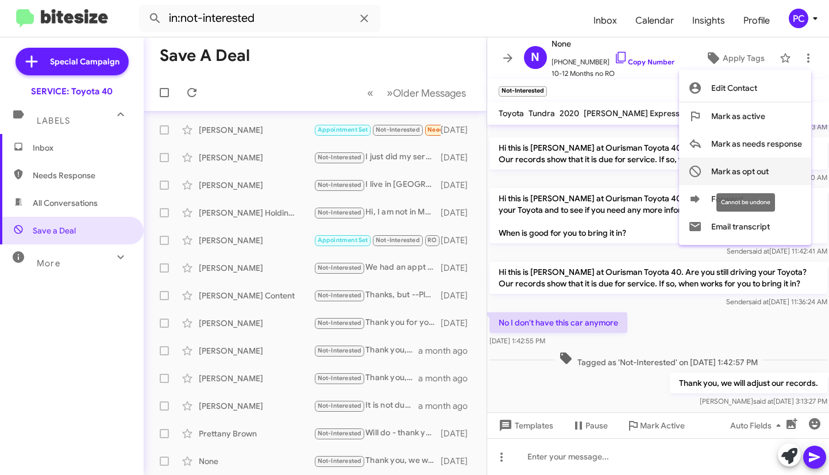
click at [747, 167] on span "Mark as opt out" at bounding box center [740, 171] width 57 height 28
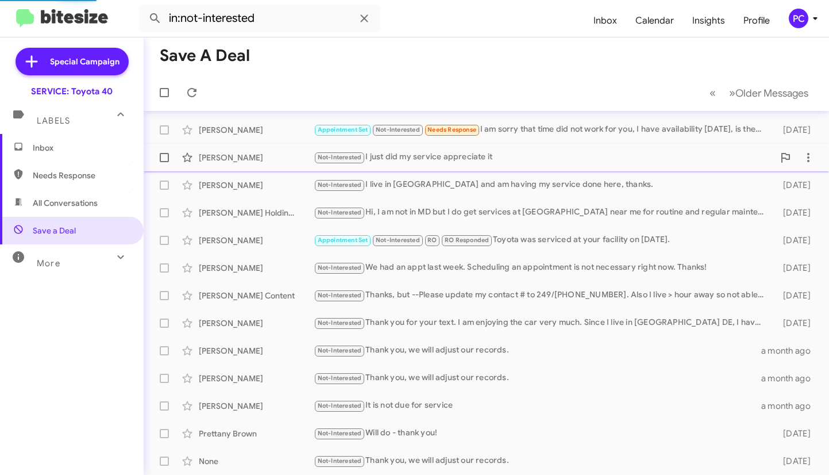
scroll to position [55, 0]
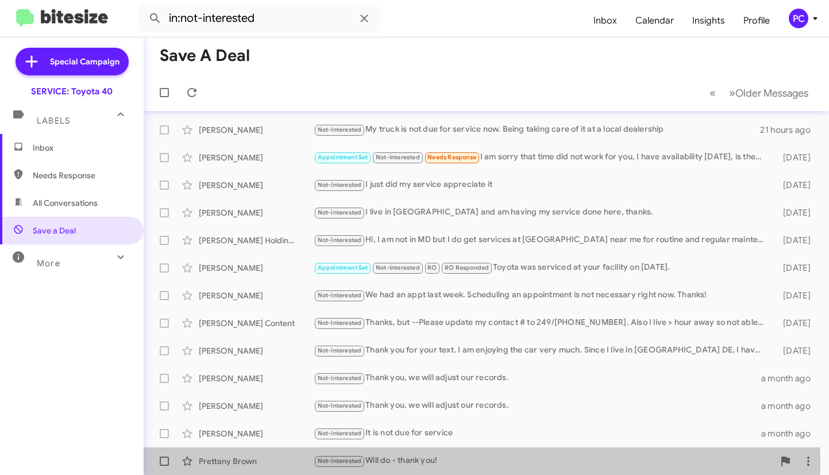
click at [275, 464] on div "Prettany Brown" at bounding box center [256, 460] width 115 height 11
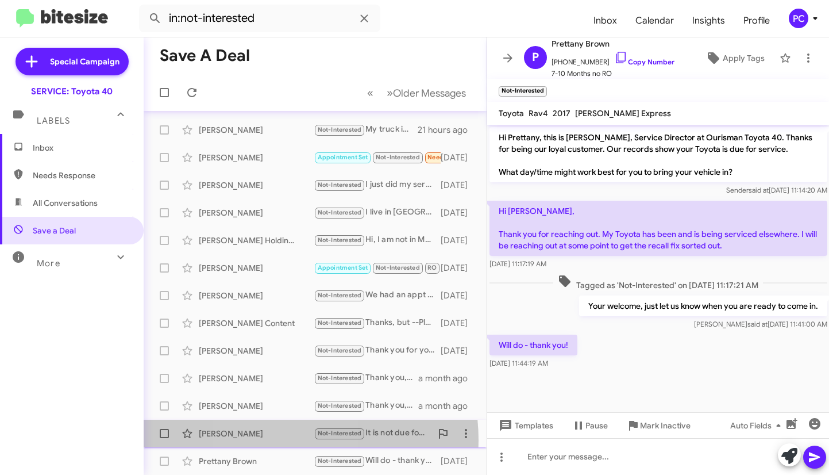
click at [272, 440] on div "Tracy Kunmann Not-Interested It is not due for service a month ago" at bounding box center [315, 433] width 325 height 23
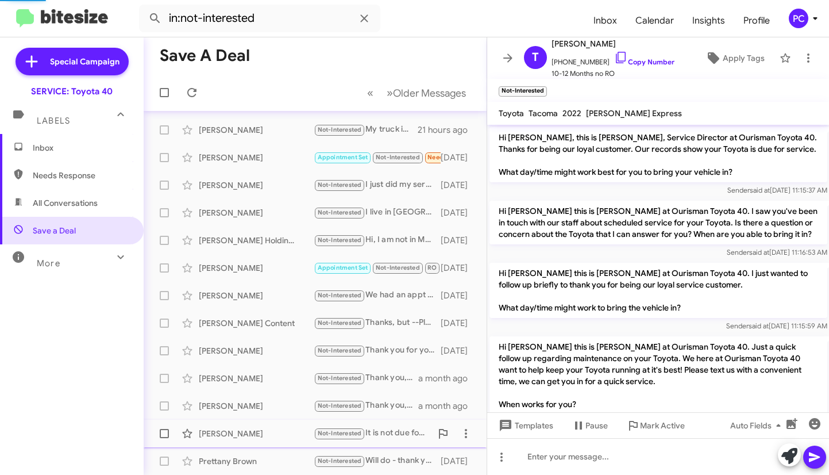
scroll to position [356, 0]
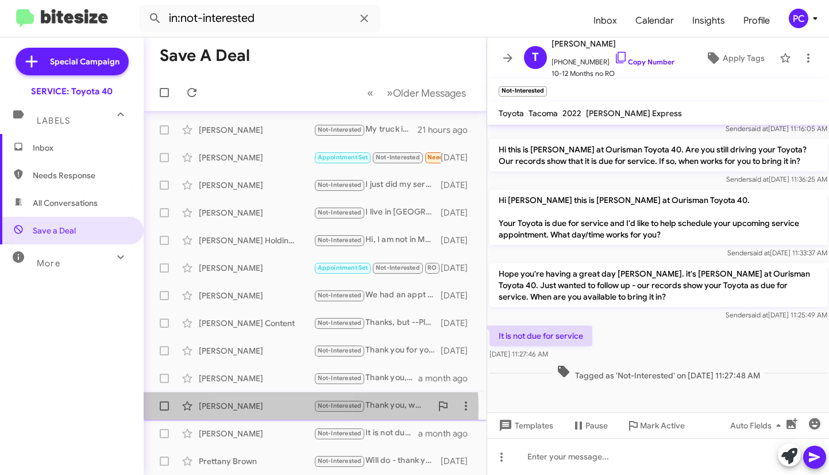
click at [270, 407] on div "Alex Dillon" at bounding box center [256, 405] width 115 height 11
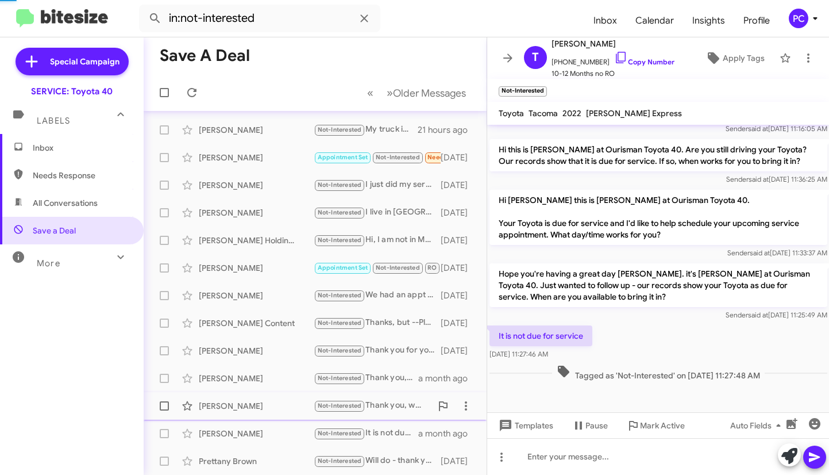
scroll to position [310, 0]
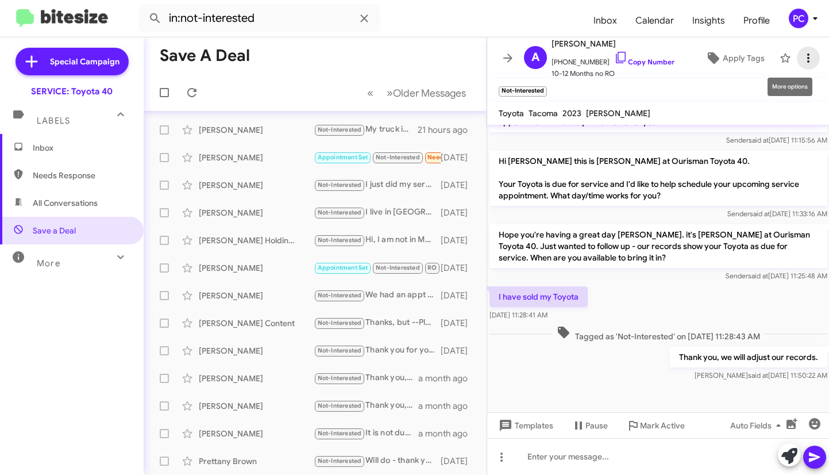
click at [808, 61] on icon at bounding box center [809, 57] width 2 height 9
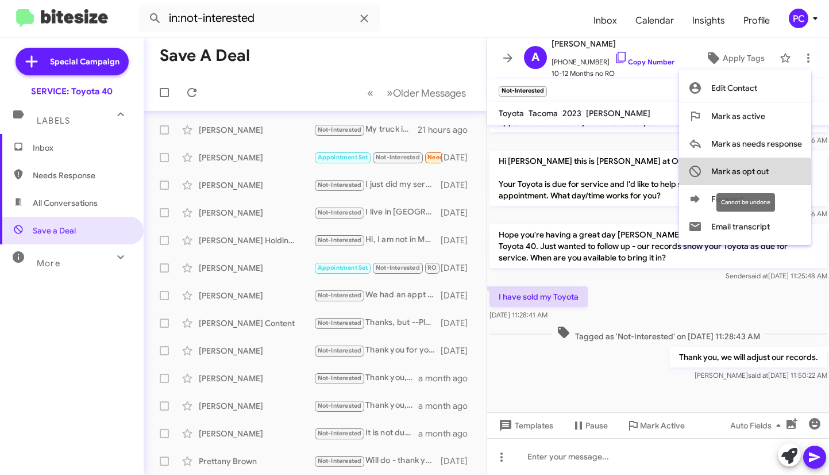
click at [724, 172] on span "Mark as opt out" at bounding box center [740, 171] width 57 height 28
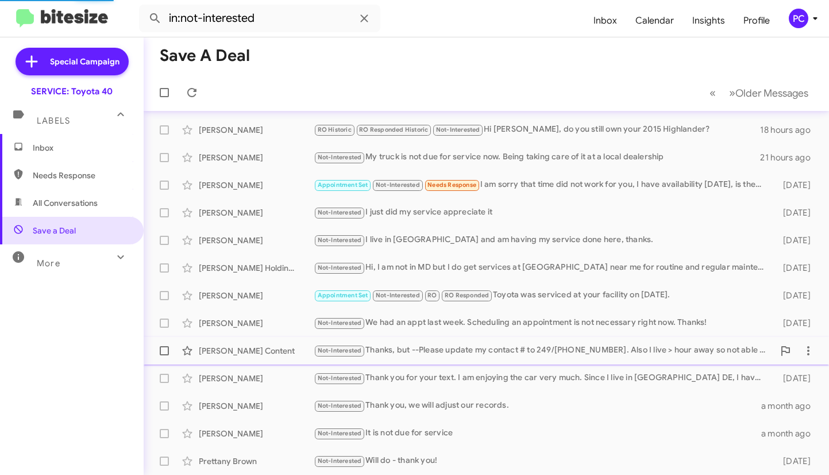
scroll to position [27, 0]
click at [284, 408] on div "Dennis Barnes" at bounding box center [256, 405] width 115 height 11
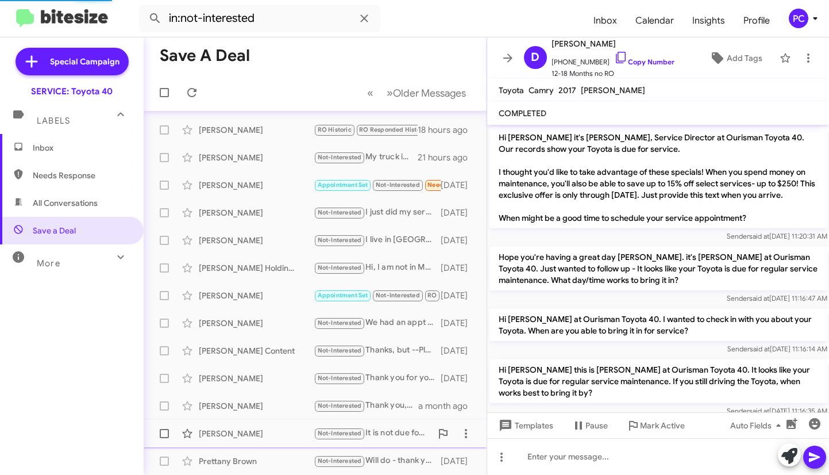
scroll to position [581, 0]
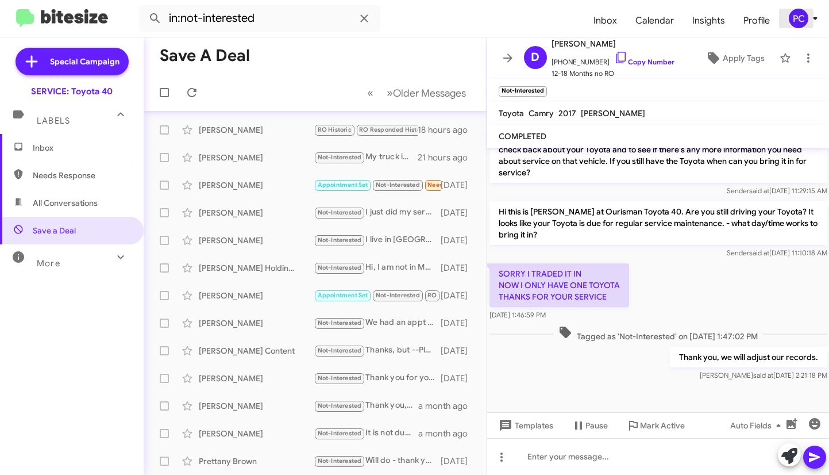
click at [817, 18] on icon at bounding box center [816, 18] width 4 height 3
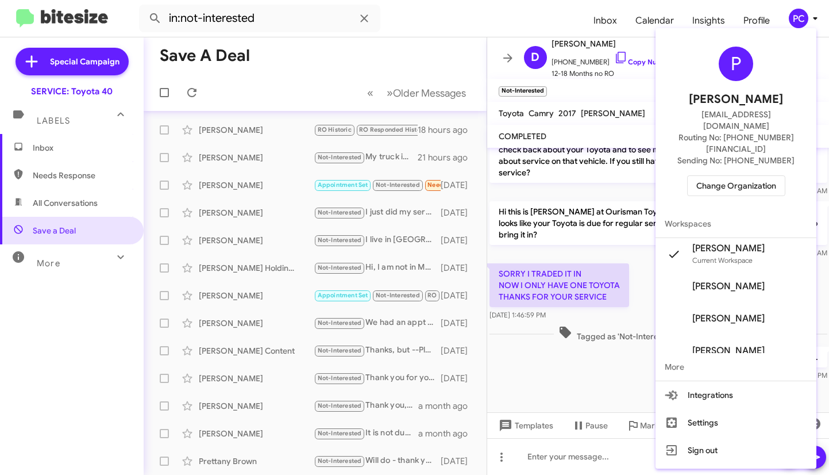
click at [574, 386] on div at bounding box center [414, 237] width 829 height 475
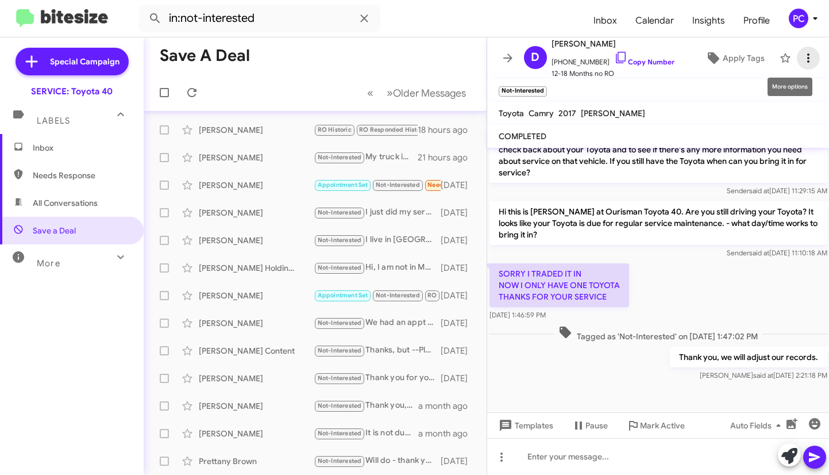
click at [802, 59] on icon at bounding box center [809, 58] width 14 height 14
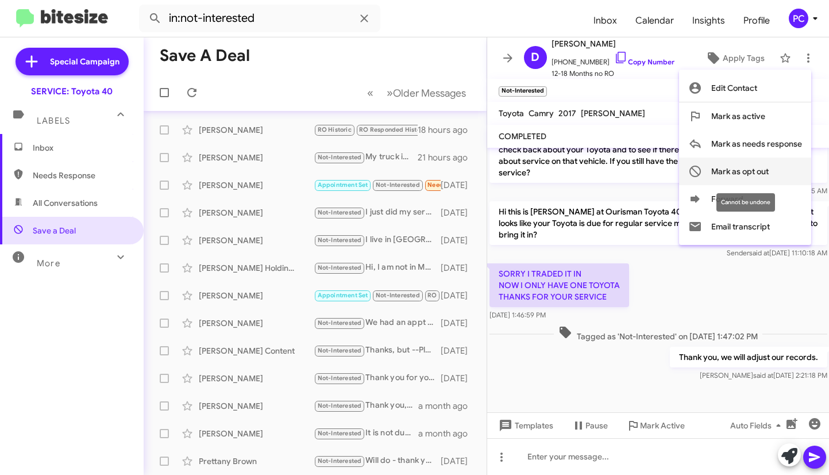
click at [725, 171] on span "Mark as opt out" at bounding box center [740, 171] width 57 height 28
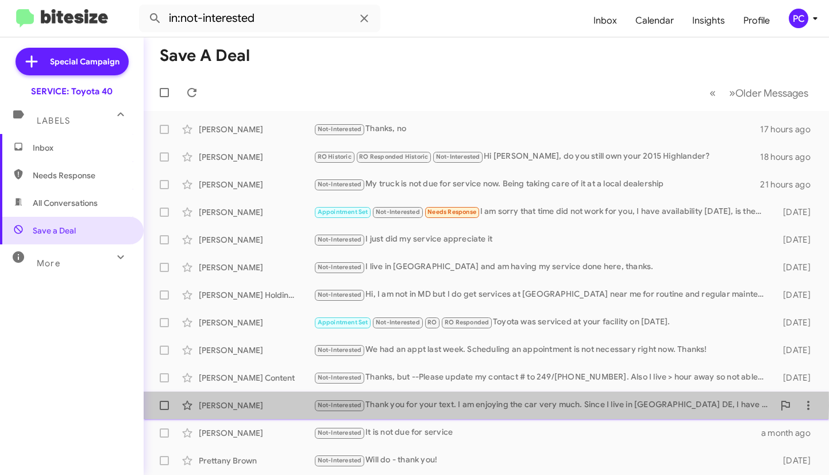
click at [289, 405] on div "Karen Schaub" at bounding box center [256, 404] width 115 height 11
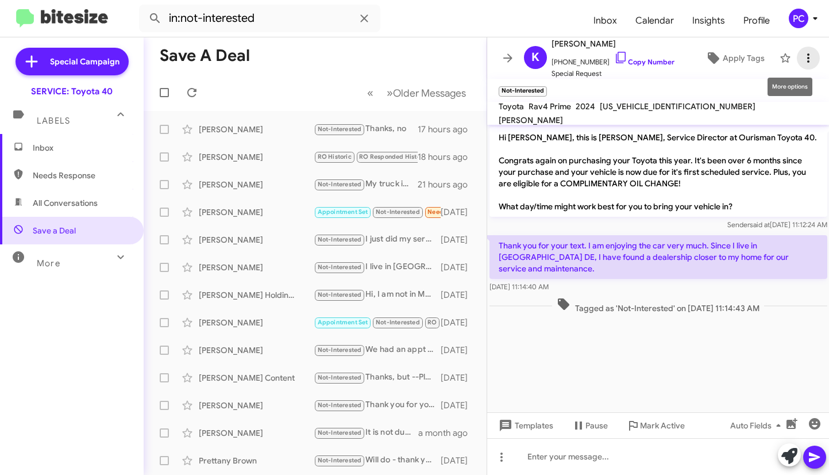
click at [803, 55] on icon at bounding box center [809, 58] width 14 height 14
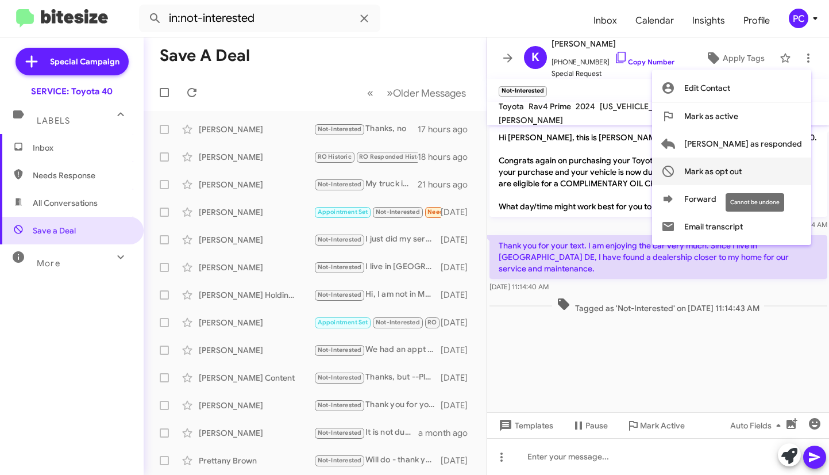
click at [742, 171] on span "Mark as opt out" at bounding box center [713, 171] width 57 height 28
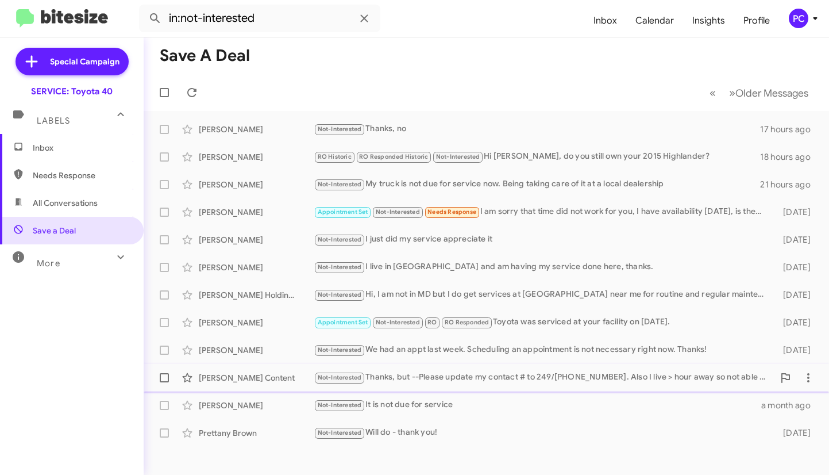
click at [283, 380] on div "David Content" at bounding box center [256, 377] width 115 height 11
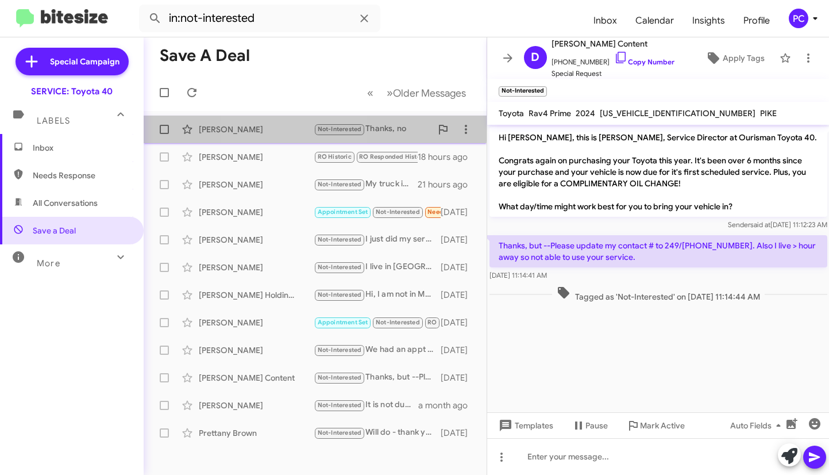
click at [281, 126] on div "Pamela England" at bounding box center [256, 129] width 115 height 11
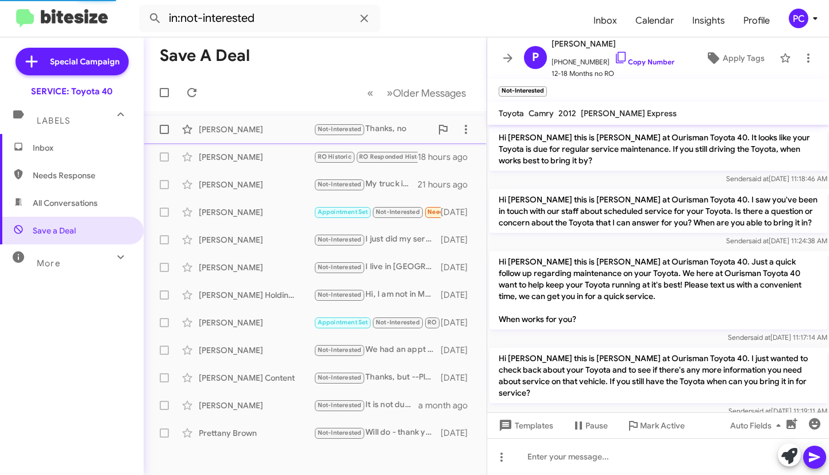
scroll to position [1143, 0]
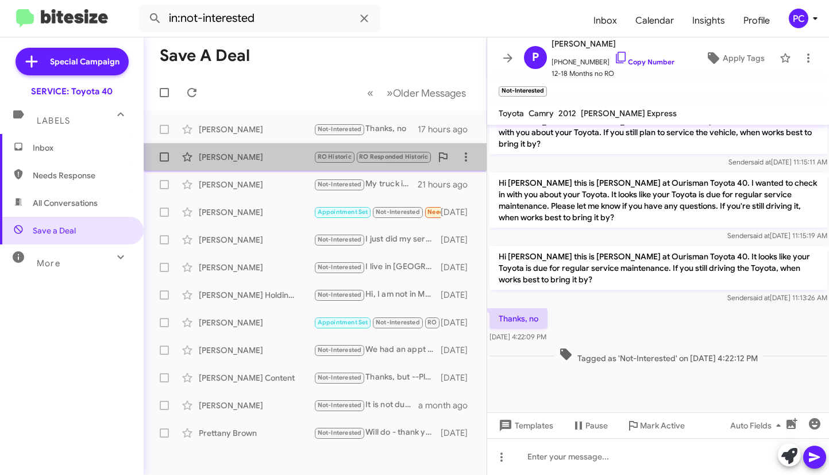
click at [291, 165] on div "Kenneth Skrocki RO Historic RO Responded Historic Not-Interested Hi Kenneth, do…" at bounding box center [315, 156] width 325 height 23
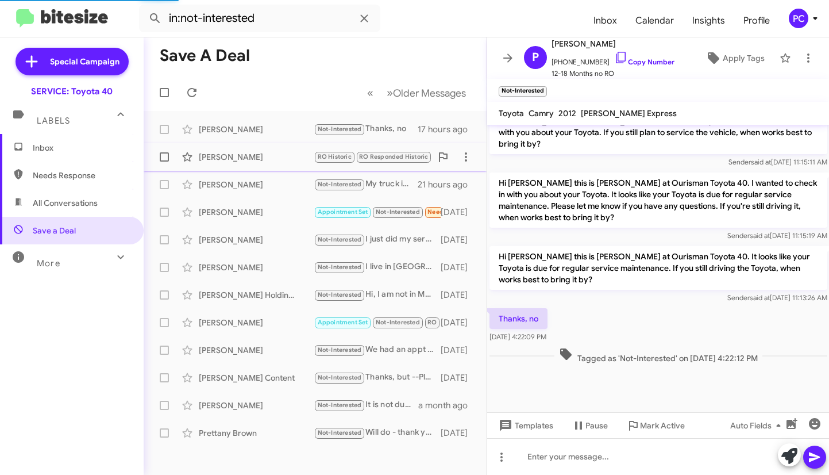
scroll to position [820, 0]
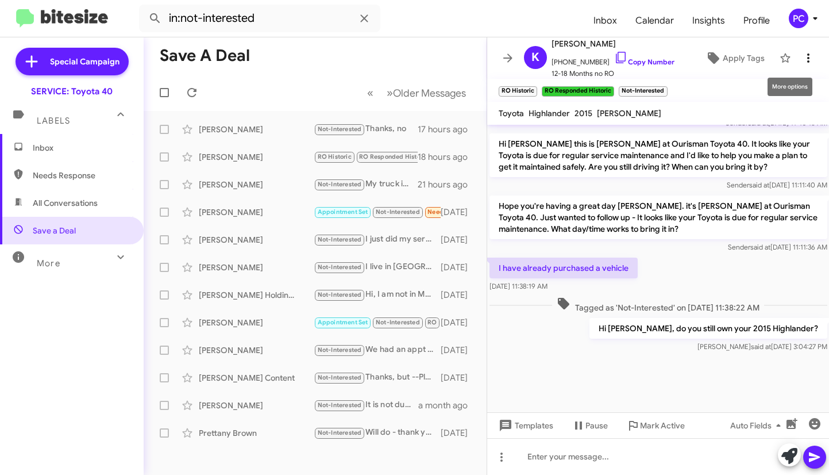
click at [802, 60] on icon at bounding box center [809, 58] width 14 height 14
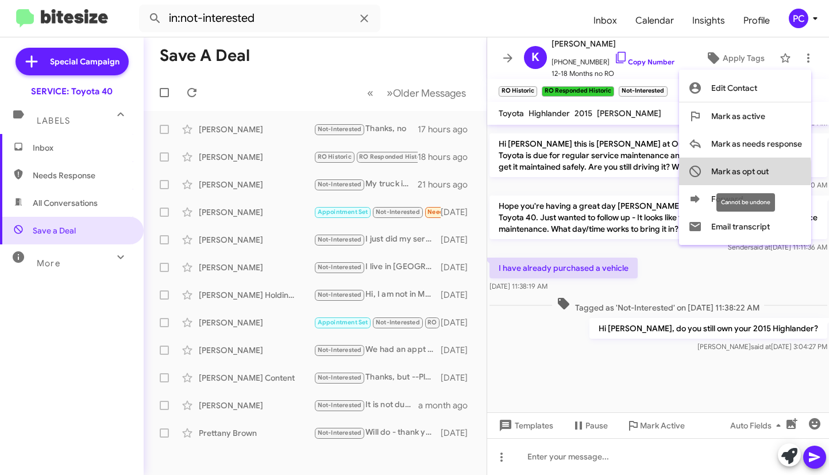
click at [737, 171] on span "Mark as opt out" at bounding box center [740, 171] width 57 height 28
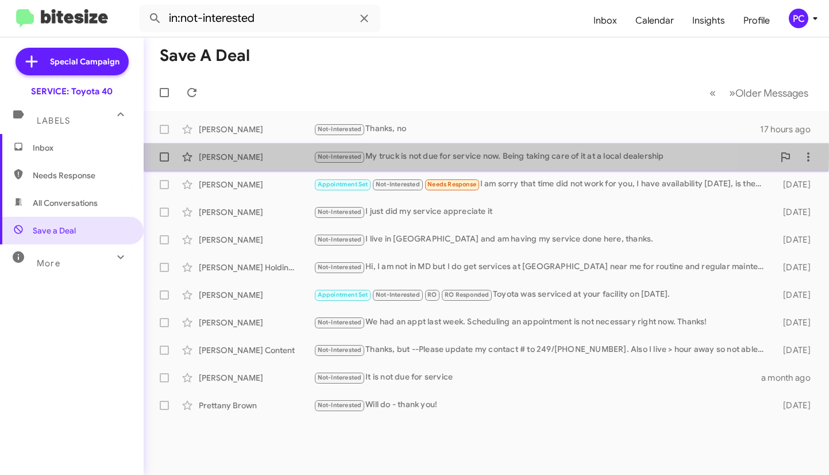
click at [272, 154] on div "Albert Adabo" at bounding box center [256, 156] width 115 height 11
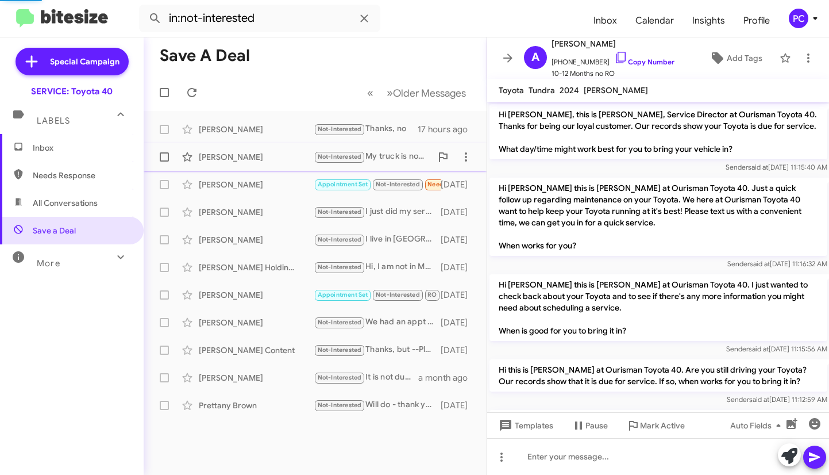
scroll to position [421, 0]
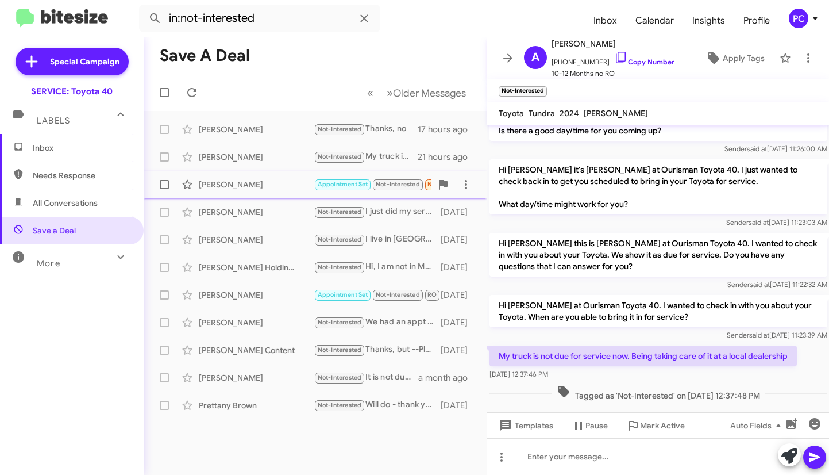
click at [281, 186] on div "Whitney Reyes" at bounding box center [256, 184] width 115 height 11
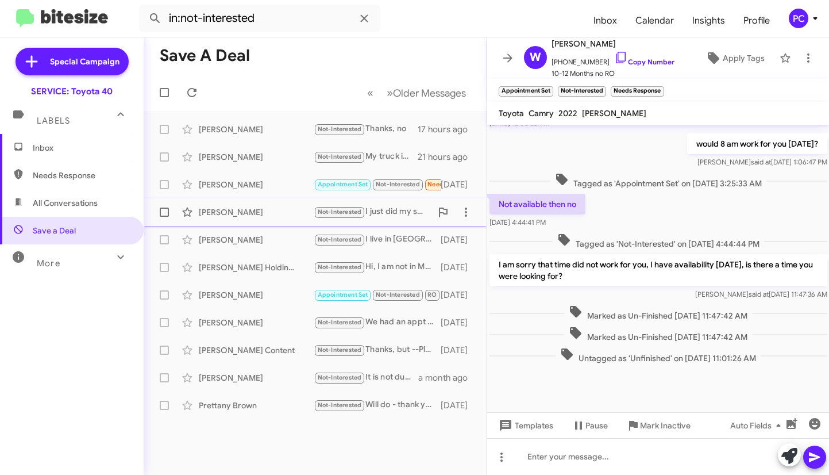
click at [276, 213] on div "Tyler Groves" at bounding box center [256, 211] width 115 height 11
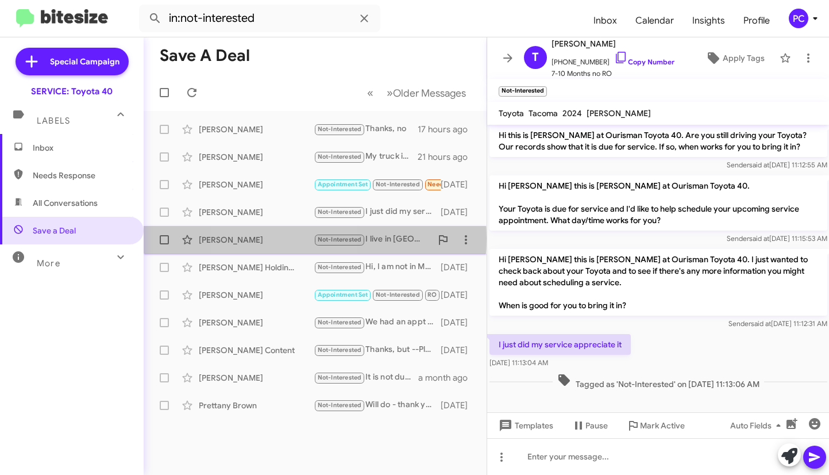
click at [276, 239] on div "Dale Spencer" at bounding box center [256, 239] width 115 height 11
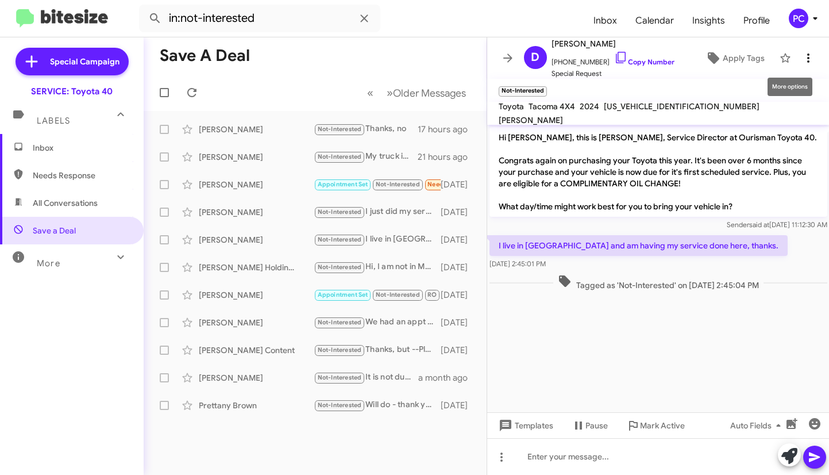
click at [802, 58] on icon at bounding box center [809, 58] width 14 height 14
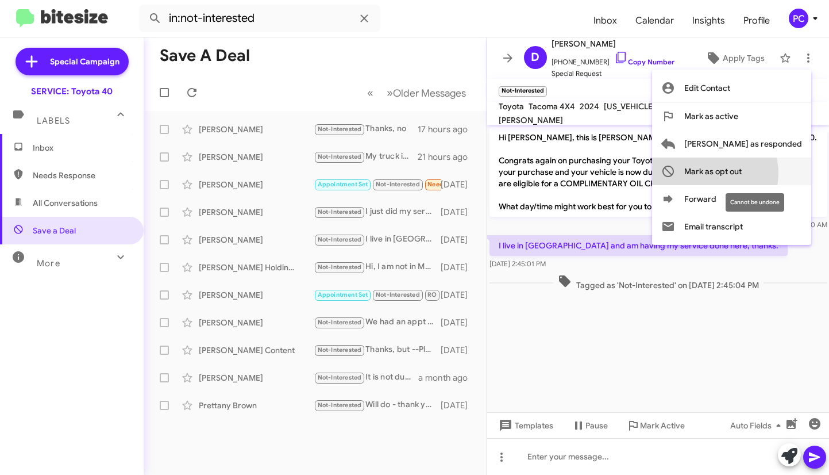
click at [742, 173] on span "Mark as opt out" at bounding box center [713, 171] width 57 height 28
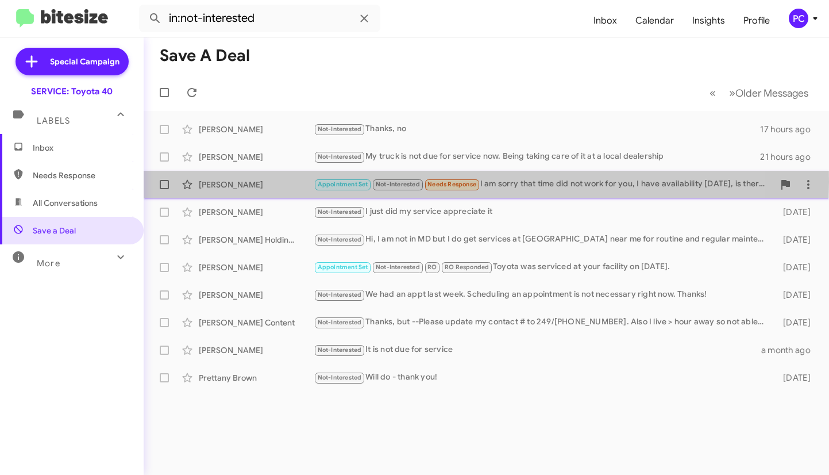
click at [286, 182] on div "Whitney Reyes" at bounding box center [256, 184] width 115 height 11
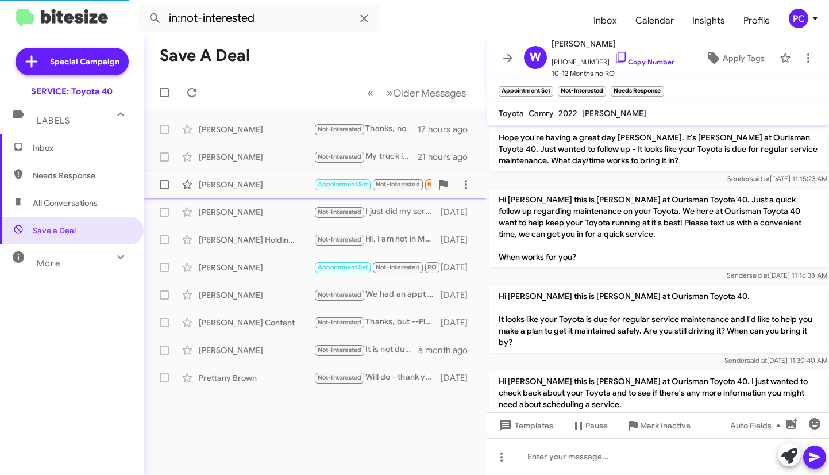
scroll to position [876, 0]
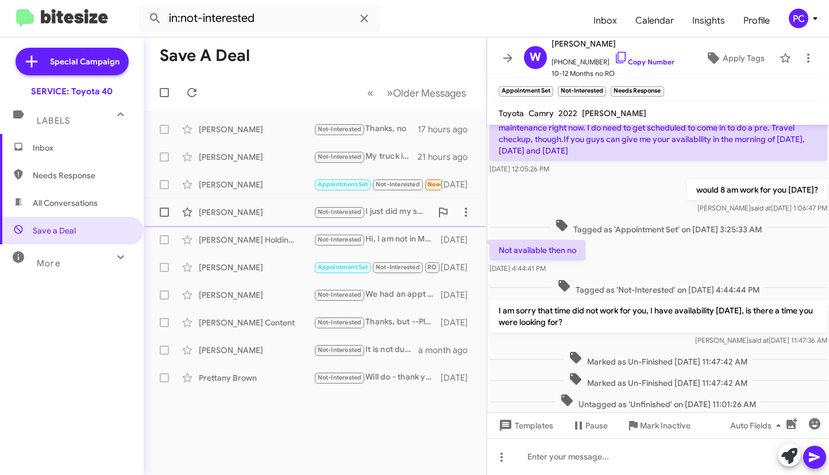
click at [290, 205] on div "Tyler Groves Not-Interested I just did my service appreciate it 20 days ago" at bounding box center [315, 212] width 325 height 23
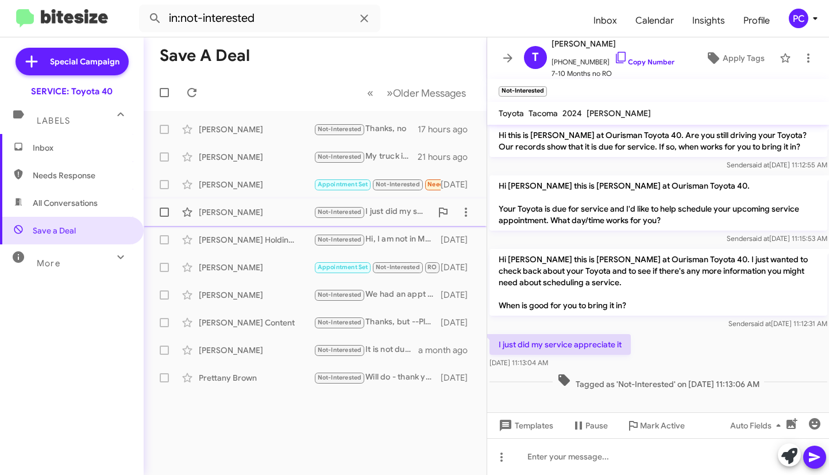
click at [282, 215] on div "Tyler Groves" at bounding box center [256, 211] width 115 height 11
click at [293, 237] on div "Merced Betts Holding Llc" at bounding box center [256, 239] width 115 height 11
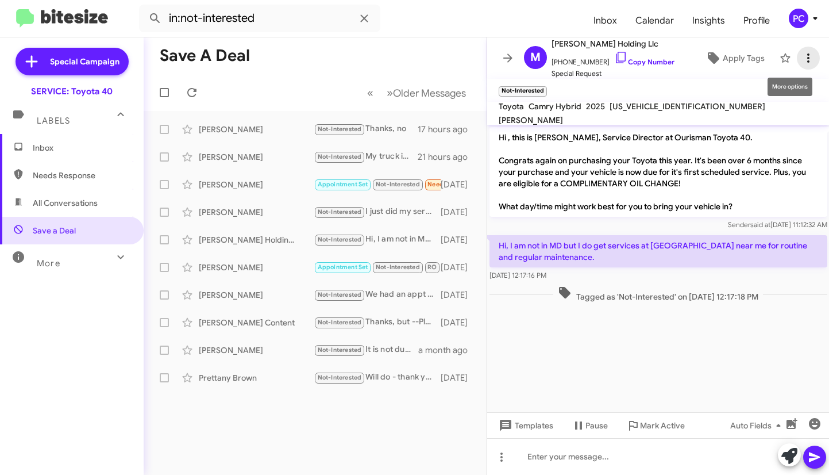
click at [802, 60] on icon at bounding box center [809, 58] width 14 height 14
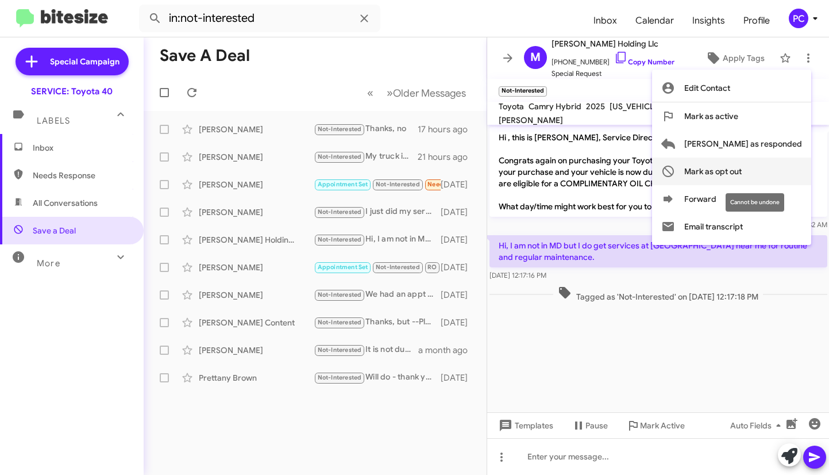
click at [742, 170] on span "Mark as opt out" at bounding box center [713, 171] width 57 height 28
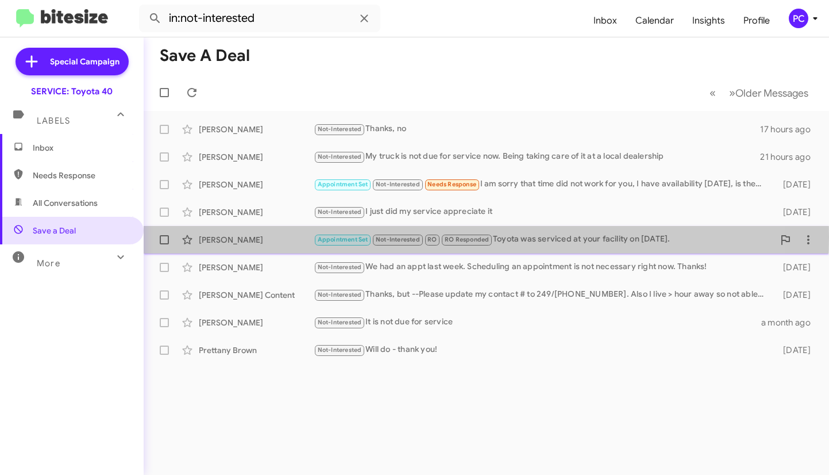
click at [296, 237] on div "Raymond Diberardo" at bounding box center [256, 239] width 115 height 11
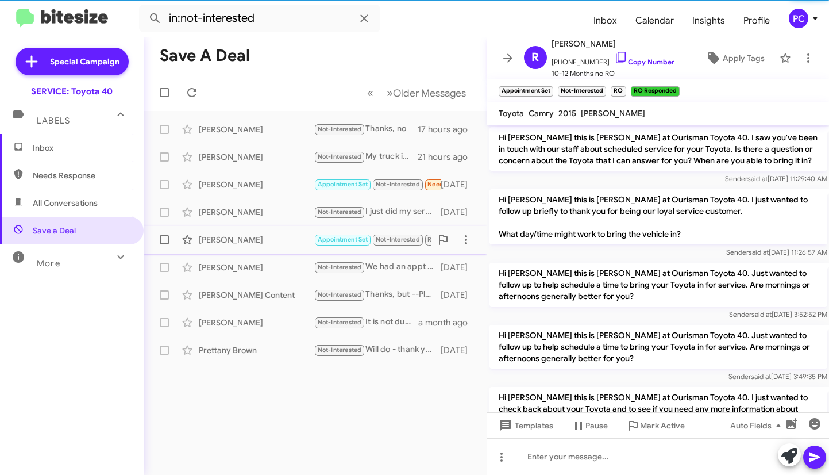
scroll to position [876, 0]
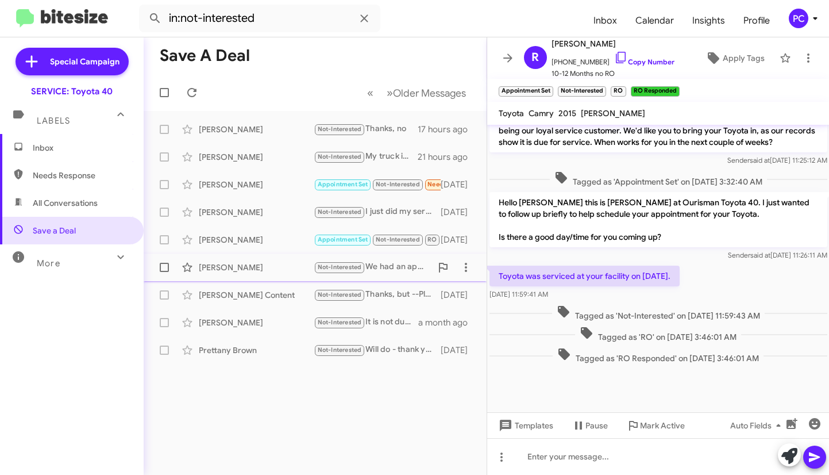
click at [290, 264] on div "Alissa Maley" at bounding box center [256, 267] width 115 height 11
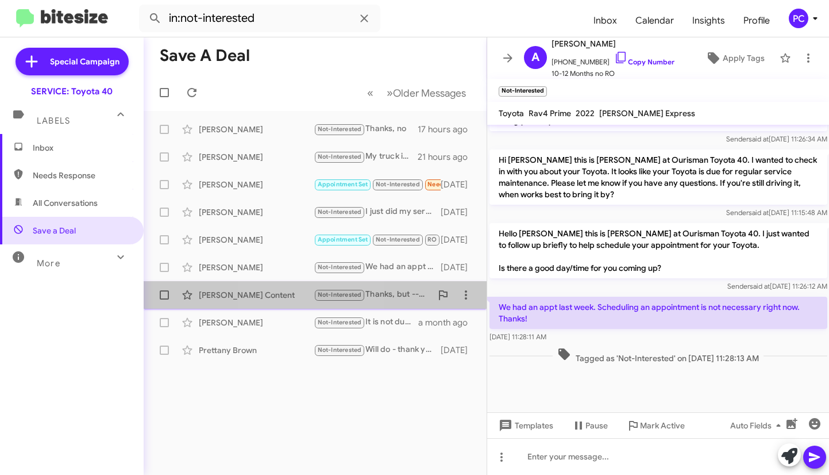
click at [290, 287] on div "David Content Not-Interested Thanks, but --Please update my contact # to 249/53…" at bounding box center [315, 294] width 325 height 23
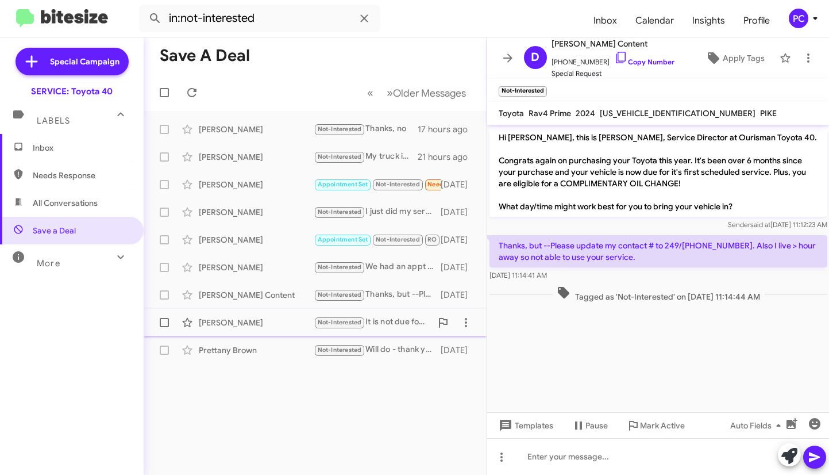
click at [273, 317] on div "Tracy Kunmann" at bounding box center [256, 322] width 115 height 11
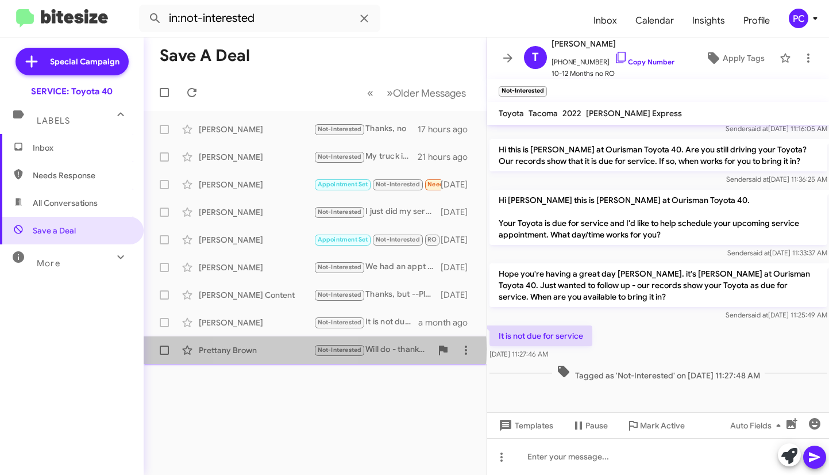
click at [276, 349] on div "Prettany Brown" at bounding box center [256, 349] width 115 height 11
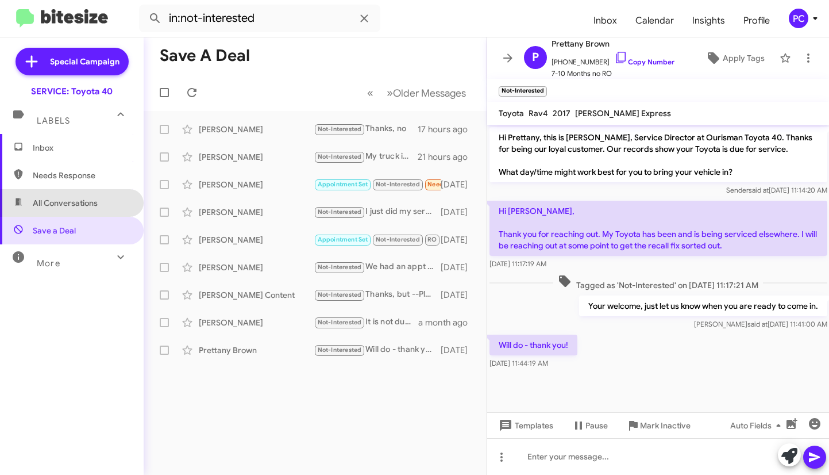
click at [81, 207] on span "All Conversations" at bounding box center [65, 202] width 65 height 11
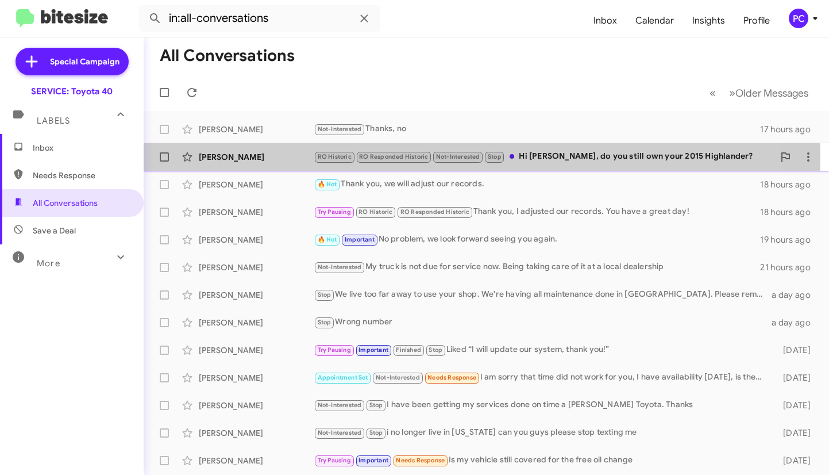
click at [290, 157] on div "Kenneth Skrocki" at bounding box center [256, 156] width 115 height 11
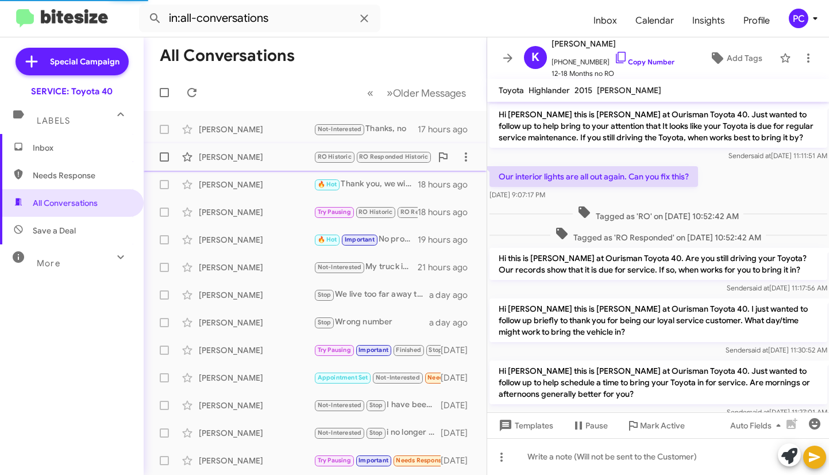
scroll to position [745, 0]
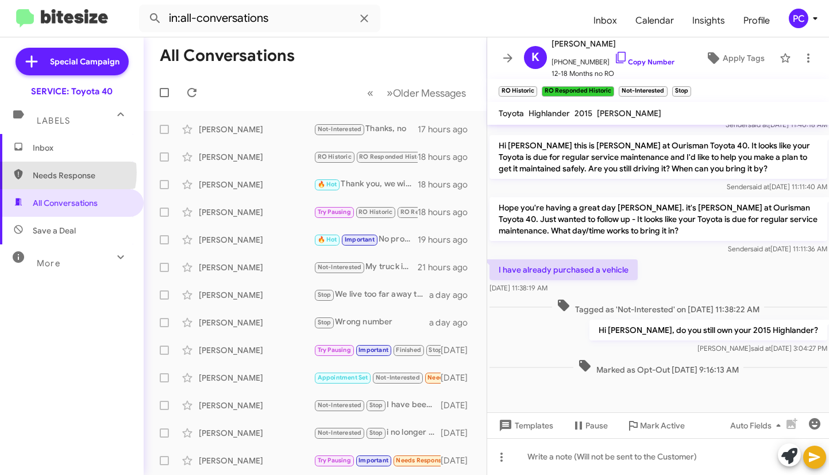
click at [57, 172] on span "Needs Response" at bounding box center [82, 175] width 98 height 11
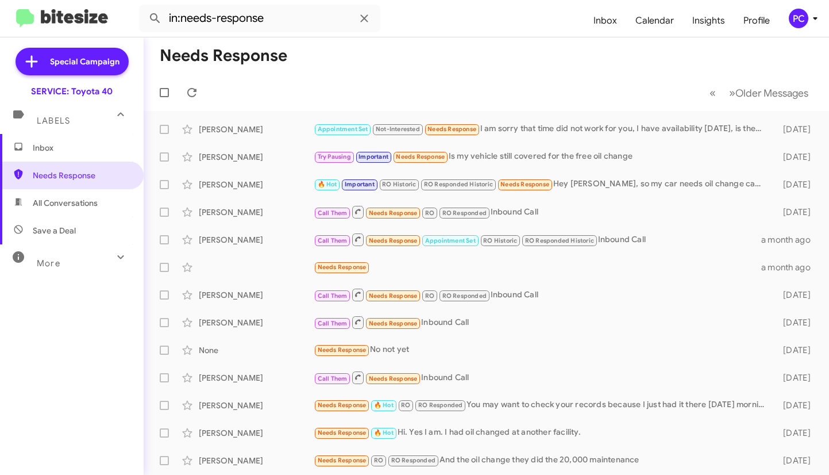
click at [67, 201] on span "All Conversations" at bounding box center [65, 202] width 65 height 11
type input "in:all-conversations"
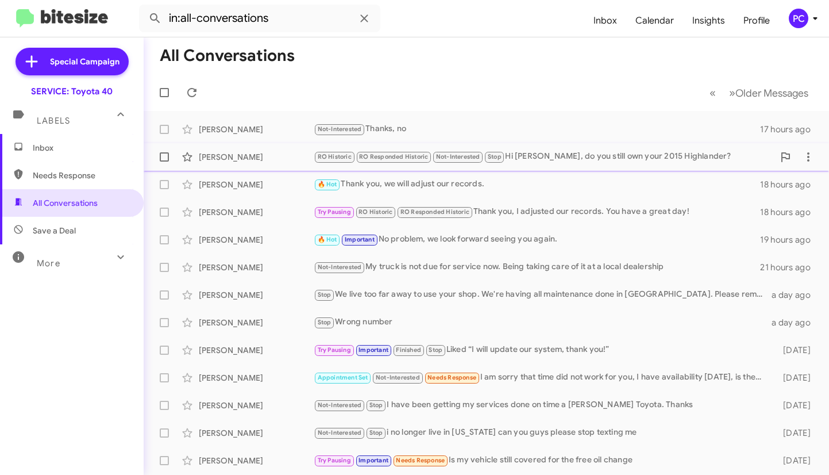
click at [280, 159] on div "Kenneth Skrocki" at bounding box center [256, 156] width 115 height 11
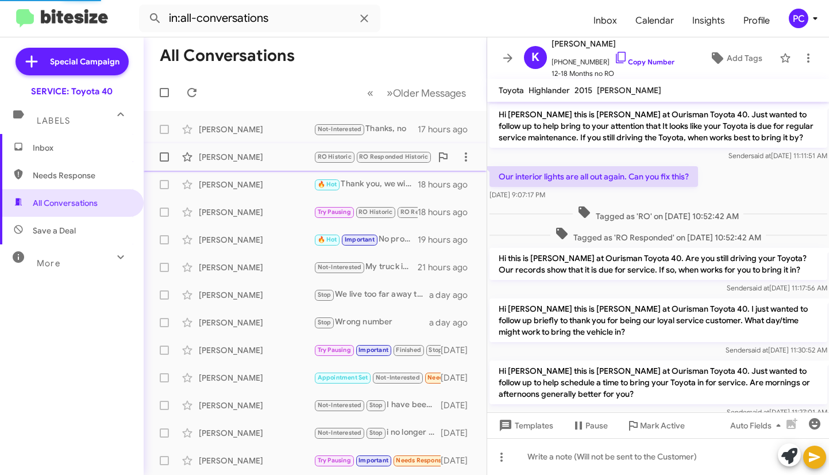
scroll to position [745, 0]
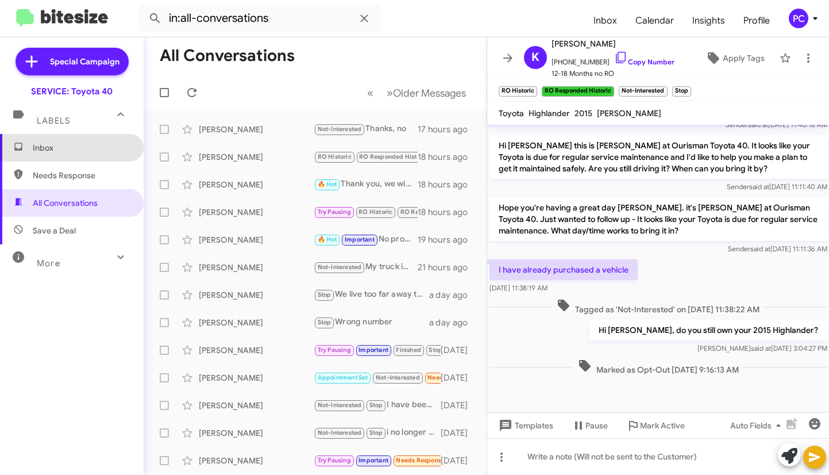
click at [78, 151] on span "Inbox" at bounding box center [82, 147] width 98 height 11
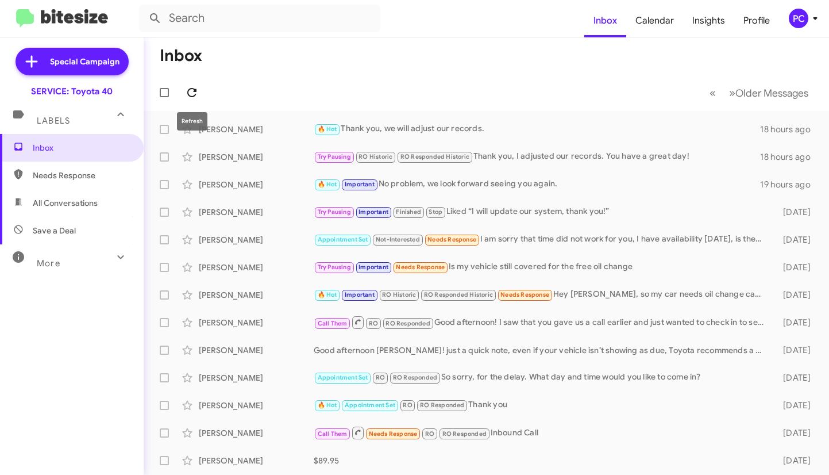
click at [192, 90] on icon at bounding box center [192, 93] width 14 height 14
